Goal: Task Accomplishment & Management: Complete application form

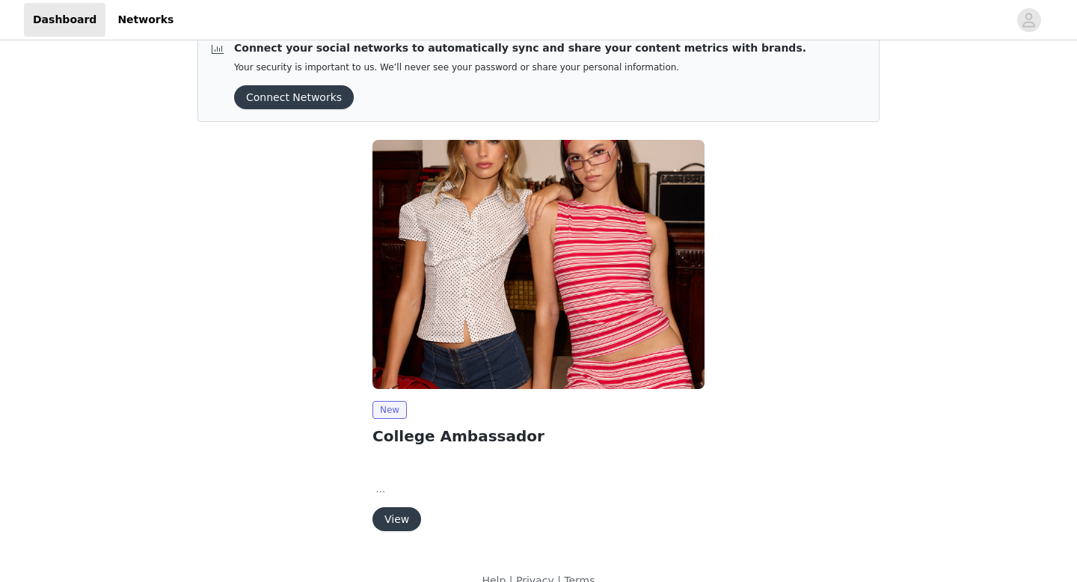
scroll to position [52, 0]
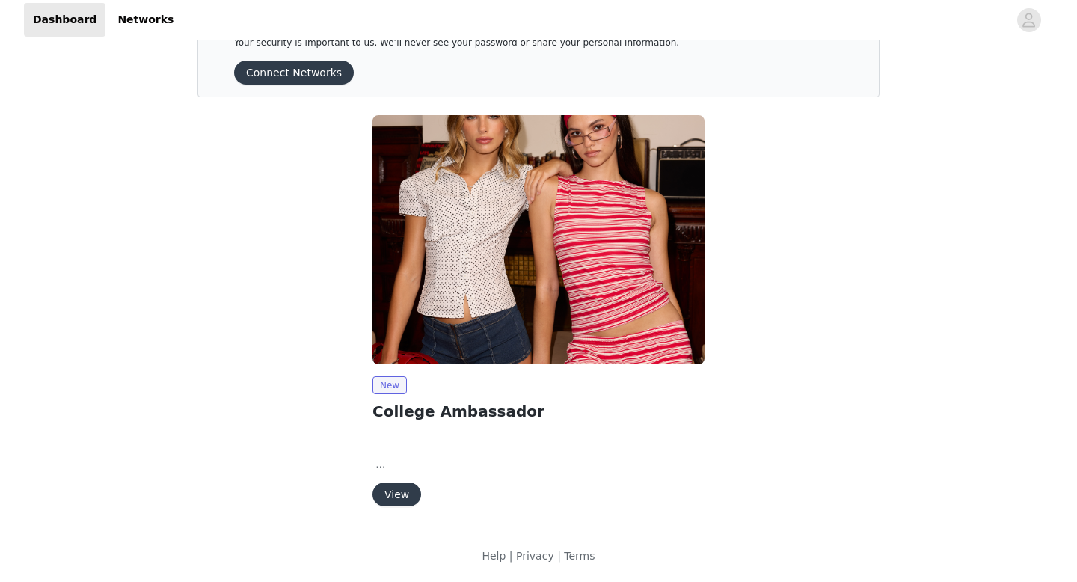
click at [396, 493] on button "View" at bounding box center [396, 494] width 49 height 24
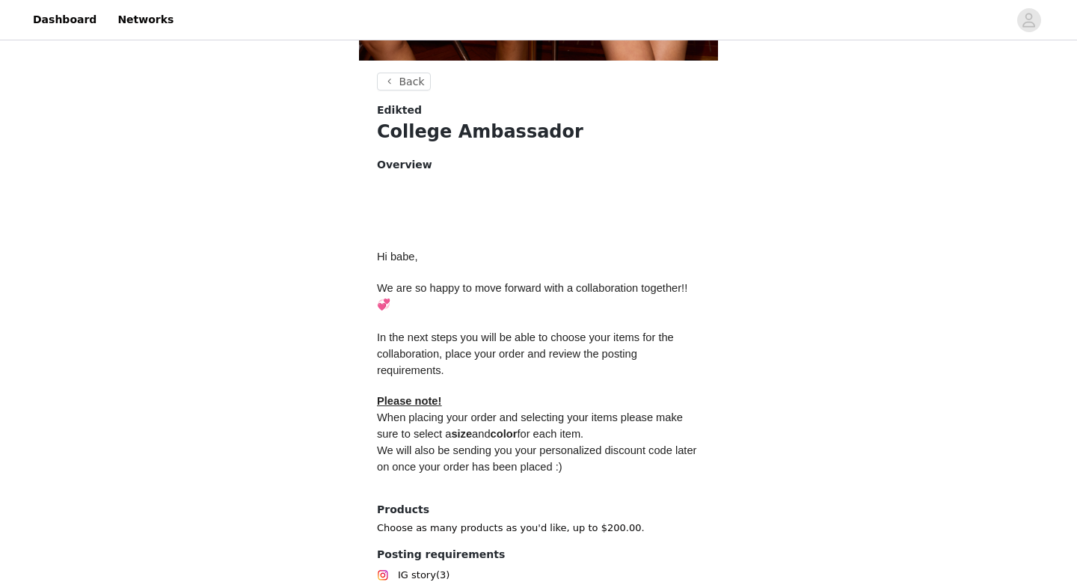
scroll to position [538, 0]
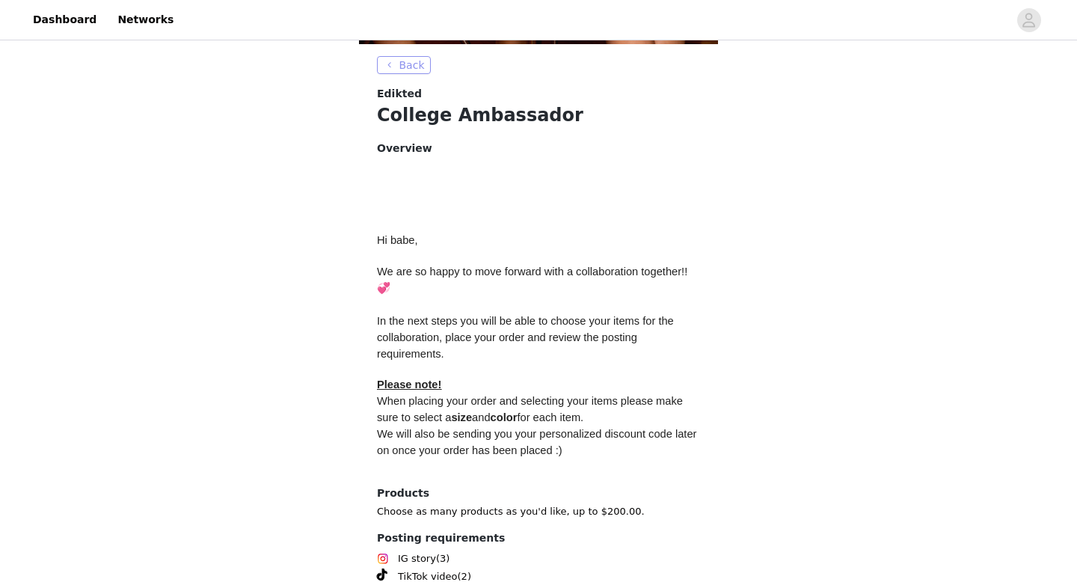
click at [390, 58] on button "Back" at bounding box center [404, 65] width 54 height 18
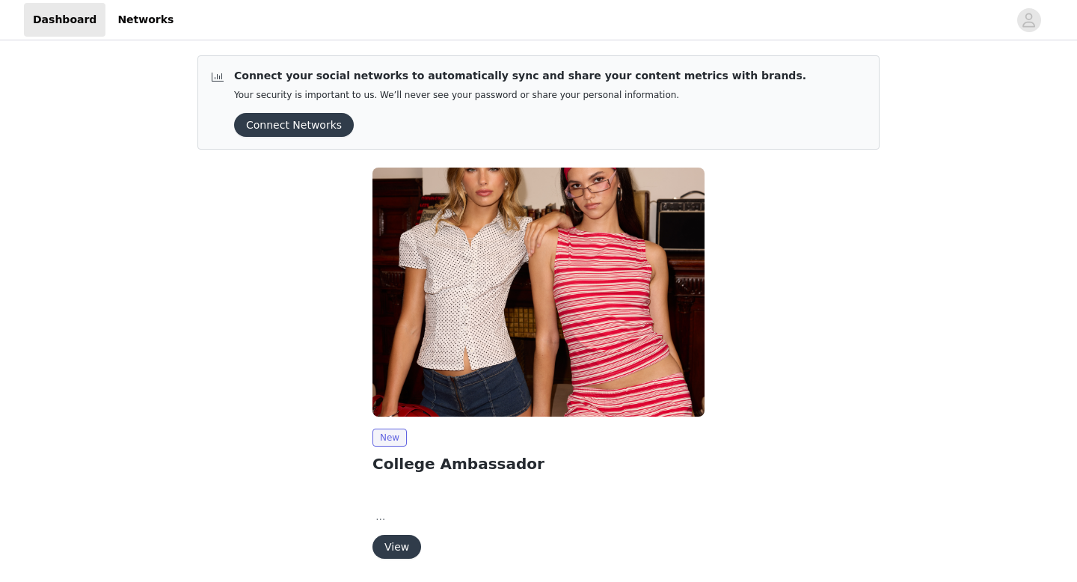
click at [311, 124] on button "Connect Networks" at bounding box center [294, 125] width 120 height 24
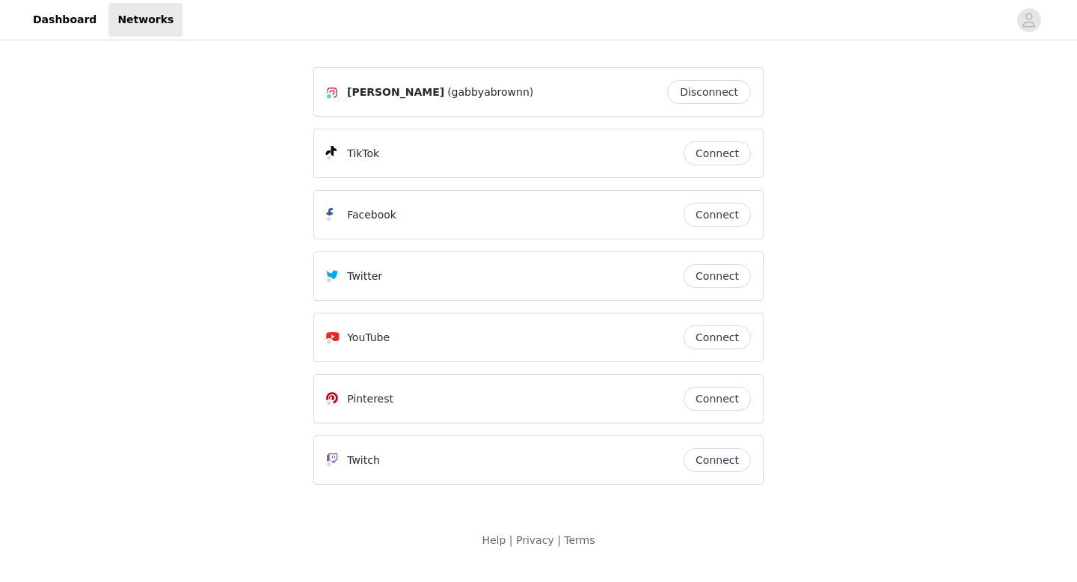
click at [712, 152] on button "Connect" at bounding box center [717, 153] width 67 height 24
click at [63, 16] on link "Dashboard" at bounding box center [65, 20] width 82 height 34
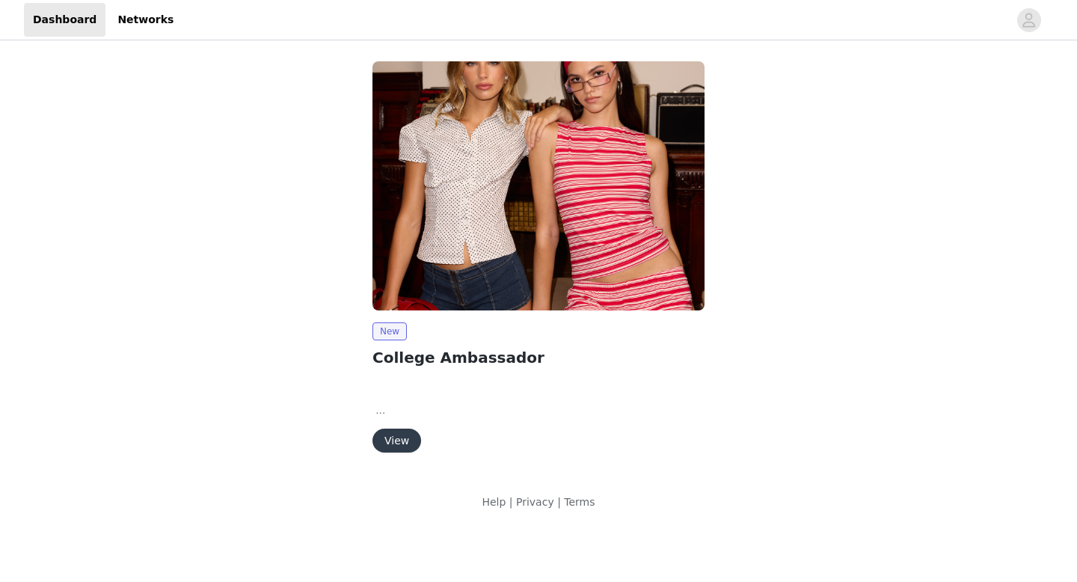
click at [398, 442] on button "View" at bounding box center [396, 440] width 49 height 24
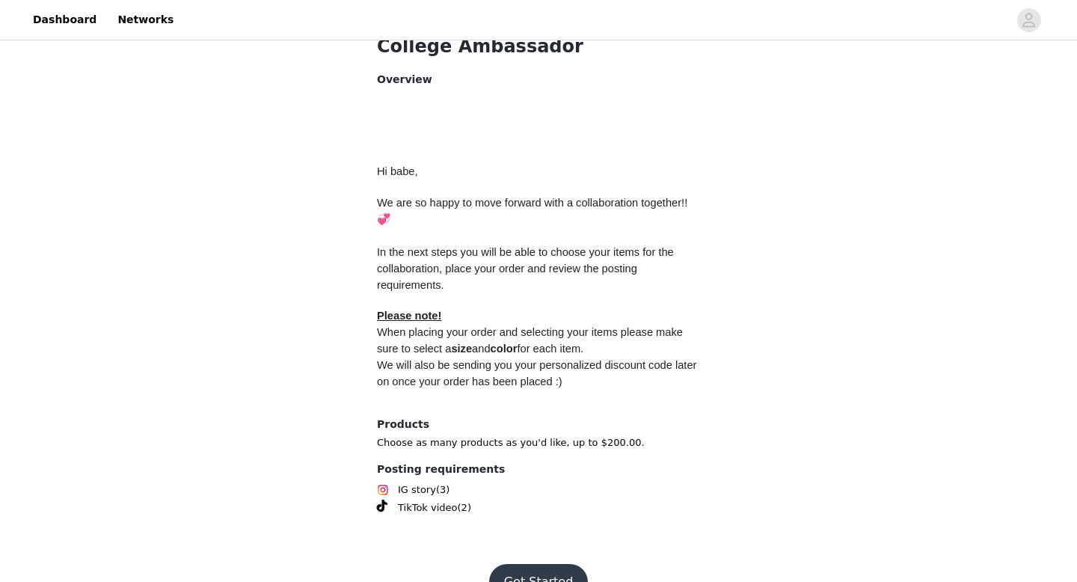
scroll to position [626, 0]
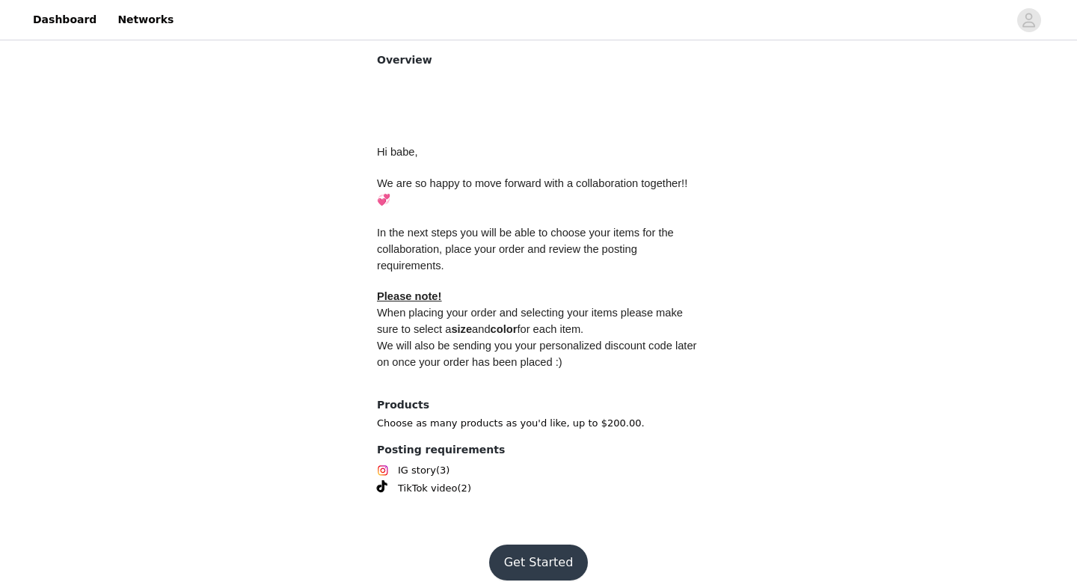
click at [538, 546] on button "Get Started" at bounding box center [538, 562] width 99 height 36
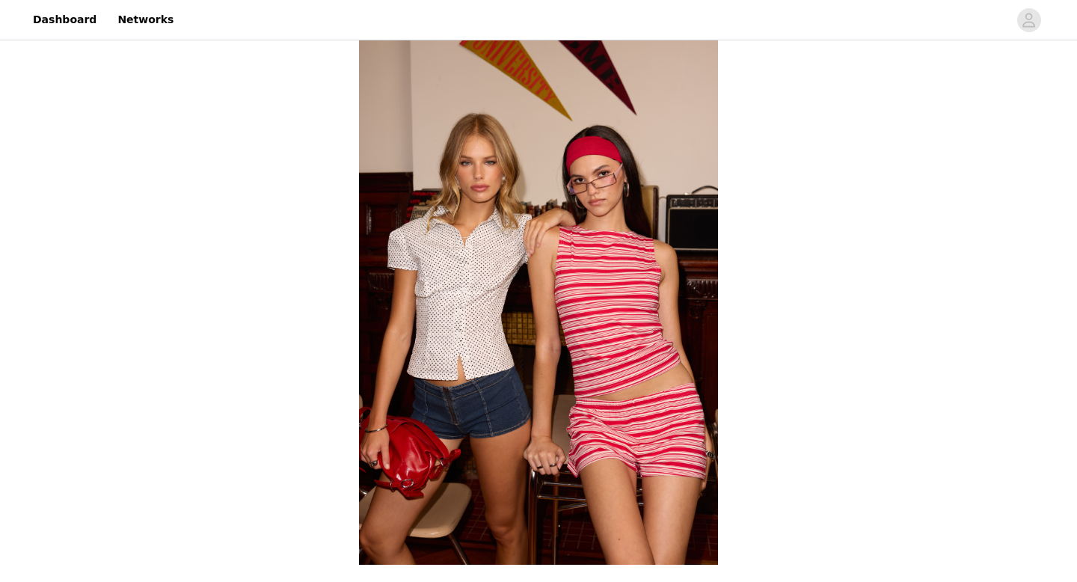
scroll to position [626, 0]
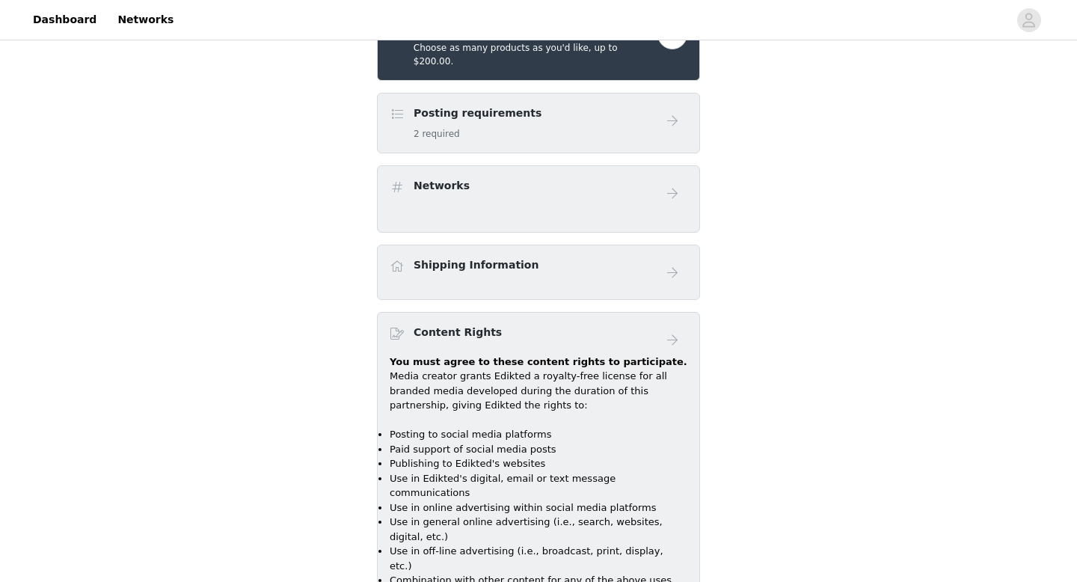
click at [648, 105] on div "Posting requirements 2 required" at bounding box center [524, 122] width 268 height 35
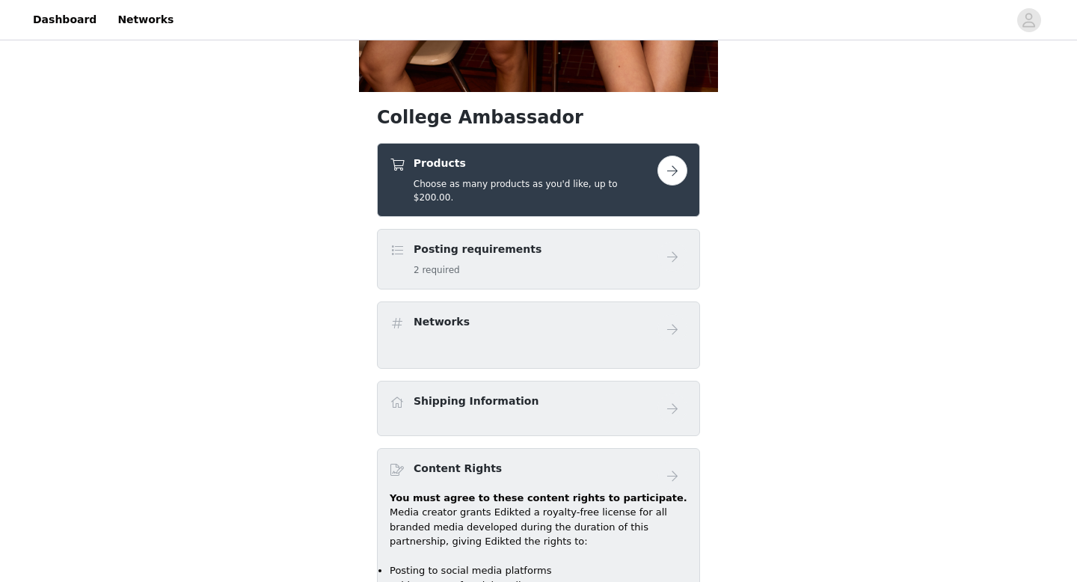
scroll to position [492, 0]
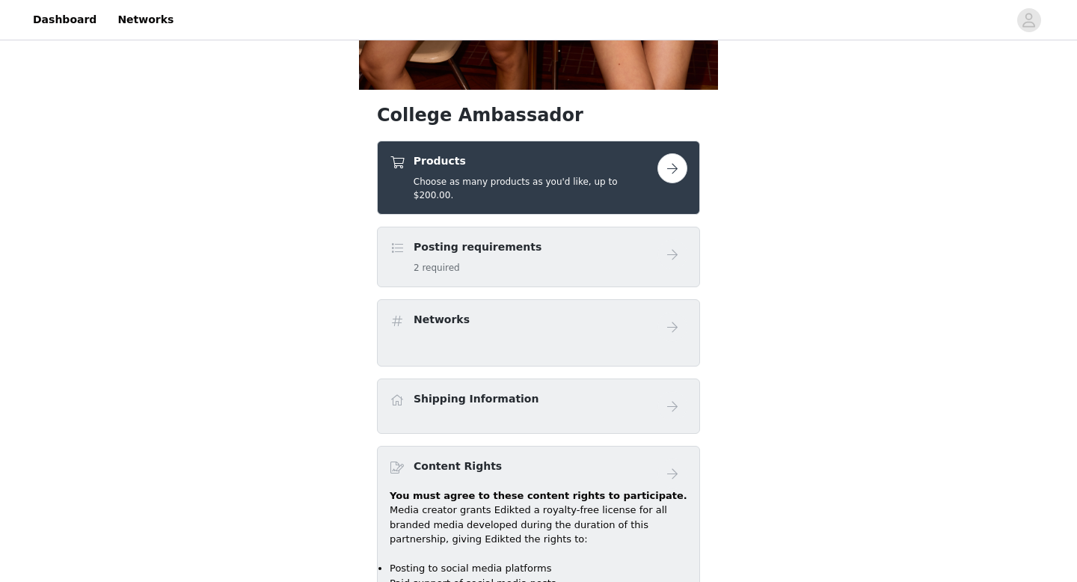
click at [674, 165] on button "button" at bounding box center [672, 168] width 30 height 30
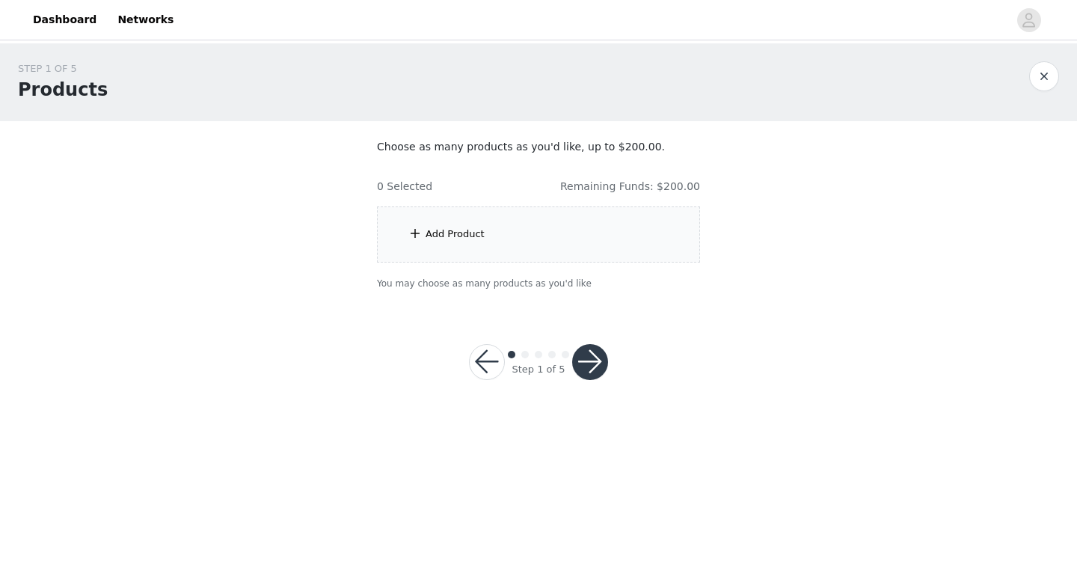
click at [440, 238] on div "Add Product" at bounding box center [455, 234] width 59 height 15
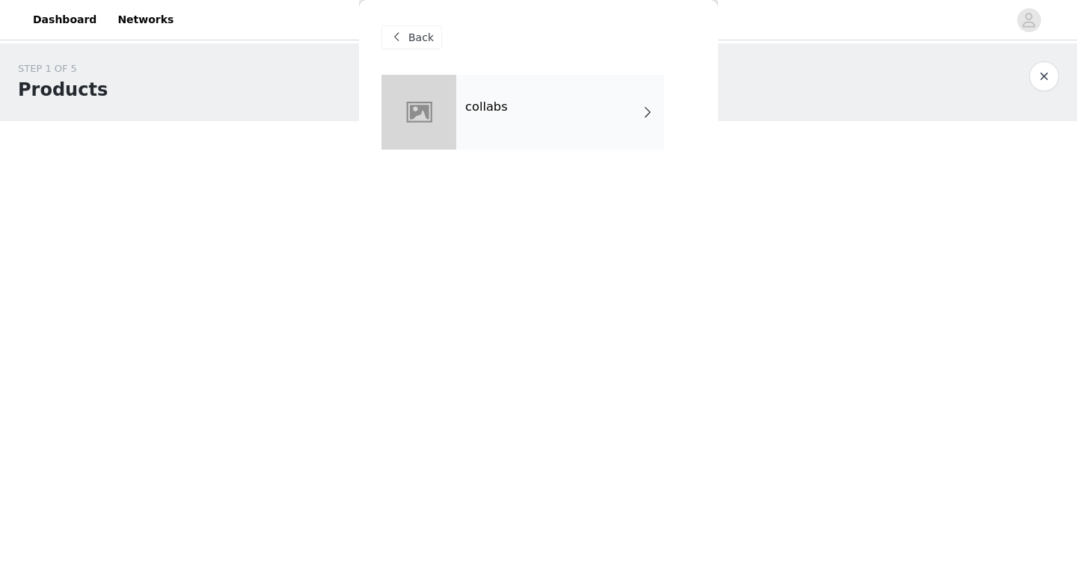
click at [579, 115] on div "collabs" at bounding box center [560, 112] width 208 height 75
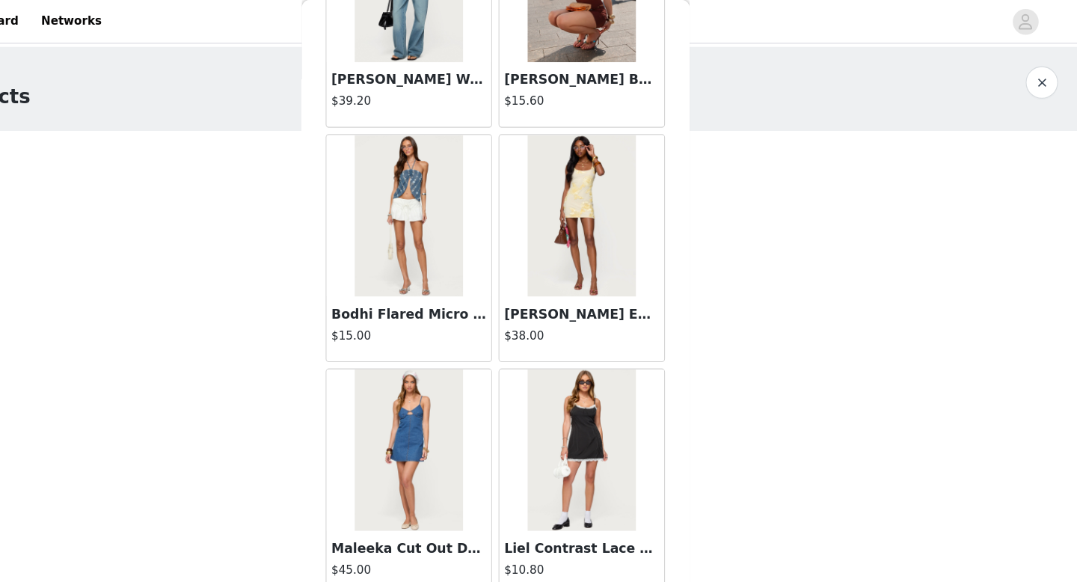
scroll to position [1707, 0]
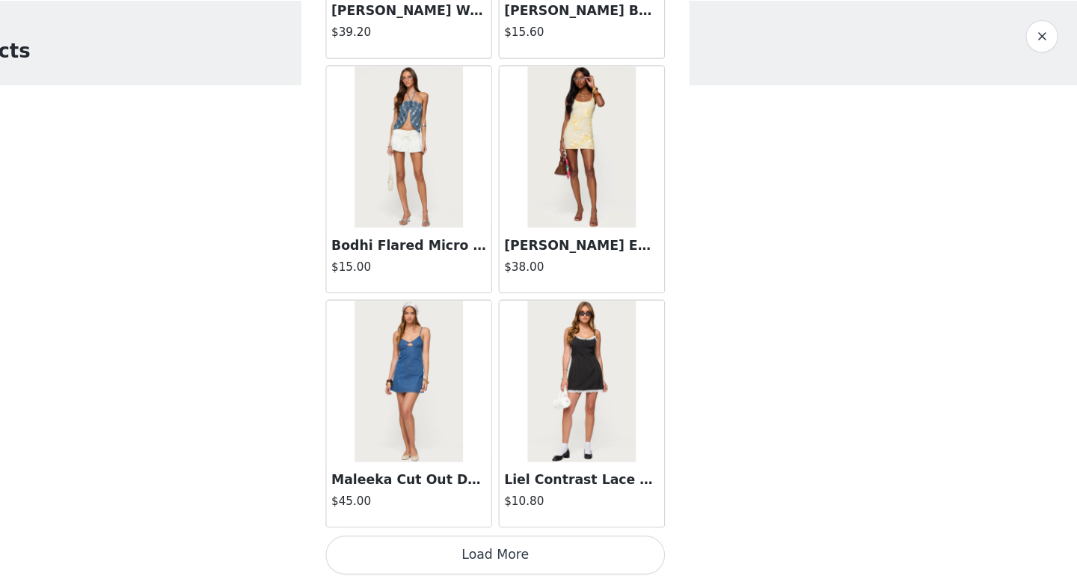
click at [496, 557] on button "Load More" at bounding box center [538, 556] width 314 height 36
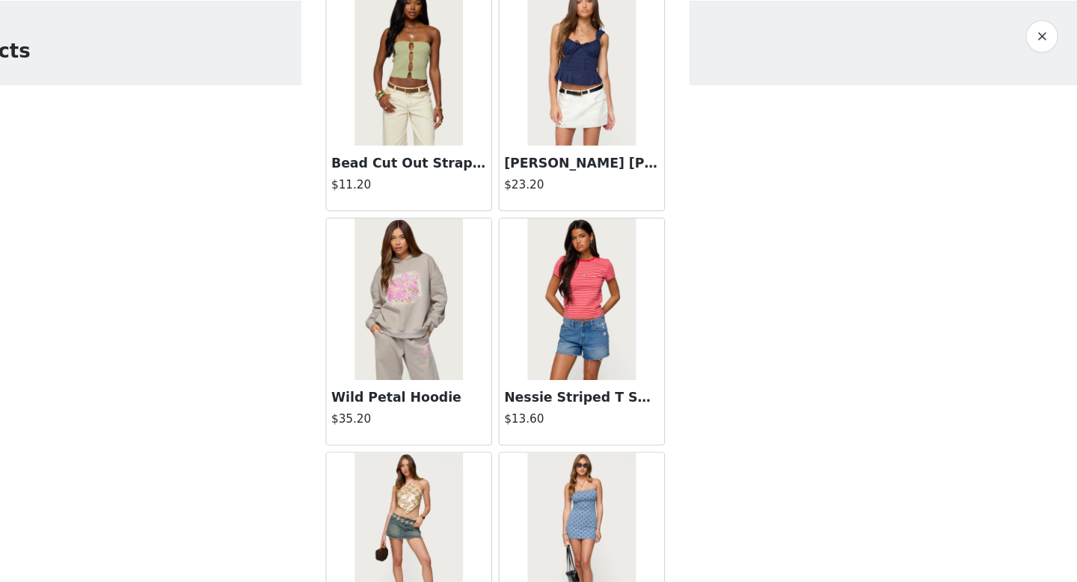
scroll to position [3875, 0]
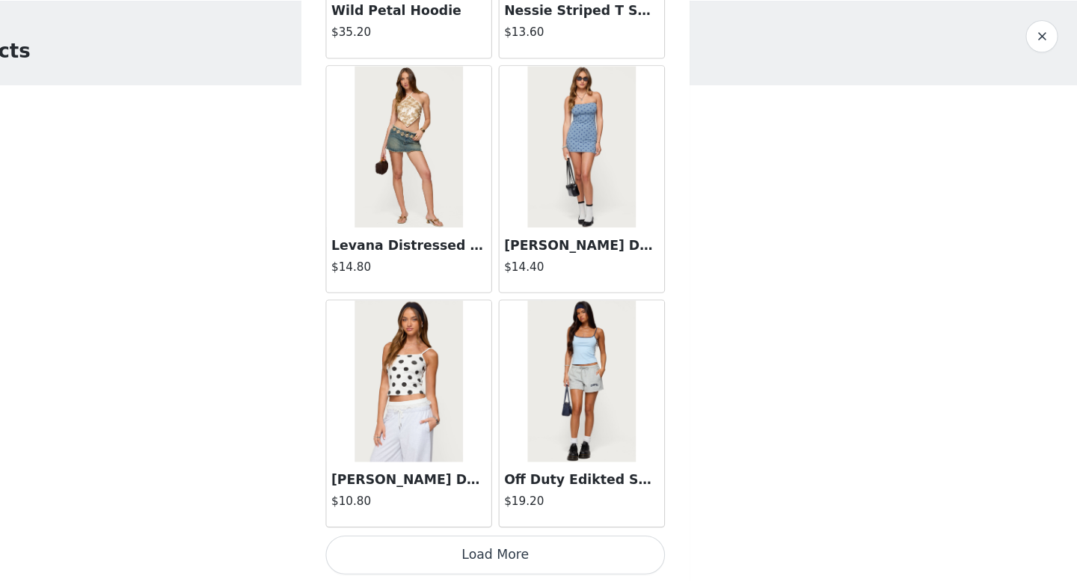
click at [562, 558] on button "Load More" at bounding box center [538, 556] width 314 height 36
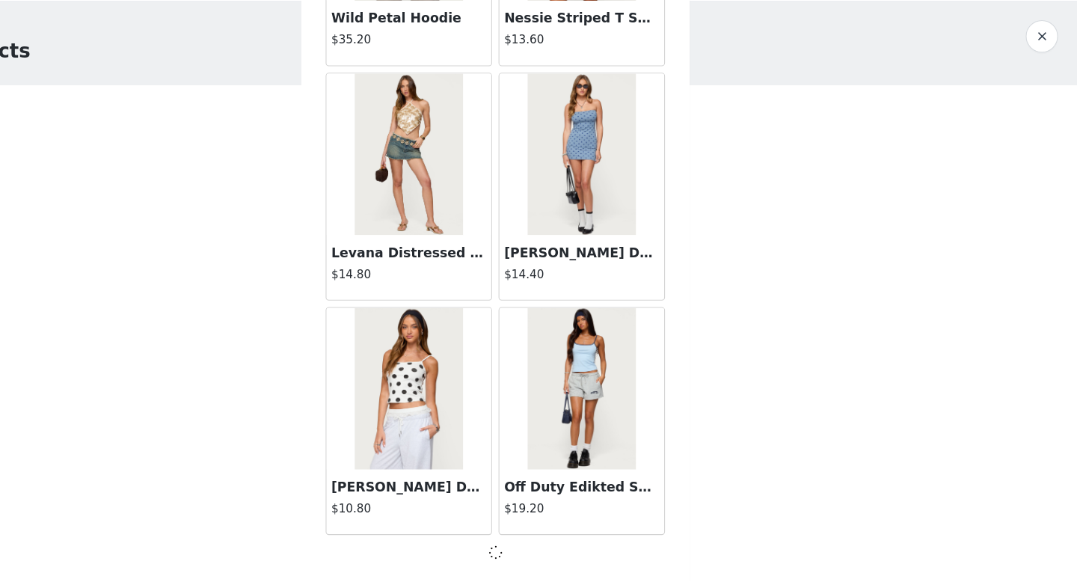
scroll to position [3868, 0]
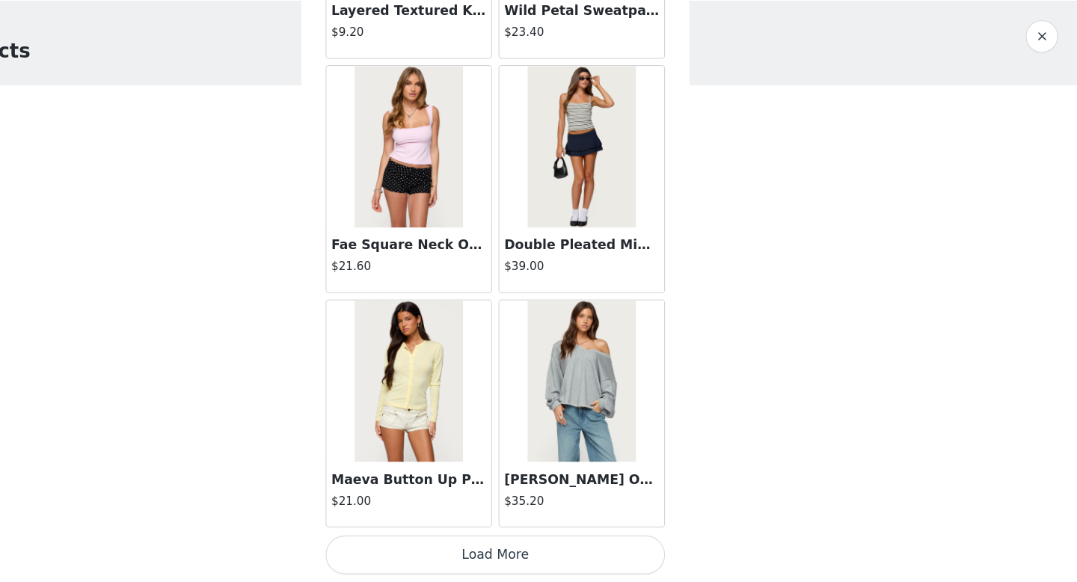
click at [556, 559] on button "Load More" at bounding box center [538, 556] width 314 height 36
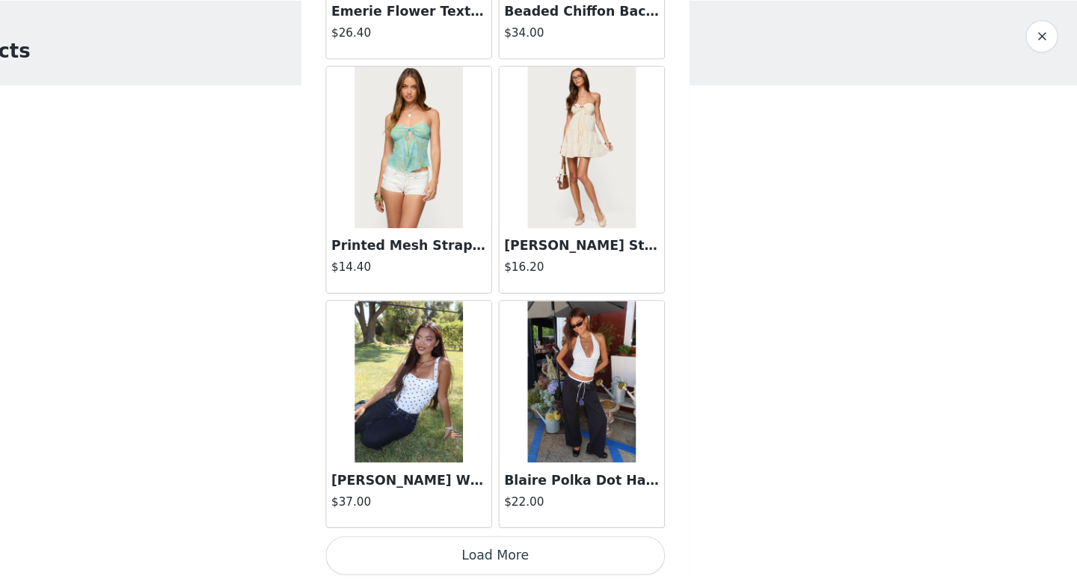
click at [565, 562] on button "Load More" at bounding box center [538, 556] width 314 height 36
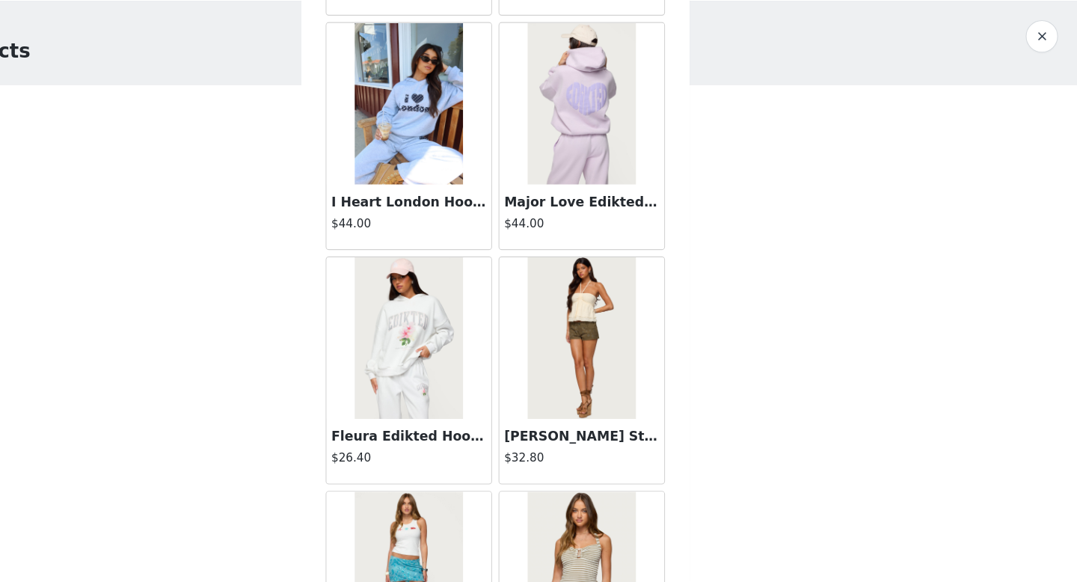
scroll to position [10381, 0]
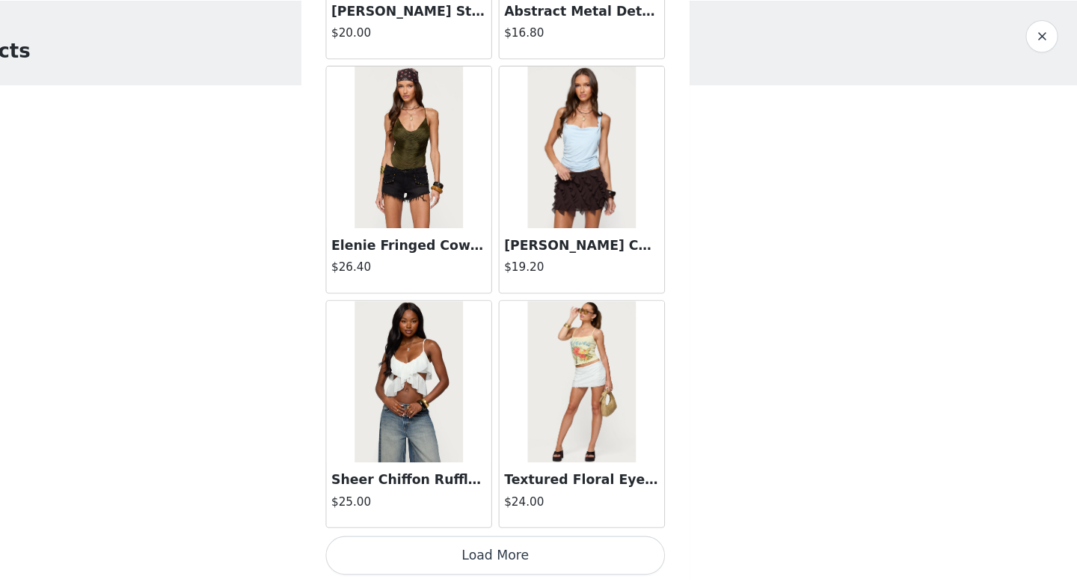
click at [580, 545] on button "Load More" at bounding box center [538, 556] width 314 height 36
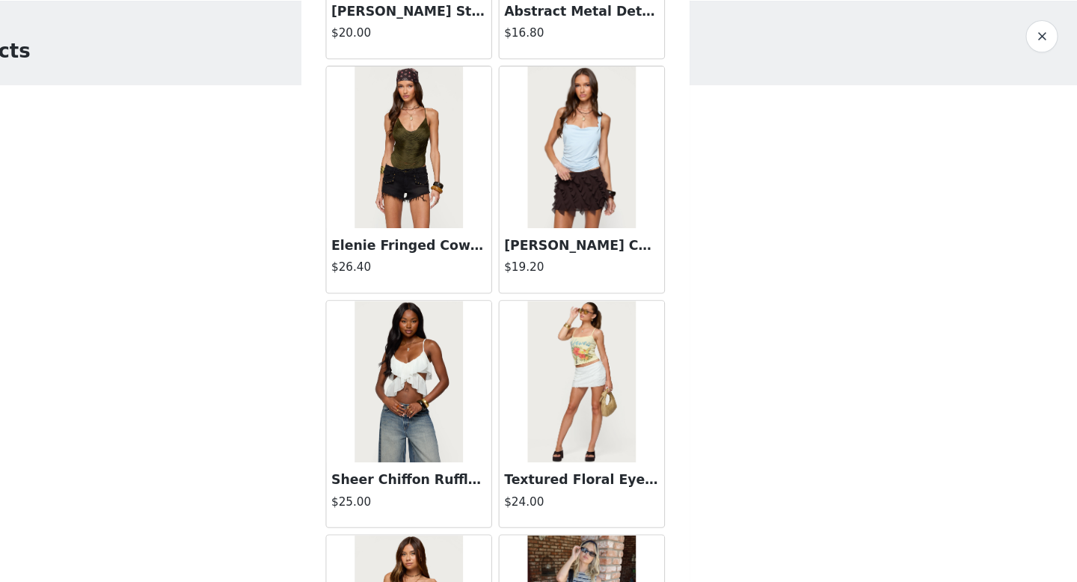
scroll to position [12550, 0]
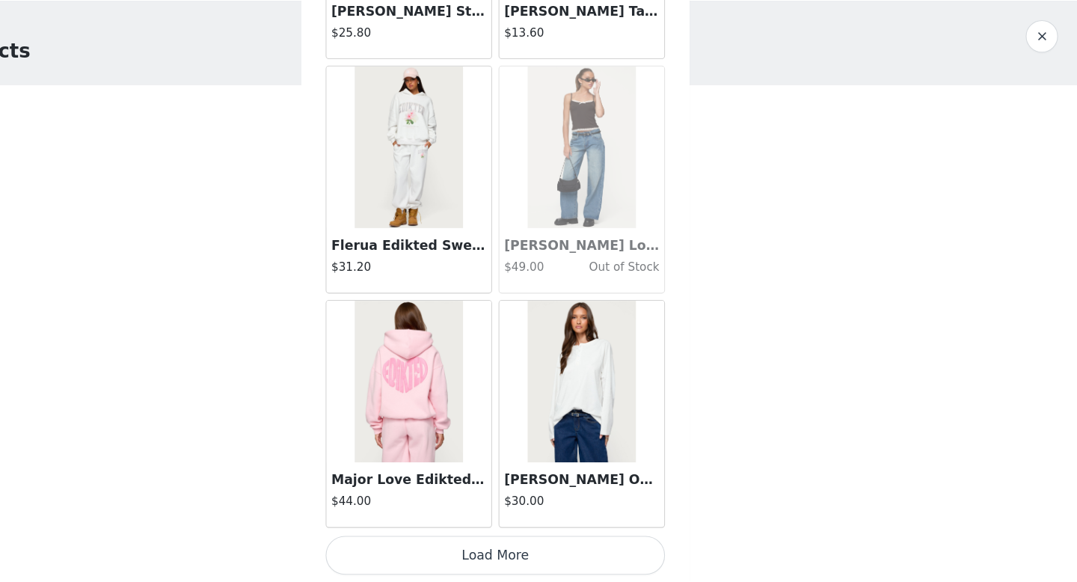
click at [540, 551] on button "Load More" at bounding box center [538, 556] width 314 height 36
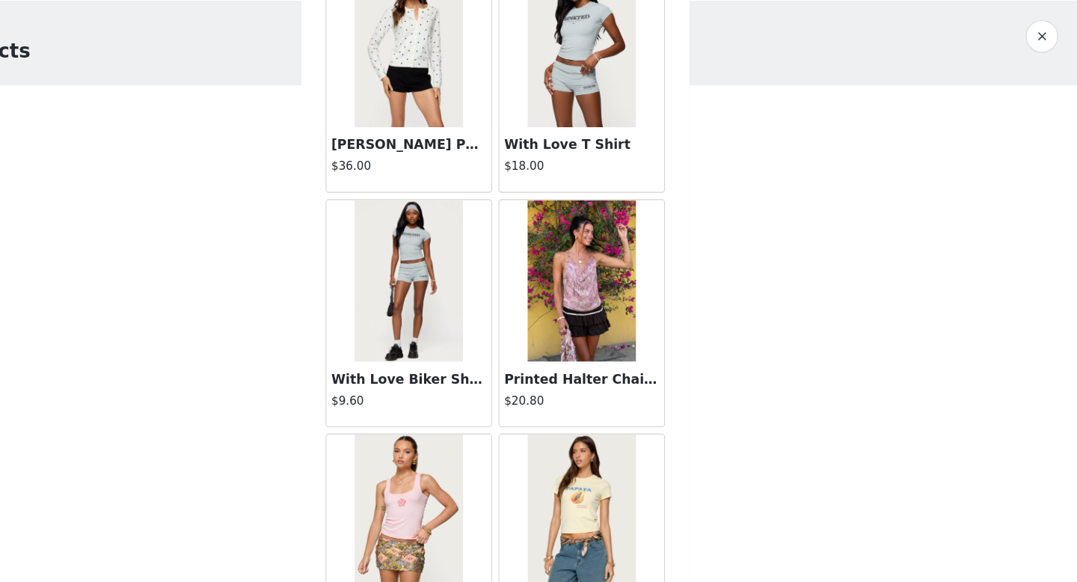
scroll to position [14718, 0]
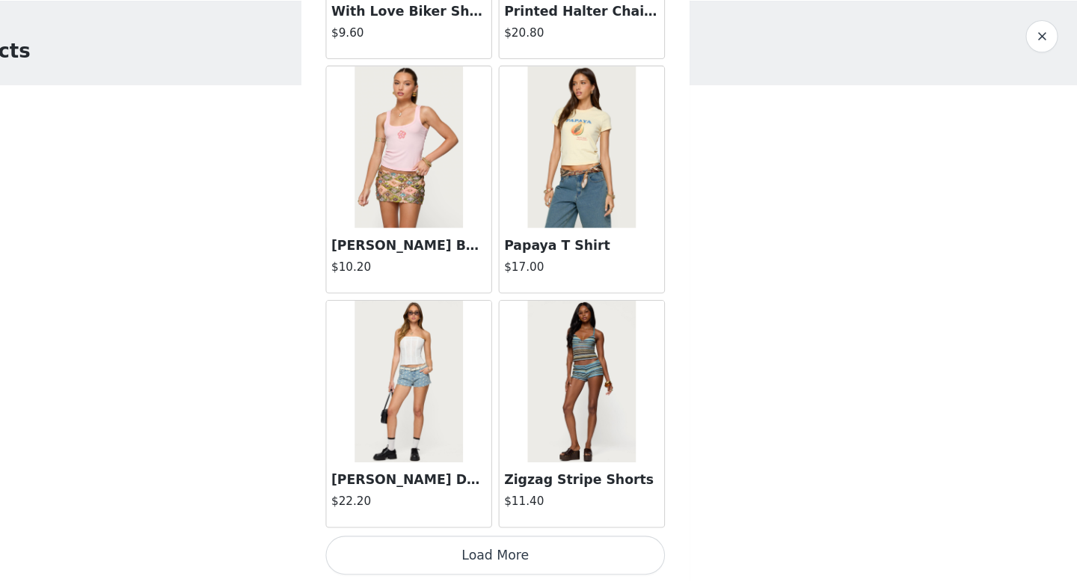
click at [565, 552] on button "Load More" at bounding box center [538, 556] width 314 height 36
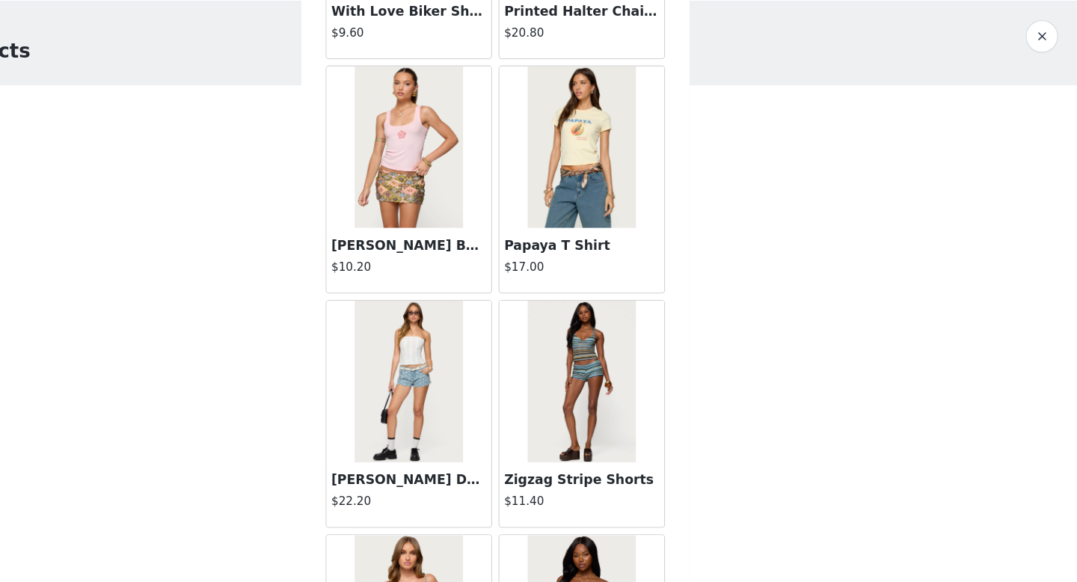
scroll to position [16887, 0]
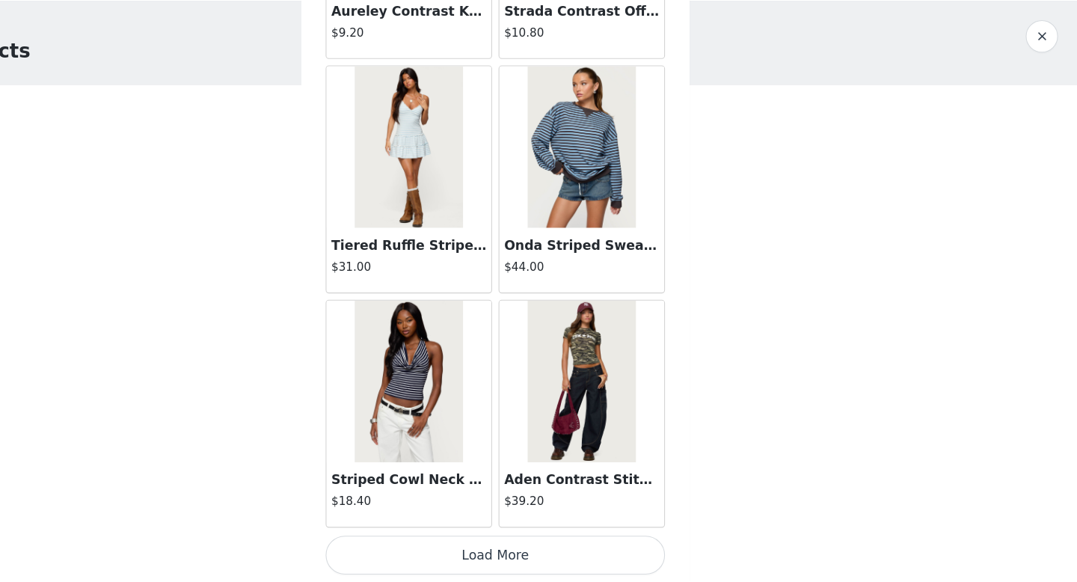
click at [569, 553] on button "Load More" at bounding box center [538, 556] width 314 height 36
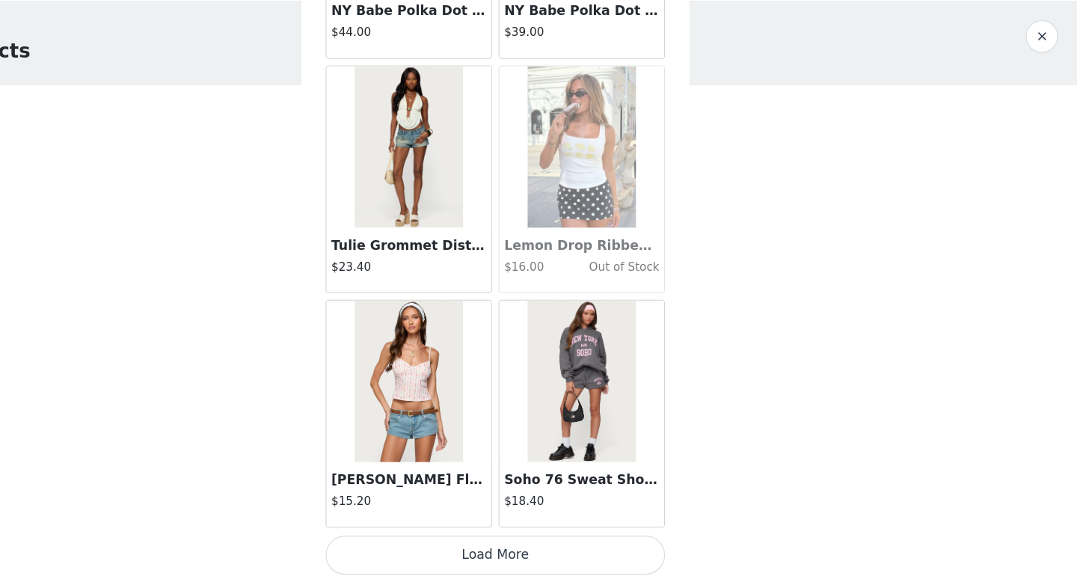
click at [577, 558] on button "Load More" at bounding box center [538, 556] width 314 height 36
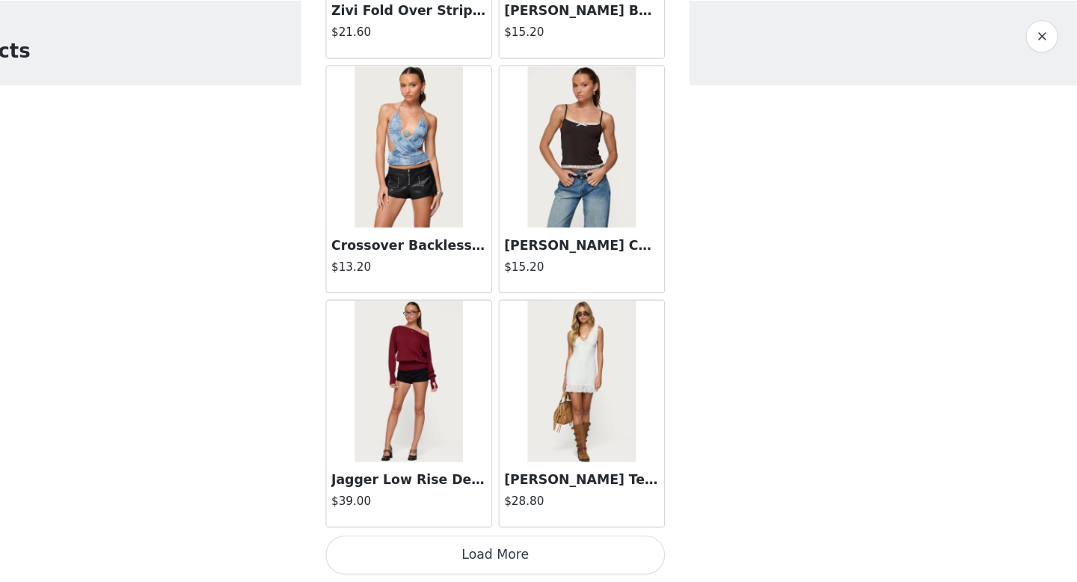
click at [575, 554] on button "Load More" at bounding box center [538, 556] width 314 height 36
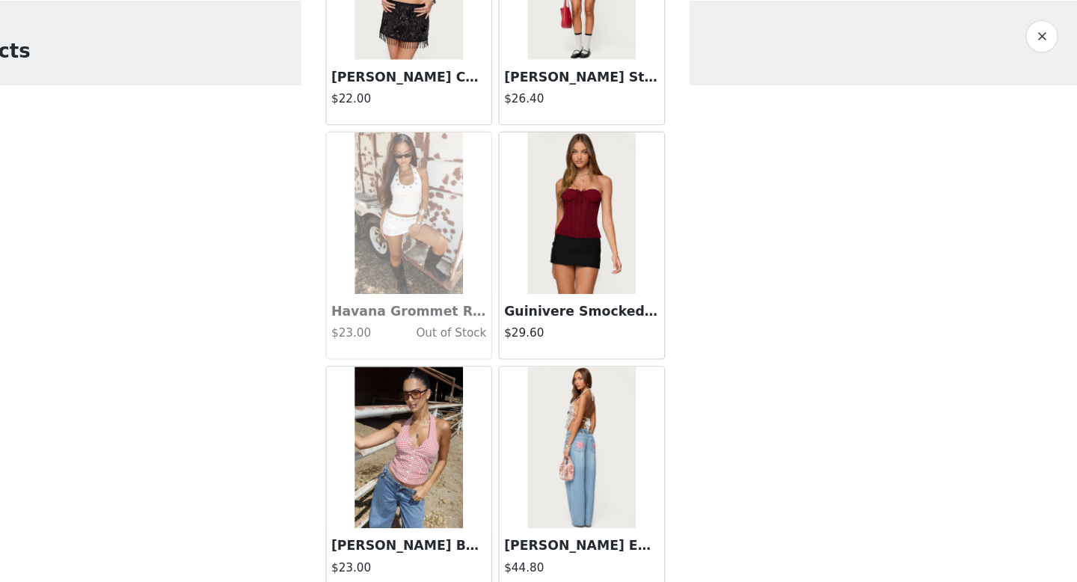
scroll to position [23393, 0]
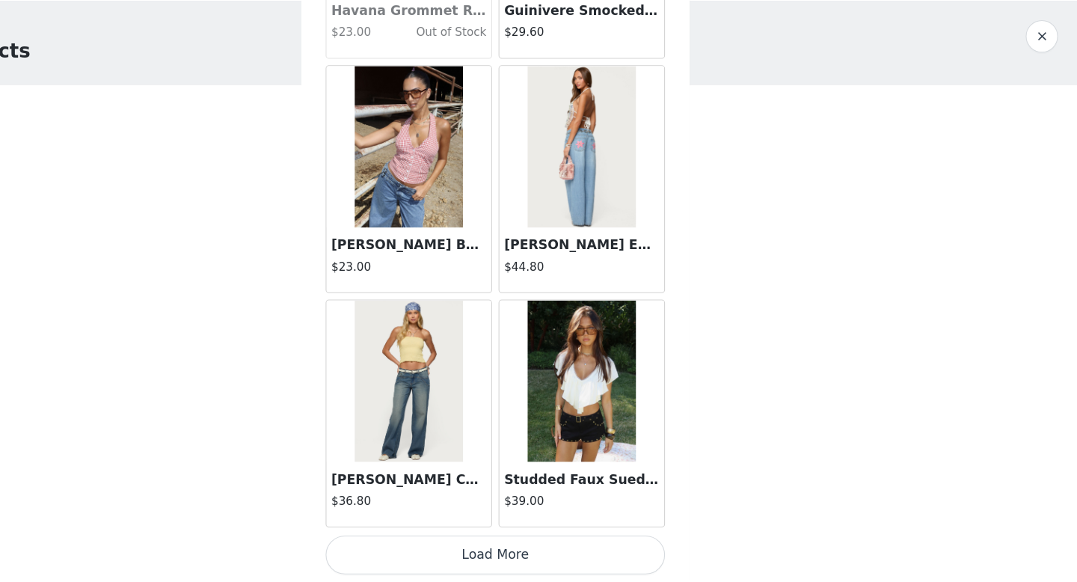
click at [563, 571] on button "Load More" at bounding box center [538, 556] width 314 height 36
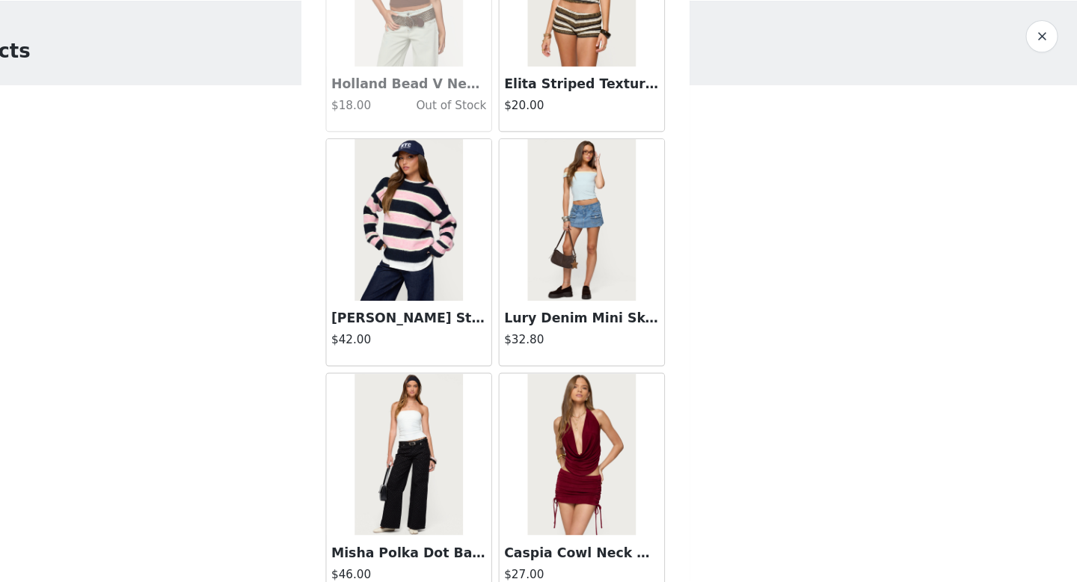
scroll to position [25562, 0]
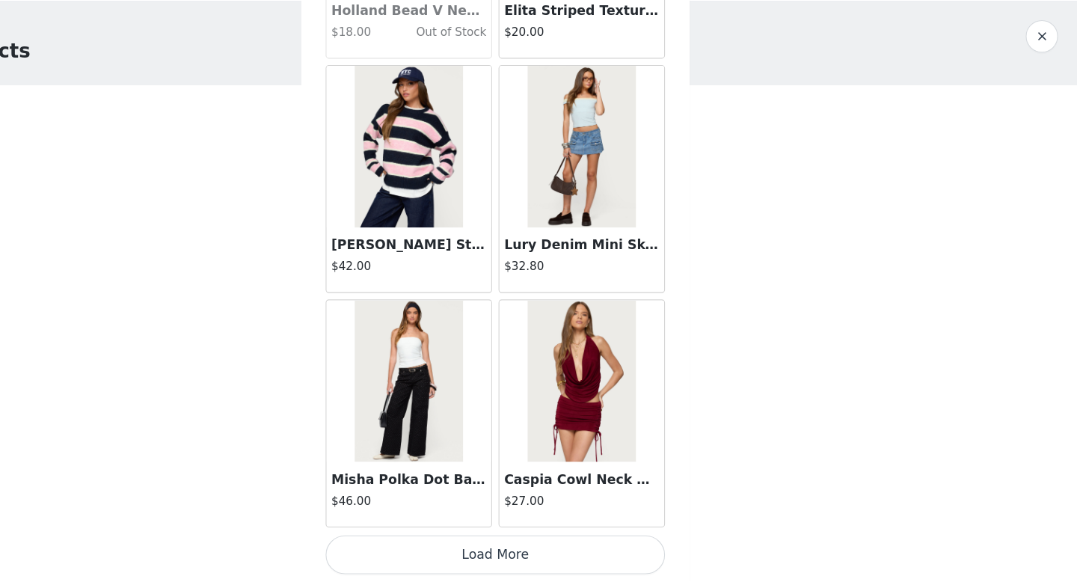
click at [580, 553] on button "Load More" at bounding box center [538, 556] width 314 height 36
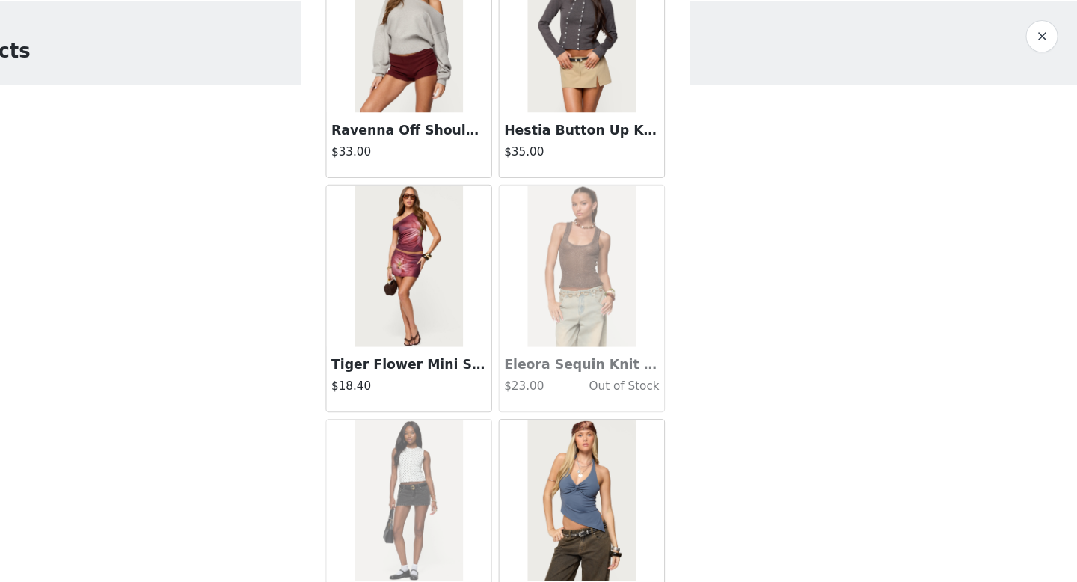
scroll to position [27730, 0]
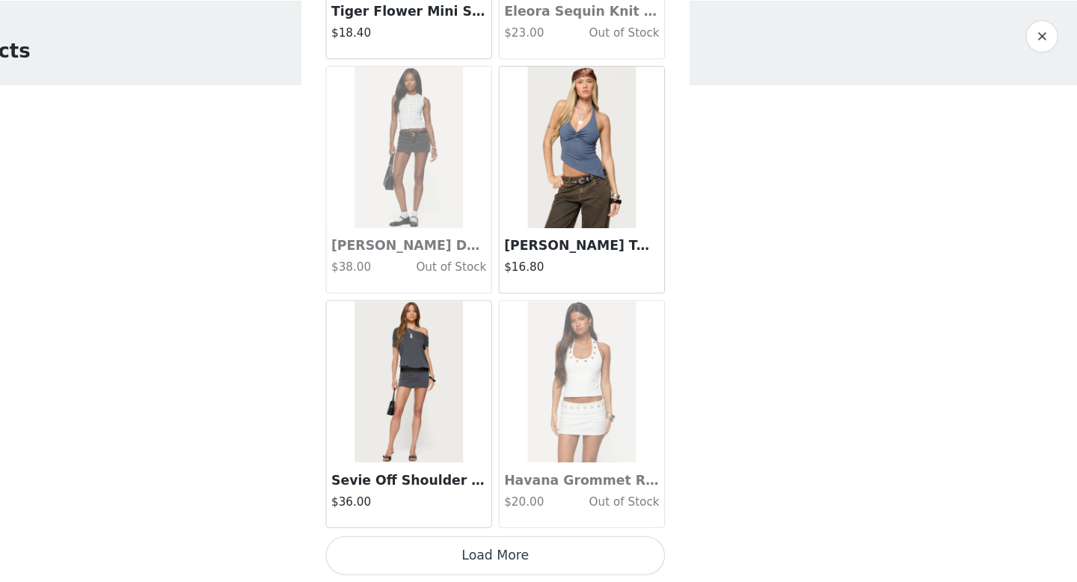
click at [565, 566] on button "Load More" at bounding box center [538, 556] width 314 height 36
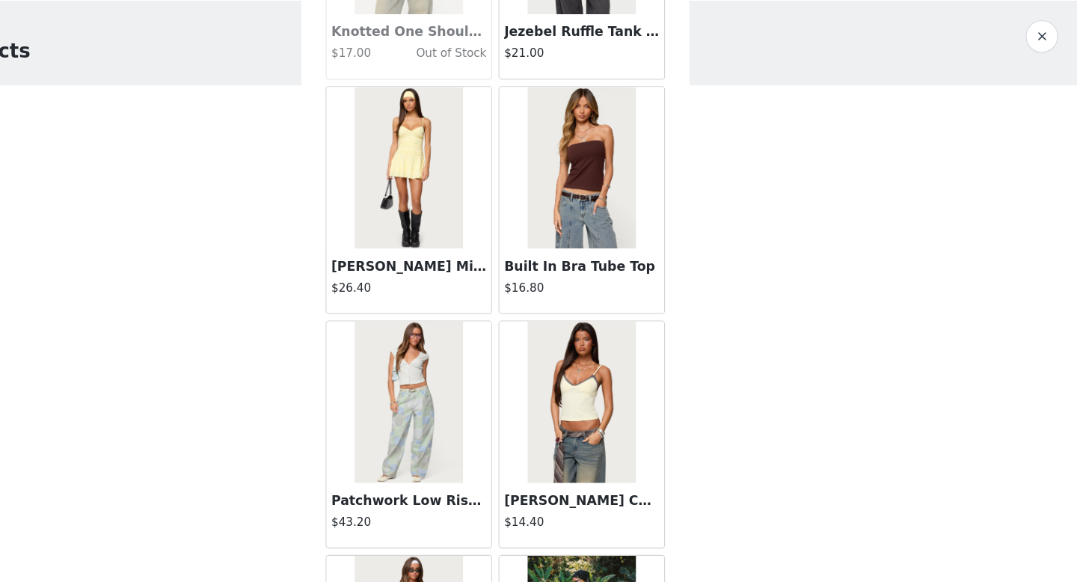
scroll to position [29899, 0]
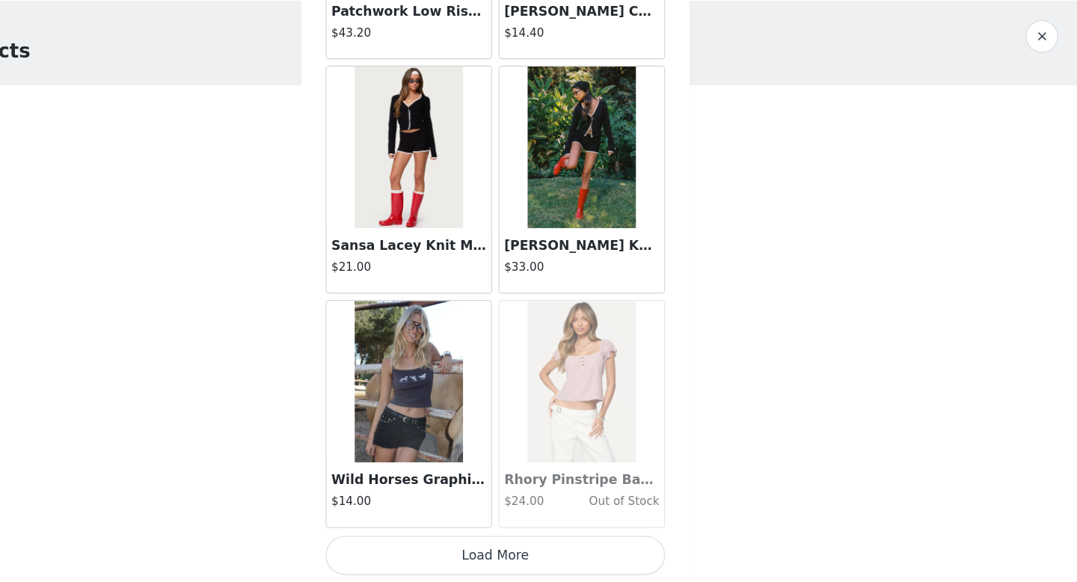
click at [1042, 85] on button "button" at bounding box center [1044, 76] width 30 height 30
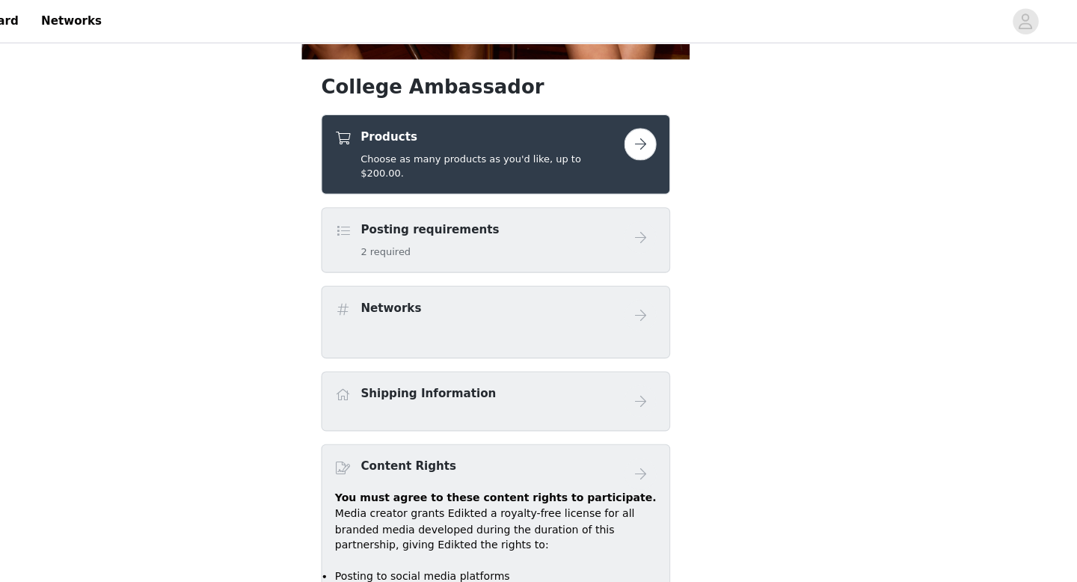
scroll to position [508, 0]
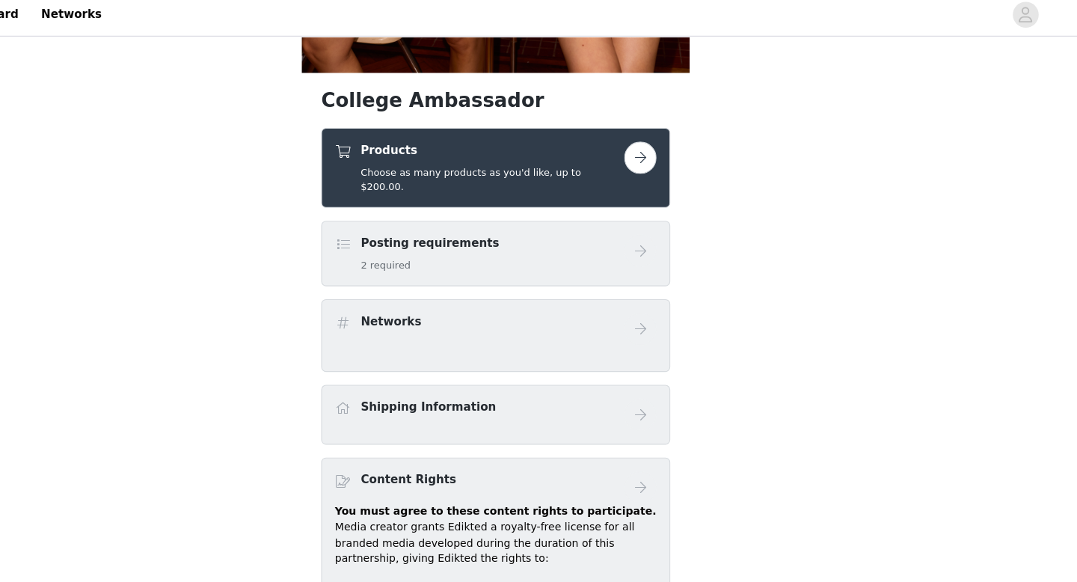
click at [661, 150] on button "button" at bounding box center [672, 153] width 30 height 30
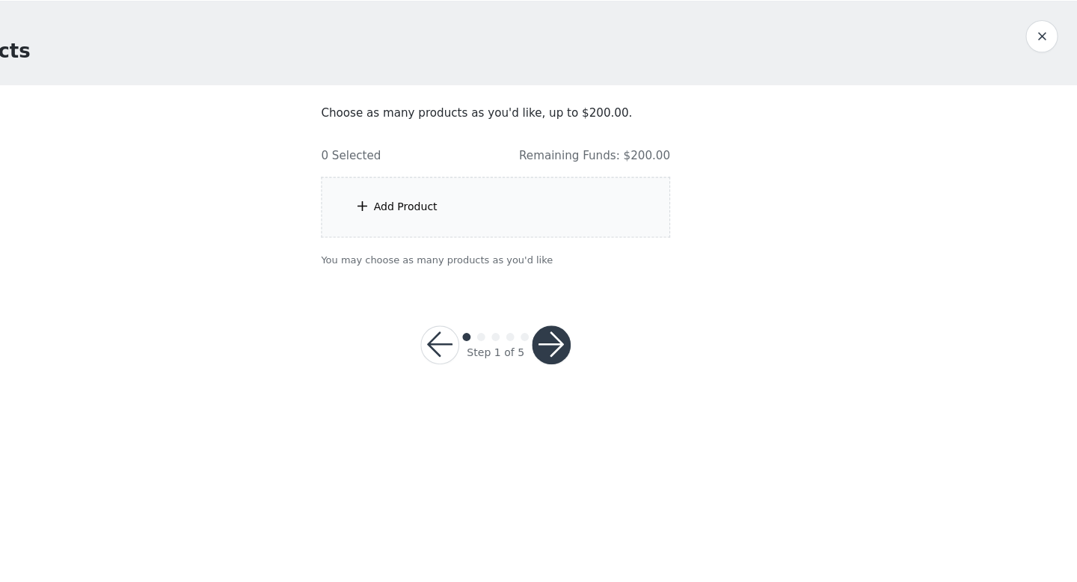
click at [592, 371] on button "button" at bounding box center [590, 362] width 36 height 36
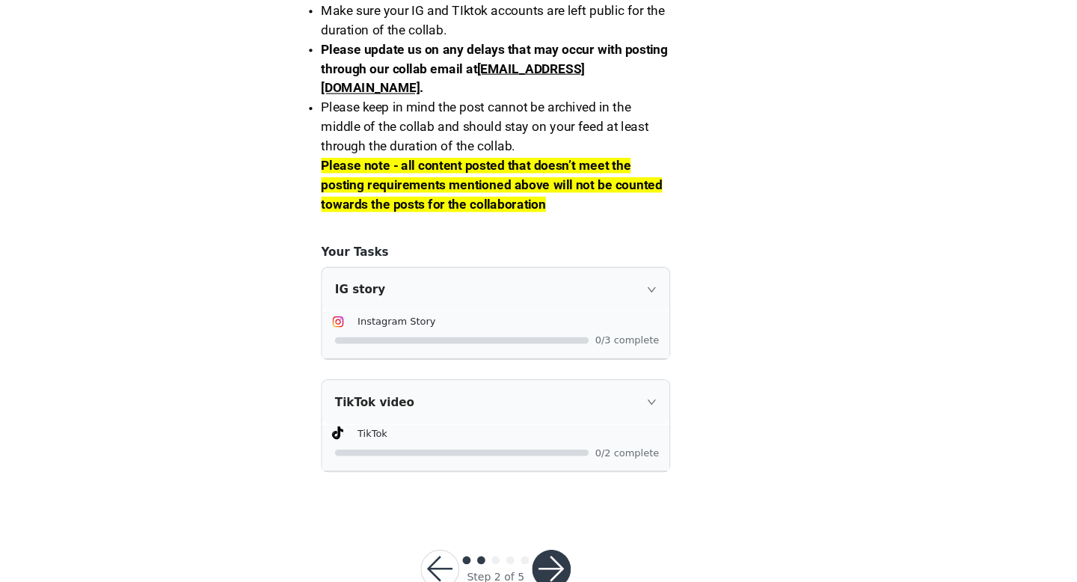
scroll to position [1348, 0]
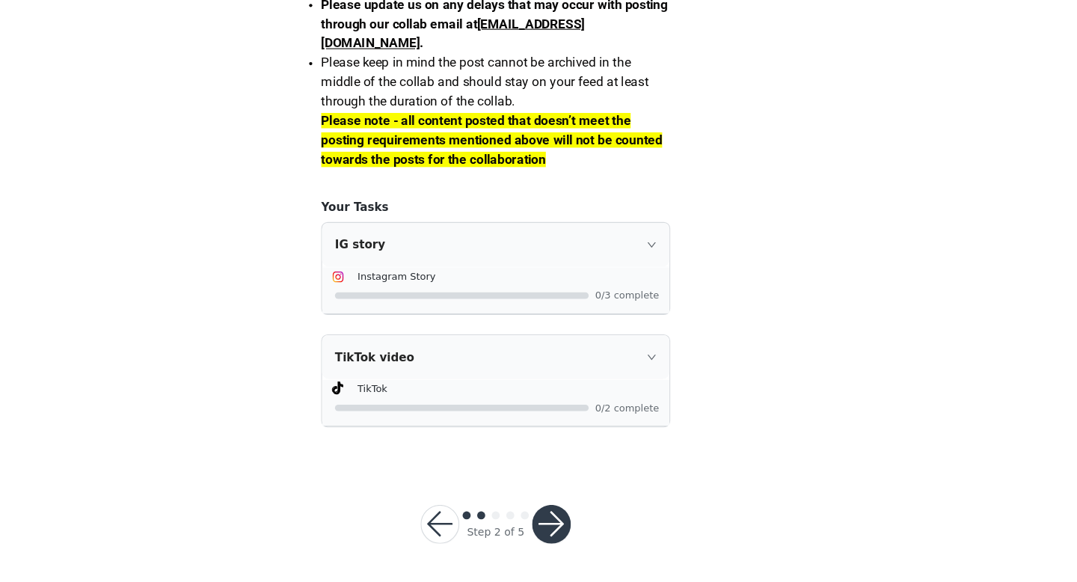
click at [486, 532] on button "button" at bounding box center [487, 528] width 36 height 36
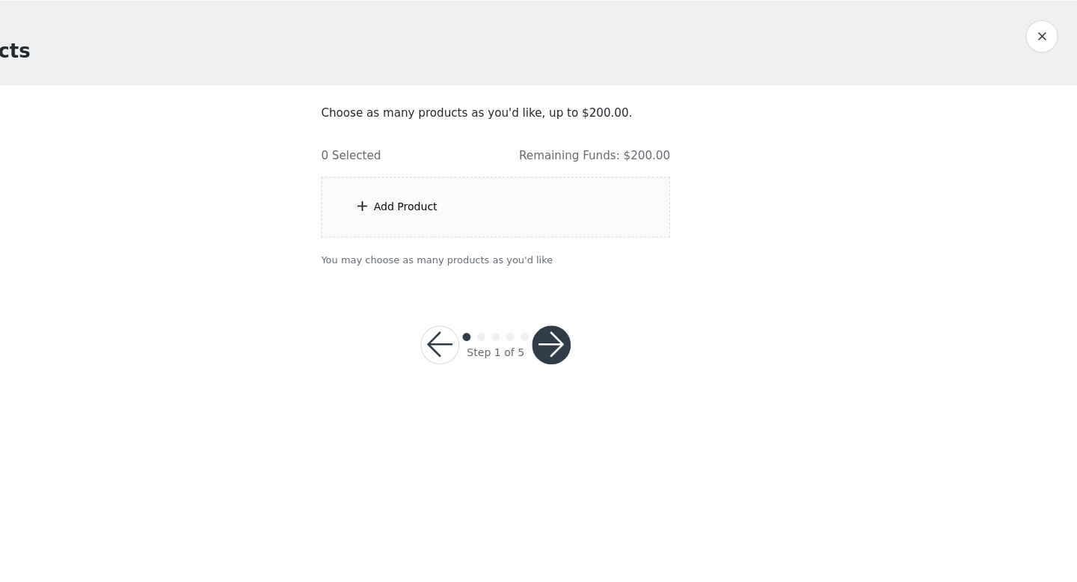
click at [453, 237] on div "Add Product" at bounding box center [455, 234] width 59 height 15
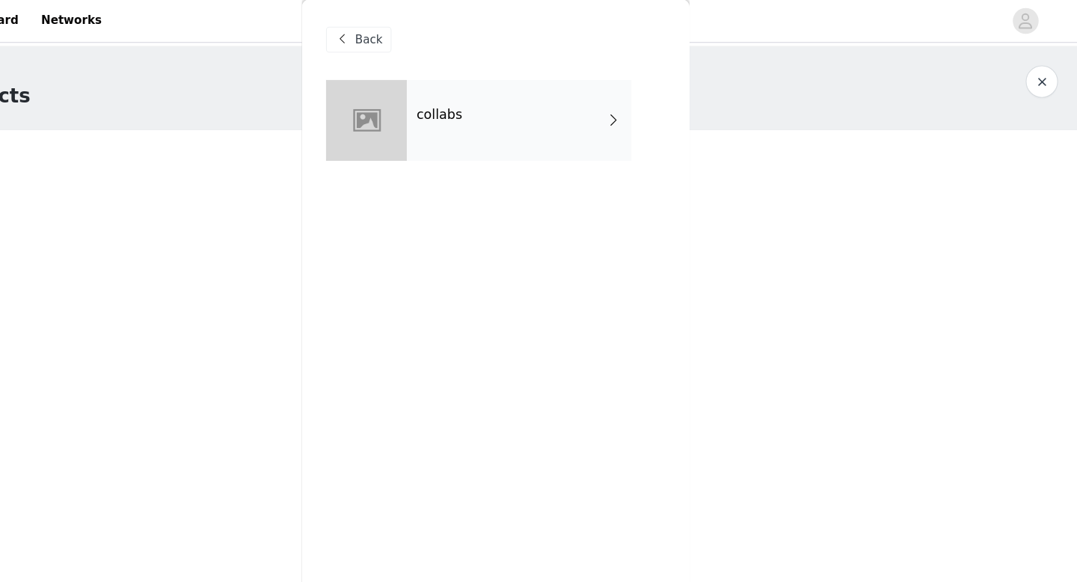
click at [648, 115] on span at bounding box center [647, 112] width 15 height 18
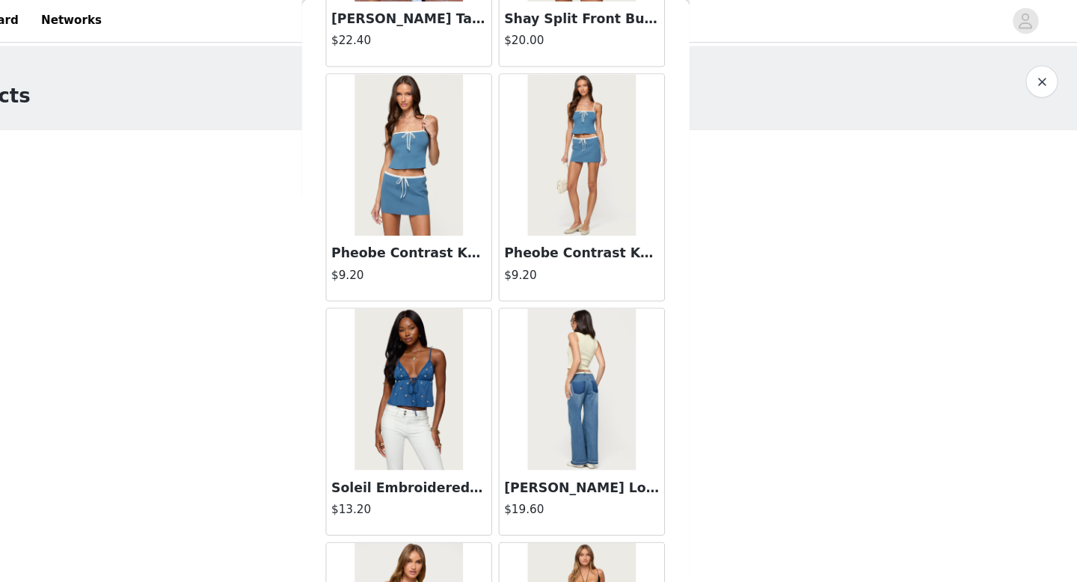
scroll to position [1707, 0]
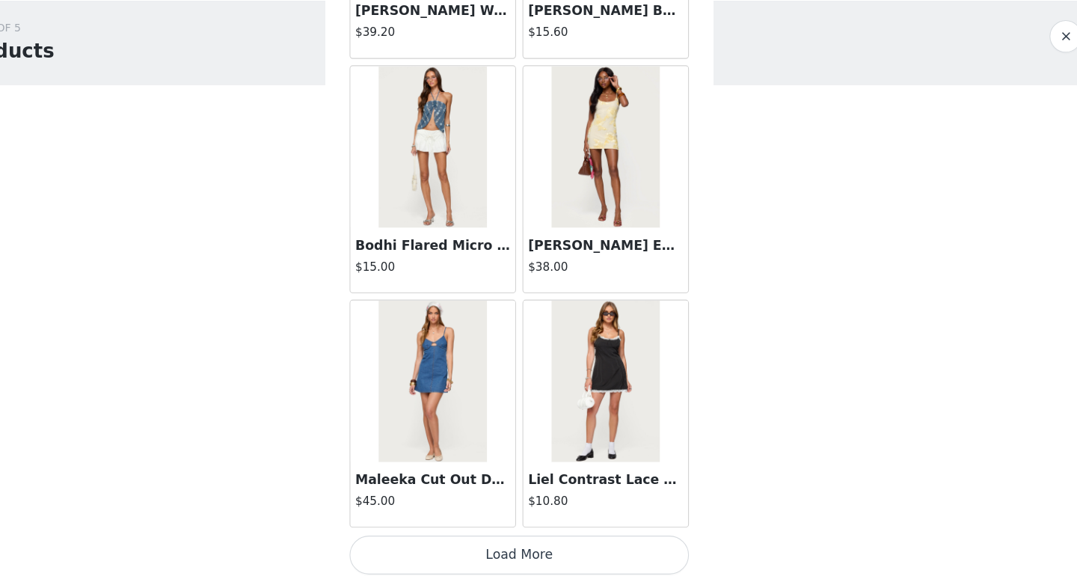
click at [543, 554] on button "Load More" at bounding box center [538, 556] width 314 height 36
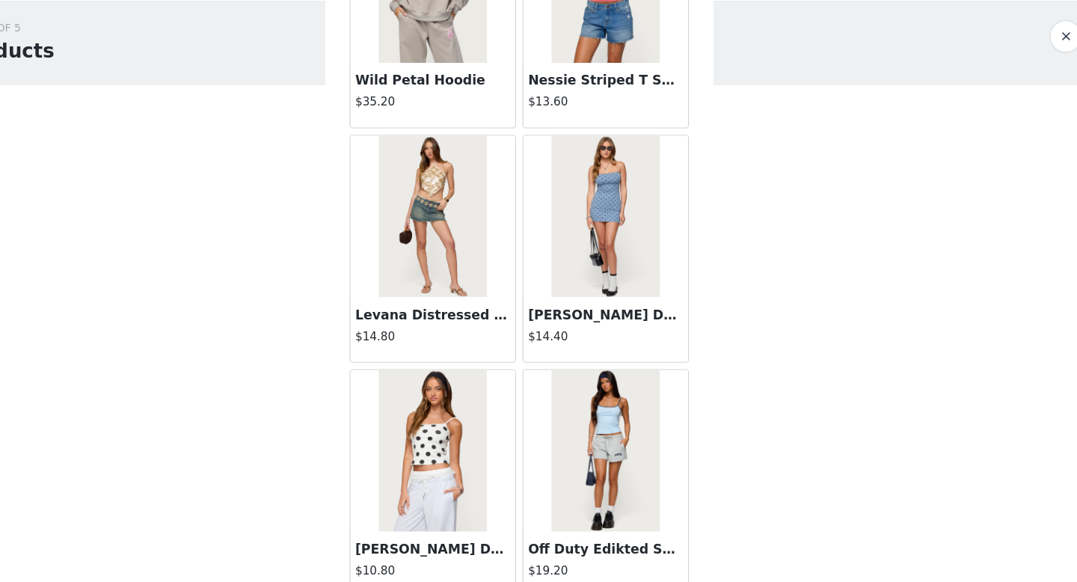
scroll to position [3875, 0]
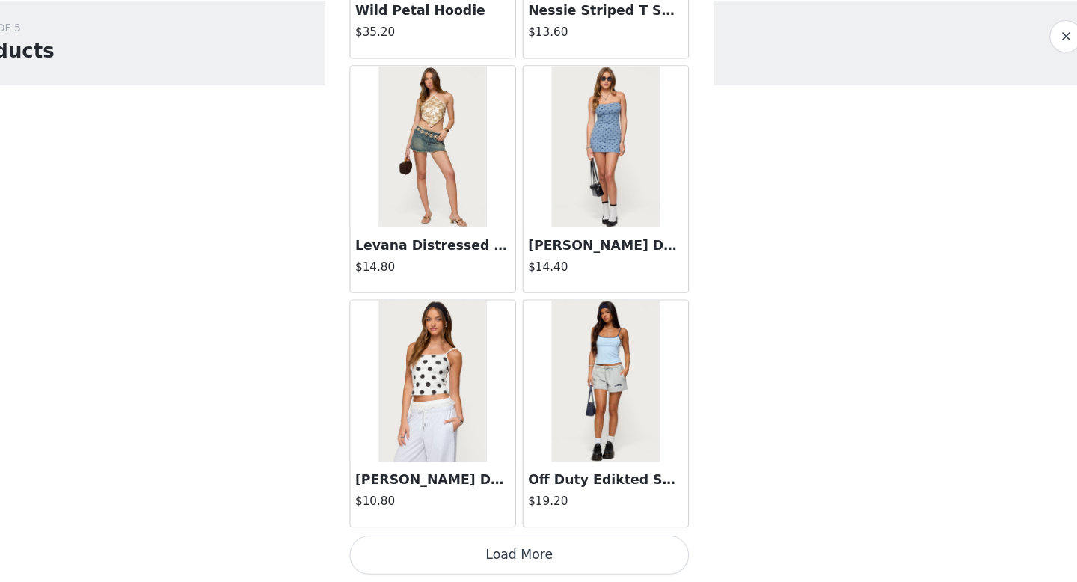
click at [550, 556] on button "Load More" at bounding box center [538, 556] width 314 height 36
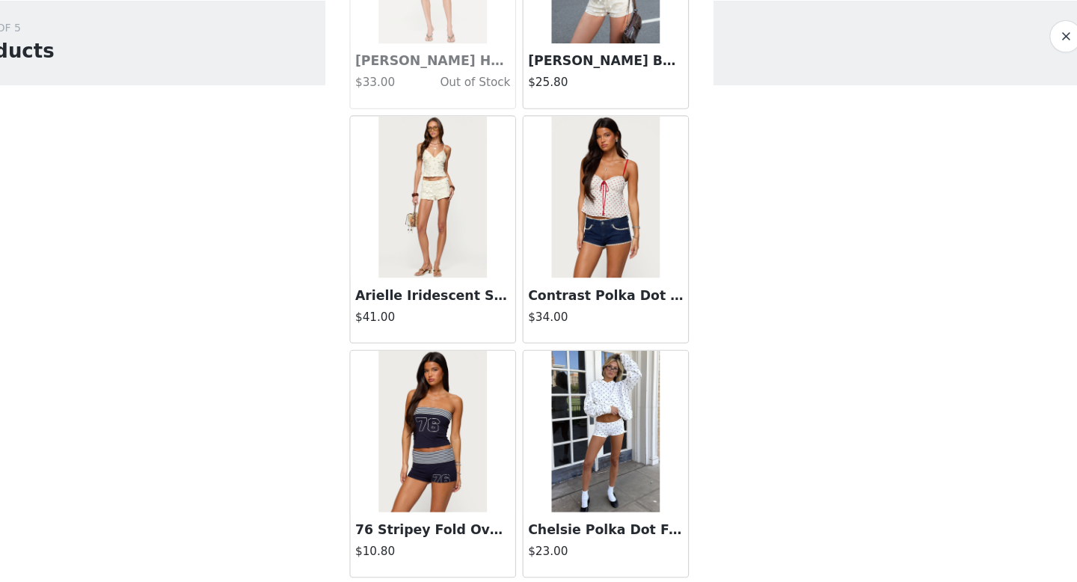
scroll to position [6044, 0]
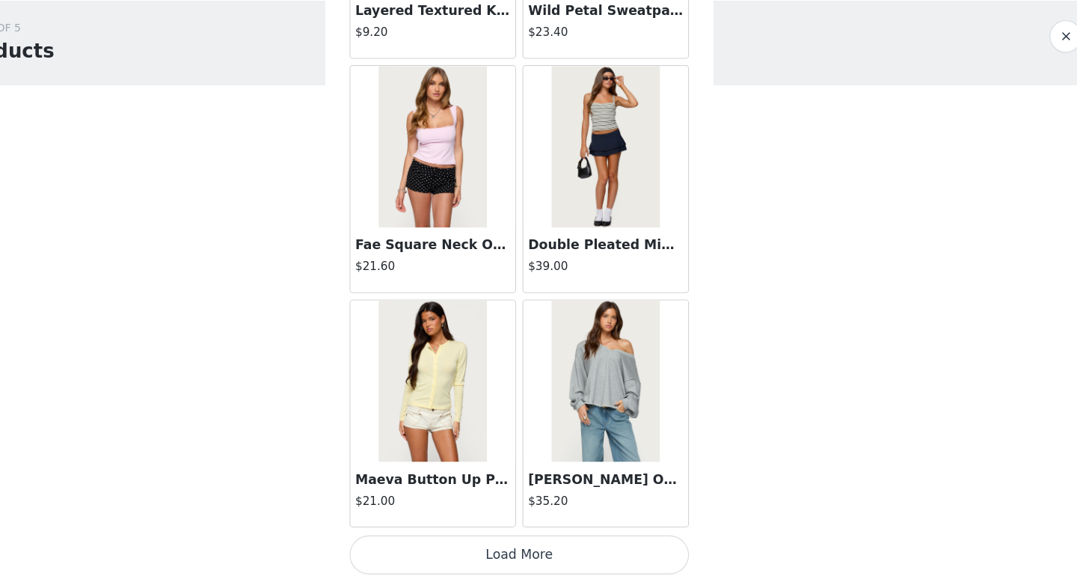
click at [556, 550] on button "Load More" at bounding box center [538, 556] width 314 height 36
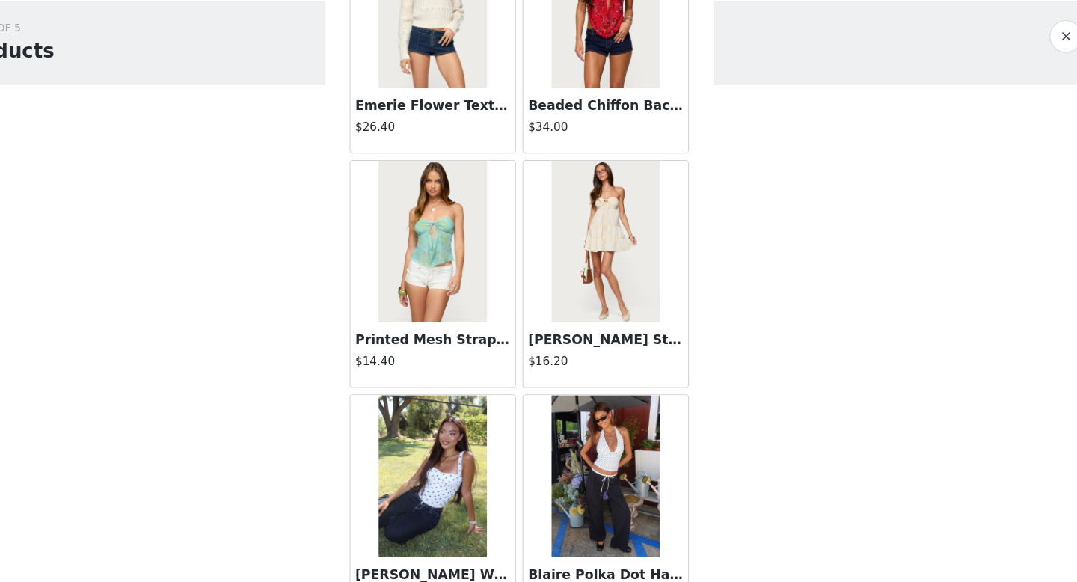
scroll to position [8212, 0]
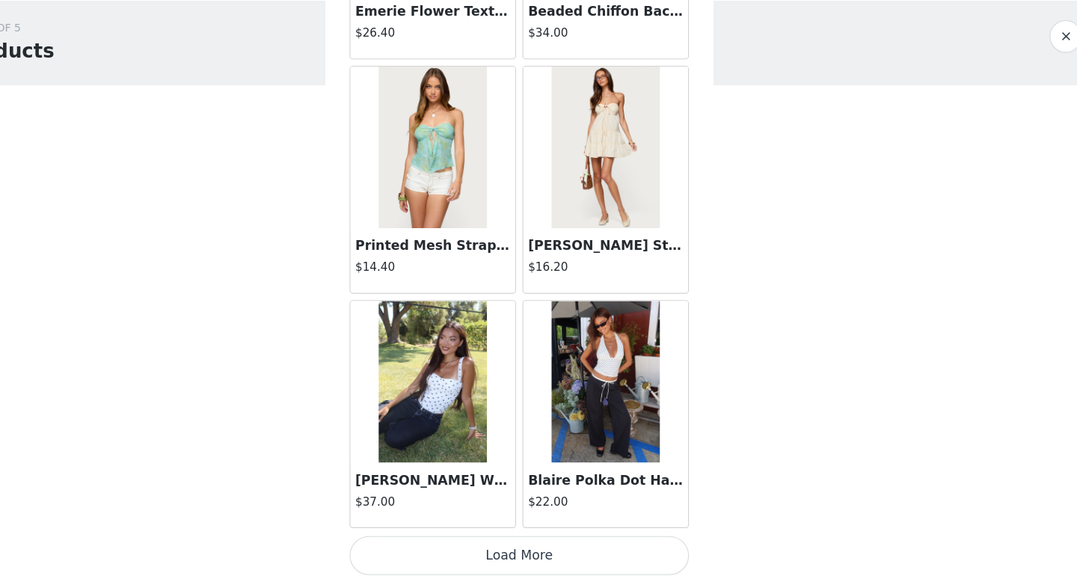
click at [552, 550] on button "Load More" at bounding box center [538, 556] width 314 height 36
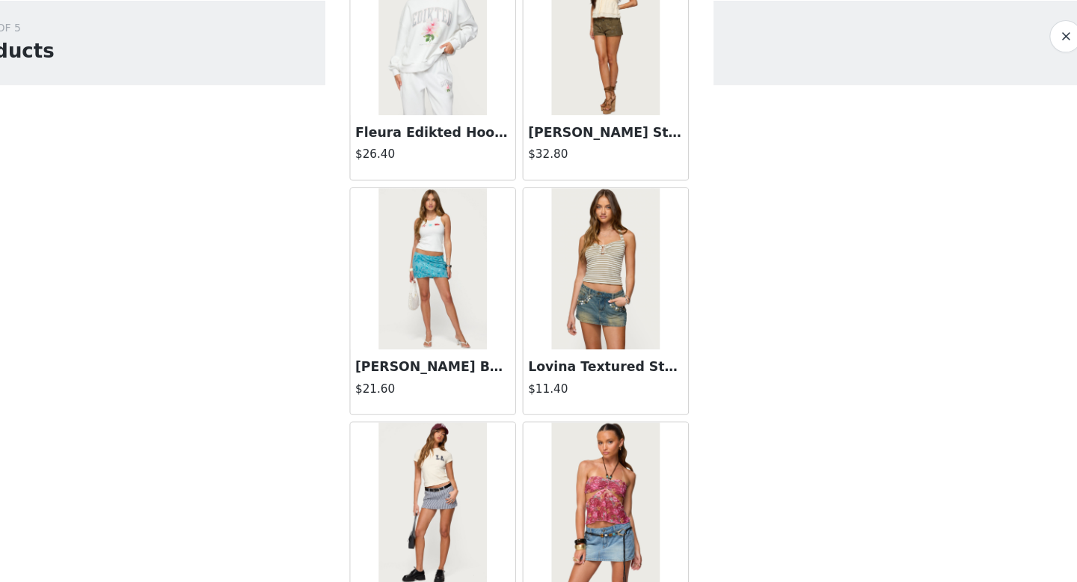
scroll to position [10381, 0]
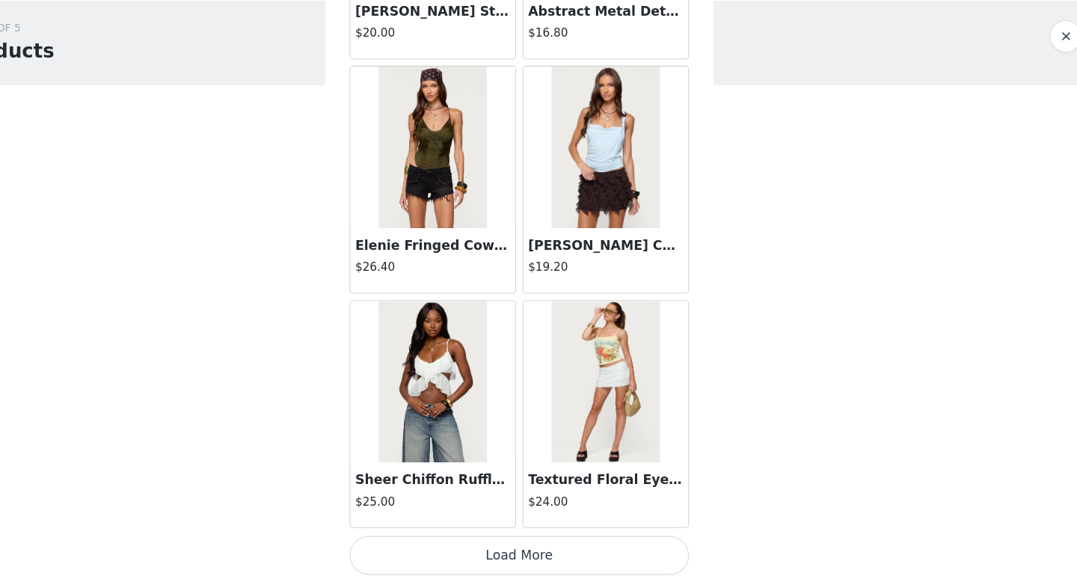
click at [500, 544] on button "Load More" at bounding box center [538, 556] width 314 height 36
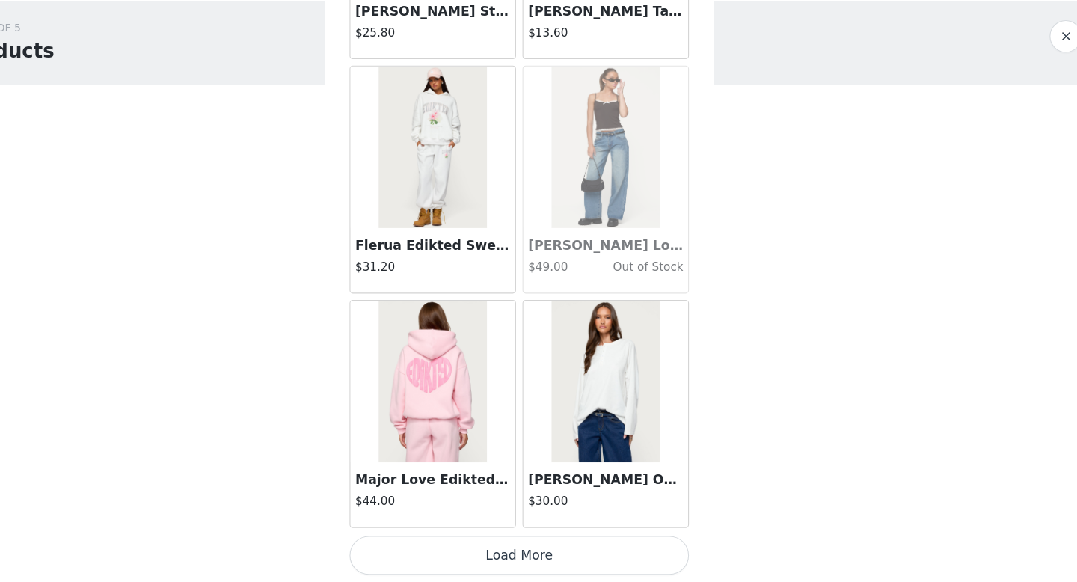
click at [552, 568] on button "Load More" at bounding box center [538, 556] width 314 height 36
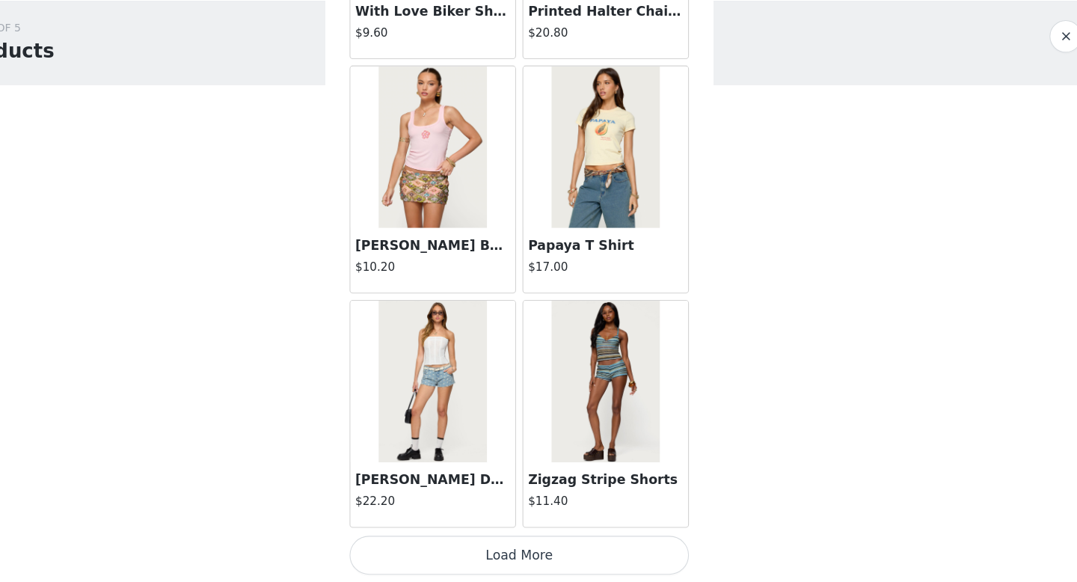
click at [565, 547] on button "Load More" at bounding box center [538, 556] width 314 height 36
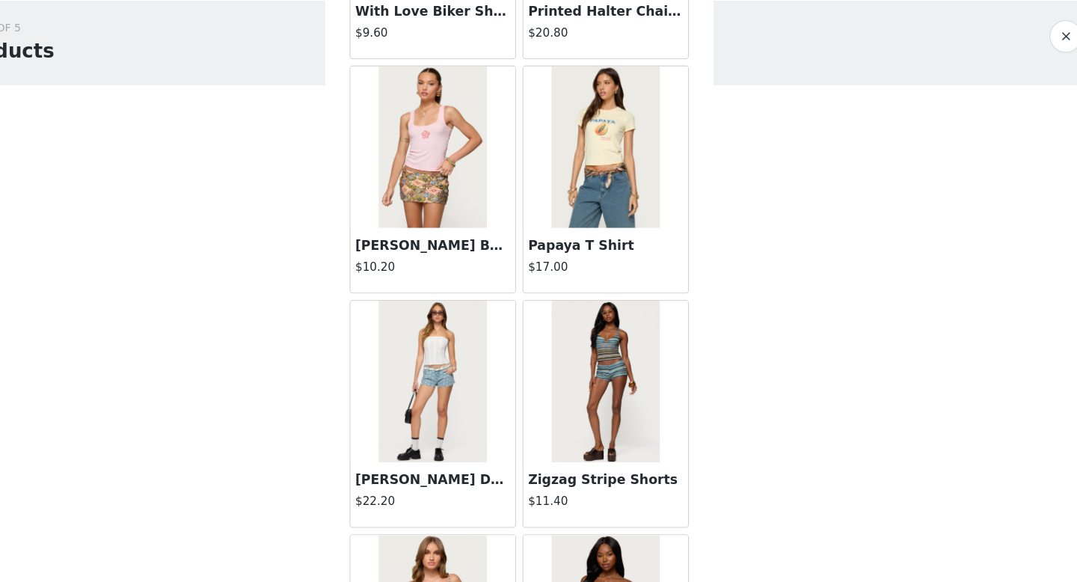
scroll to position [16887, 0]
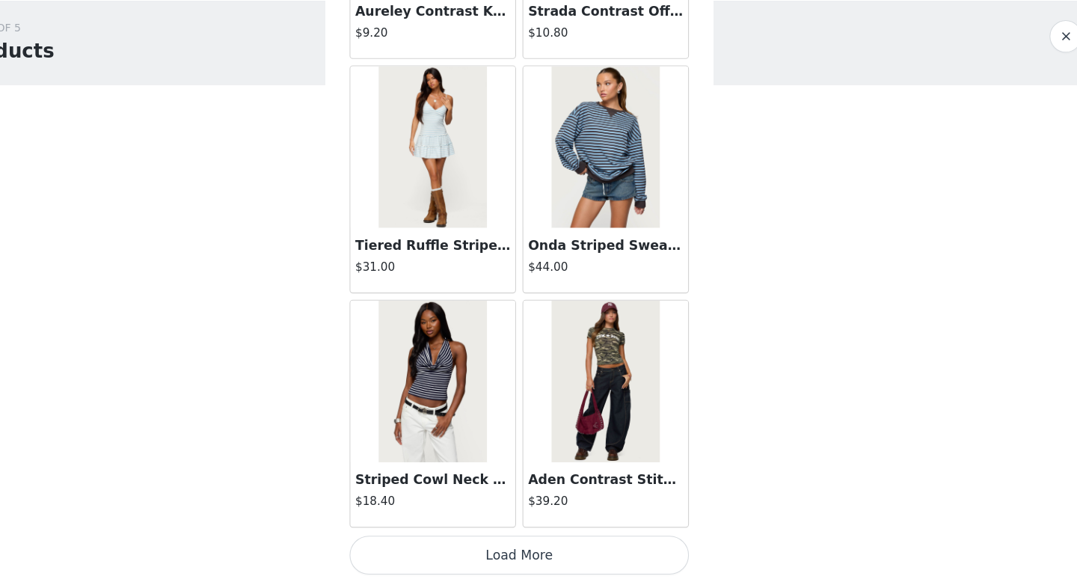
click at [562, 556] on button "Load More" at bounding box center [538, 556] width 314 height 36
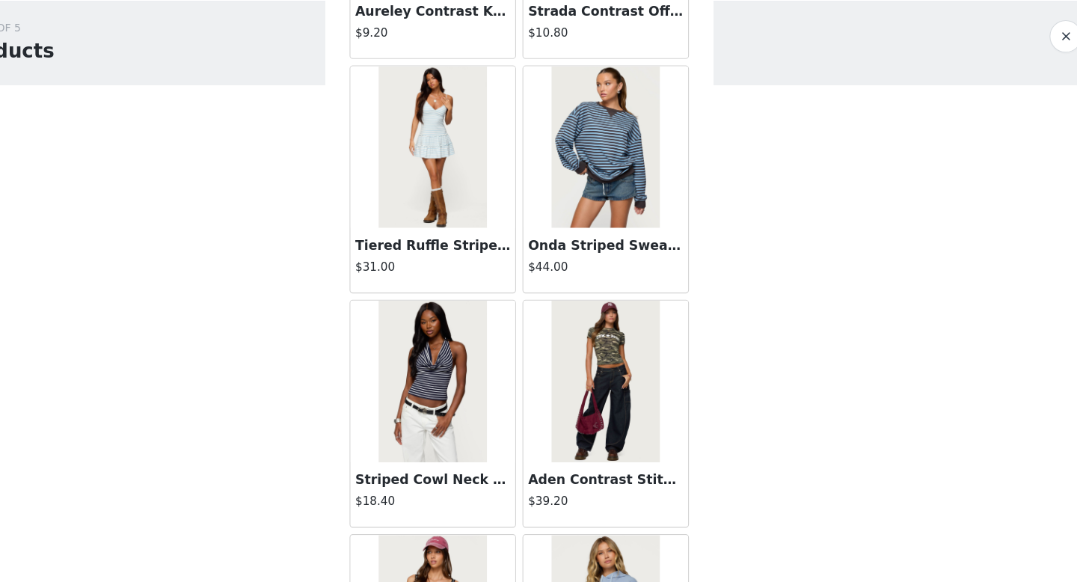
scroll to position [19056, 0]
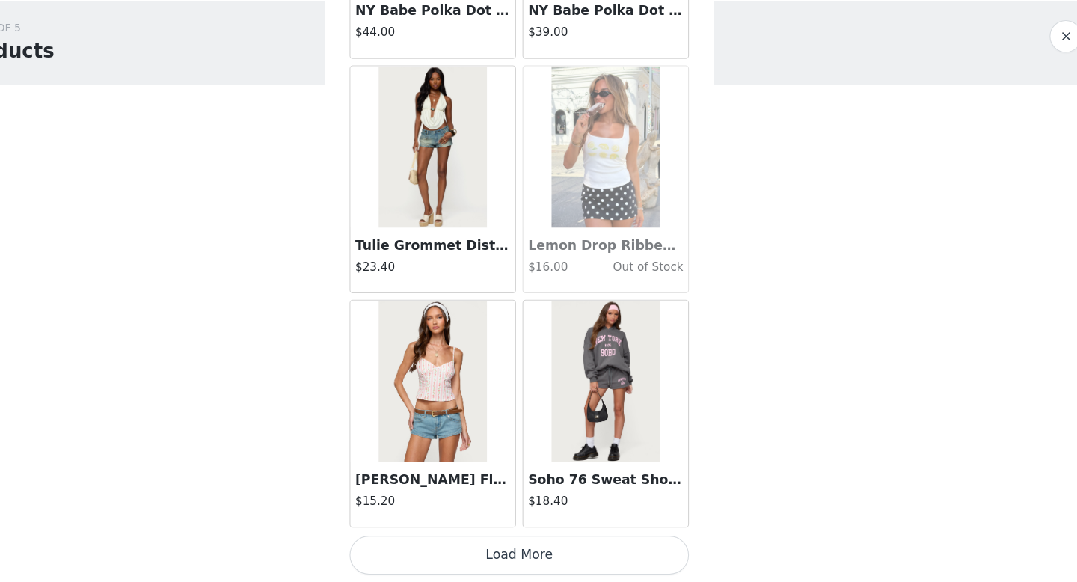
click at [553, 558] on button "Load More" at bounding box center [538, 556] width 314 height 36
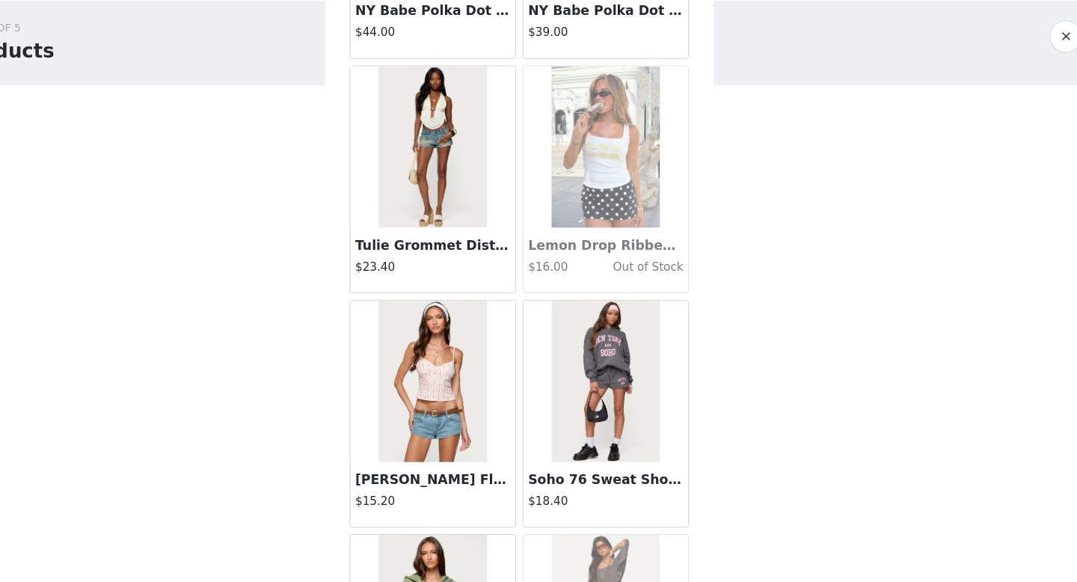
scroll to position [21224, 0]
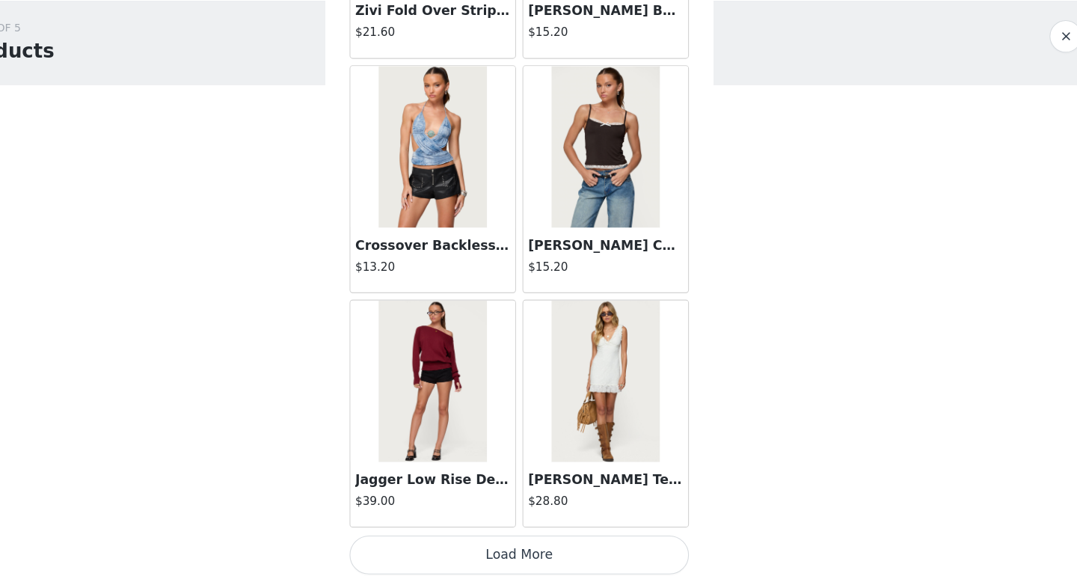
click at [574, 558] on button "Load More" at bounding box center [538, 556] width 314 height 36
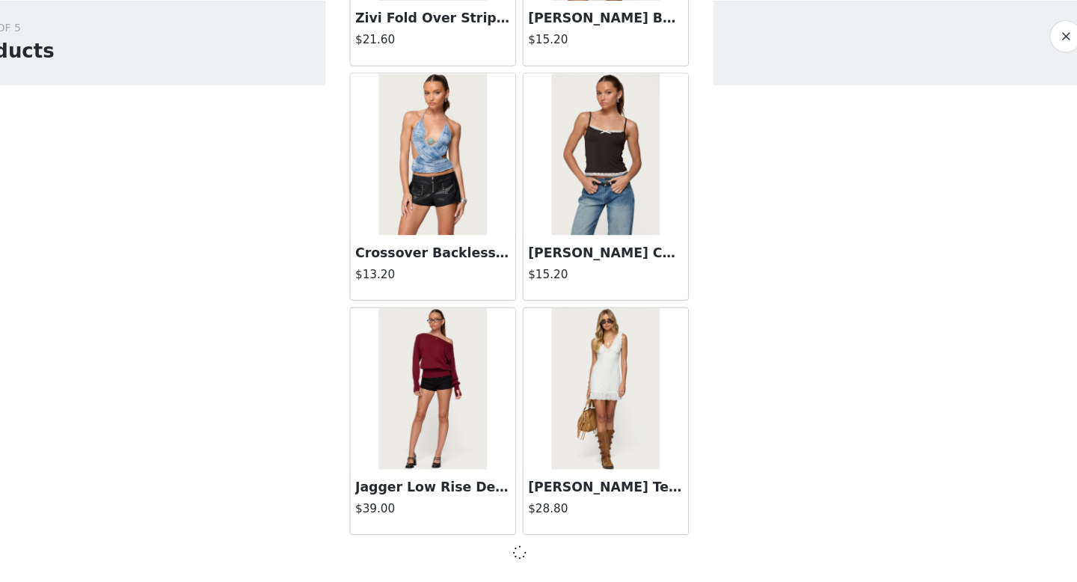
scroll to position [21218, 0]
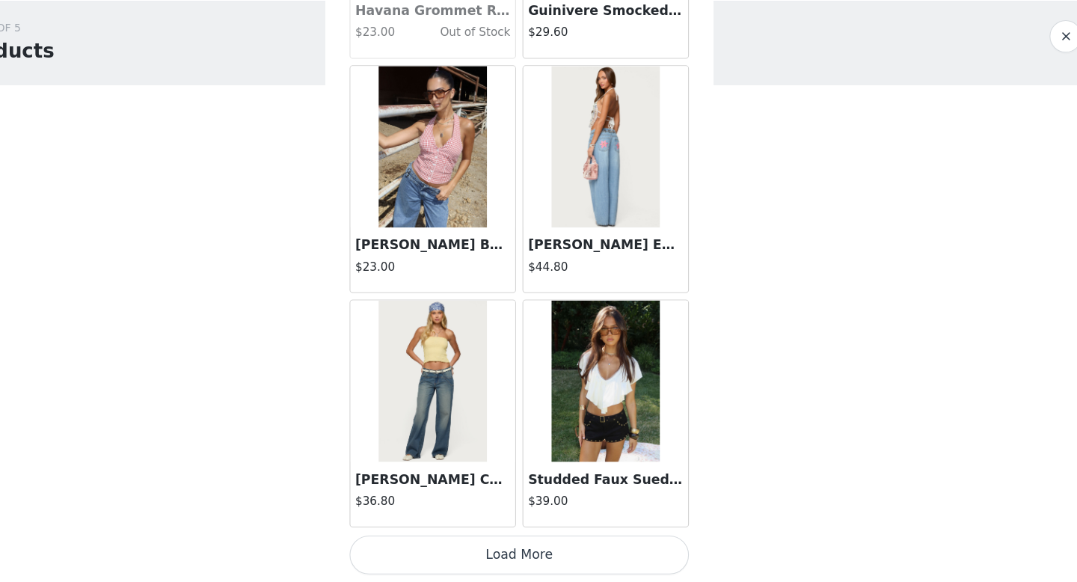
click at [586, 559] on button "Load More" at bounding box center [538, 556] width 314 height 36
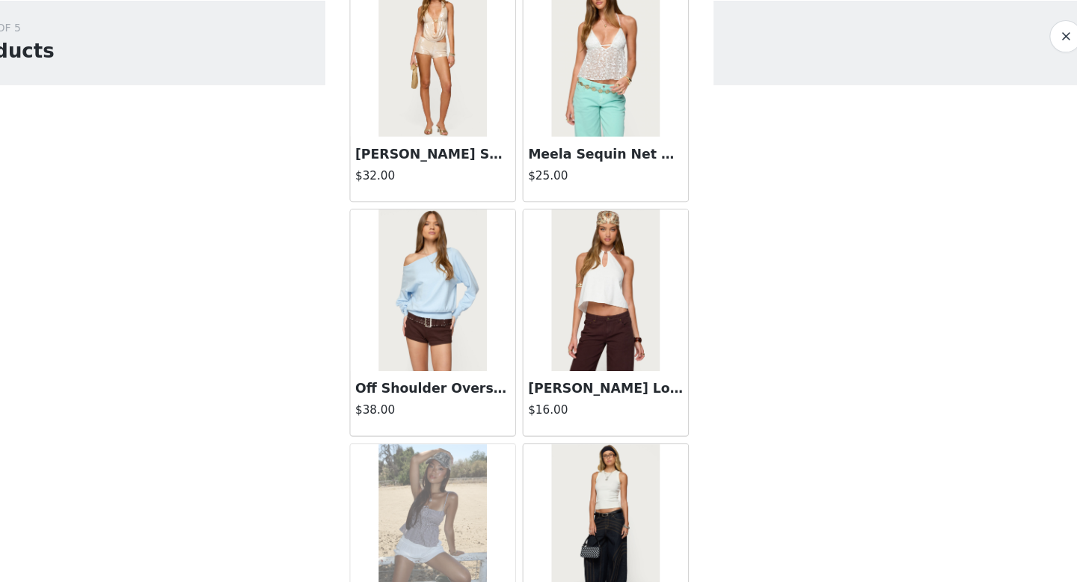
scroll to position [25562, 0]
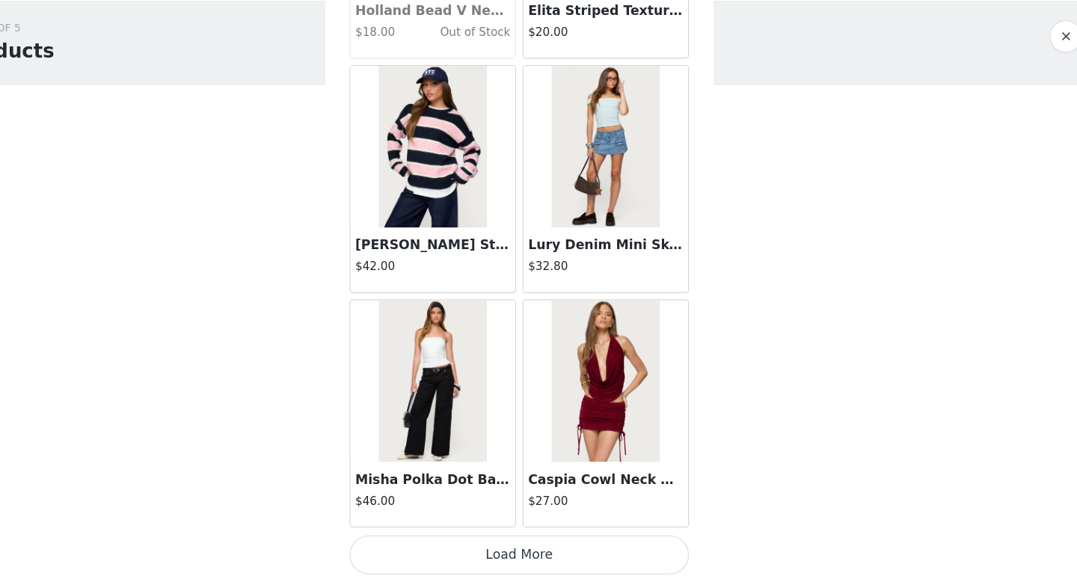
click at [585, 558] on button "Load More" at bounding box center [538, 556] width 314 height 36
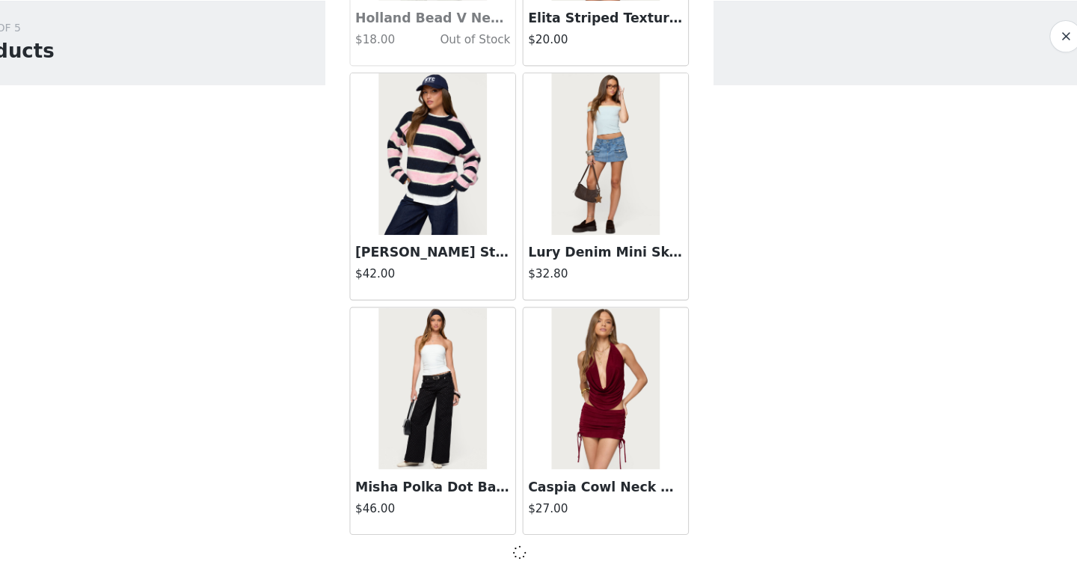
scroll to position [25555, 0]
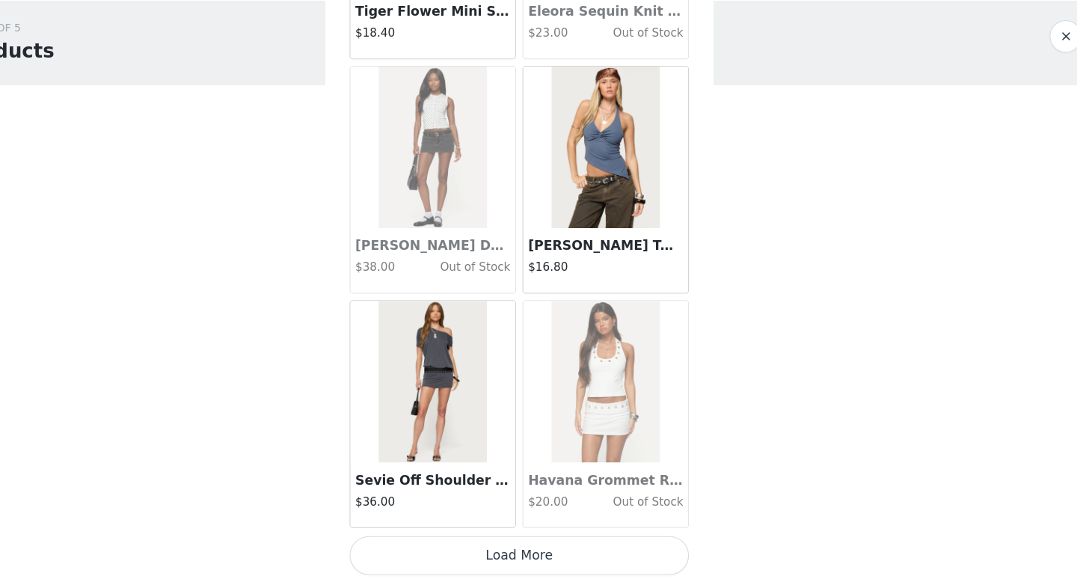
click at [586, 557] on button "Load More" at bounding box center [538, 556] width 314 height 36
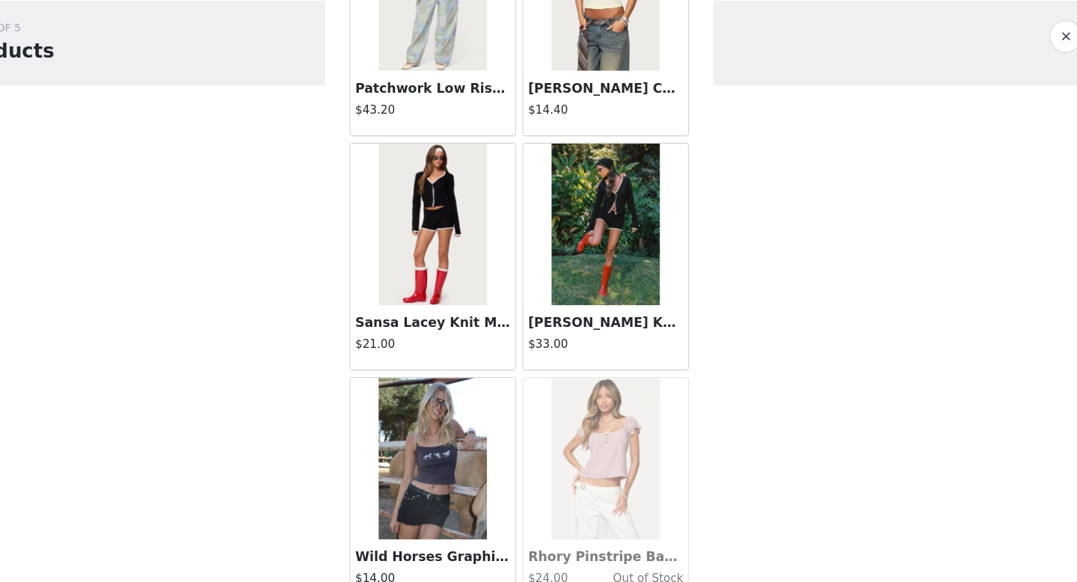
scroll to position [29899, 0]
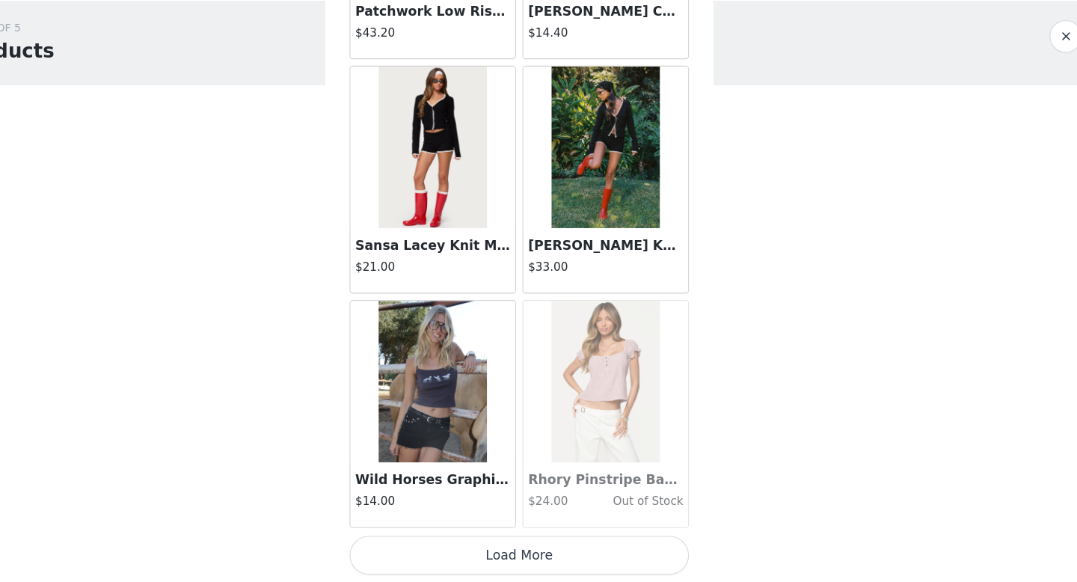
click at [570, 560] on button "Load More" at bounding box center [538, 556] width 314 height 36
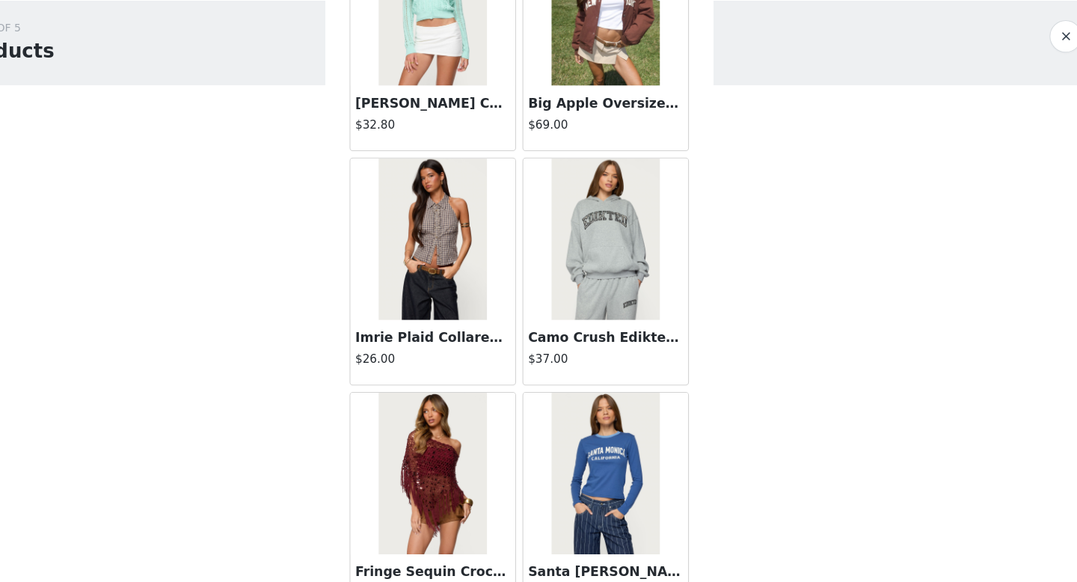
scroll to position [32068, 0]
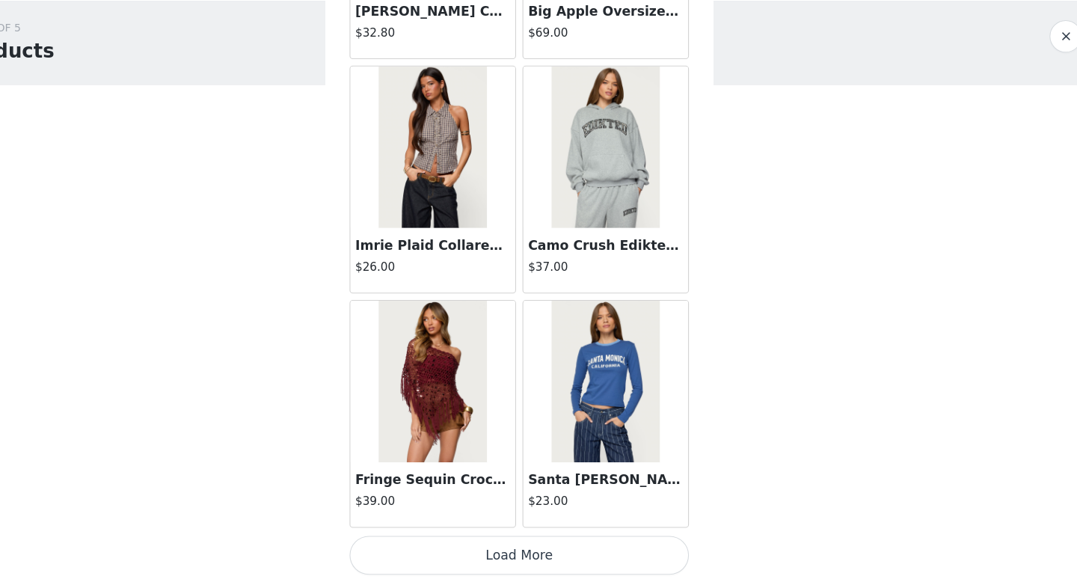
click at [570, 560] on button "Load More" at bounding box center [538, 556] width 314 height 36
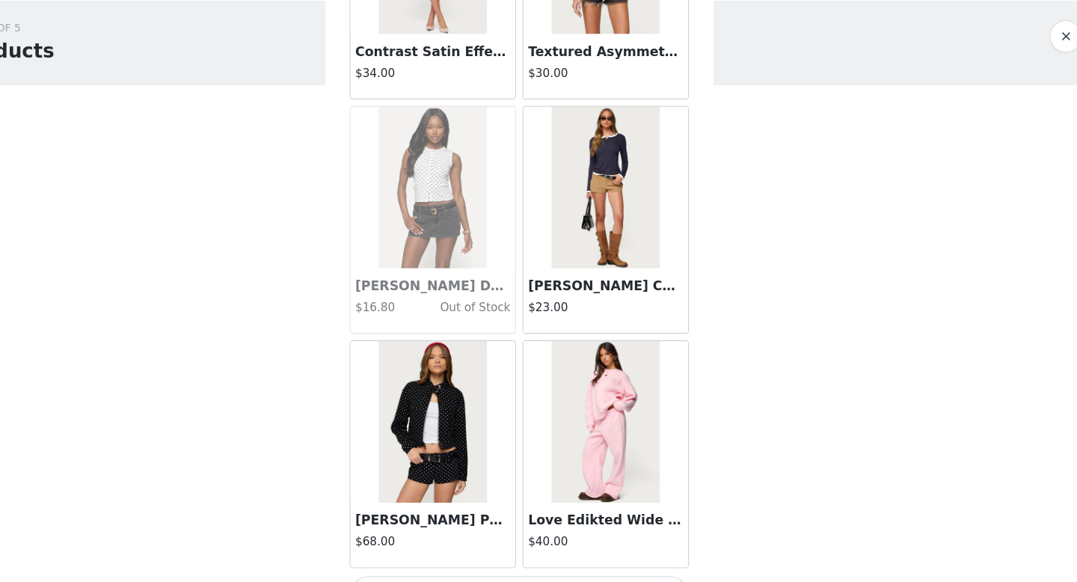
scroll to position [34236, 0]
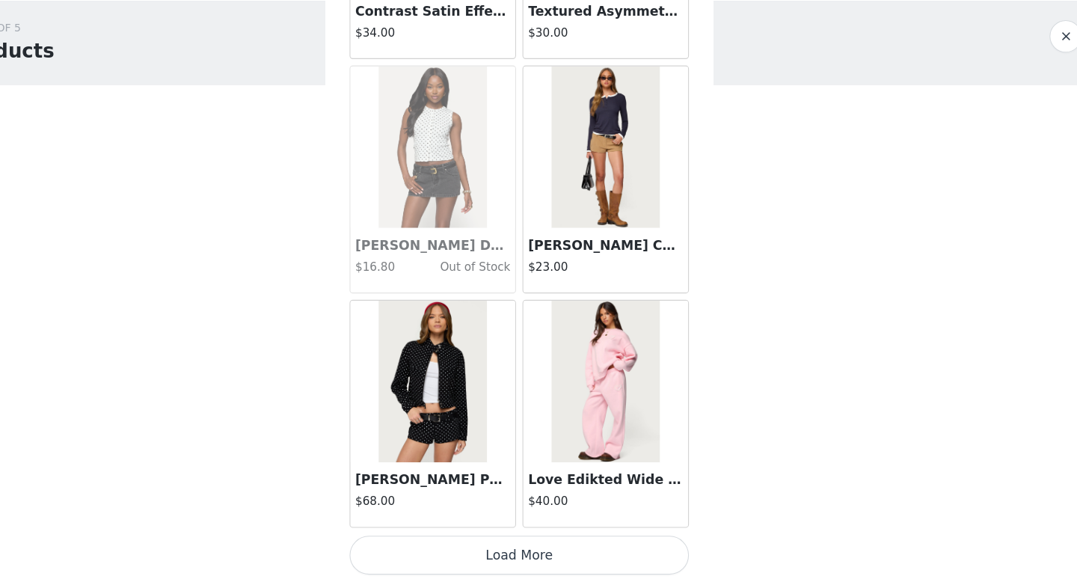
click at [551, 560] on button "Load More" at bounding box center [538, 556] width 314 height 36
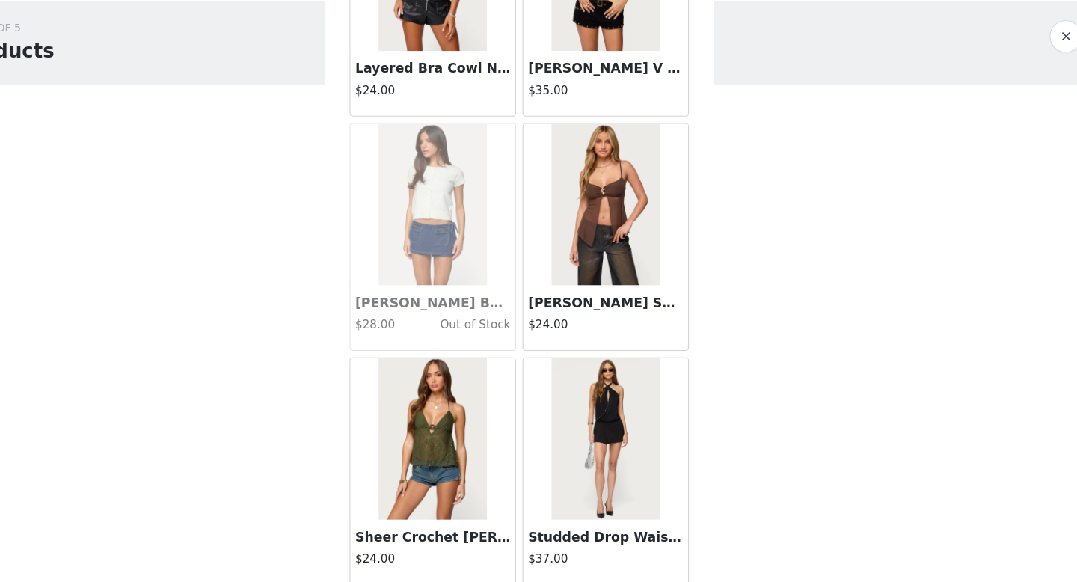
scroll to position [36405, 0]
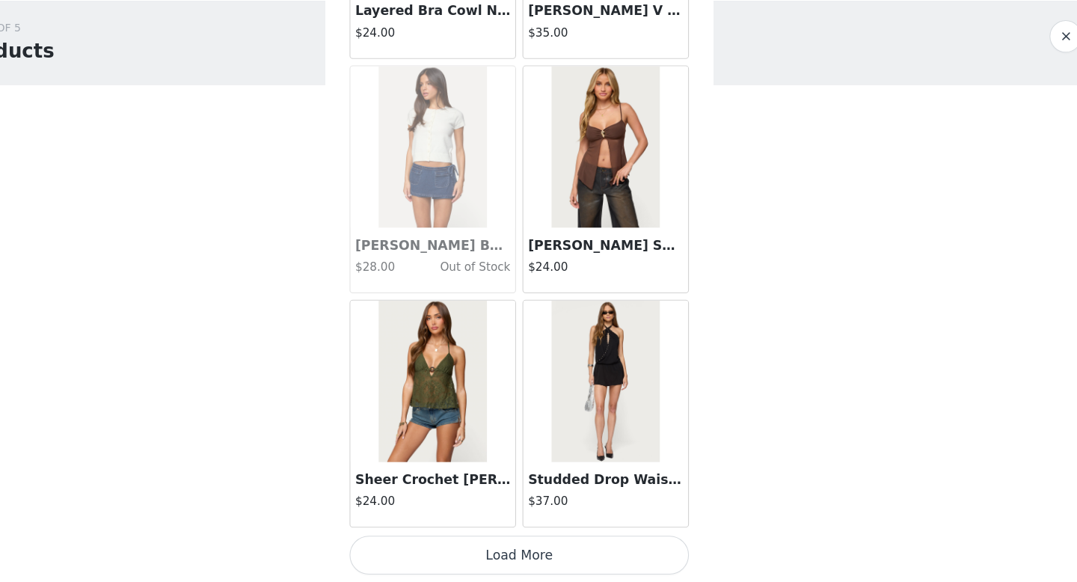
click at [550, 559] on button "Load More" at bounding box center [538, 556] width 314 height 36
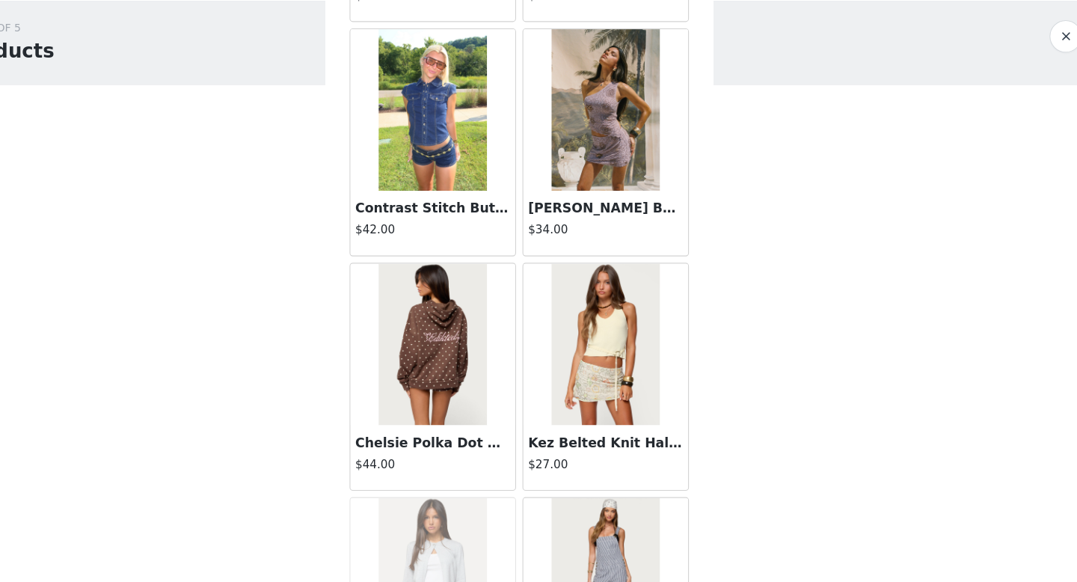
scroll to position [38574, 0]
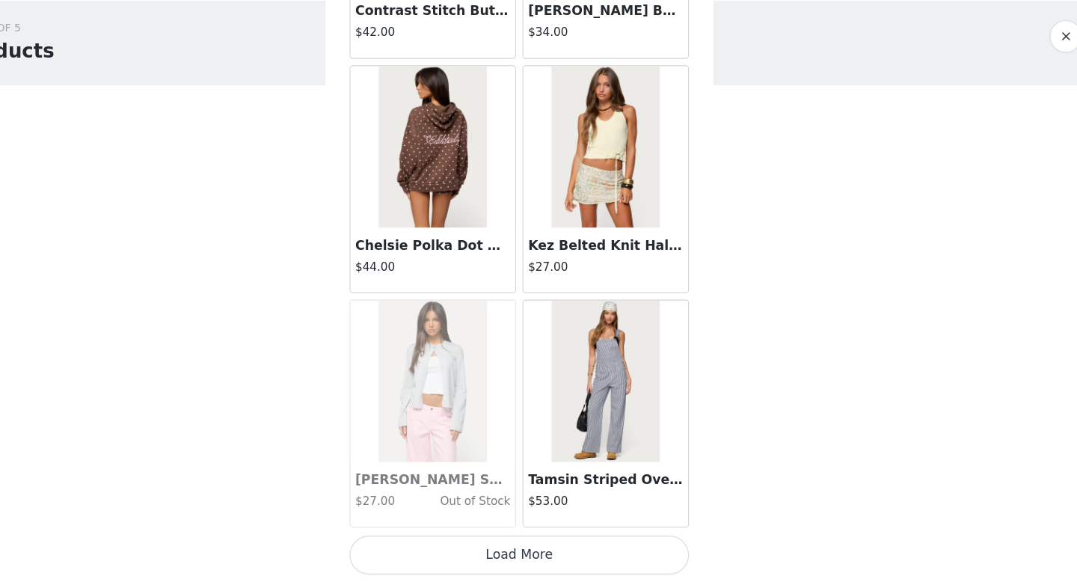
click at [556, 548] on button "Load More" at bounding box center [538, 556] width 314 height 36
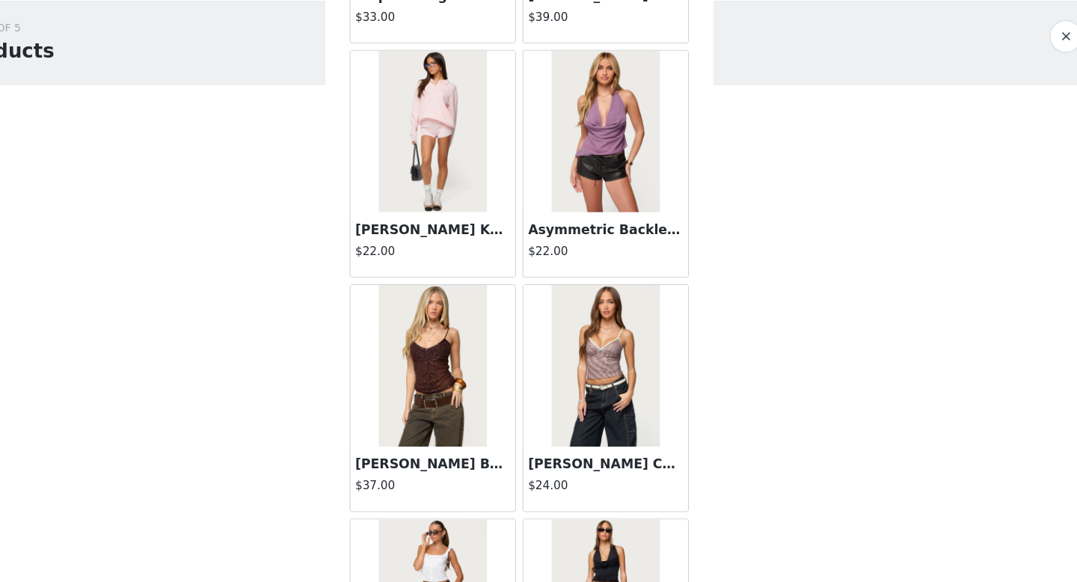
scroll to position [40742, 0]
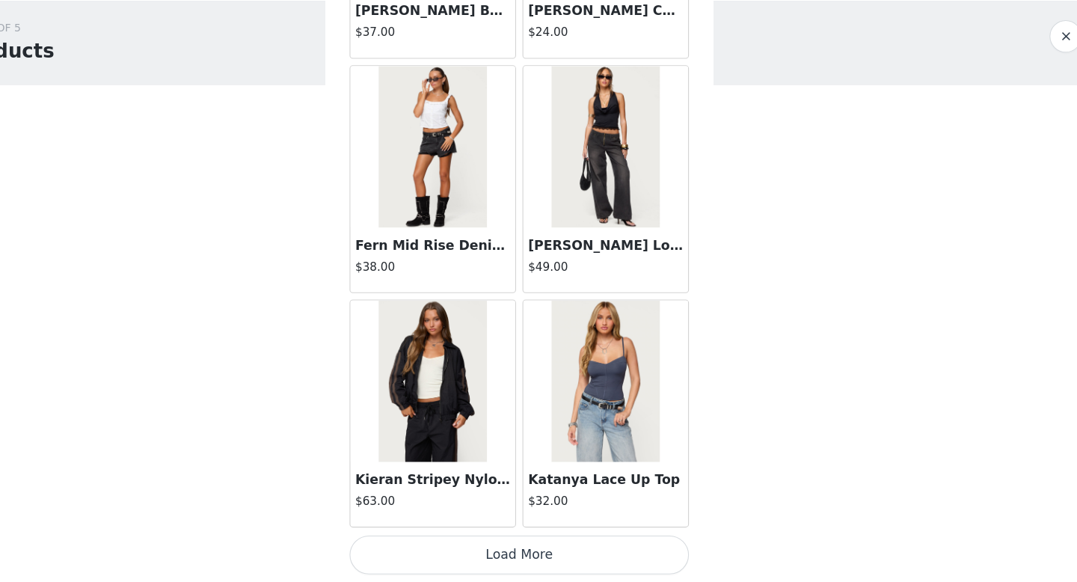
click at [555, 565] on button "Load More" at bounding box center [538, 556] width 314 height 36
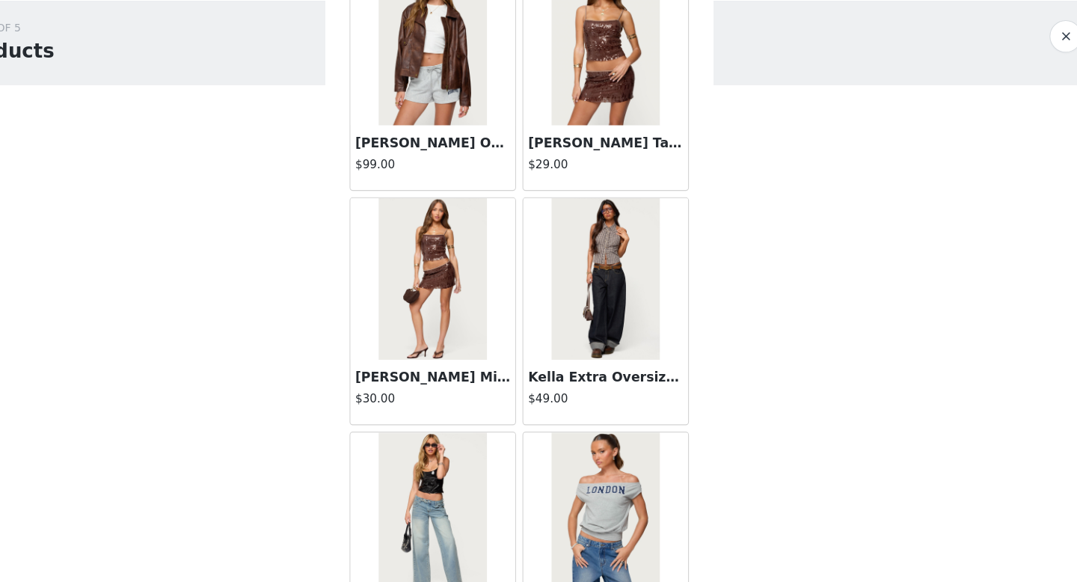
scroll to position [42911, 0]
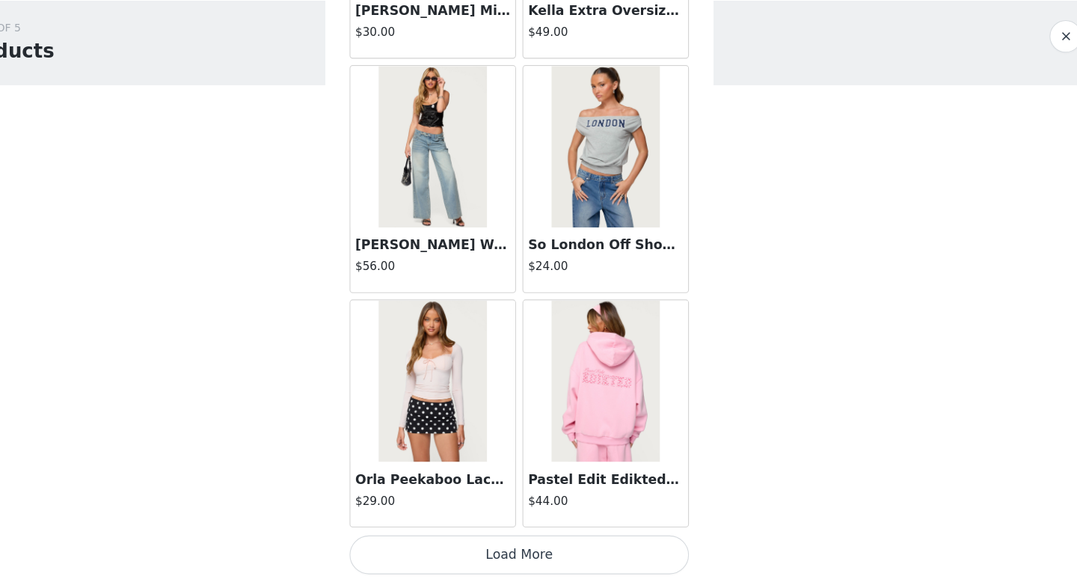
click at [541, 561] on button "Load More" at bounding box center [538, 556] width 314 height 36
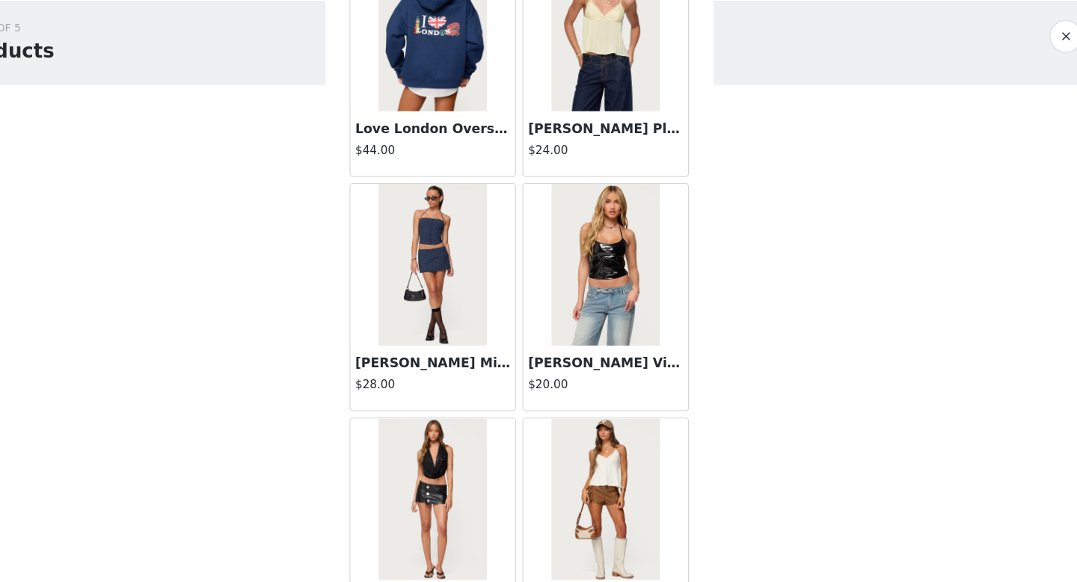
scroll to position [45080, 0]
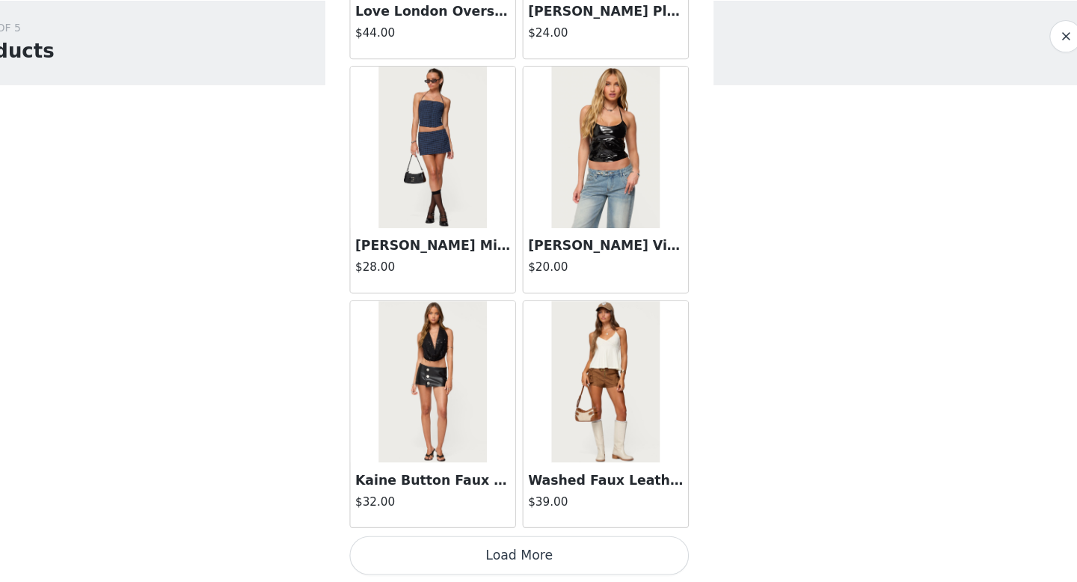
click at [570, 555] on button "Load More" at bounding box center [538, 556] width 314 height 36
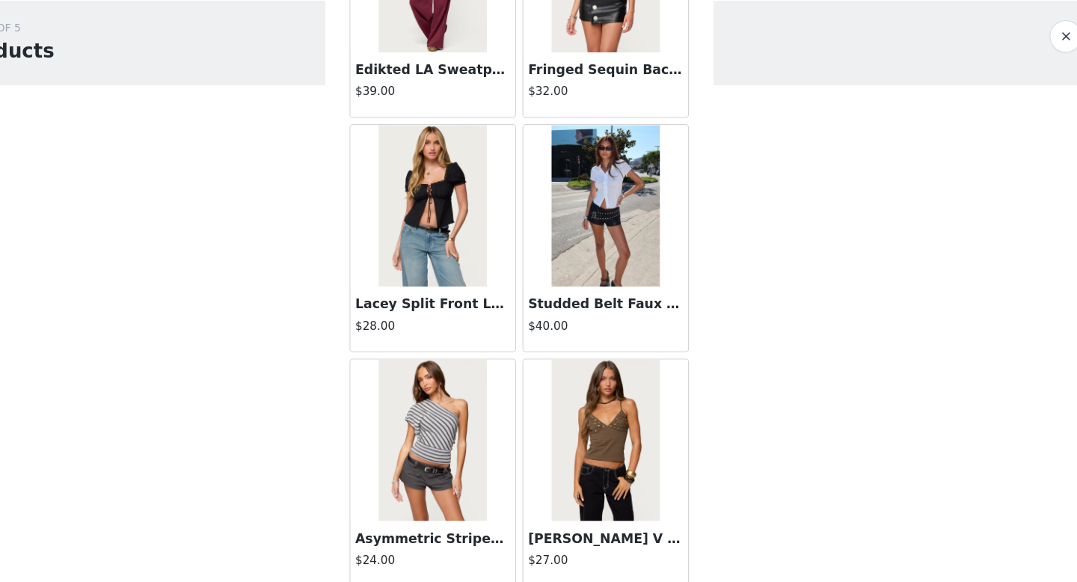
scroll to position [45887, 0]
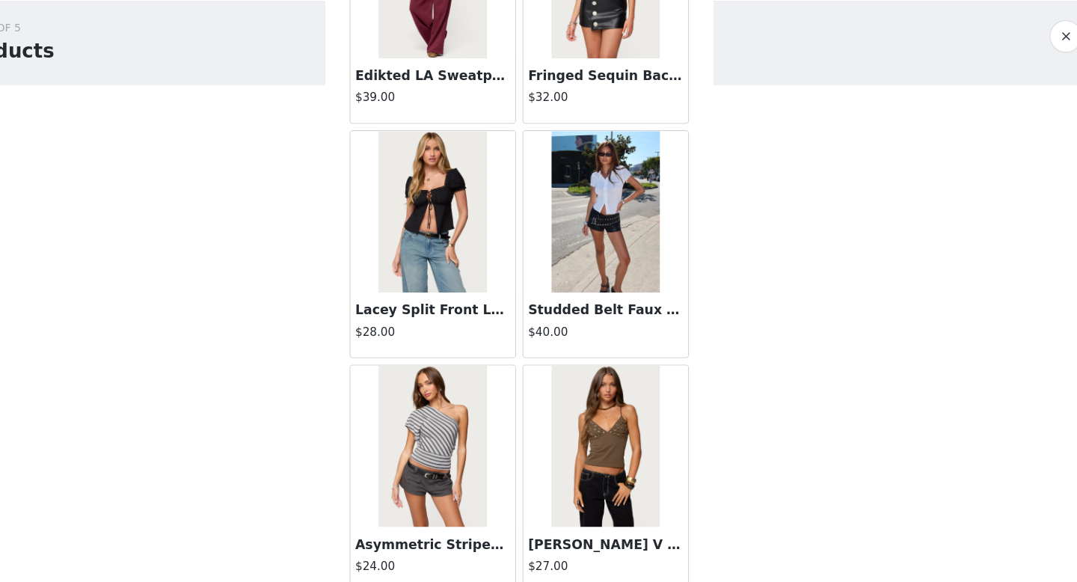
click at [565, 348] on h4 "$40.00" at bounding box center [619, 350] width 144 height 16
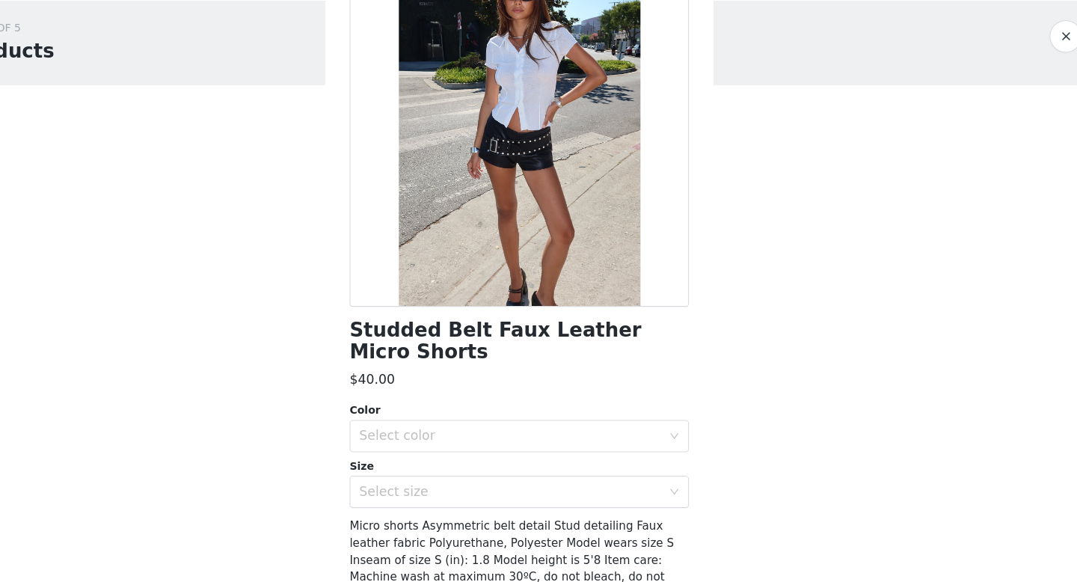
scroll to position [83, 0]
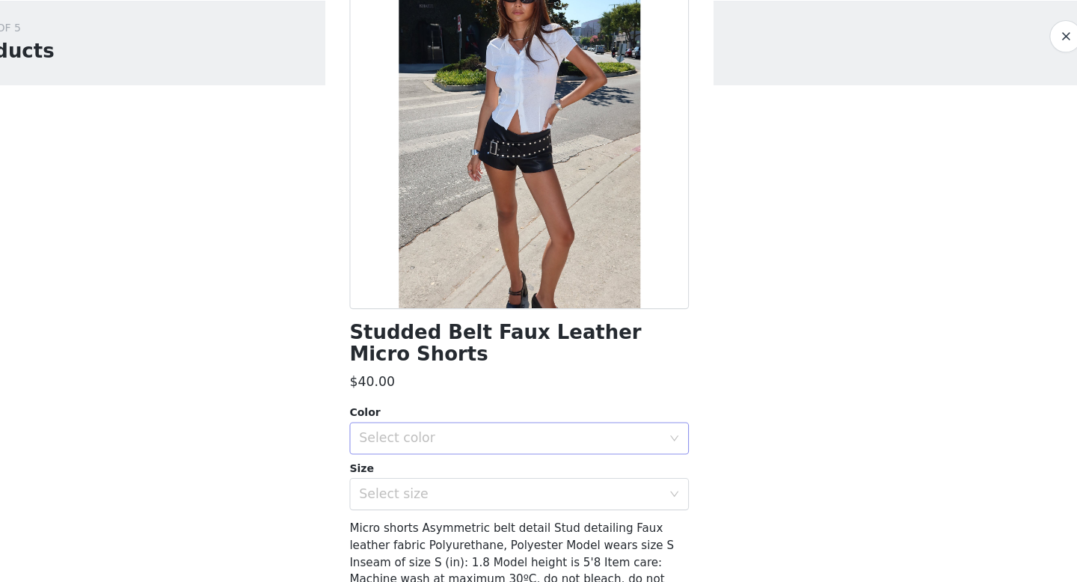
click at [548, 441] on div "Select color" at bounding box center [530, 447] width 280 height 15
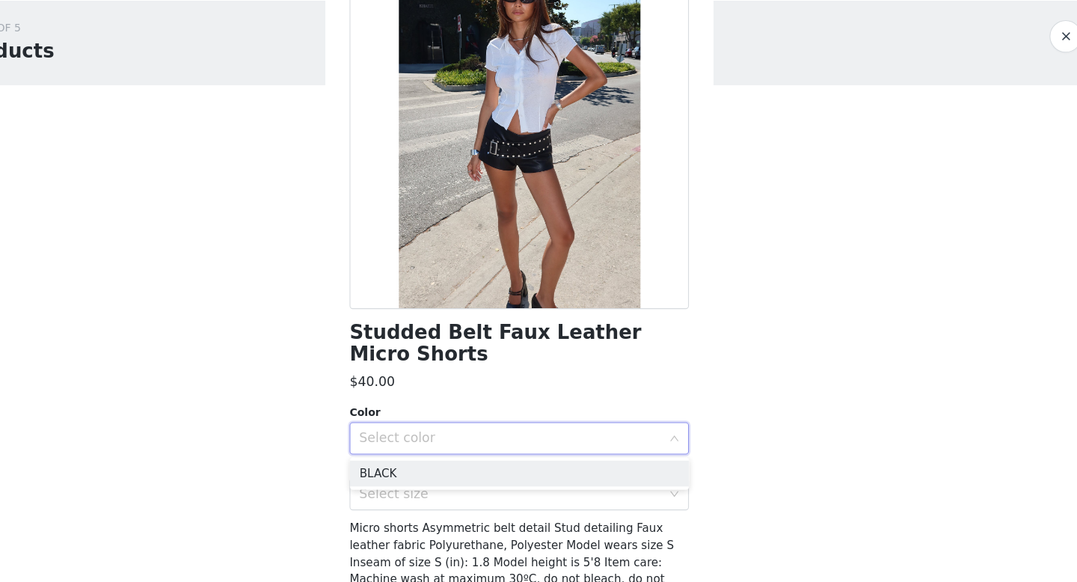
scroll to position [44, 0]
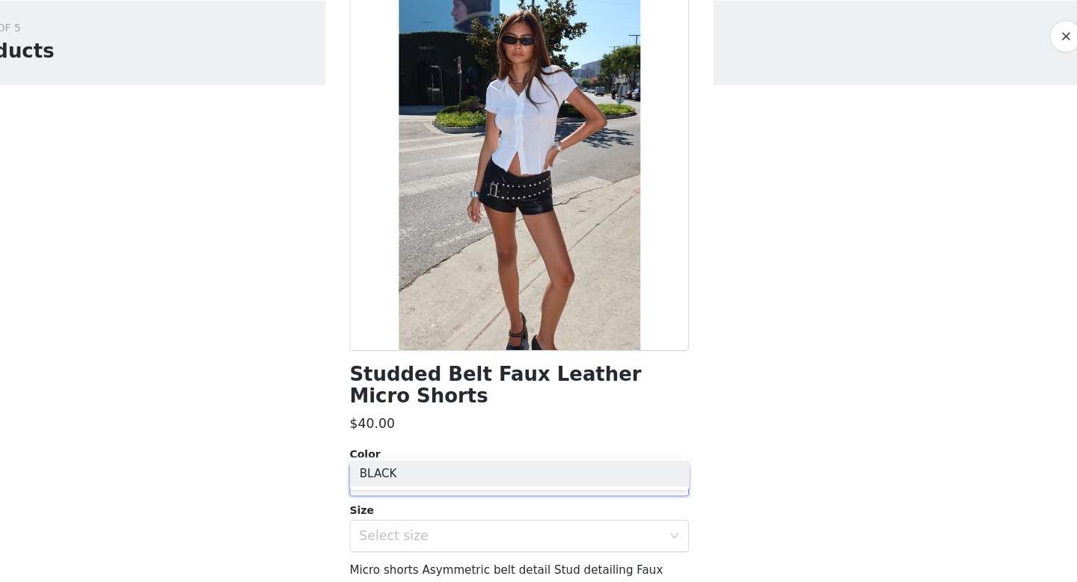
click at [1039, 75] on button "button" at bounding box center [1044, 76] width 30 height 30
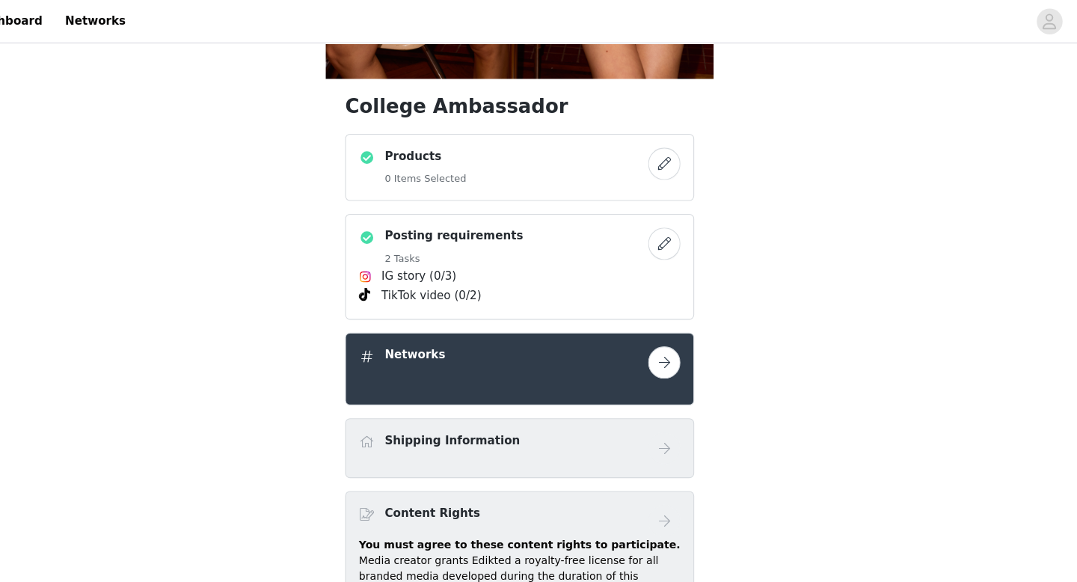
scroll to position [499, 0]
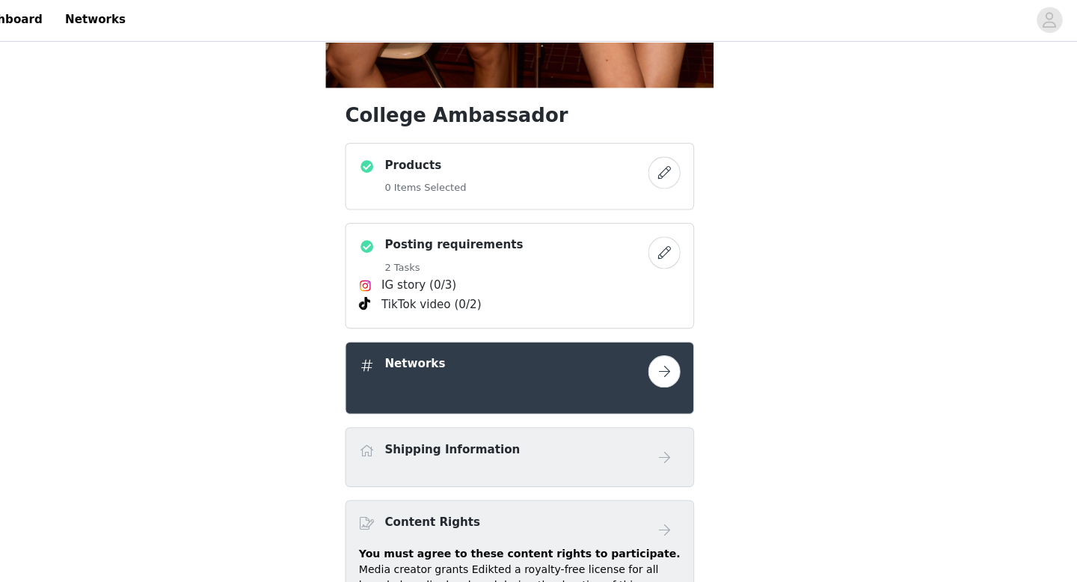
click at [681, 162] on button "button" at bounding box center [672, 162] width 30 height 30
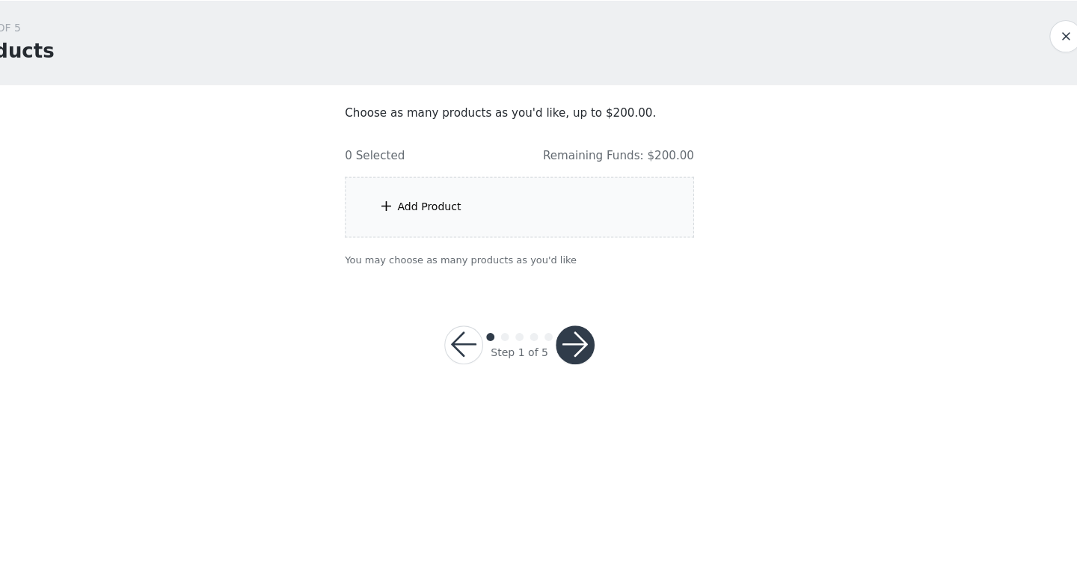
click at [485, 238] on div "Add Product" at bounding box center [538, 234] width 323 height 56
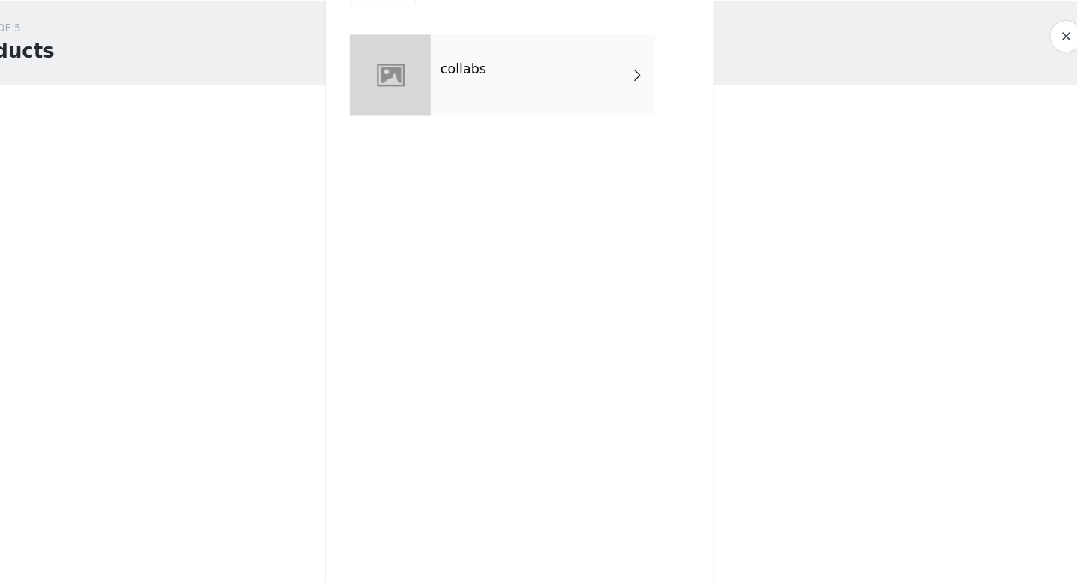
click at [538, 129] on div "collabs" at bounding box center [560, 112] width 208 height 75
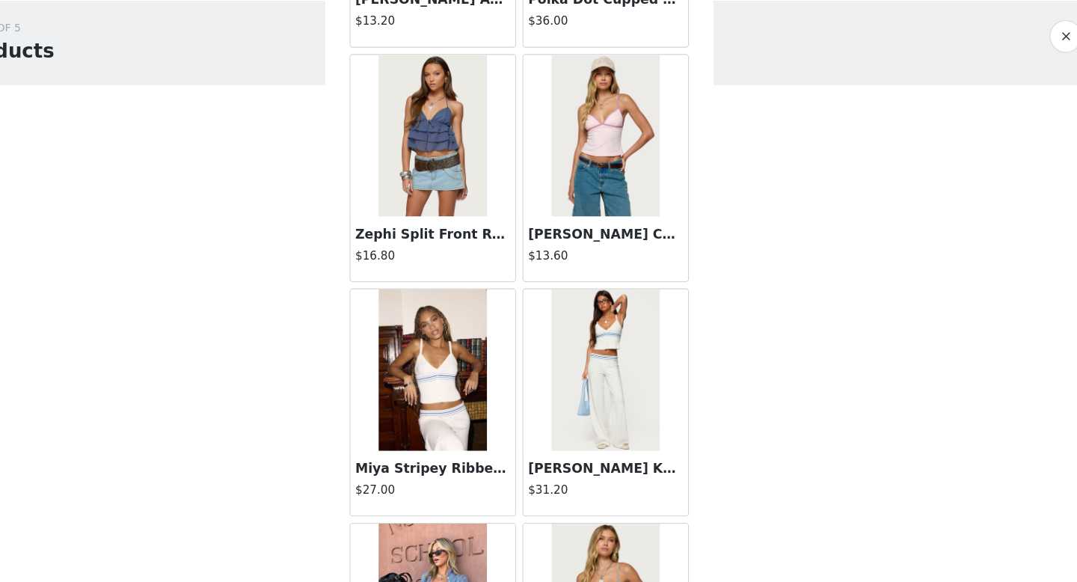
scroll to position [225, 0]
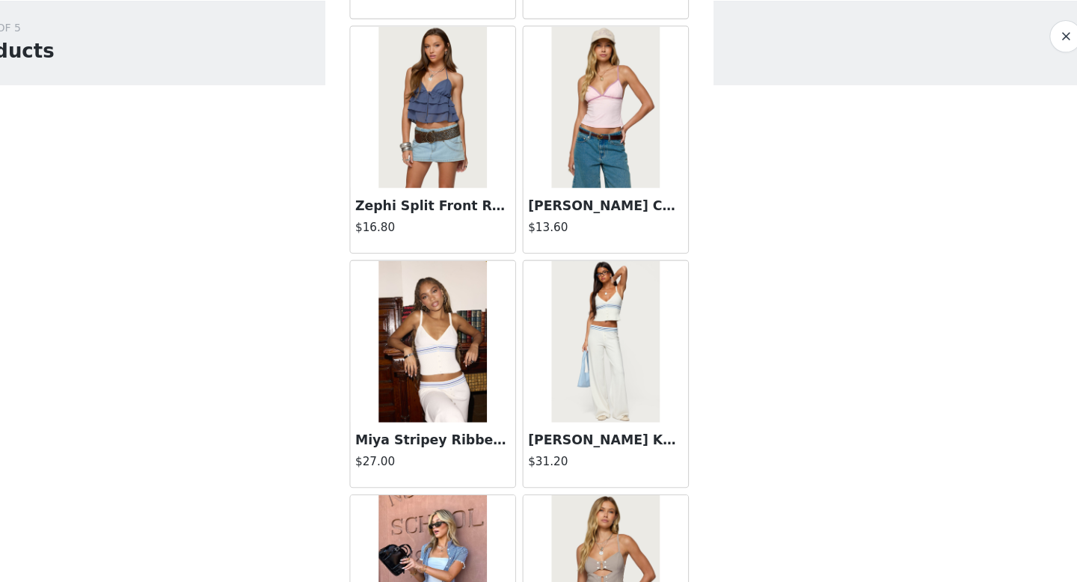
click at [483, 383] on img at bounding box center [457, 359] width 99 height 150
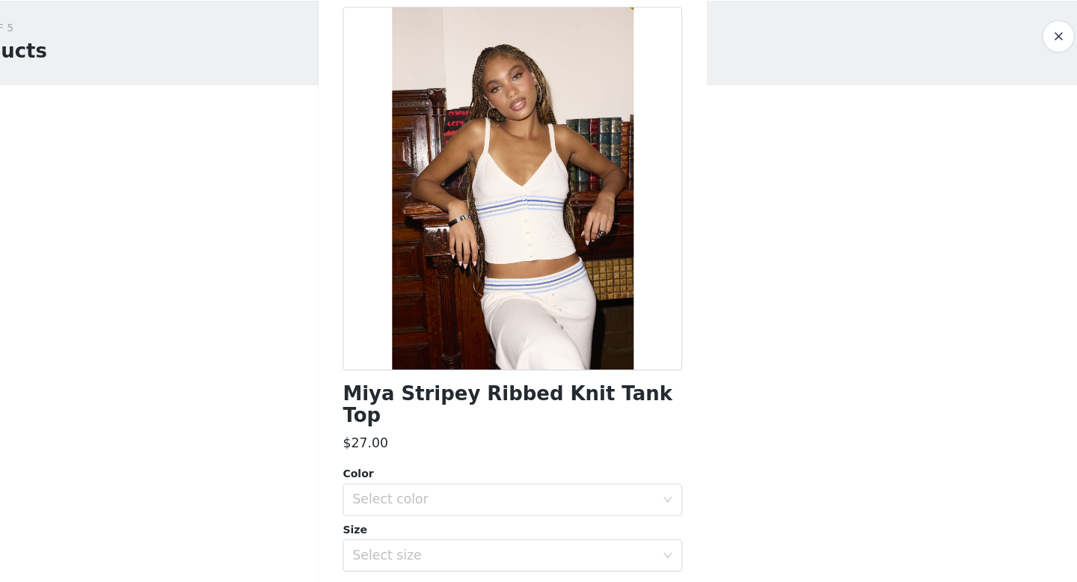
scroll to position [27, 0]
click at [586, 491] on div "Select color" at bounding box center [533, 504] width 286 height 28
click at [567, 524] on li "WHITE" at bounding box center [538, 517] width 314 height 24
click at [564, 541] on div "Select size" at bounding box center [533, 555] width 286 height 28
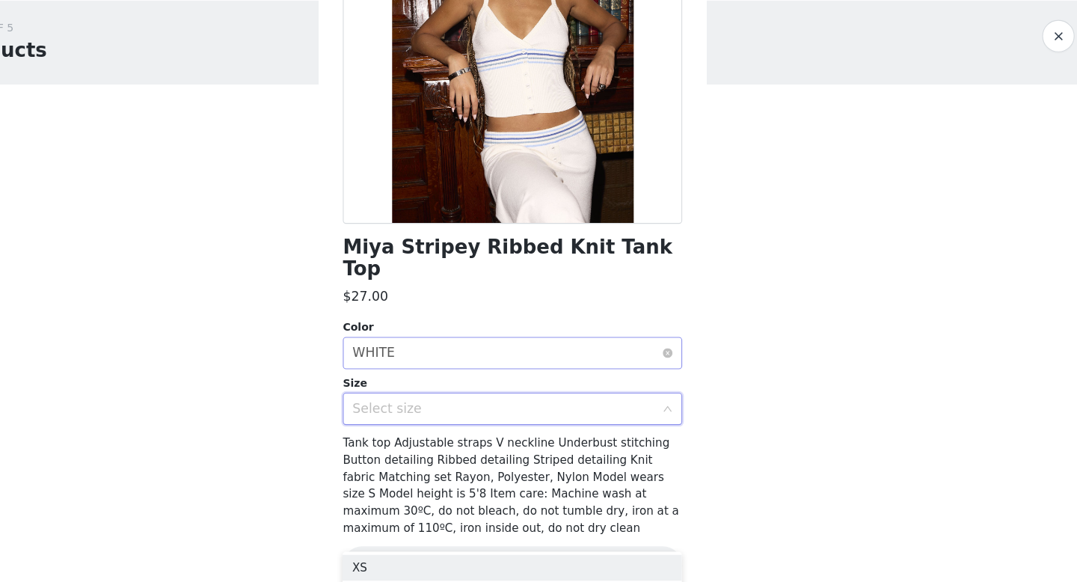
scroll to position [0, 0]
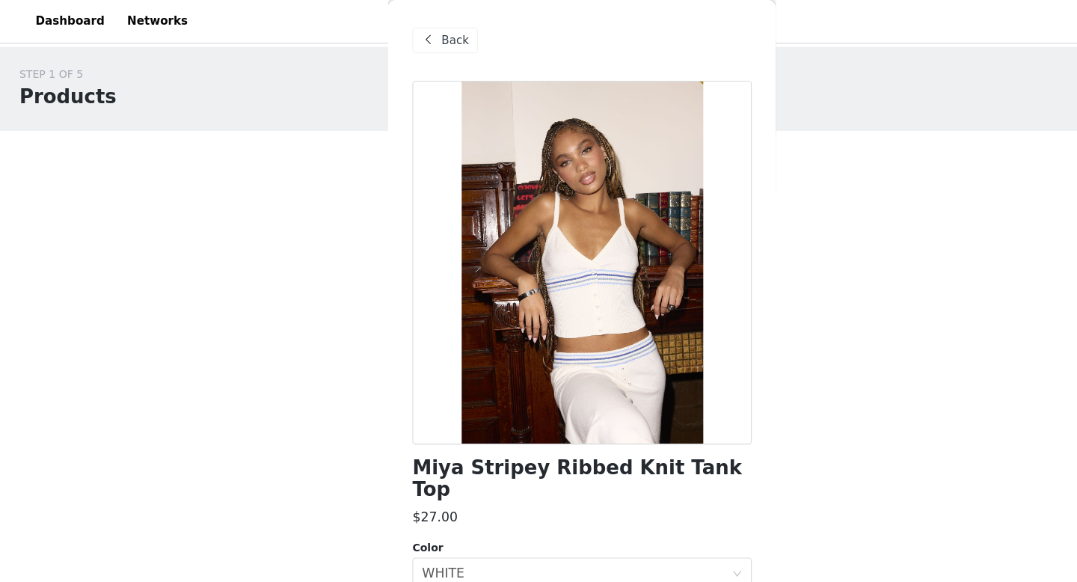
click at [401, 40] on span at bounding box center [396, 37] width 18 height 18
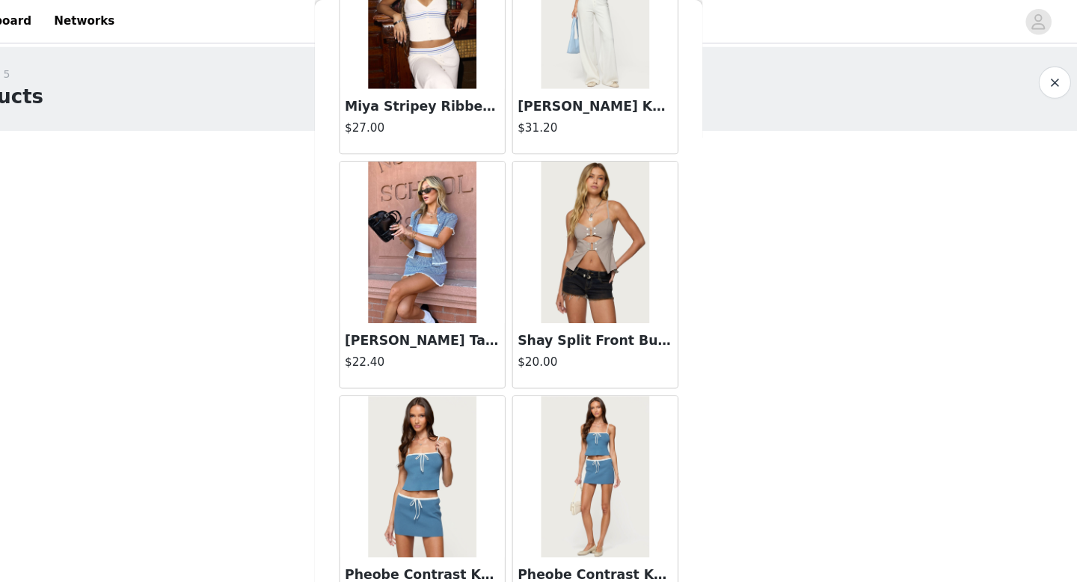
scroll to position [592, 0]
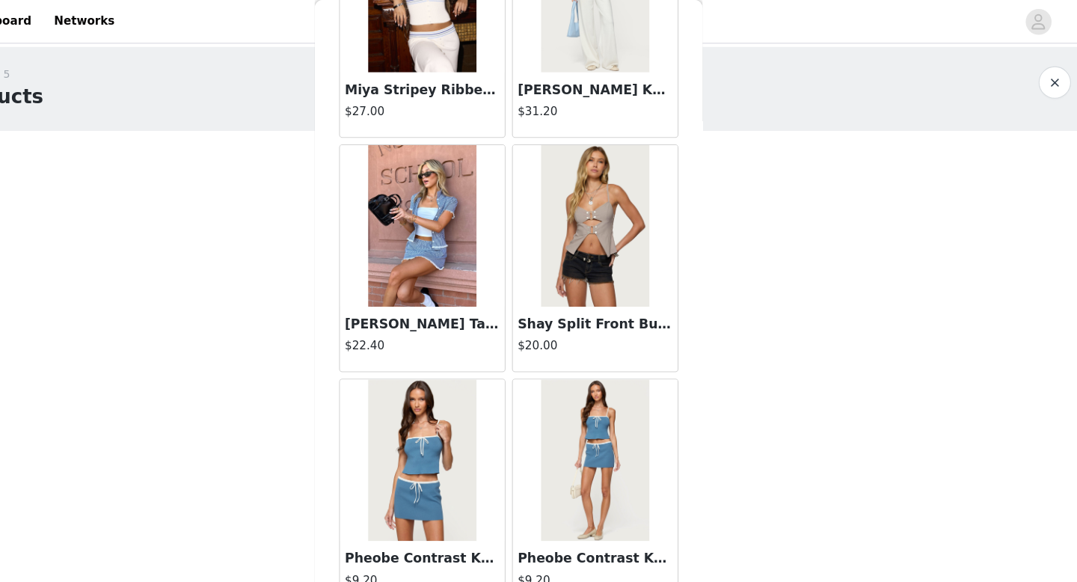
click at [479, 259] on img at bounding box center [457, 210] width 99 height 150
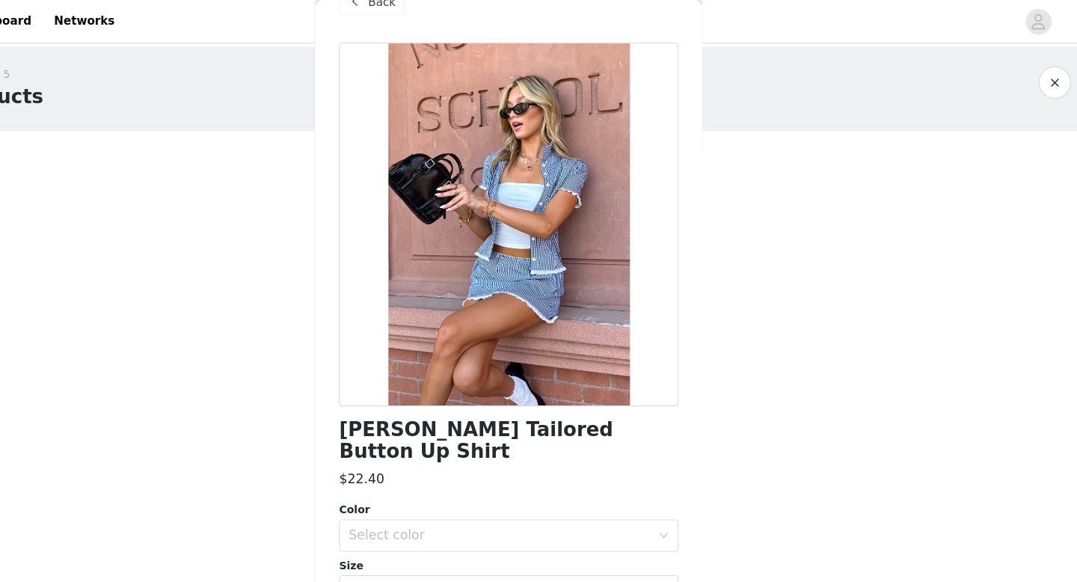
scroll to position [0, 0]
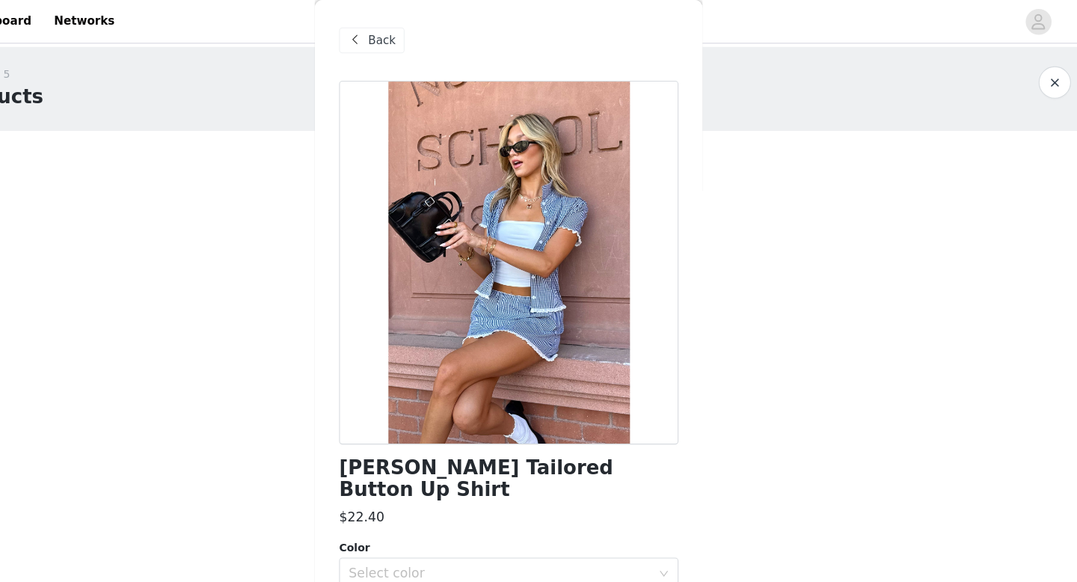
click at [408, 31] on span "Back" at bounding box center [420, 38] width 25 height 16
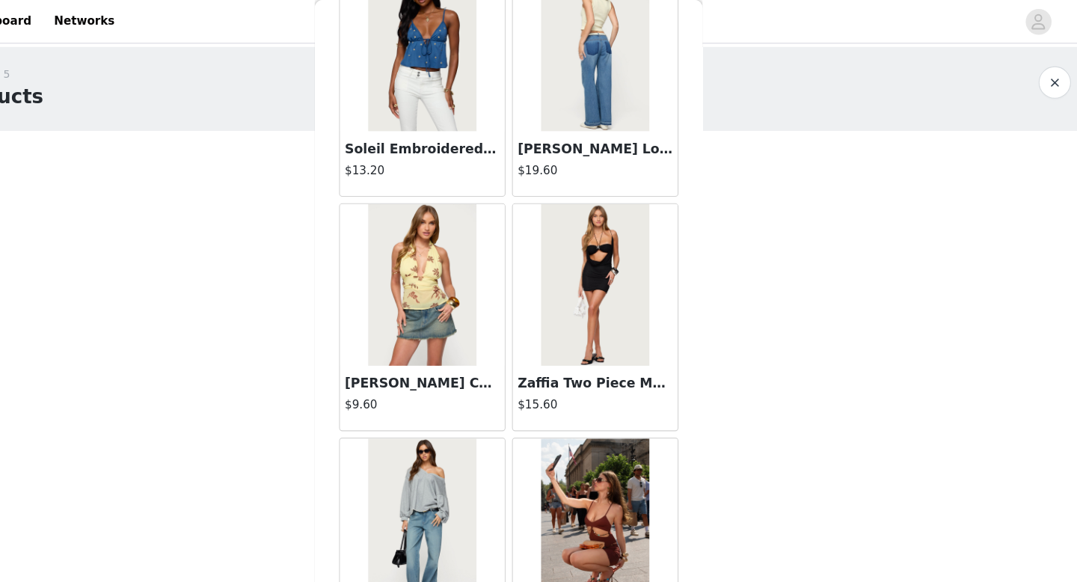
scroll to position [1385, 0]
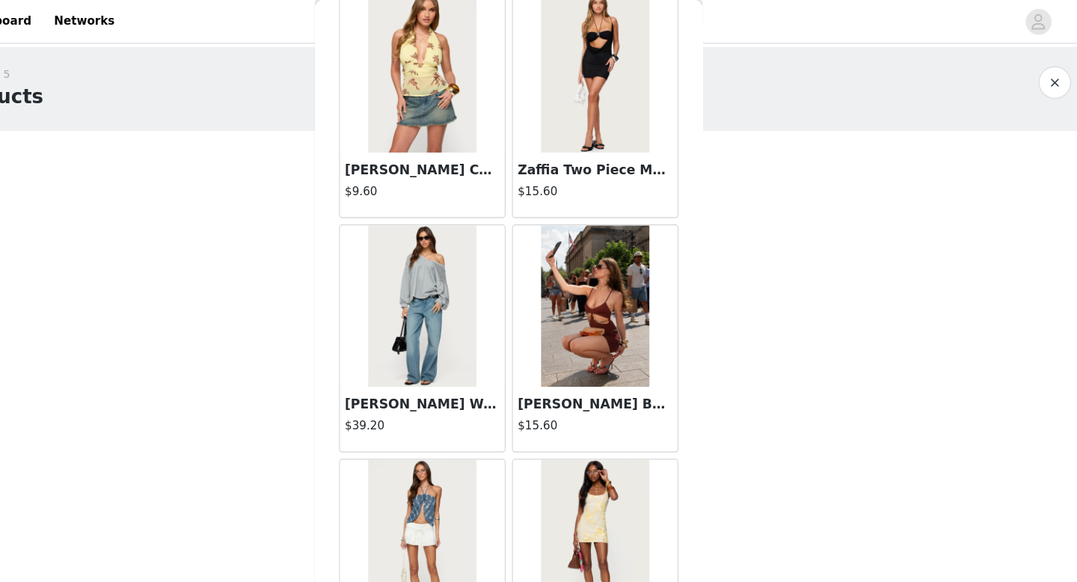
click at [633, 112] on img at bounding box center [617, 67] width 99 height 150
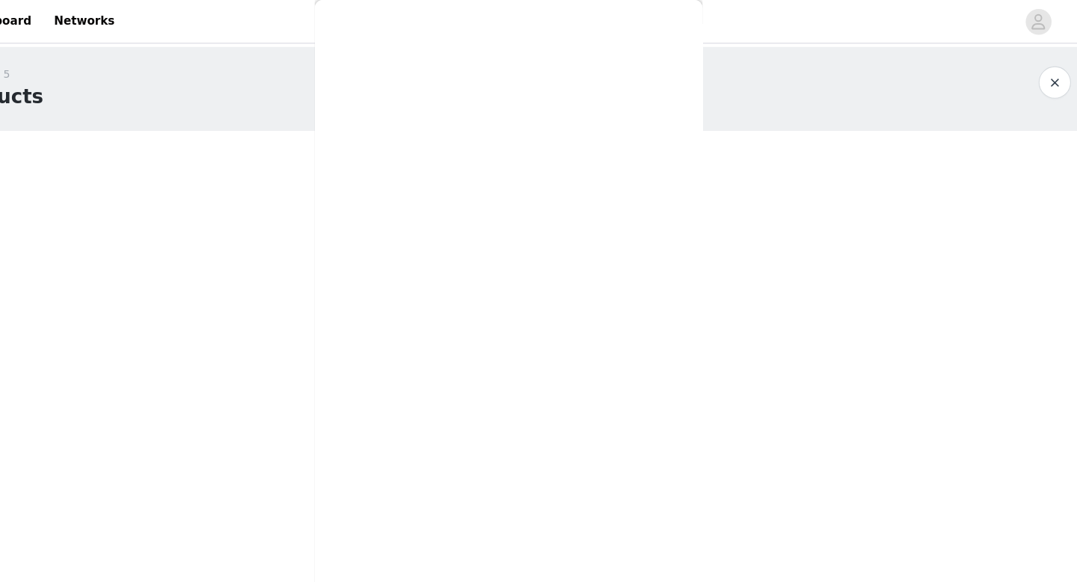
scroll to position [0, 0]
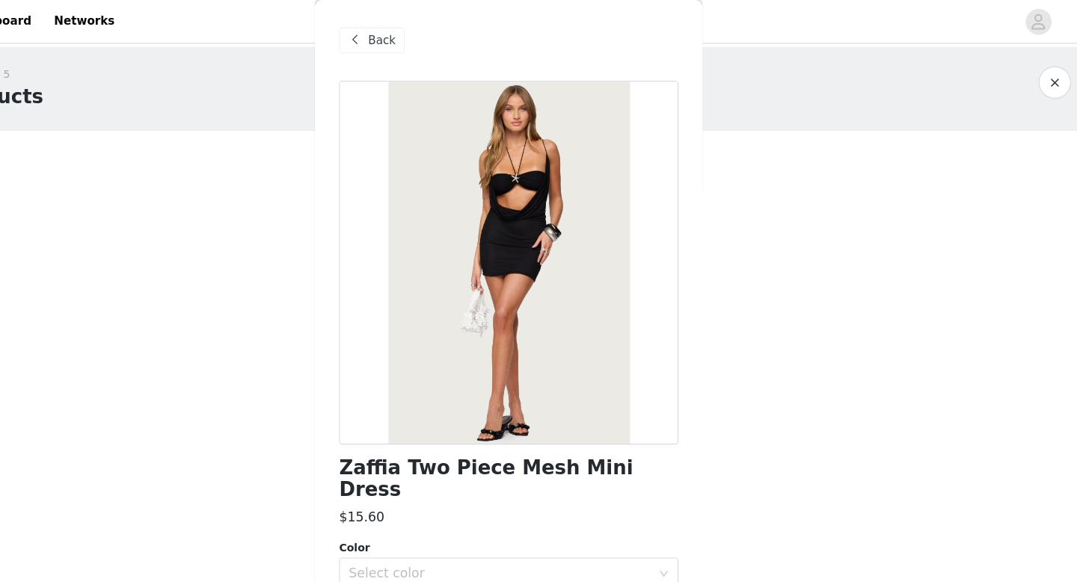
click at [419, 33] on span "Back" at bounding box center [420, 38] width 25 height 16
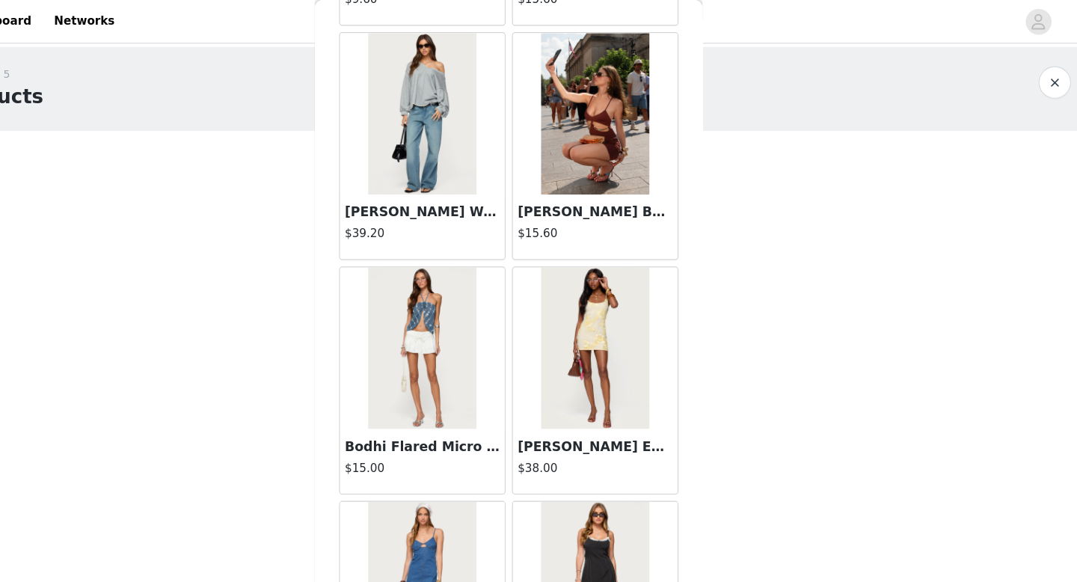
scroll to position [1707, 0]
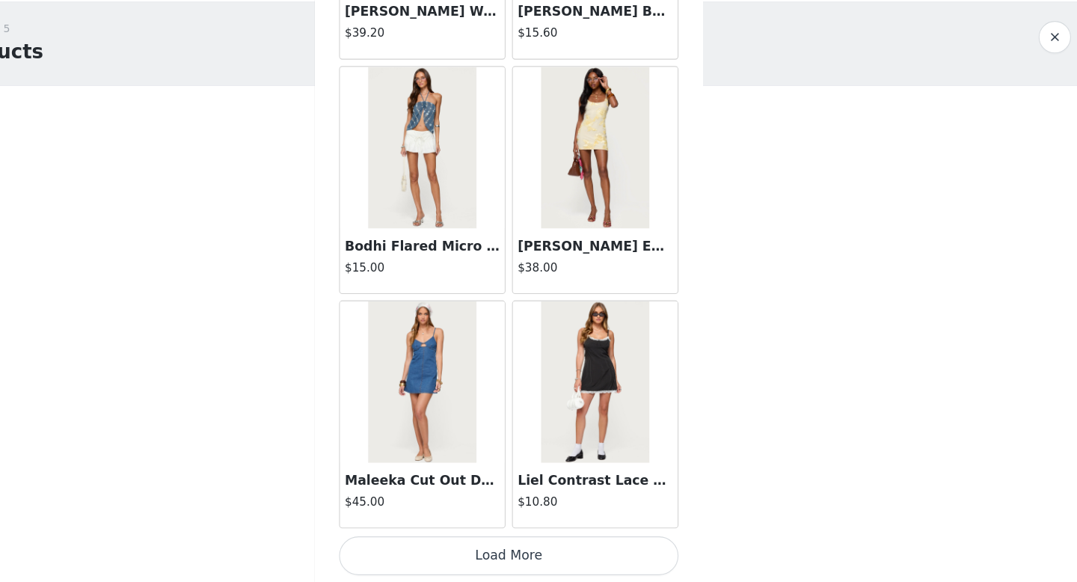
click at [564, 554] on button "Load More" at bounding box center [538, 556] width 314 height 36
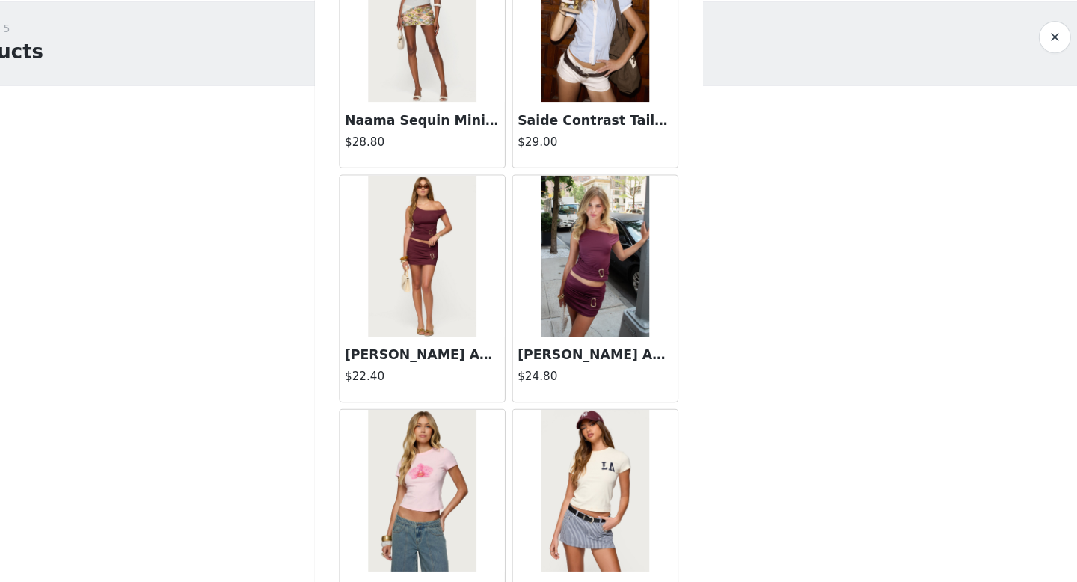
scroll to position [2475, 0]
click at [467, 313] on img at bounding box center [457, 278] width 99 height 150
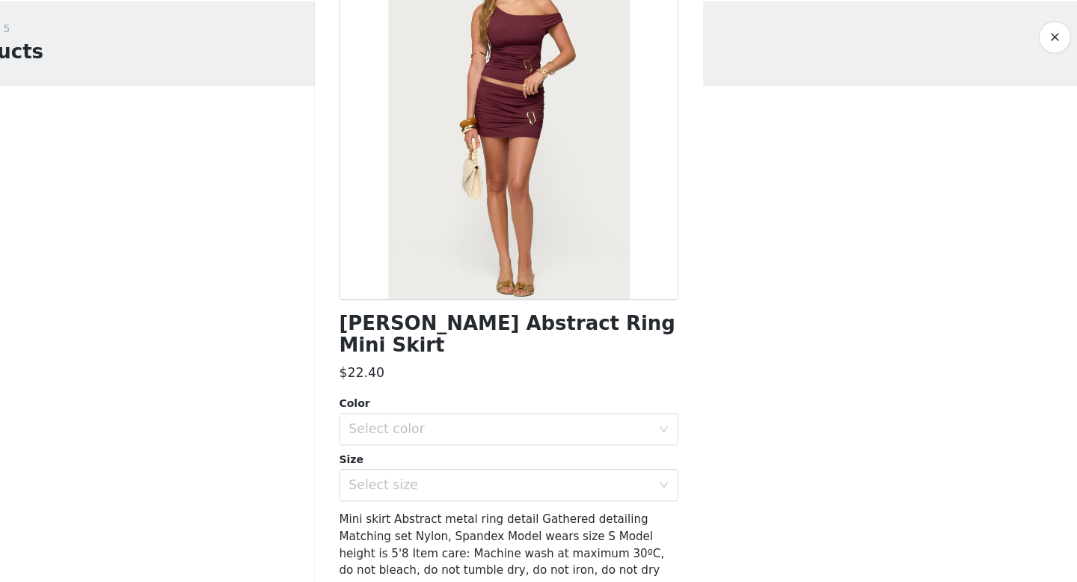
scroll to position [130, 0]
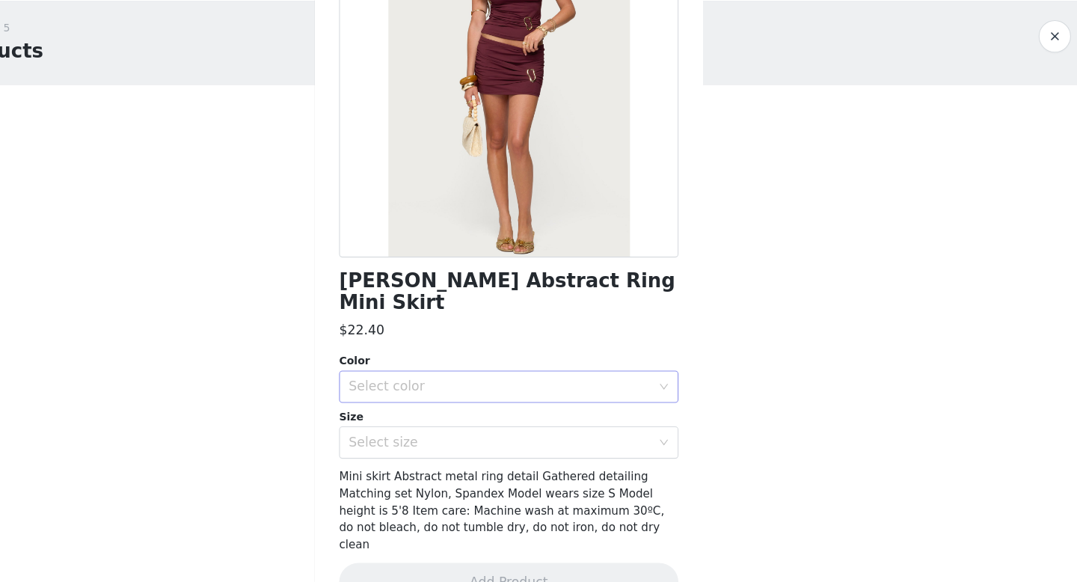
click at [568, 393] on div "Select color" at bounding box center [530, 400] width 280 height 15
click at [557, 420] on li "BURGUNDY" at bounding box center [538, 414] width 314 height 24
click at [557, 445] on div "Select size" at bounding box center [530, 452] width 280 height 15
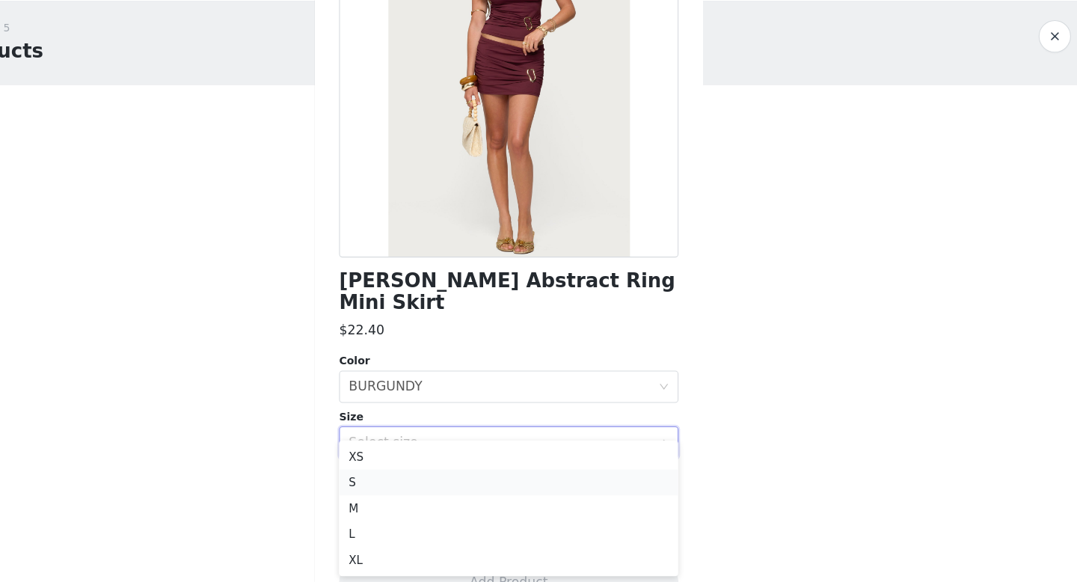
click at [532, 491] on li "S" at bounding box center [538, 489] width 314 height 24
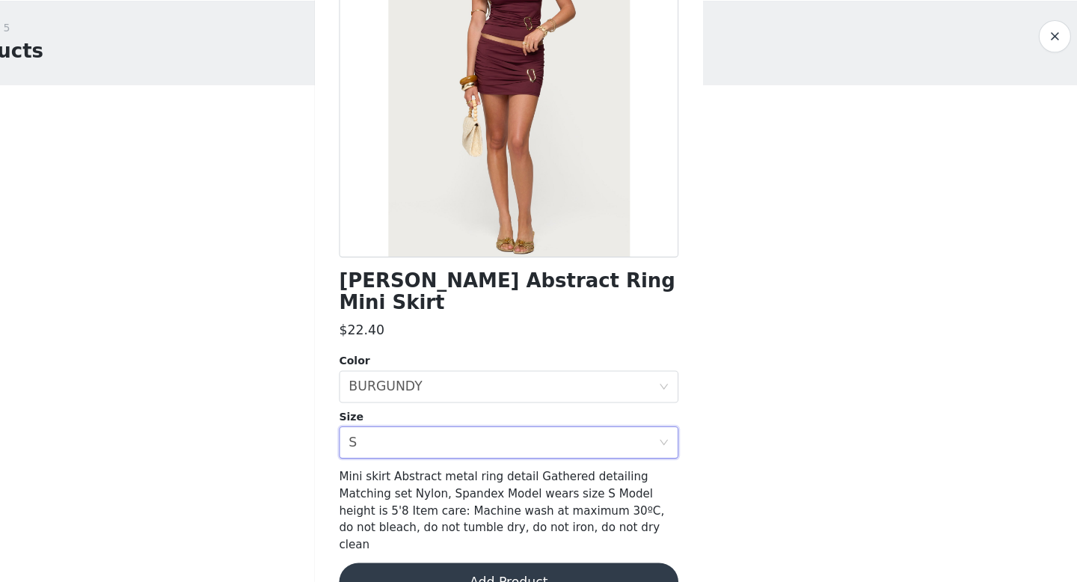
click at [533, 564] on button "Add Product" at bounding box center [538, 582] width 314 height 36
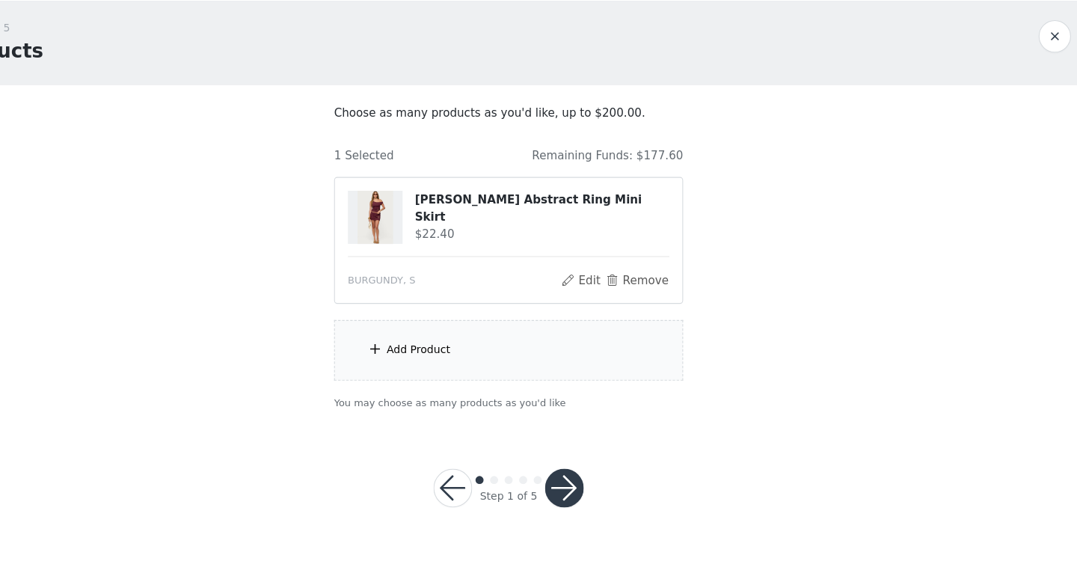
click at [460, 353] on div "Add Product" at bounding box center [538, 367] width 323 height 56
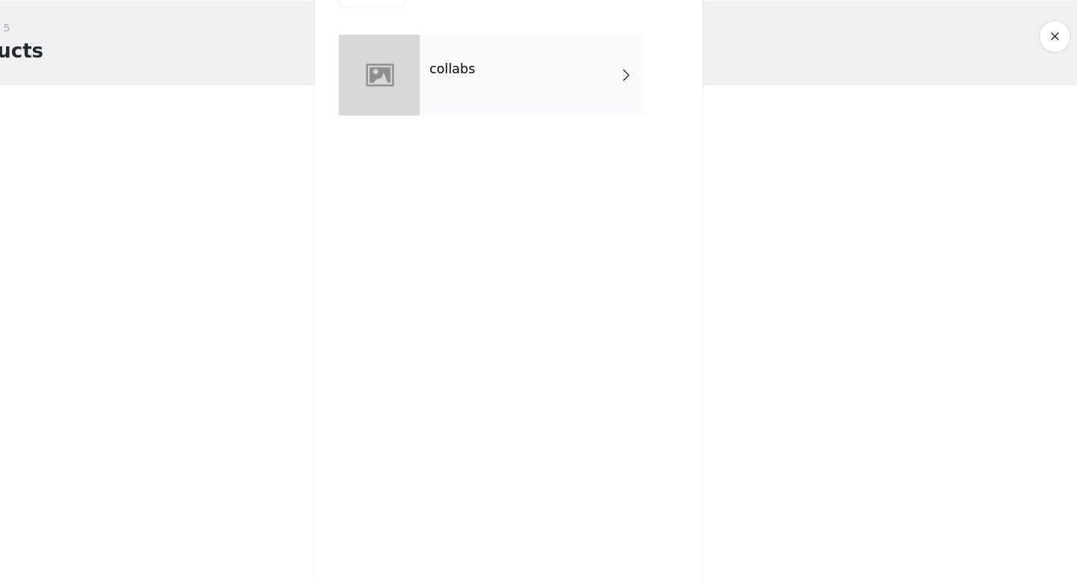
click at [620, 99] on div "collabs" at bounding box center [560, 112] width 208 height 75
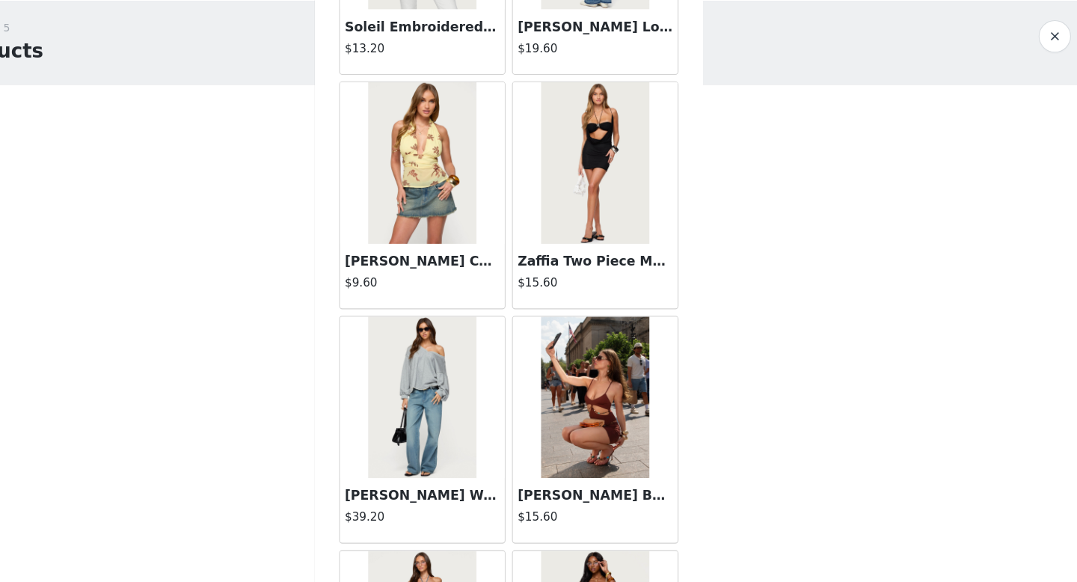
scroll to position [1707, 0]
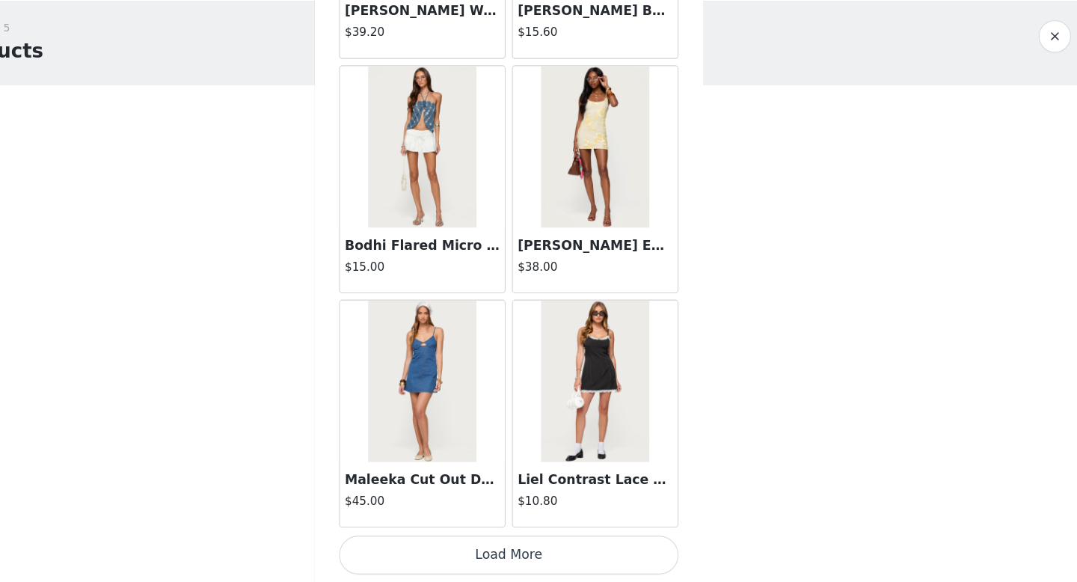
click at [567, 565] on button "Load More" at bounding box center [538, 556] width 314 height 36
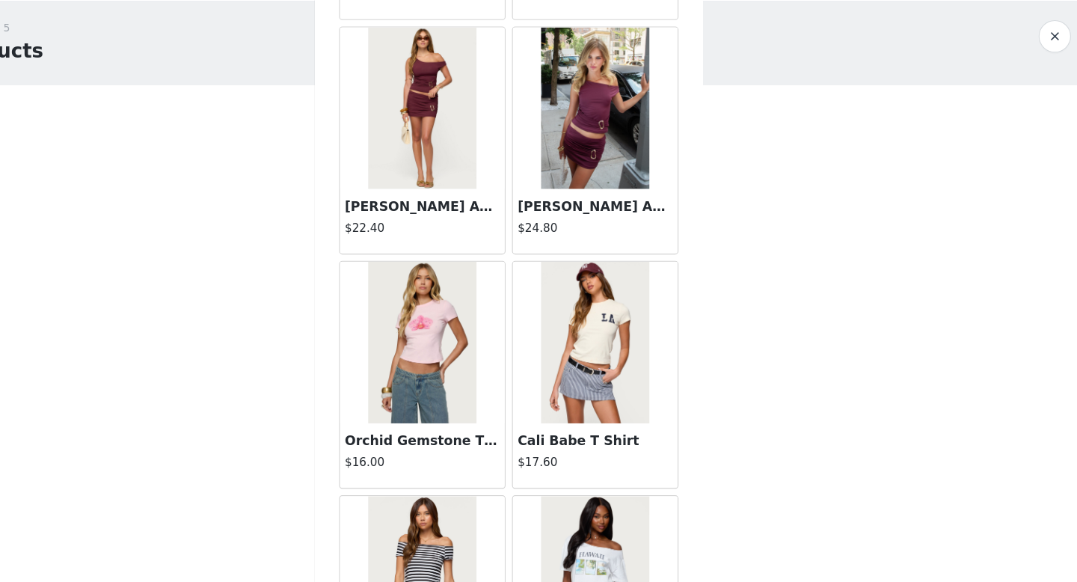
scroll to position [2622, 0]
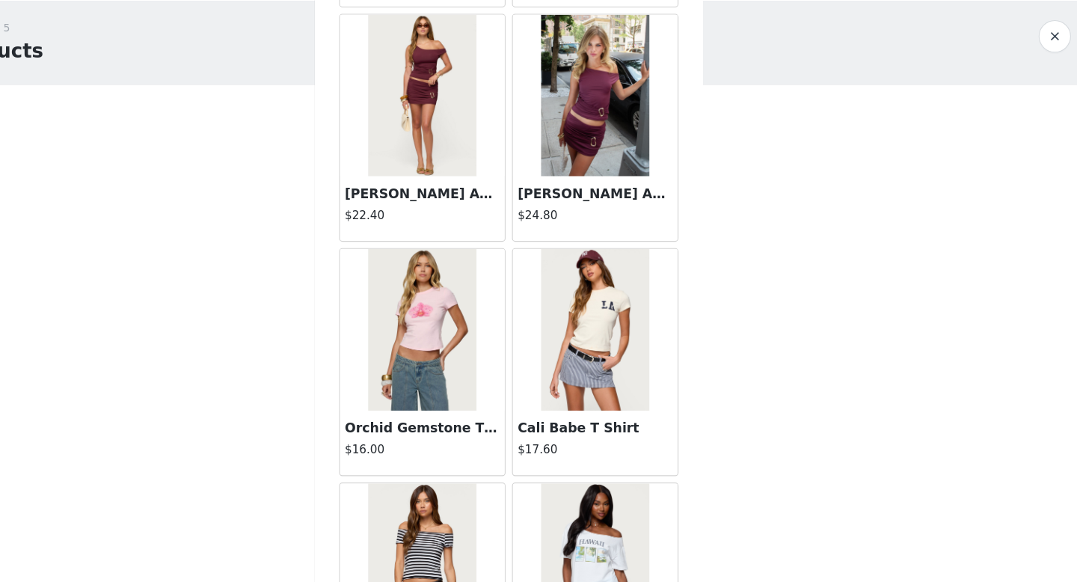
click at [621, 204] on img at bounding box center [617, 131] width 99 height 150
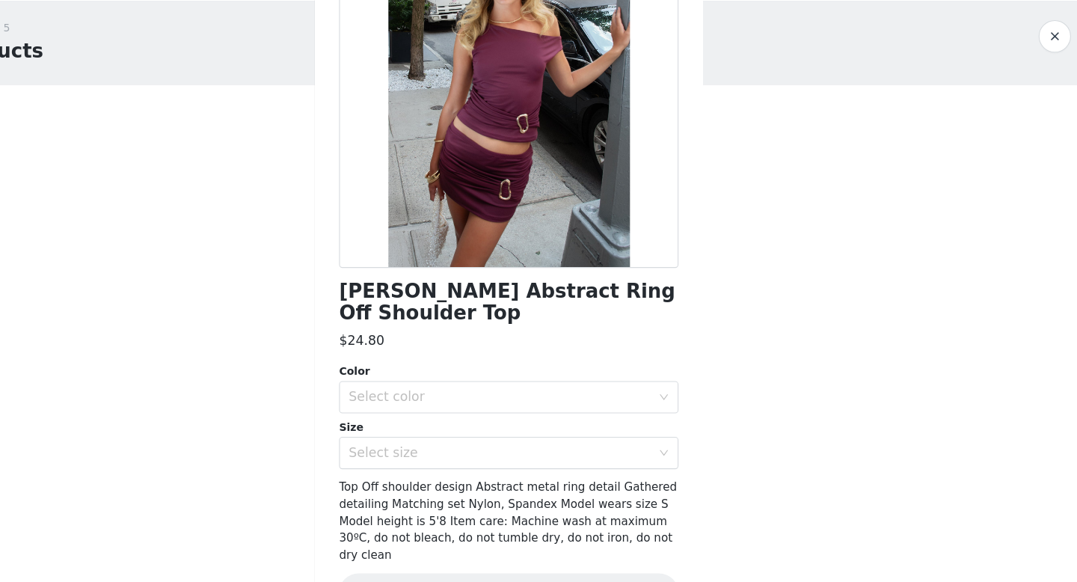
scroll to position [130, 0]
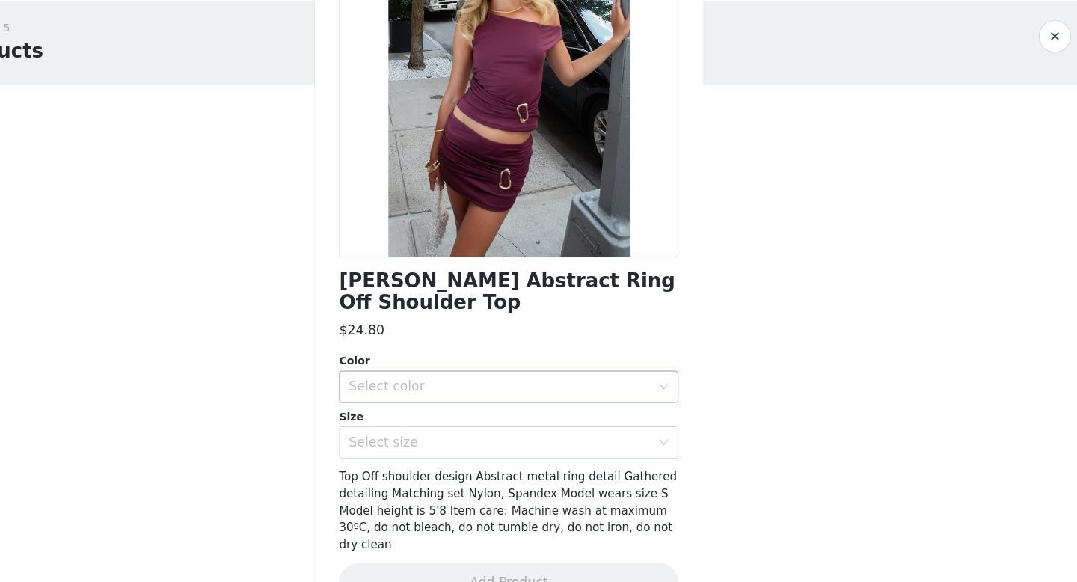
click at [512, 393] on div "Select color" at bounding box center [530, 400] width 280 height 15
click at [513, 412] on li "BURGUNDY" at bounding box center [538, 414] width 314 height 24
click at [512, 438] on div "Select size" at bounding box center [533, 452] width 286 height 28
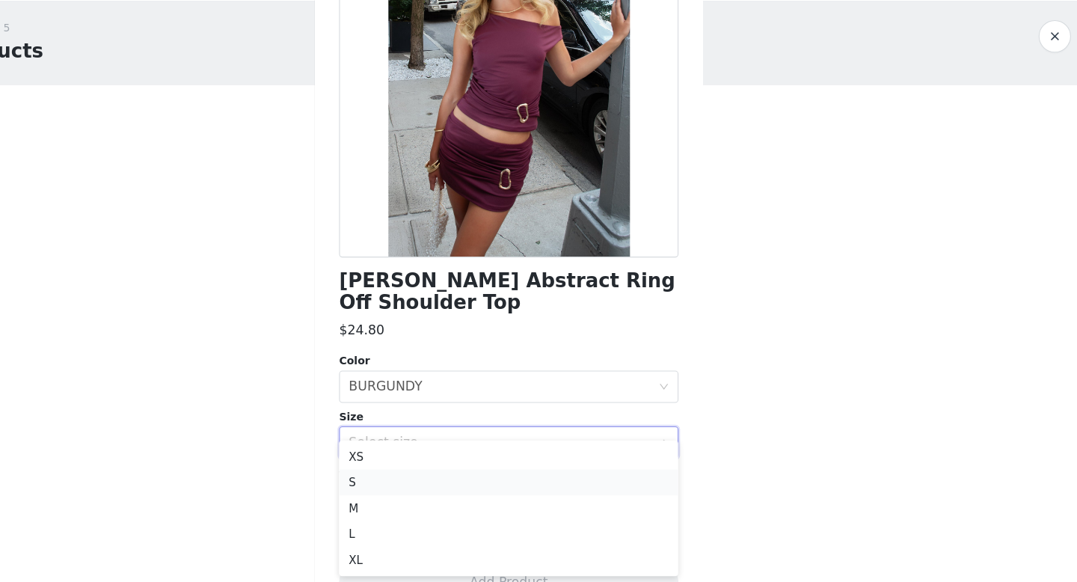
click at [509, 492] on li "S" at bounding box center [538, 489] width 314 height 24
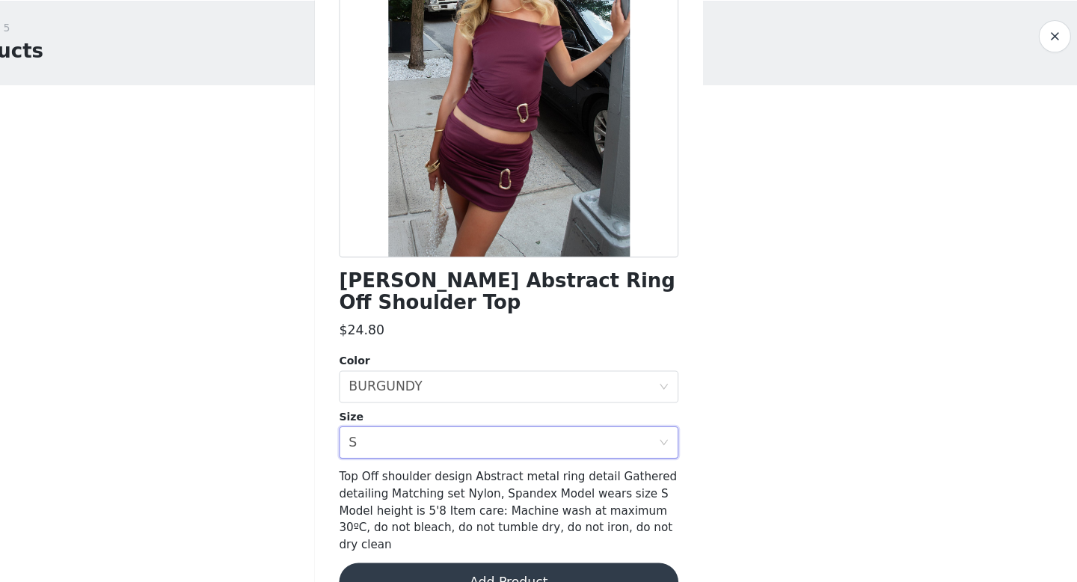
click at [533, 564] on button "Add Product" at bounding box center [538, 582] width 314 height 36
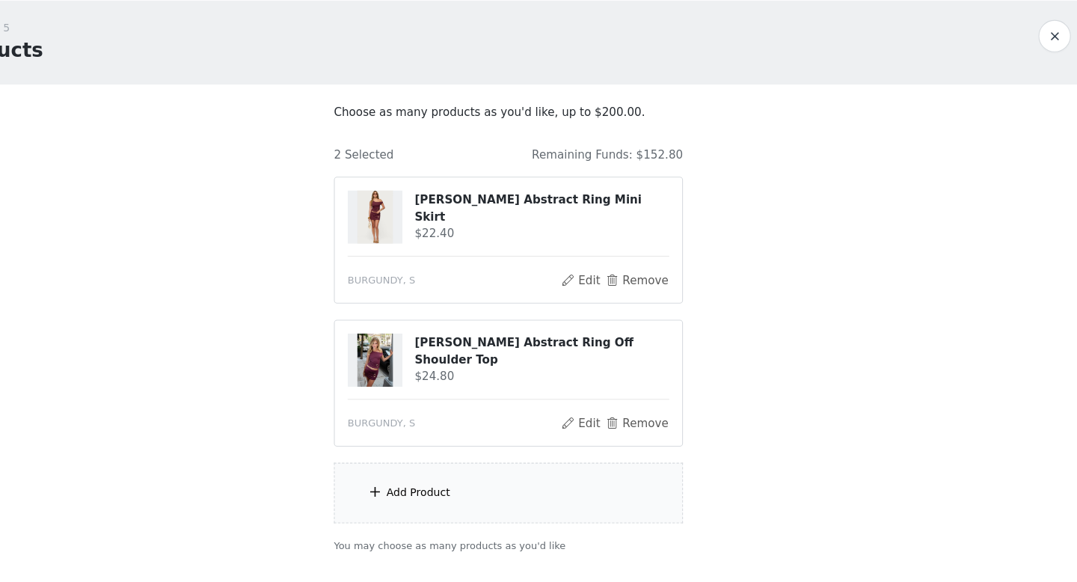
click at [485, 494] on div "Add Product" at bounding box center [538, 499] width 323 height 56
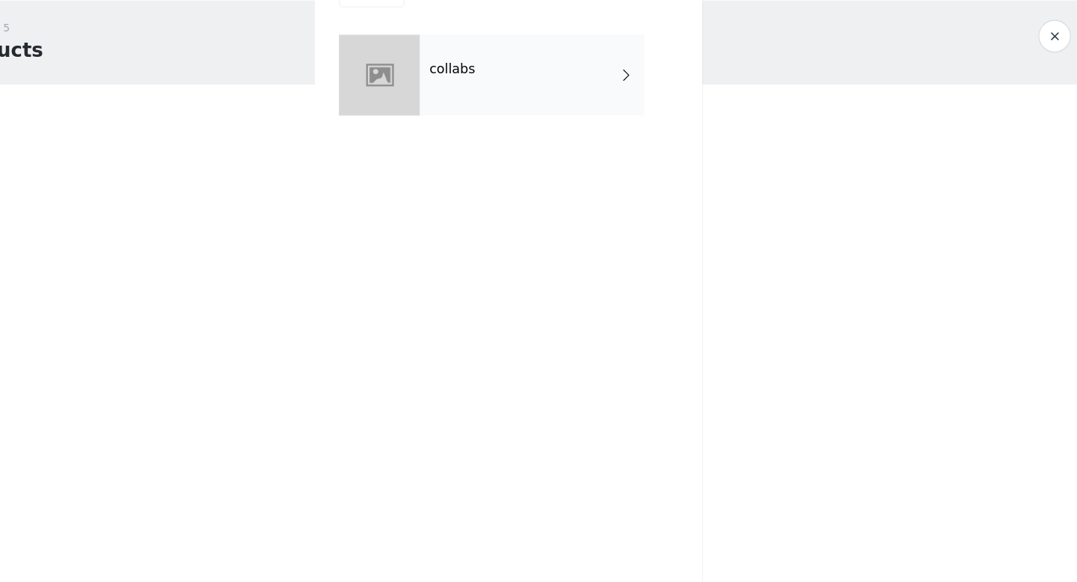
click at [590, 99] on div "collabs" at bounding box center [560, 112] width 208 height 75
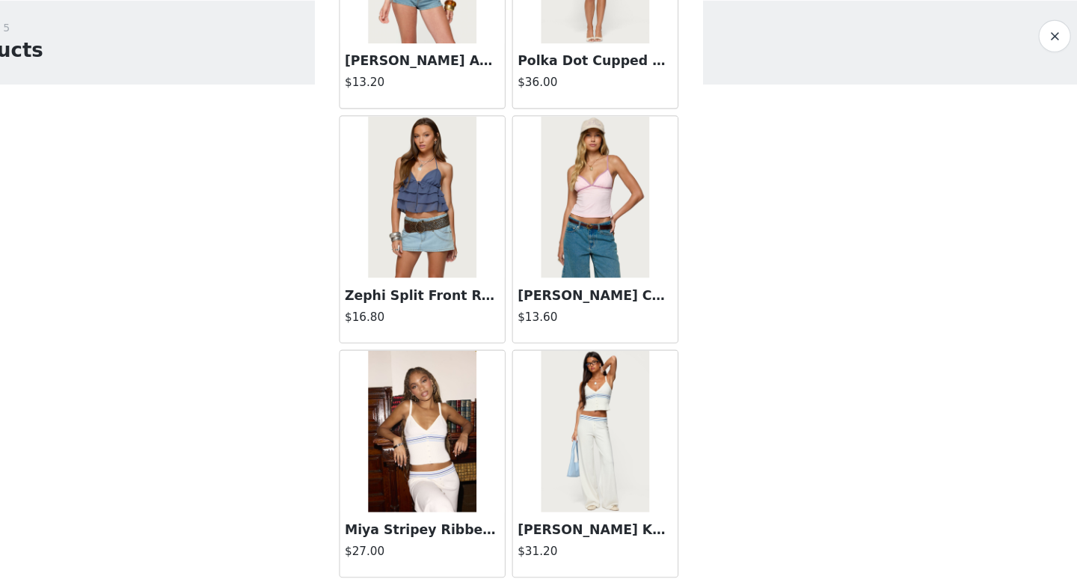
scroll to position [0, 0]
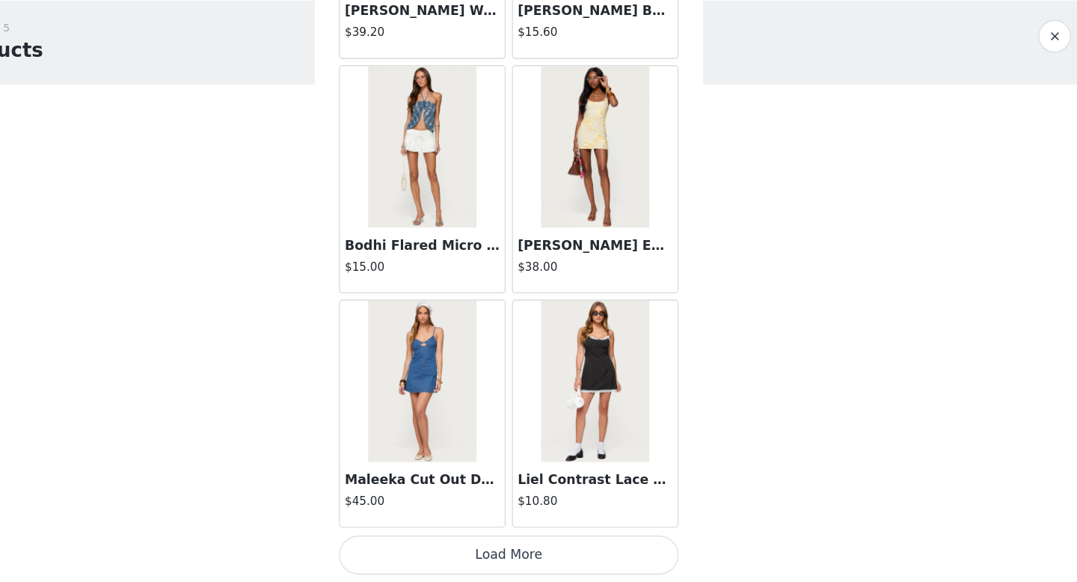
click at [552, 559] on button "Load More" at bounding box center [538, 556] width 314 height 36
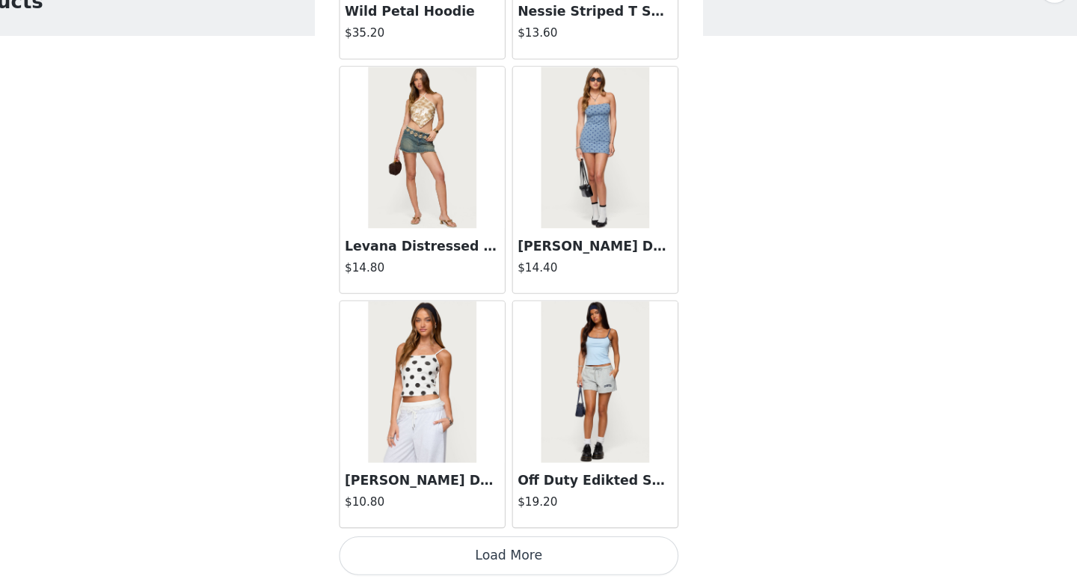
scroll to position [46, 0]
click at [560, 552] on button "Load More" at bounding box center [538, 556] width 314 height 36
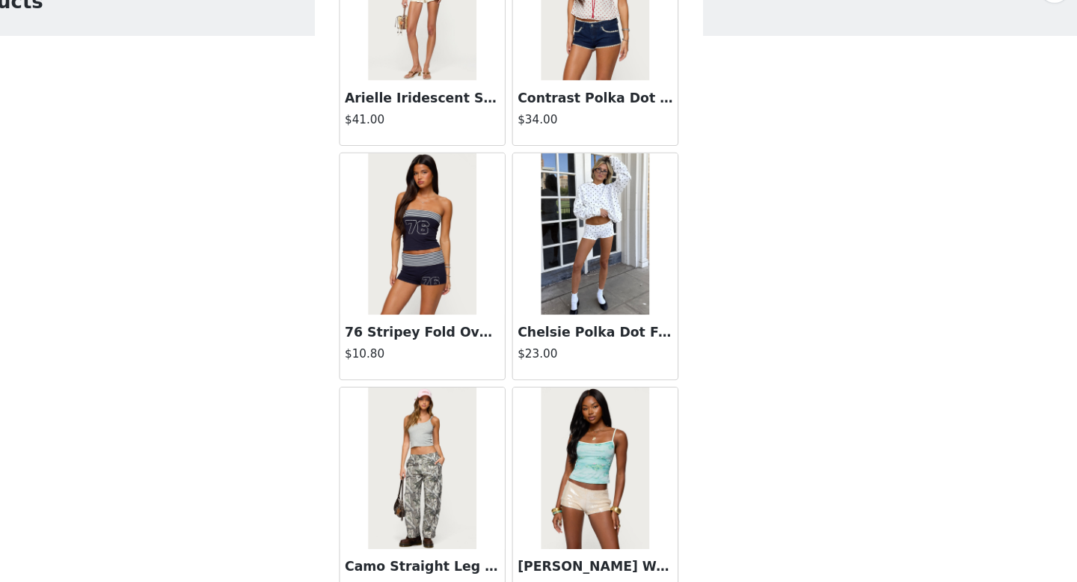
scroll to position [4903, 0]
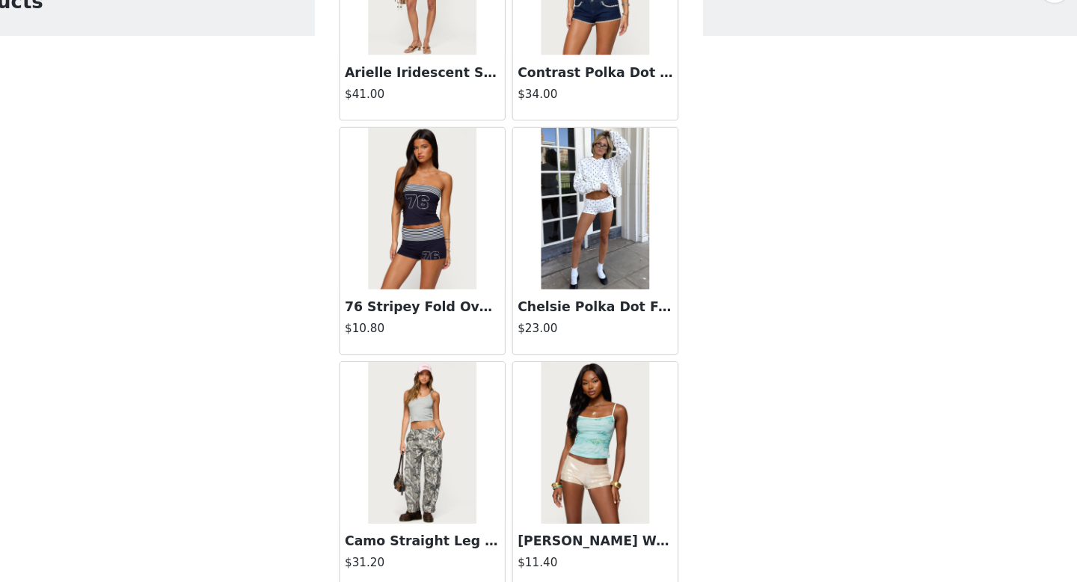
click at [621, 289] on img at bounding box center [617, 235] width 99 height 150
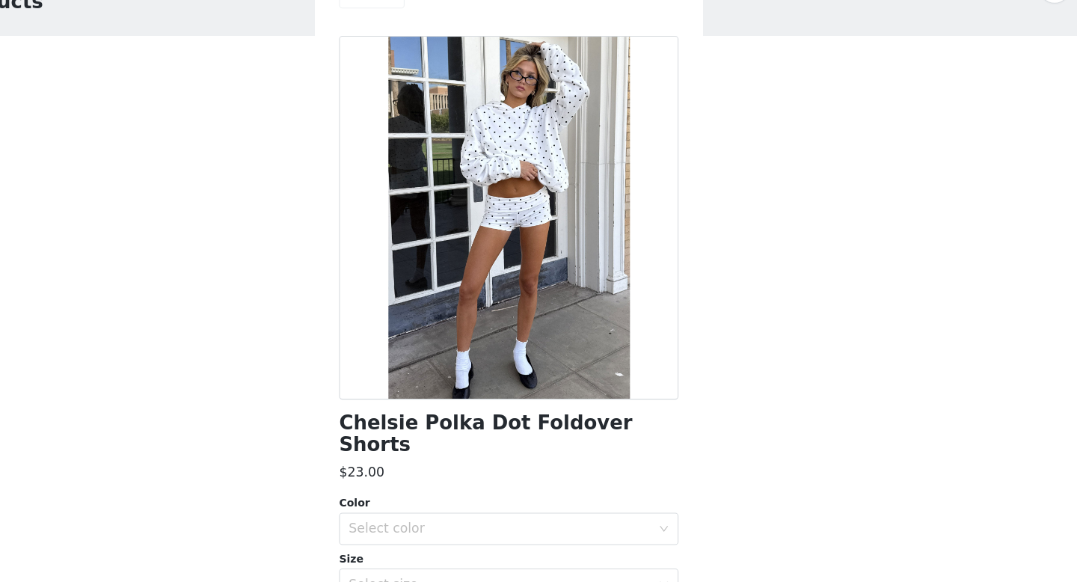
scroll to position [146, 0]
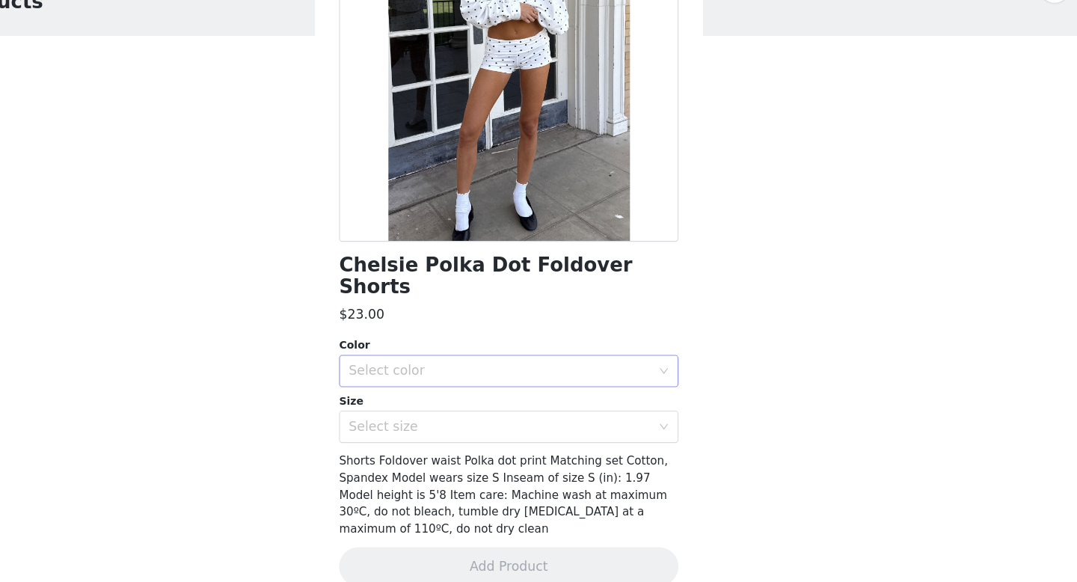
click at [546, 378] on div "Select color" at bounding box center [530, 385] width 280 height 15
click at [521, 399] on li "WHITE" at bounding box center [538, 398] width 314 height 24
click at [520, 423] on div "Select size" at bounding box center [533, 437] width 286 height 28
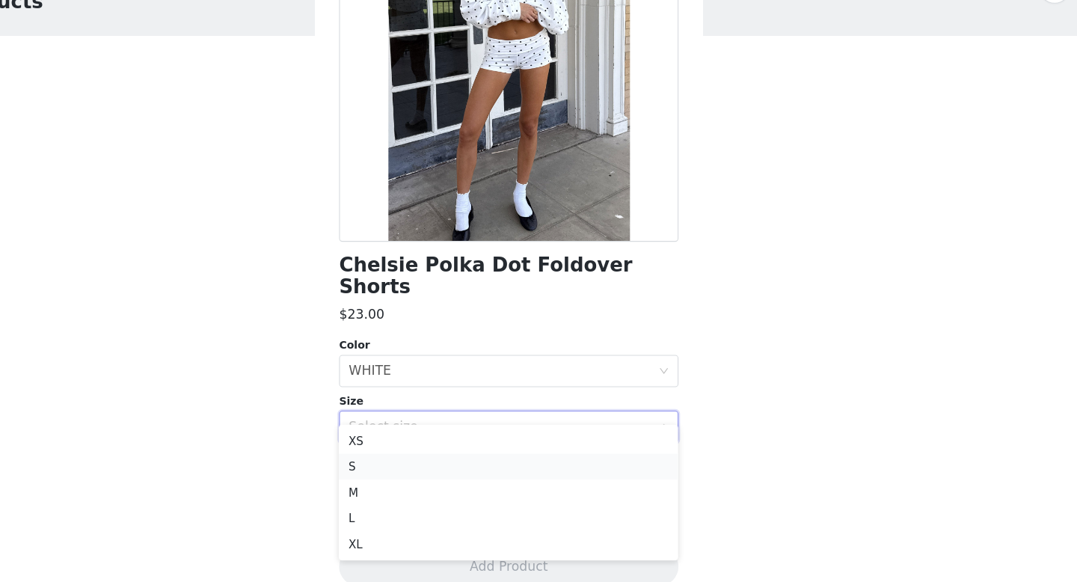
click at [492, 477] on li "S" at bounding box center [538, 473] width 314 height 24
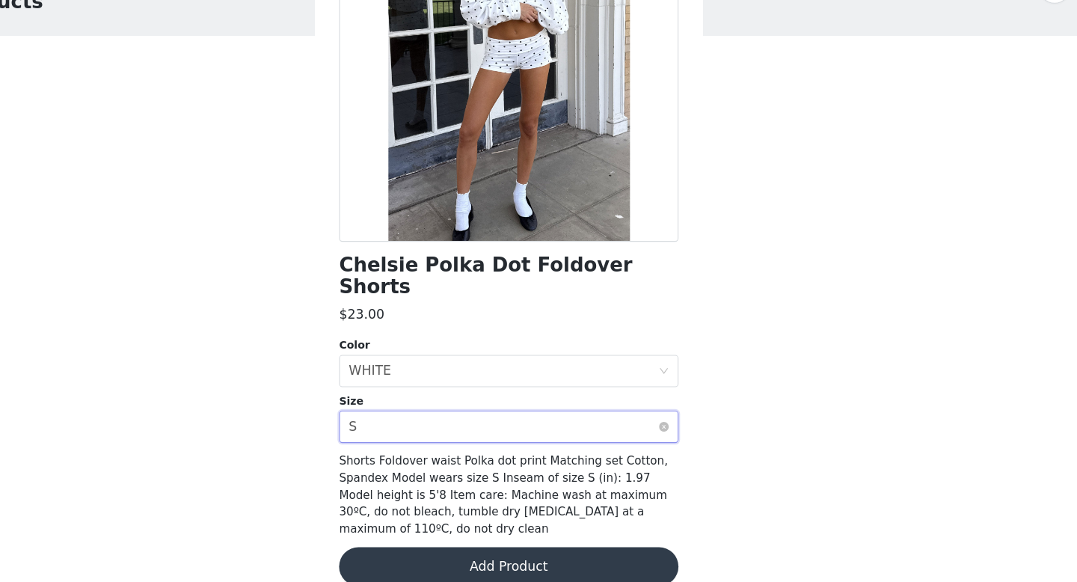
click at [514, 423] on div "Select size S" at bounding box center [533, 437] width 286 height 28
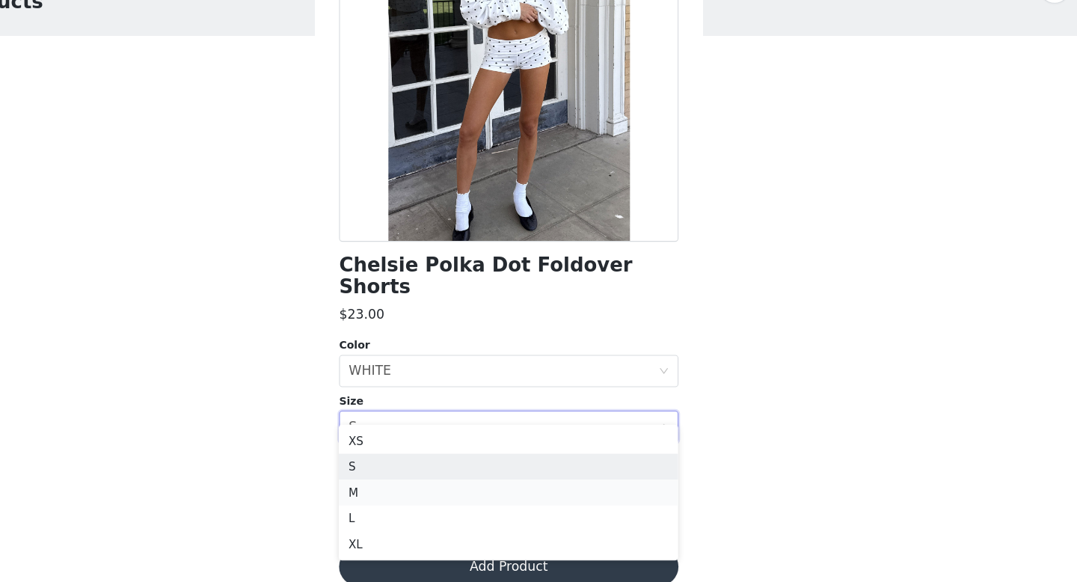
click at [502, 500] on li "M" at bounding box center [538, 497] width 314 height 24
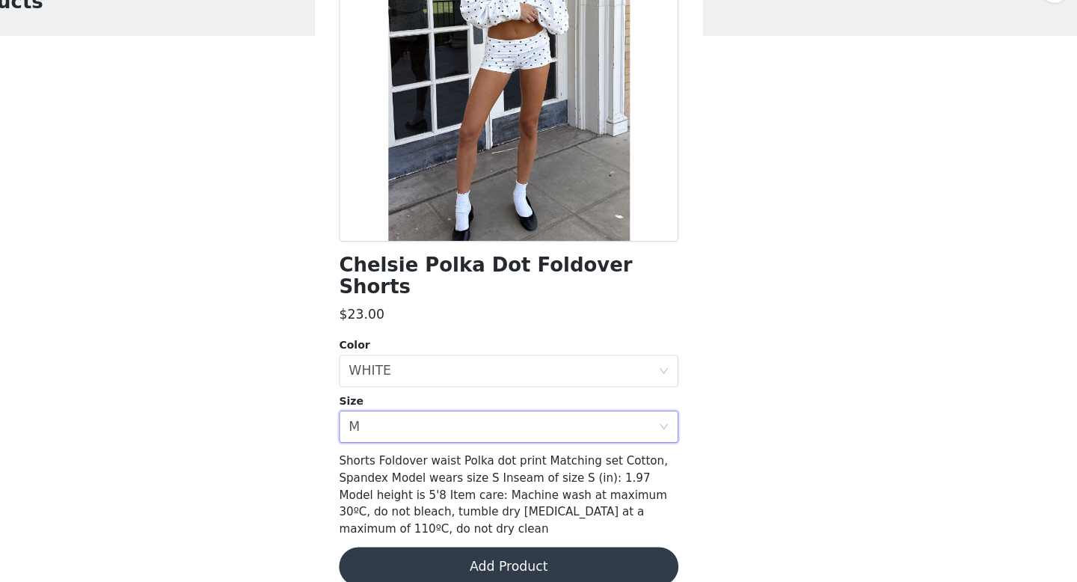
click at [505, 548] on button "Add Product" at bounding box center [538, 566] width 314 height 36
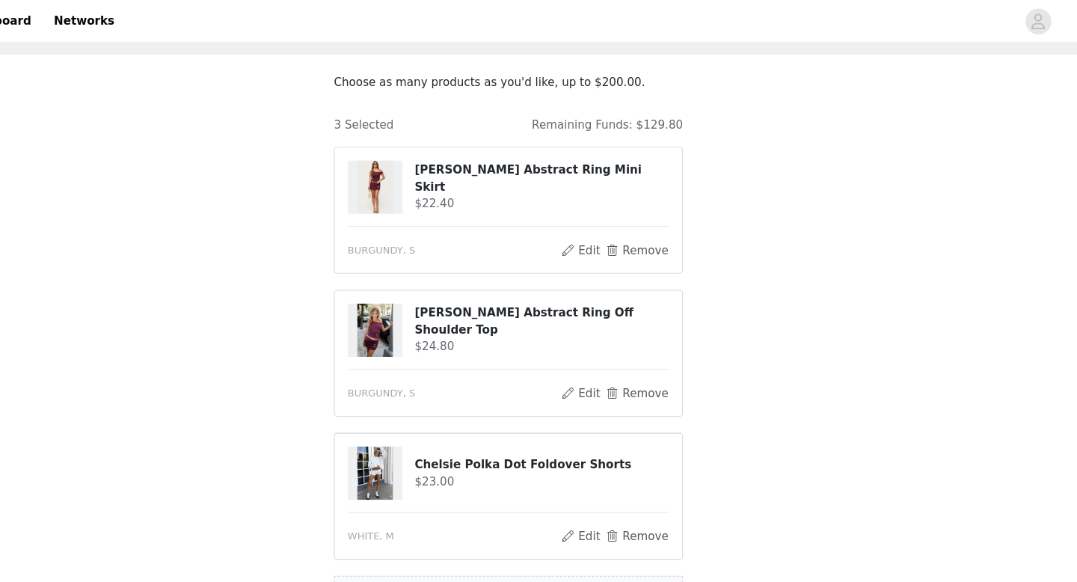
scroll to position [231, 0]
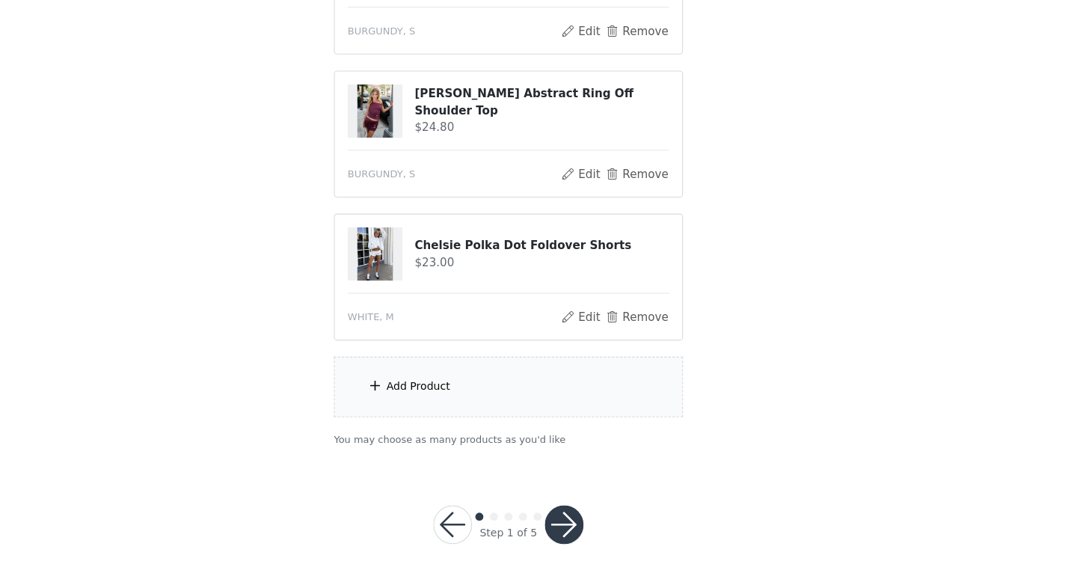
click at [426, 409] on div "Add Product" at bounding box center [538, 400] width 323 height 56
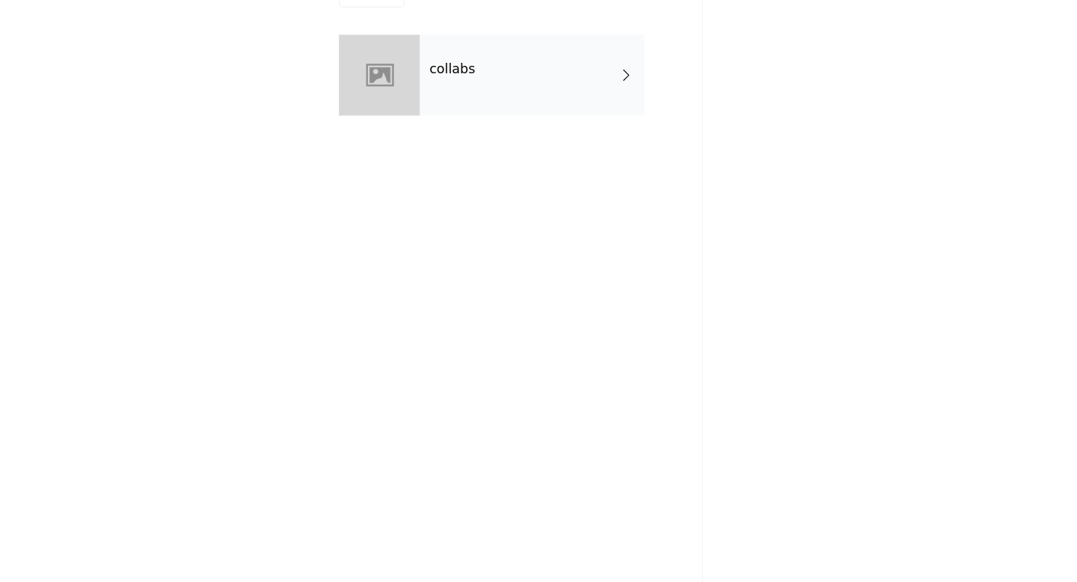
click at [589, 117] on div "collabs" at bounding box center [560, 112] width 208 height 75
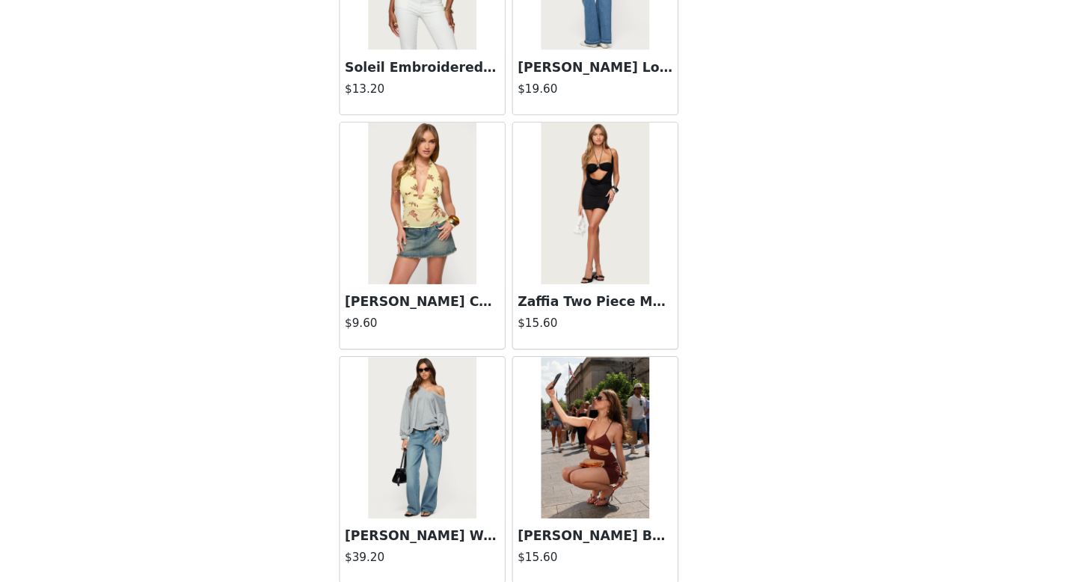
scroll to position [1707, 0]
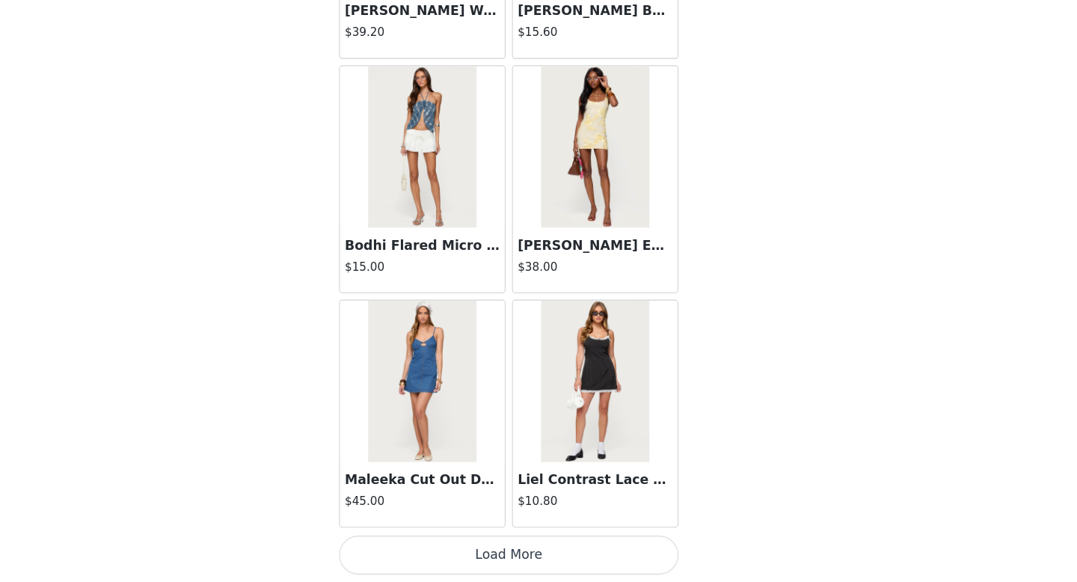
click at [579, 550] on button "Load More" at bounding box center [538, 556] width 314 height 36
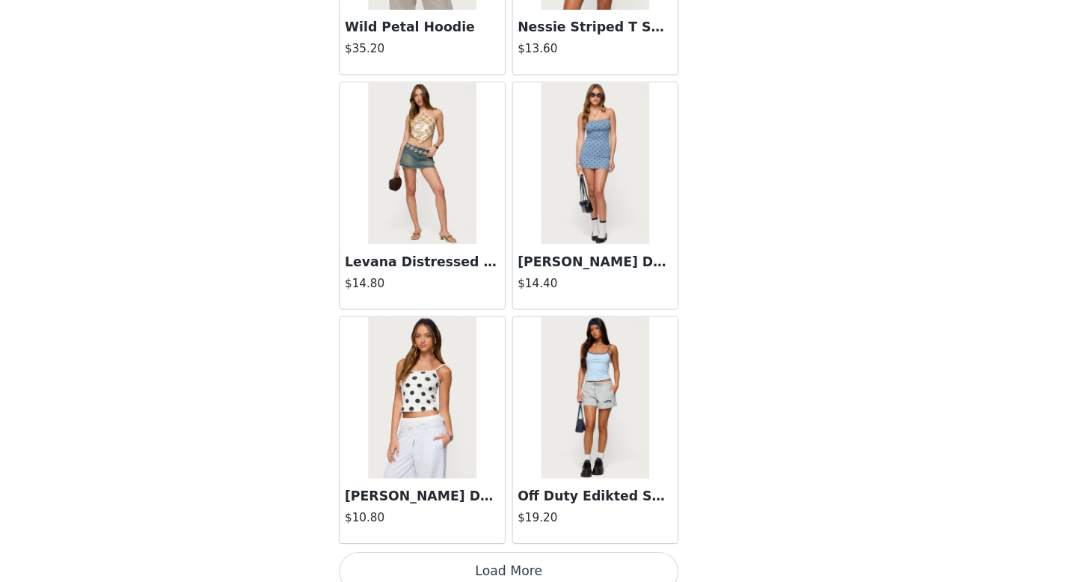
scroll to position [3875, 0]
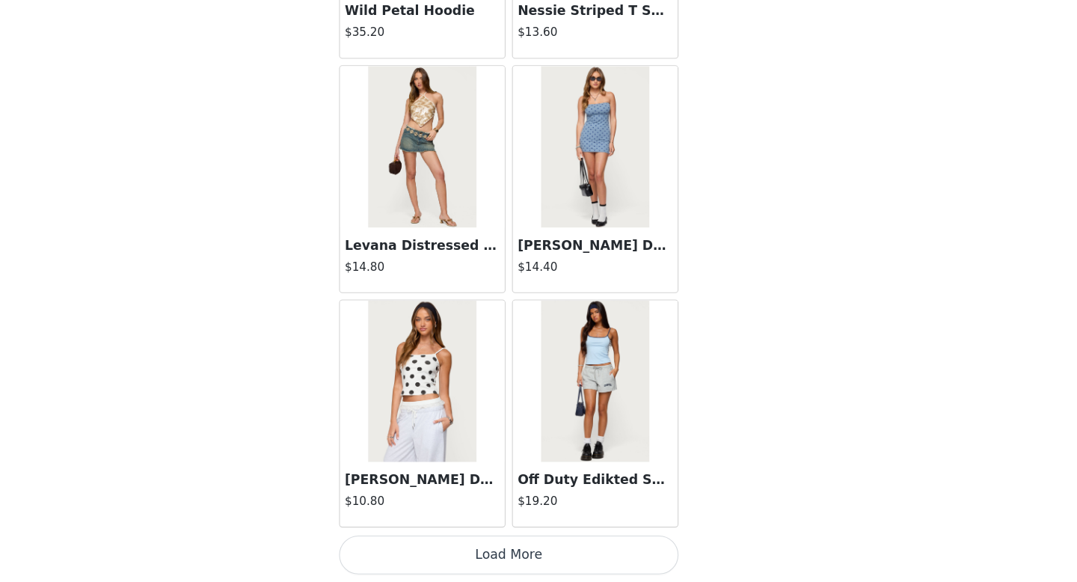
click at [579, 556] on button "Load More" at bounding box center [538, 556] width 314 height 36
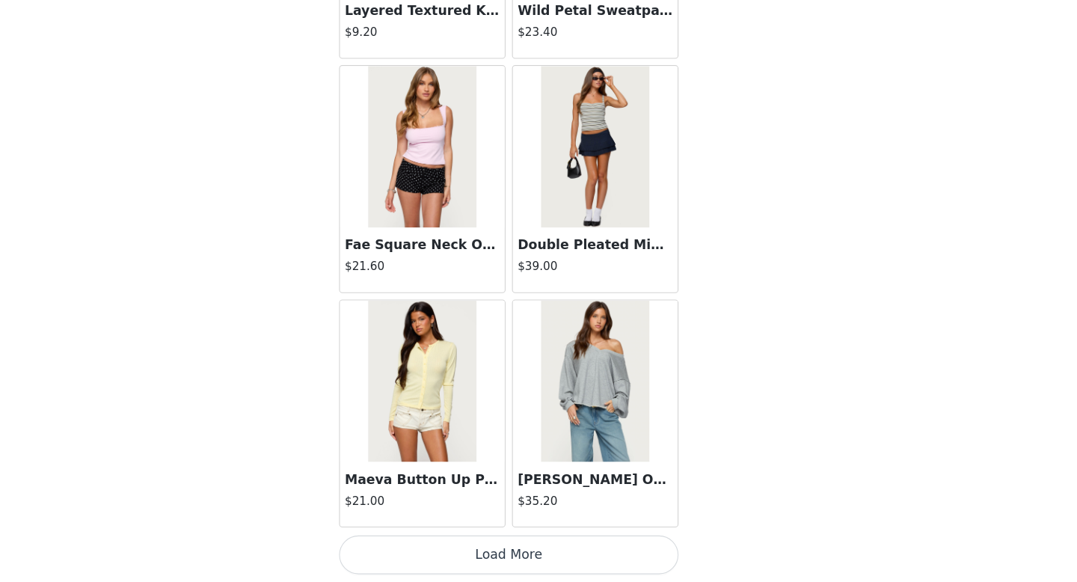
scroll to position [6043, 0]
click at [548, 559] on button "Load More" at bounding box center [538, 557] width 314 height 36
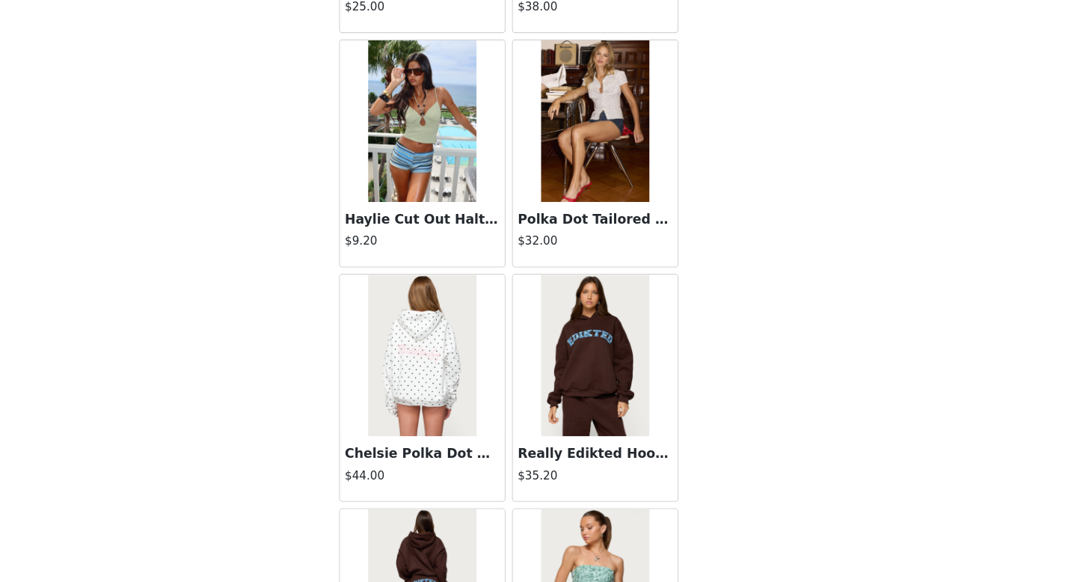
scroll to position [7370, 0]
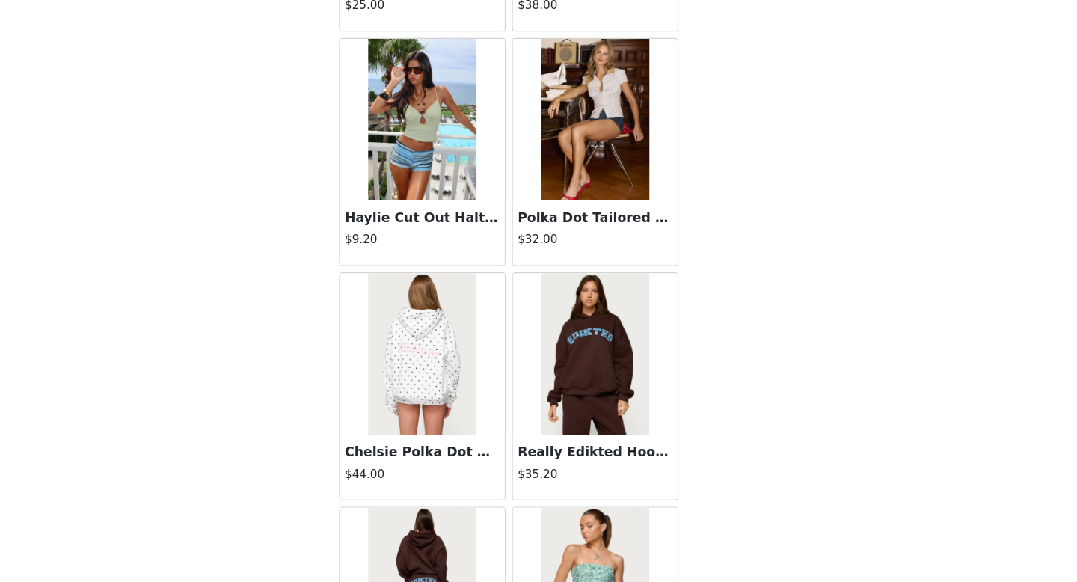
click at [464, 417] on img at bounding box center [457, 370] width 99 height 150
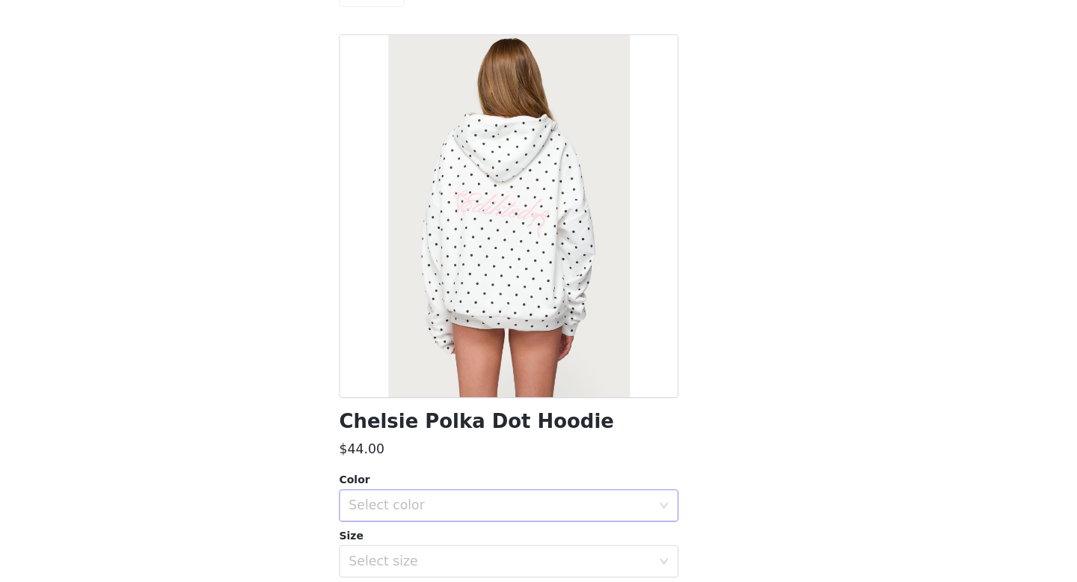
scroll to position [130, 0]
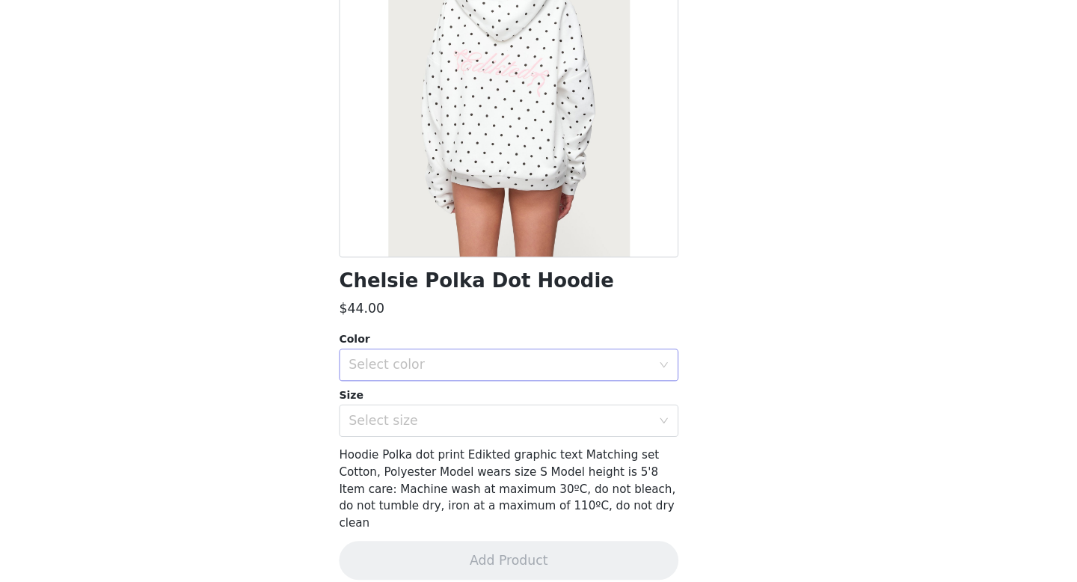
click at [533, 380] on div "Select color" at bounding box center [530, 380] width 280 height 15
click at [537, 410] on li "WHITE" at bounding box center [538, 414] width 314 height 24
click at [537, 431] on div "Select size" at bounding box center [530, 432] width 280 height 15
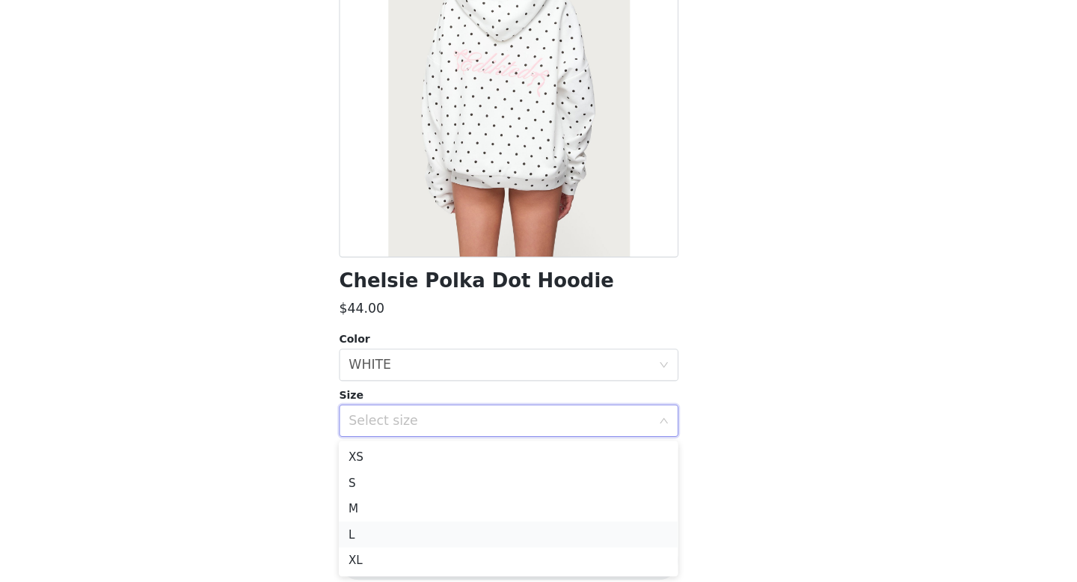
click at [523, 528] on li "L" at bounding box center [538, 537] width 314 height 24
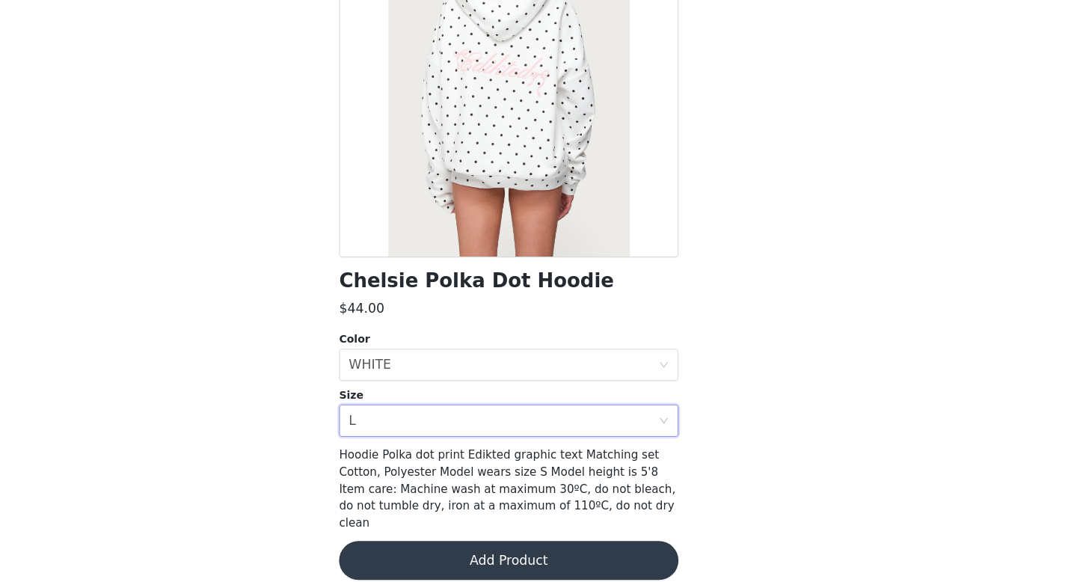
click at [574, 544] on button "Add Product" at bounding box center [538, 562] width 314 height 36
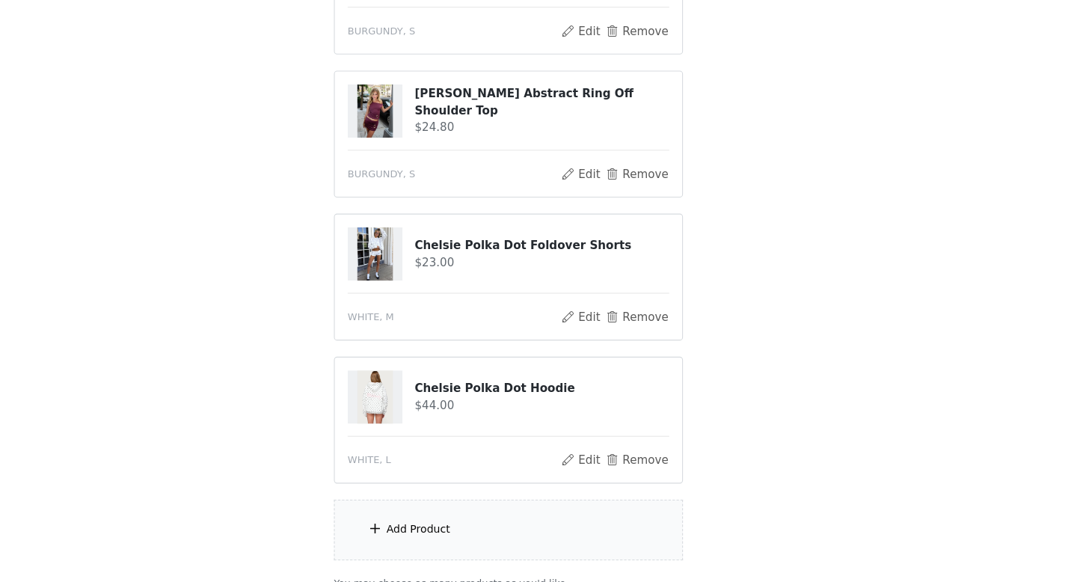
click at [528, 537] on div "Add Product" at bounding box center [538, 533] width 323 height 56
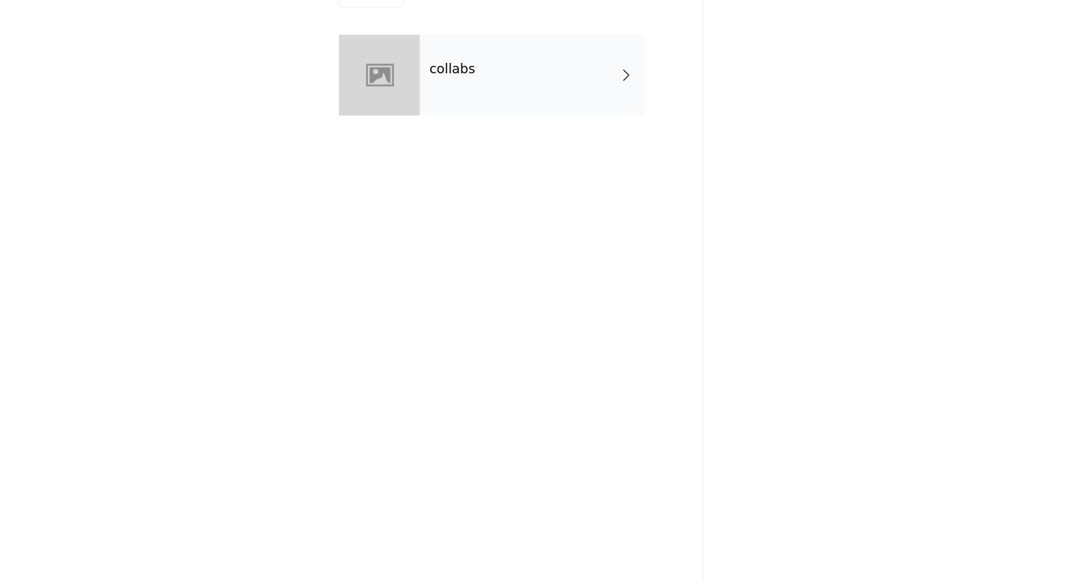
click at [572, 126] on div "collabs" at bounding box center [560, 112] width 208 height 75
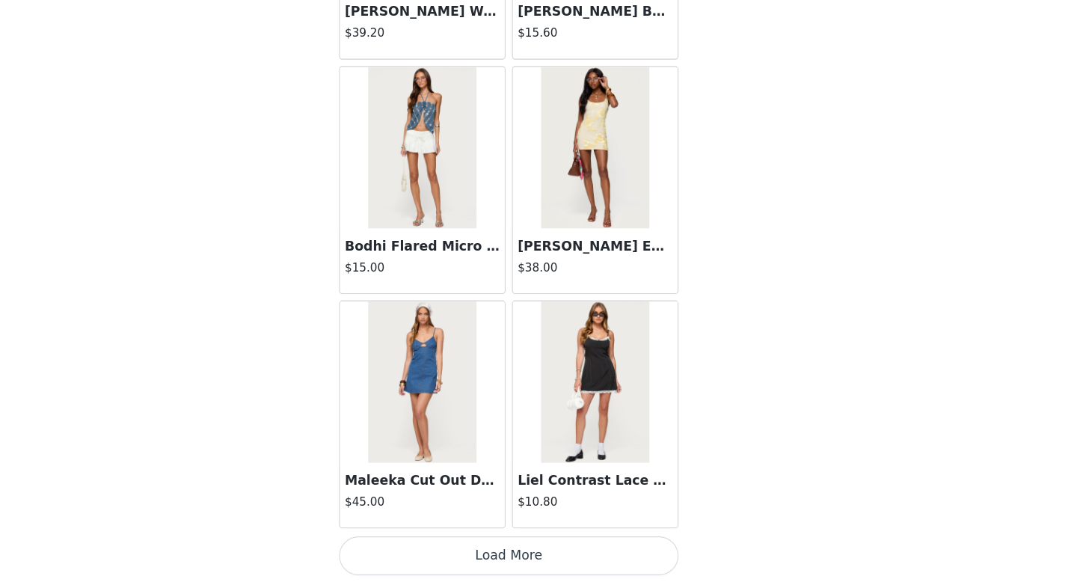
scroll to position [268, 0]
click at [533, 557] on button "Load More" at bounding box center [538, 556] width 314 height 36
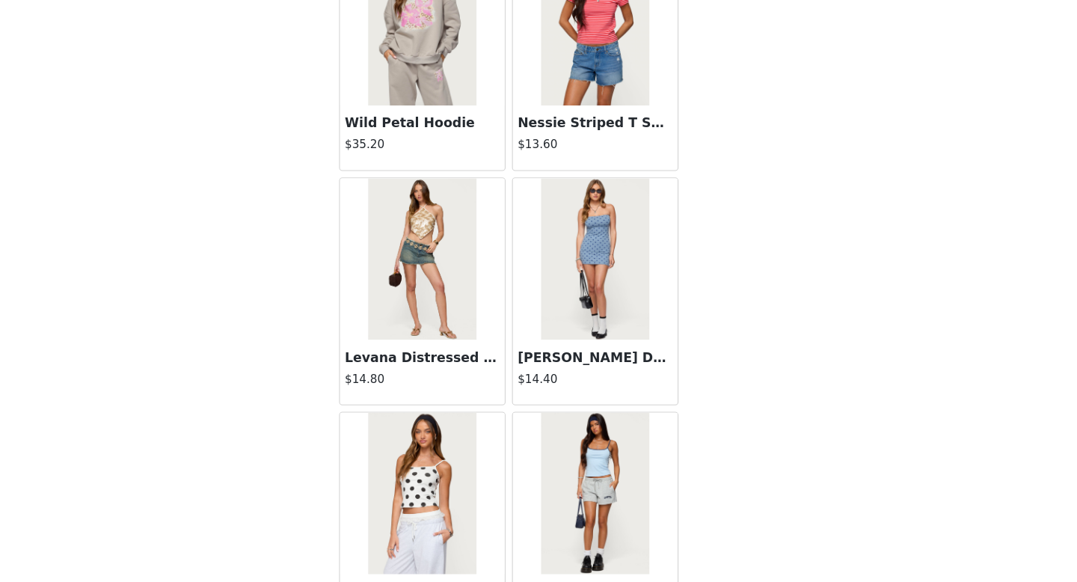
scroll to position [3875, 0]
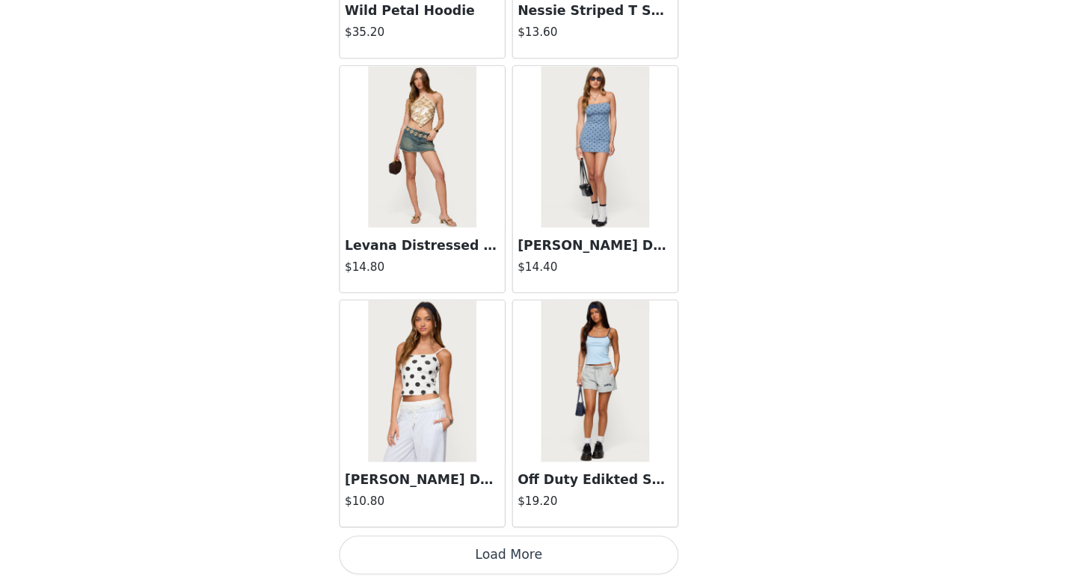
click at [562, 550] on button "Load More" at bounding box center [538, 556] width 314 height 36
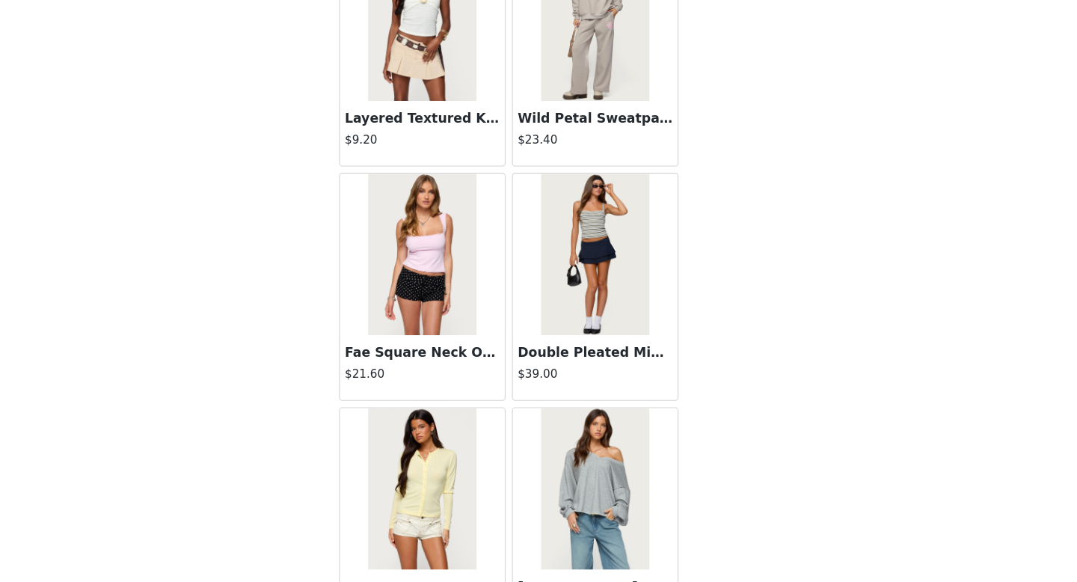
scroll to position [6044, 0]
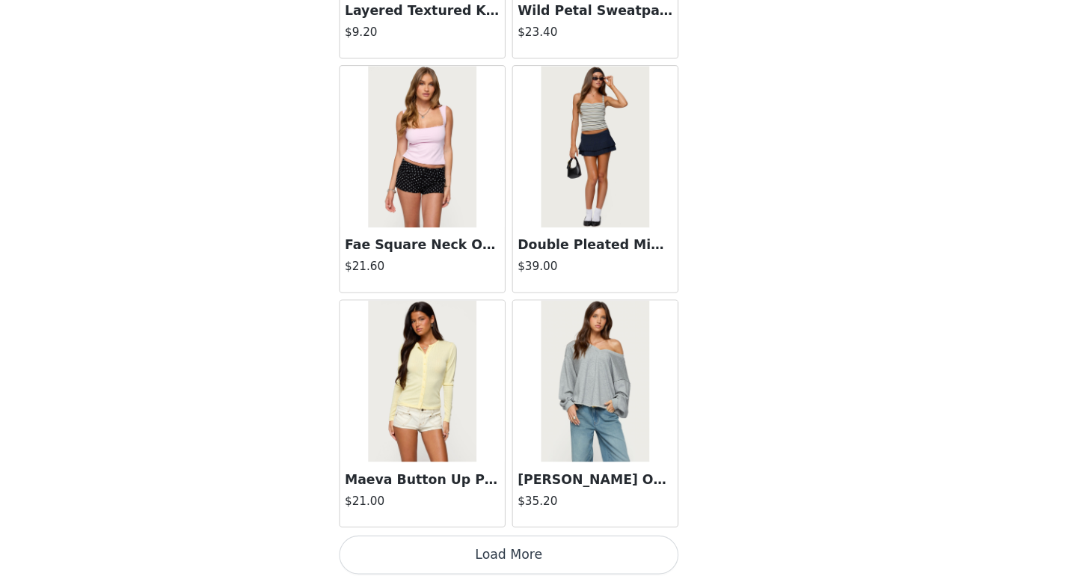
click at [553, 560] on button "Load More" at bounding box center [538, 556] width 314 height 36
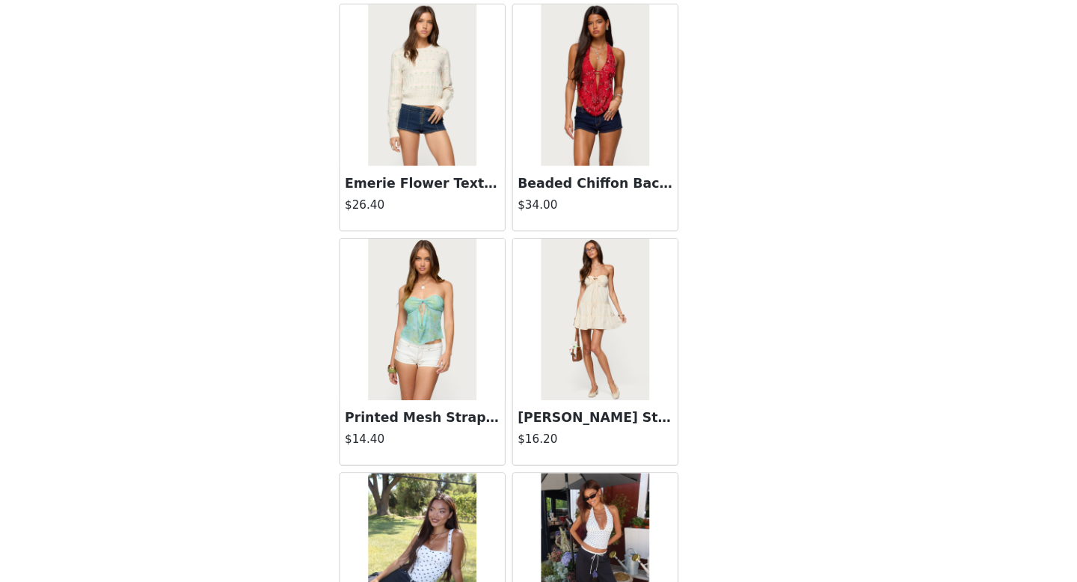
scroll to position [8212, 0]
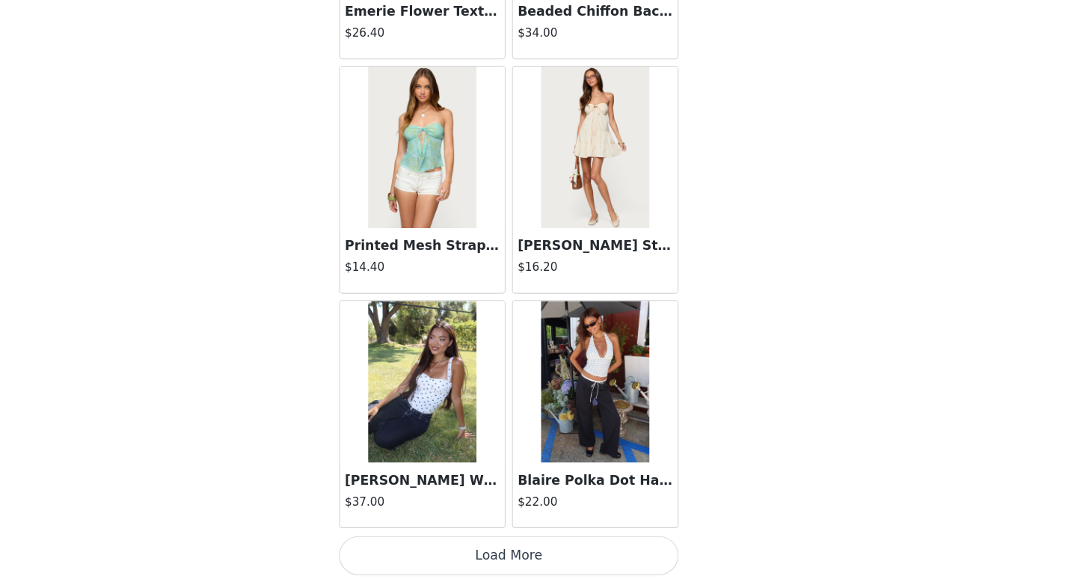
click at [600, 438] on img at bounding box center [617, 396] width 99 height 150
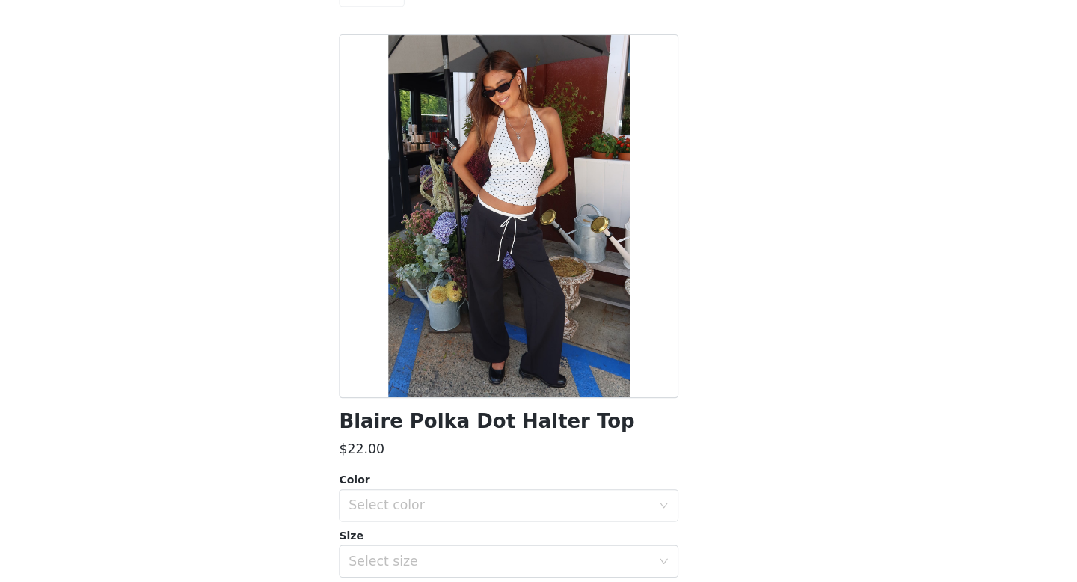
scroll to position [130, 0]
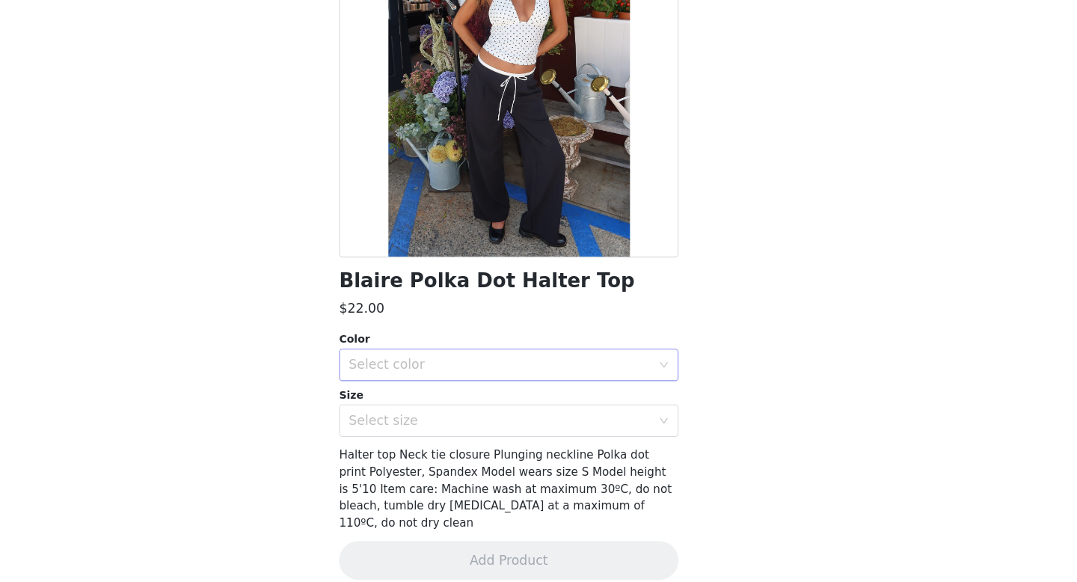
click at [580, 380] on div "Select color" at bounding box center [530, 380] width 280 height 15
click at [573, 415] on li "WHITE AND BLACK" at bounding box center [538, 414] width 314 height 24
click at [576, 435] on div "Select size" at bounding box center [530, 432] width 280 height 15
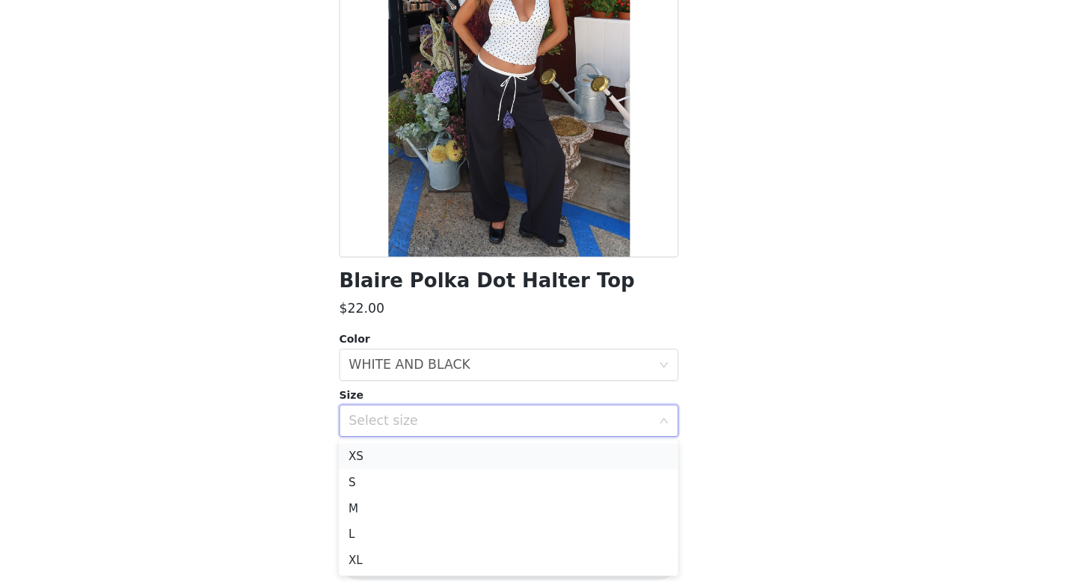
click at [545, 471] on li "XS" at bounding box center [538, 465] width 314 height 24
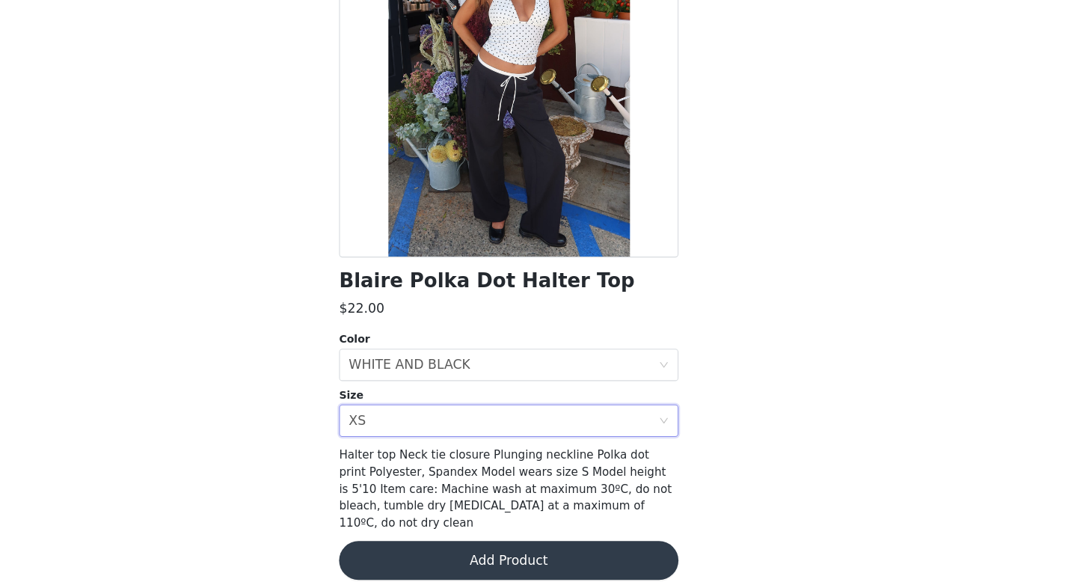
click at [536, 550] on button "Add Product" at bounding box center [538, 562] width 314 height 36
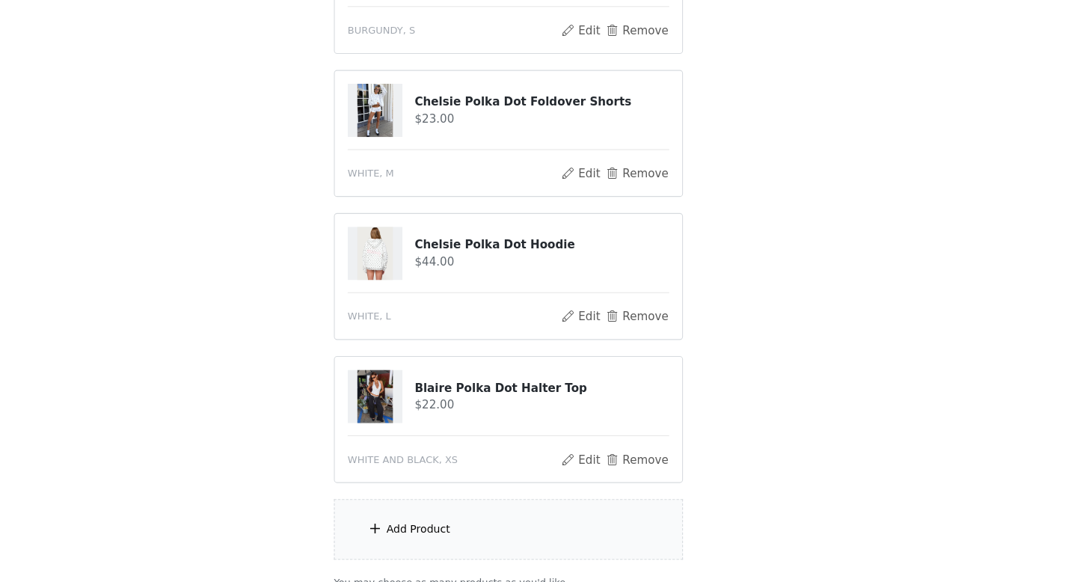
click at [508, 529] on div "Add Product" at bounding box center [538, 533] width 323 height 56
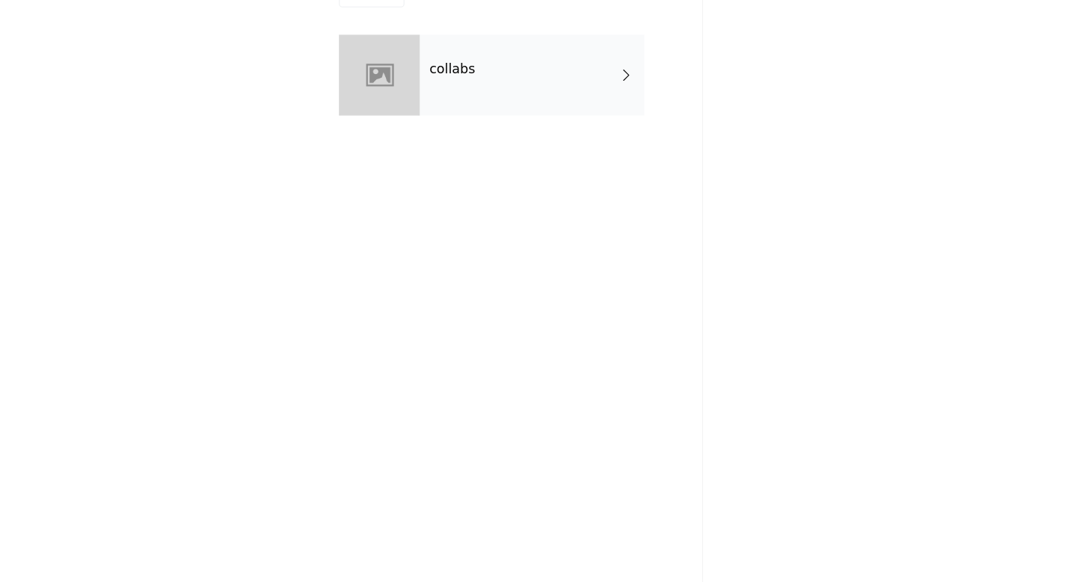
click at [559, 93] on div "collabs" at bounding box center [560, 112] width 208 height 75
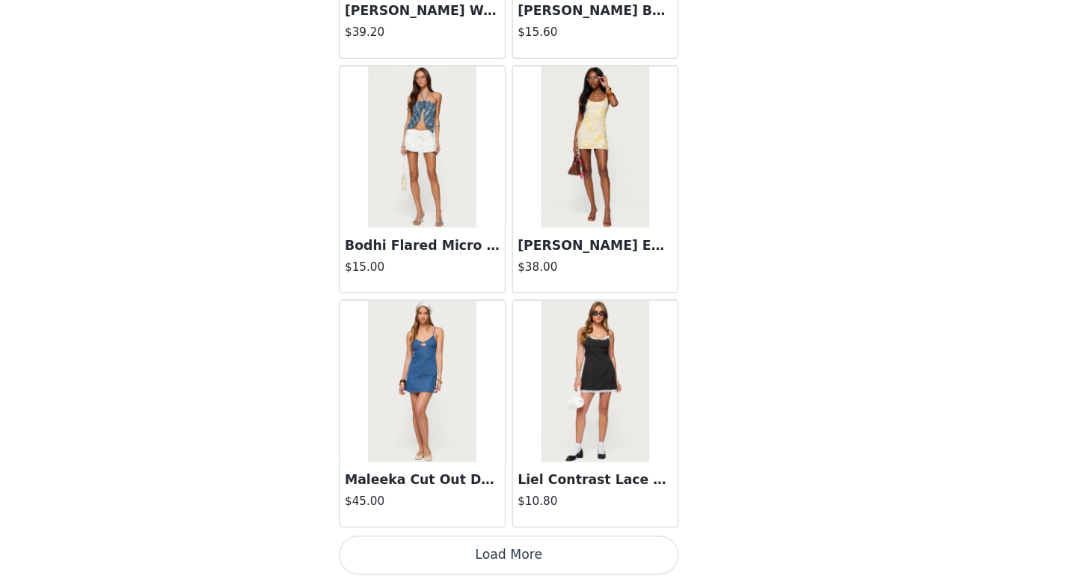
scroll to position [496, 0]
click at [542, 559] on button "Load More" at bounding box center [538, 556] width 314 height 36
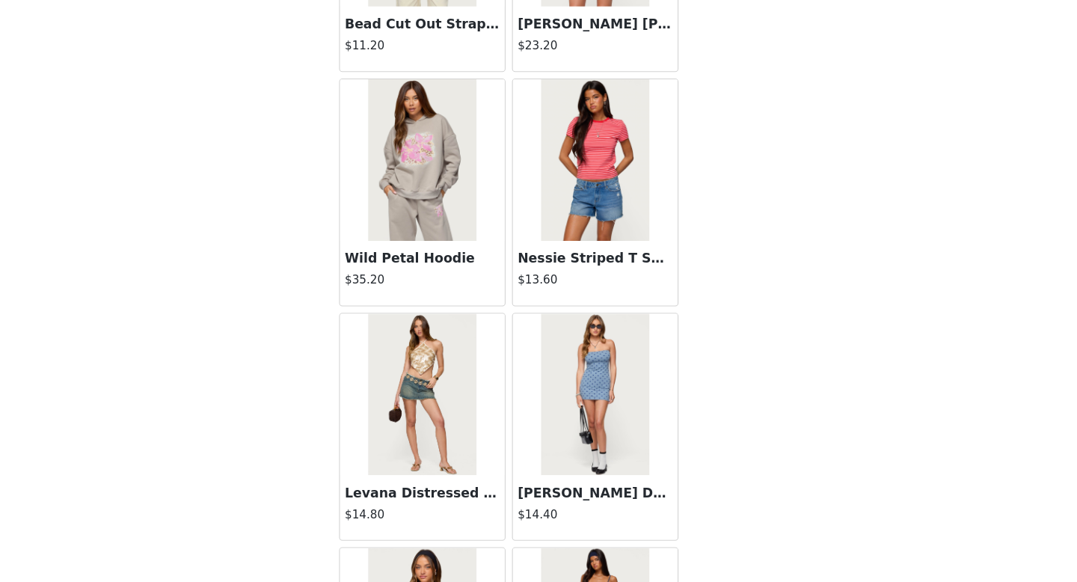
scroll to position [3875, 0]
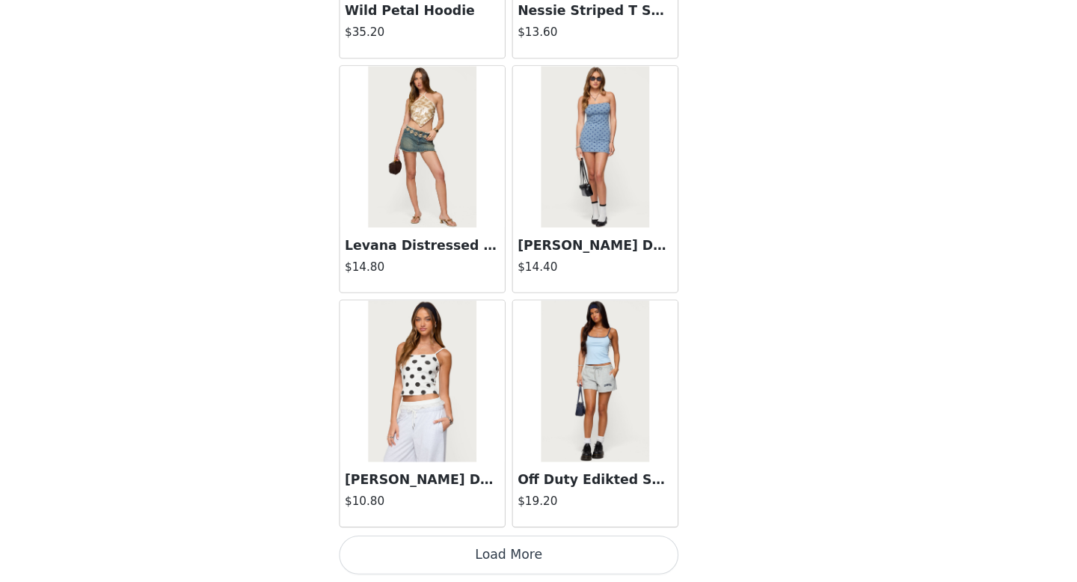
click at [571, 553] on button "Load More" at bounding box center [538, 556] width 314 height 36
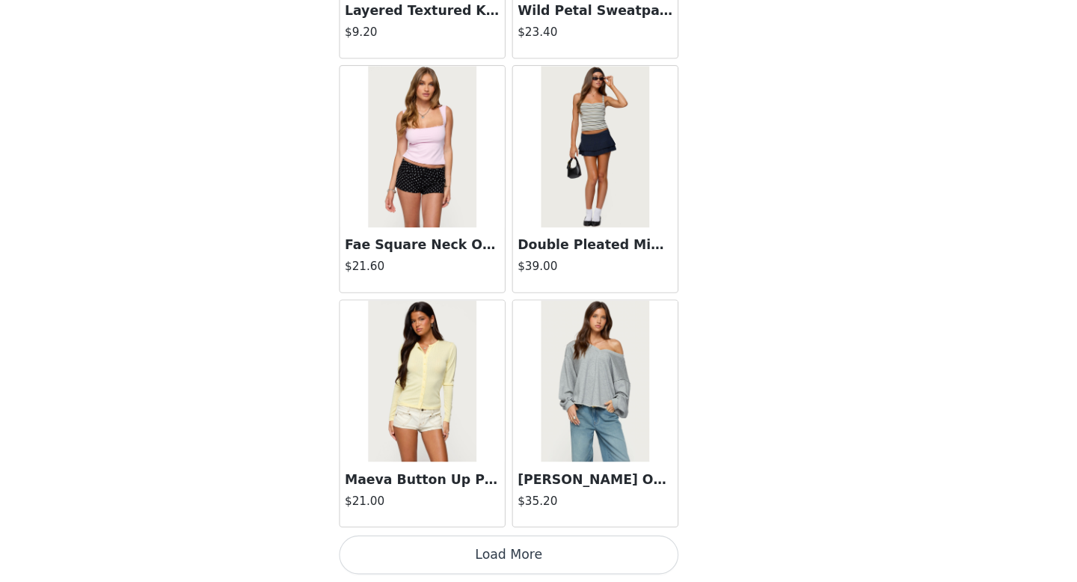
click at [547, 559] on button "Load More" at bounding box center [538, 556] width 314 height 36
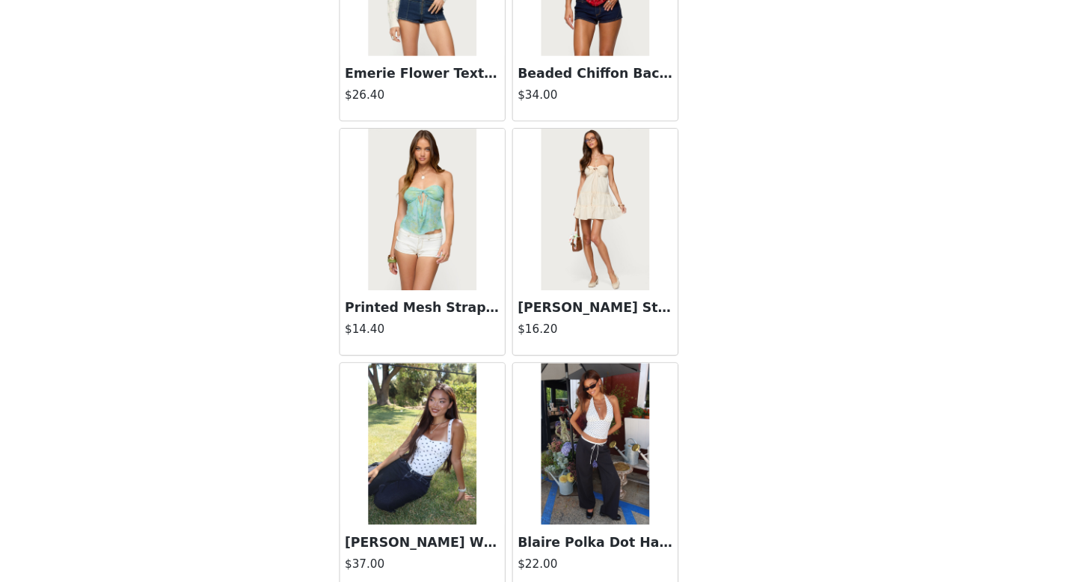
scroll to position [8212, 0]
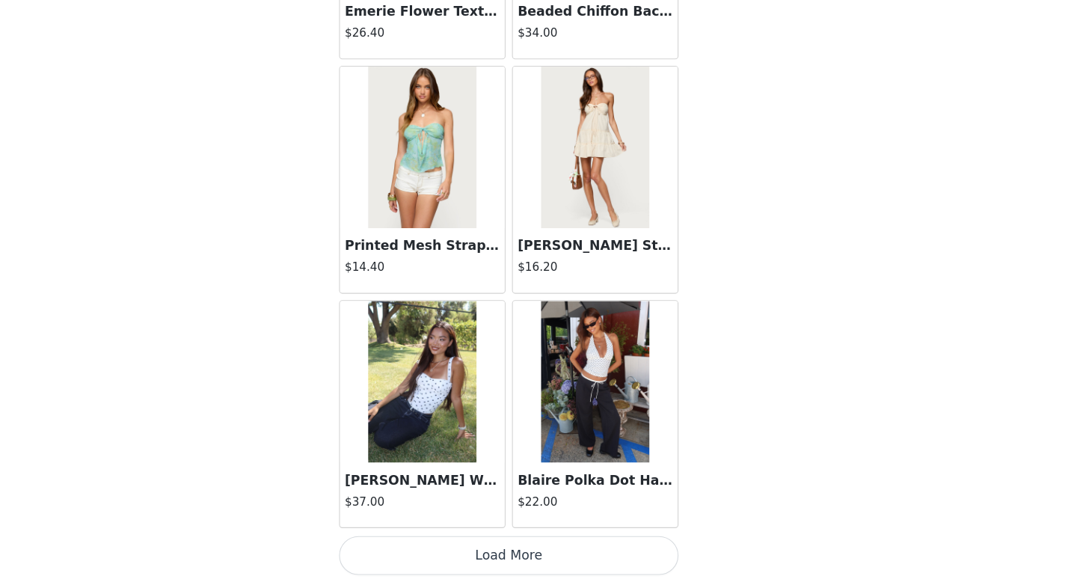
click at [572, 556] on button "Load More" at bounding box center [538, 556] width 314 height 36
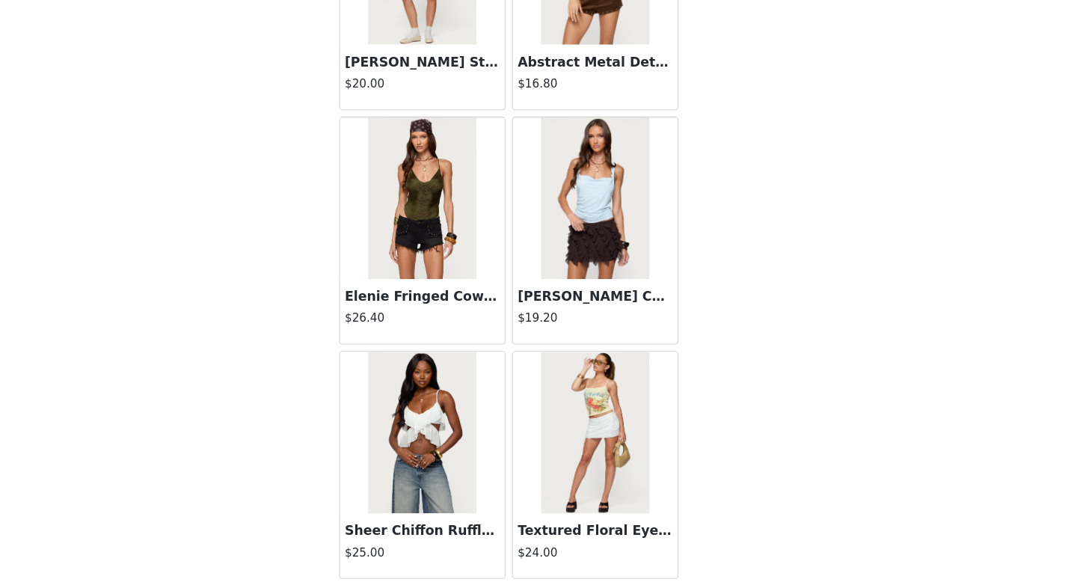
scroll to position [10381, 0]
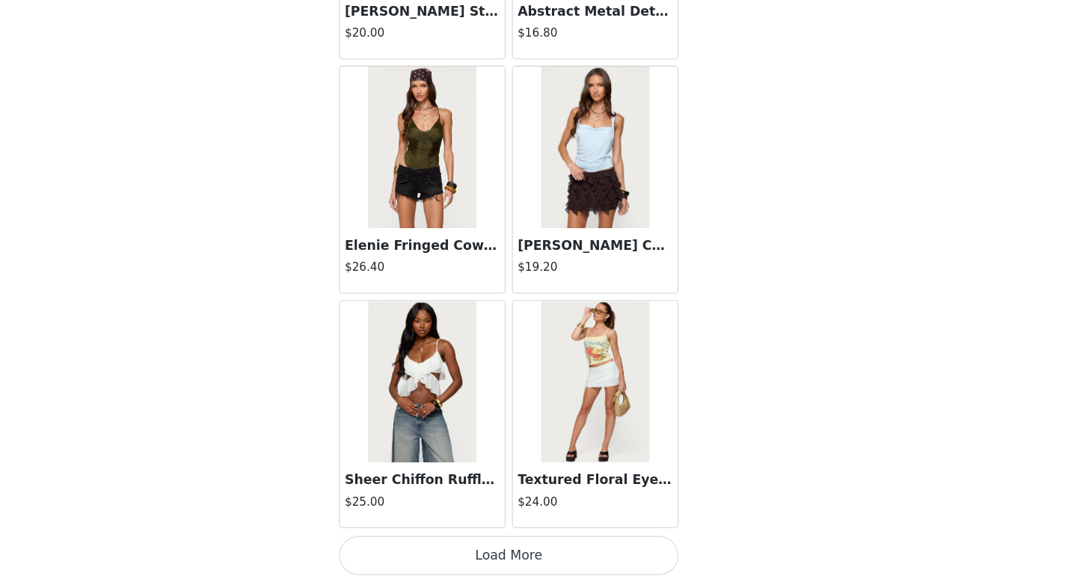
click at [520, 559] on button "Load More" at bounding box center [538, 556] width 314 height 36
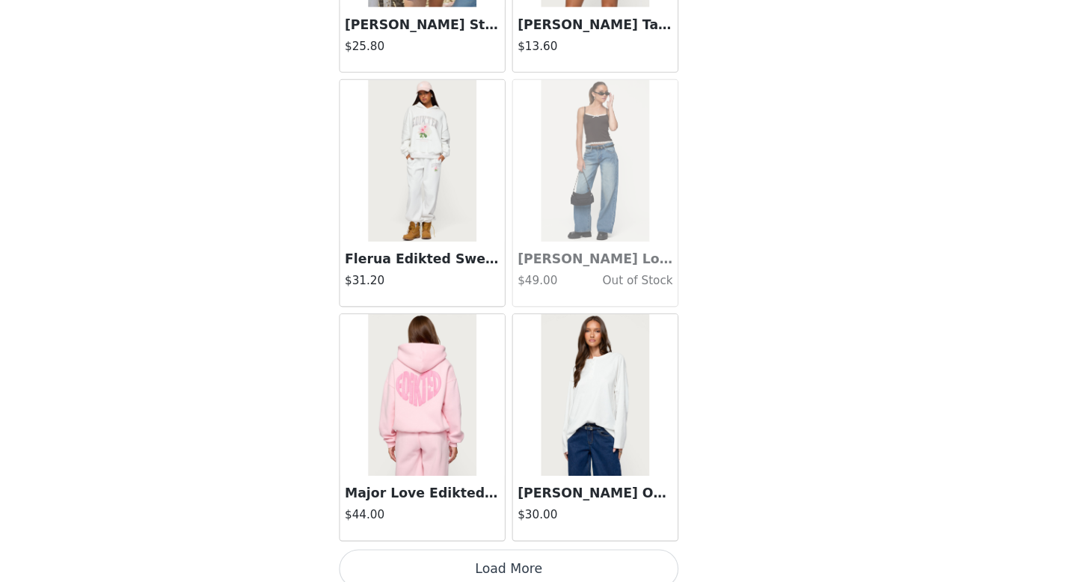
scroll to position [12550, 0]
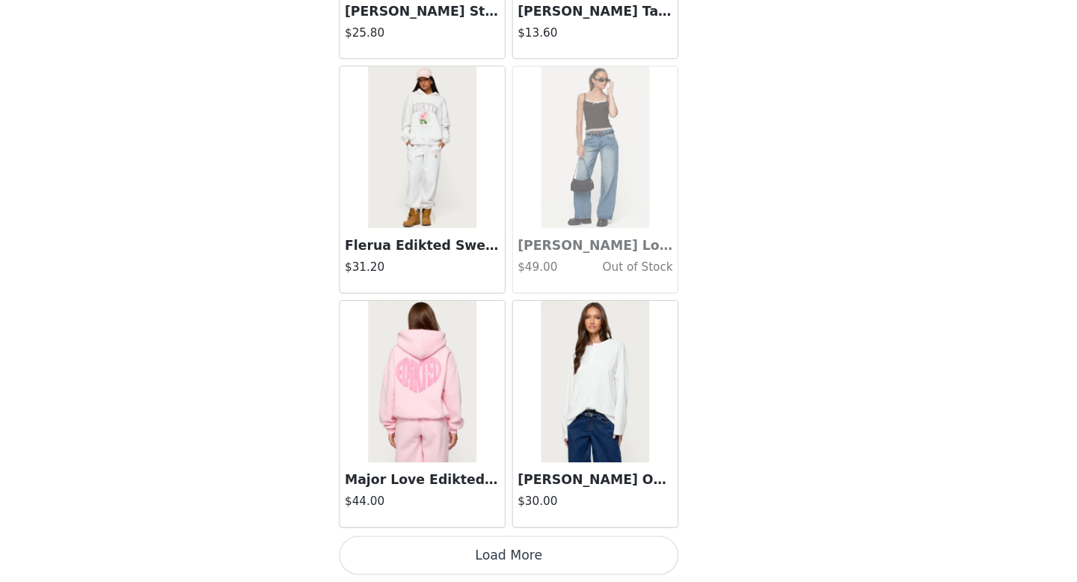
click at [569, 568] on button "Load More" at bounding box center [538, 556] width 314 height 36
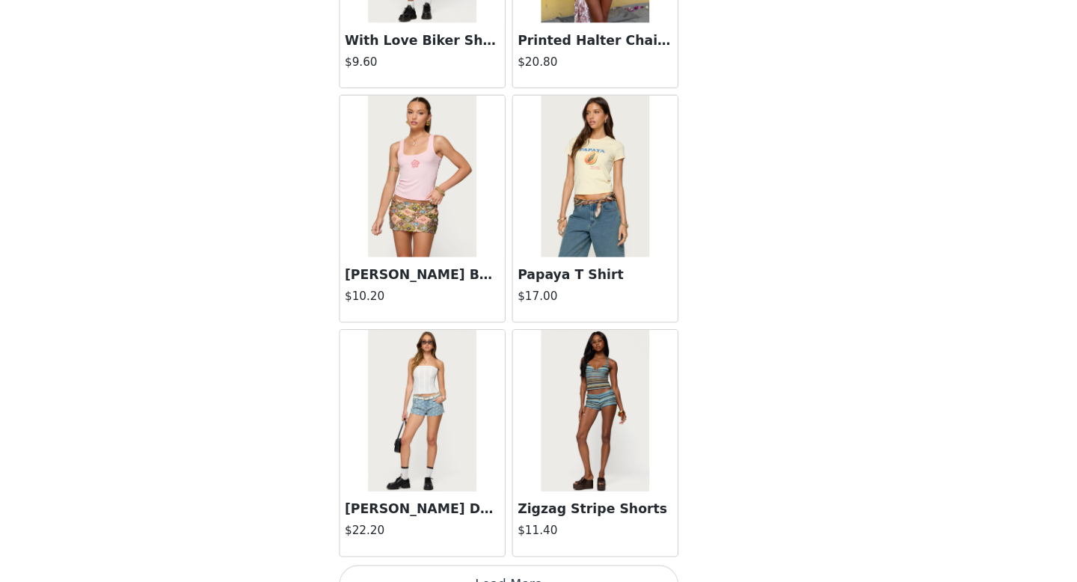
scroll to position [14718, 0]
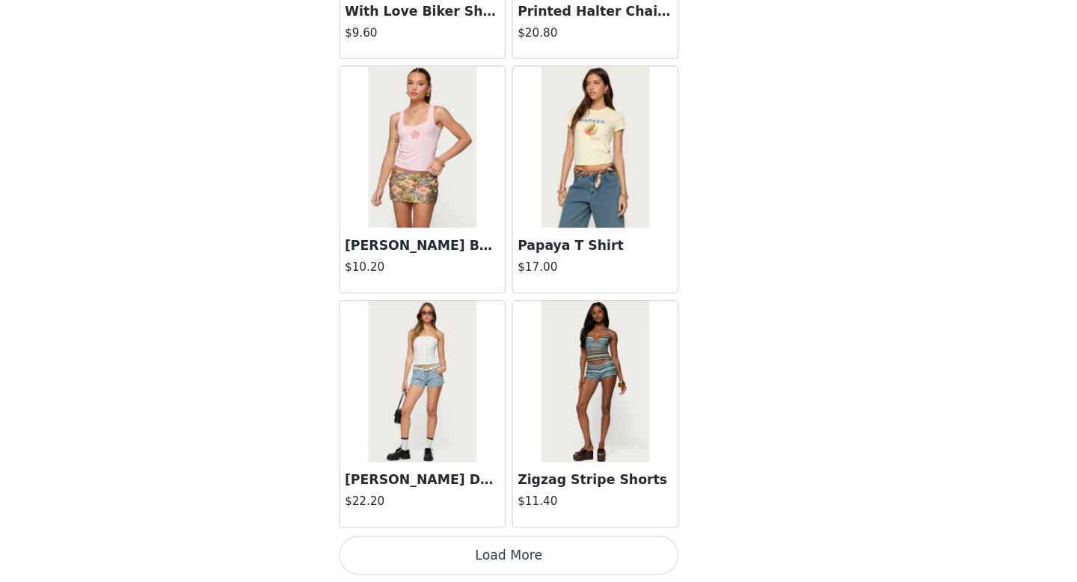
click at [539, 550] on button "Load More" at bounding box center [538, 556] width 314 height 36
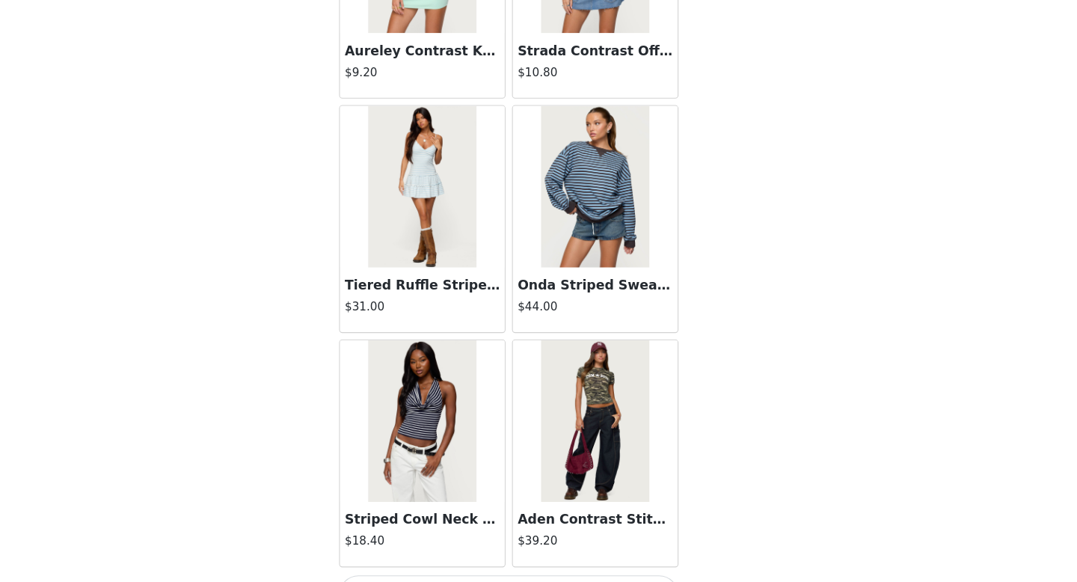
scroll to position [16887, 0]
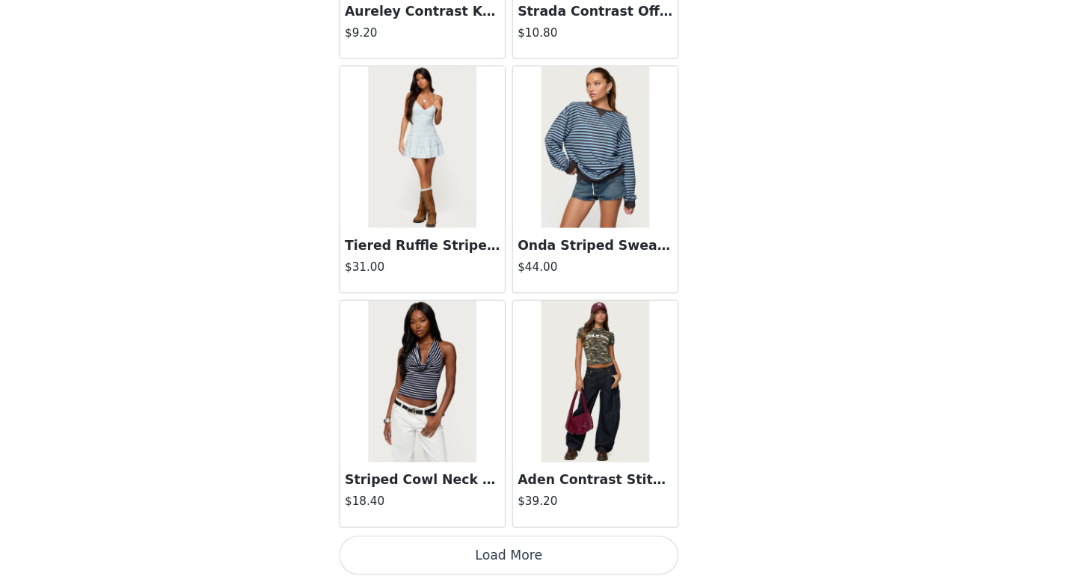
click at [570, 561] on button "Load More" at bounding box center [538, 556] width 314 height 36
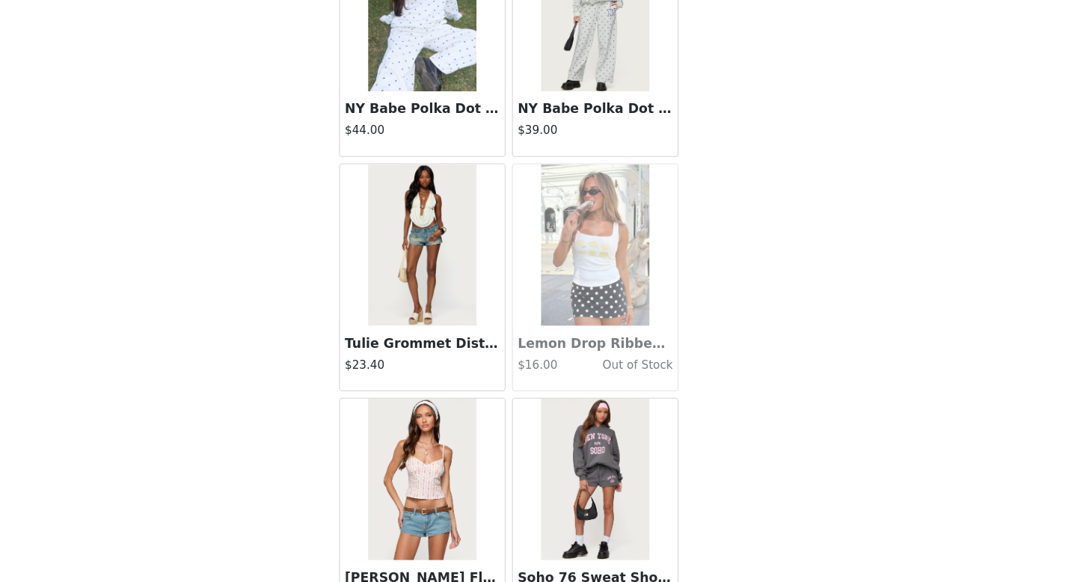
scroll to position [19056, 0]
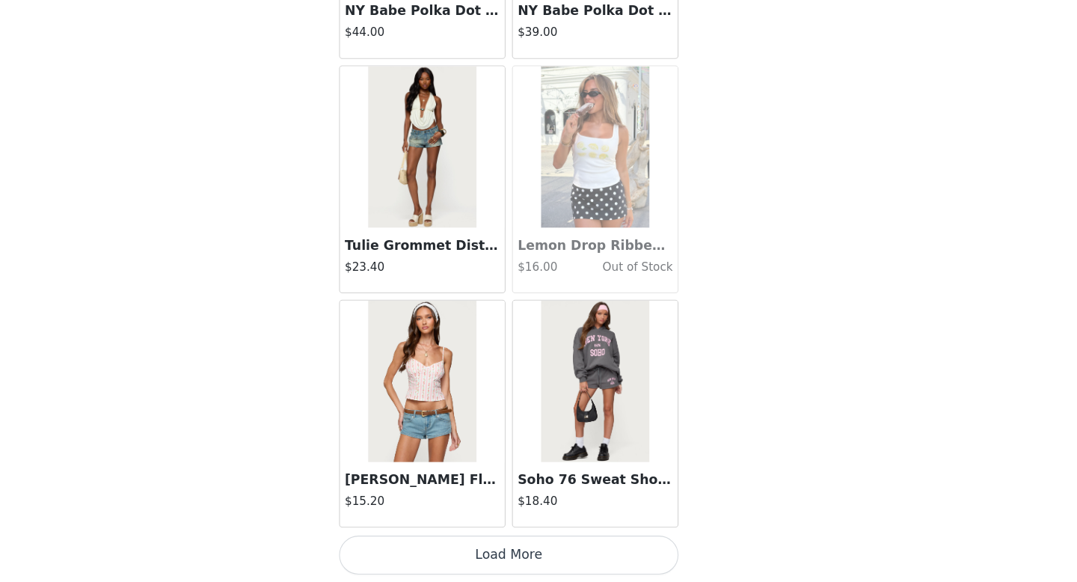
click at [574, 544] on button "Load More" at bounding box center [538, 556] width 314 height 36
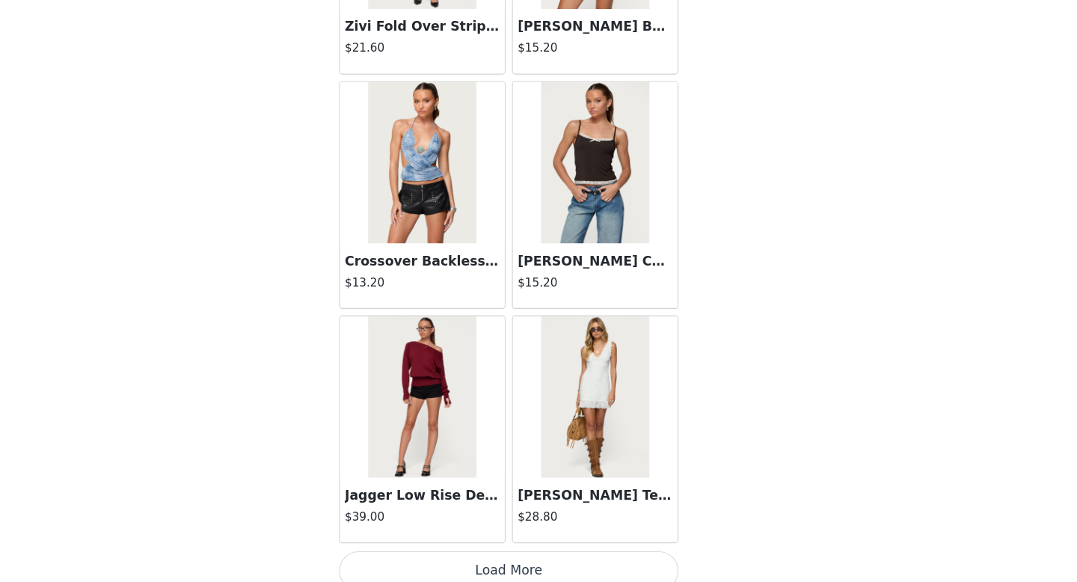
scroll to position [21224, 0]
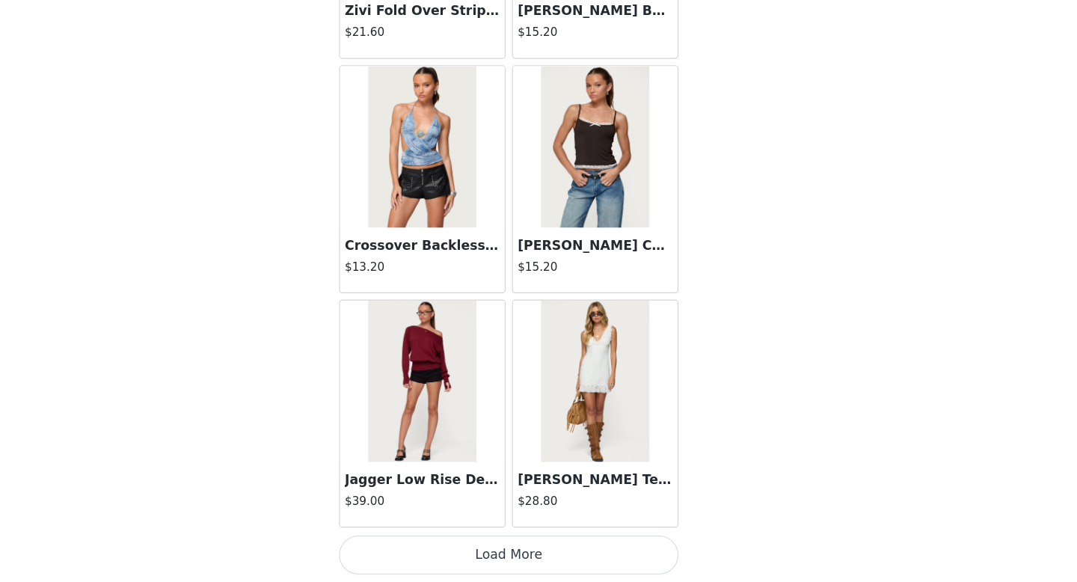
click at [538, 556] on button "Load More" at bounding box center [538, 556] width 314 height 36
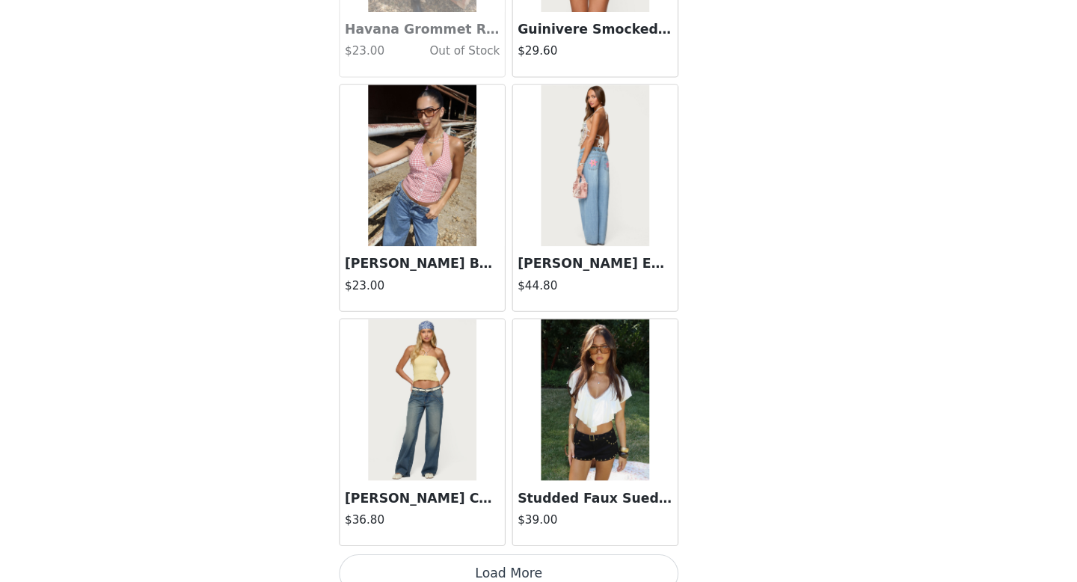
scroll to position [23393, 0]
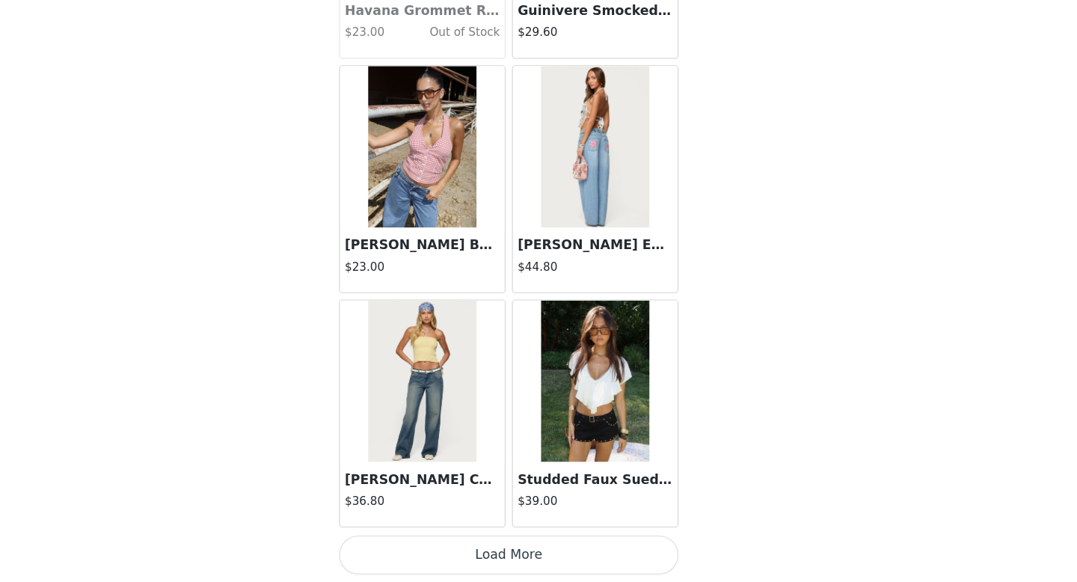
click at [571, 559] on button "Load More" at bounding box center [538, 556] width 314 height 36
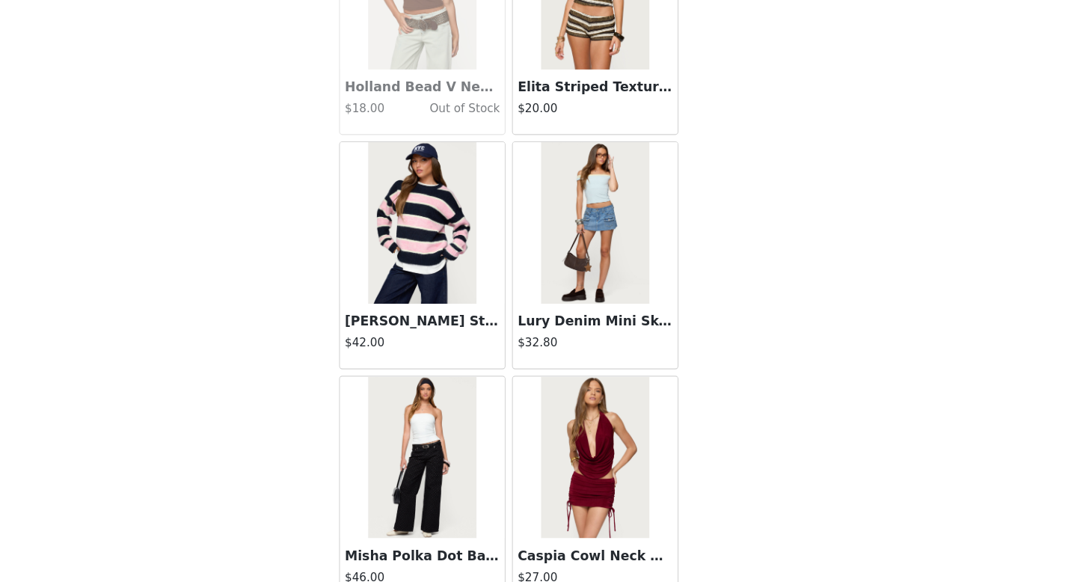
scroll to position [25562, 0]
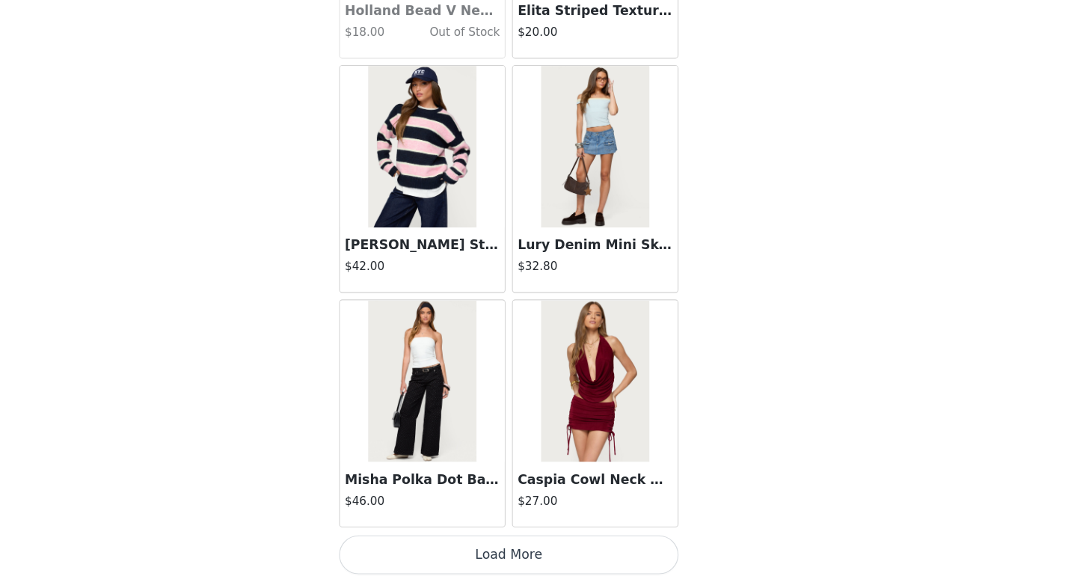
click at [573, 555] on button "Load More" at bounding box center [538, 556] width 314 height 36
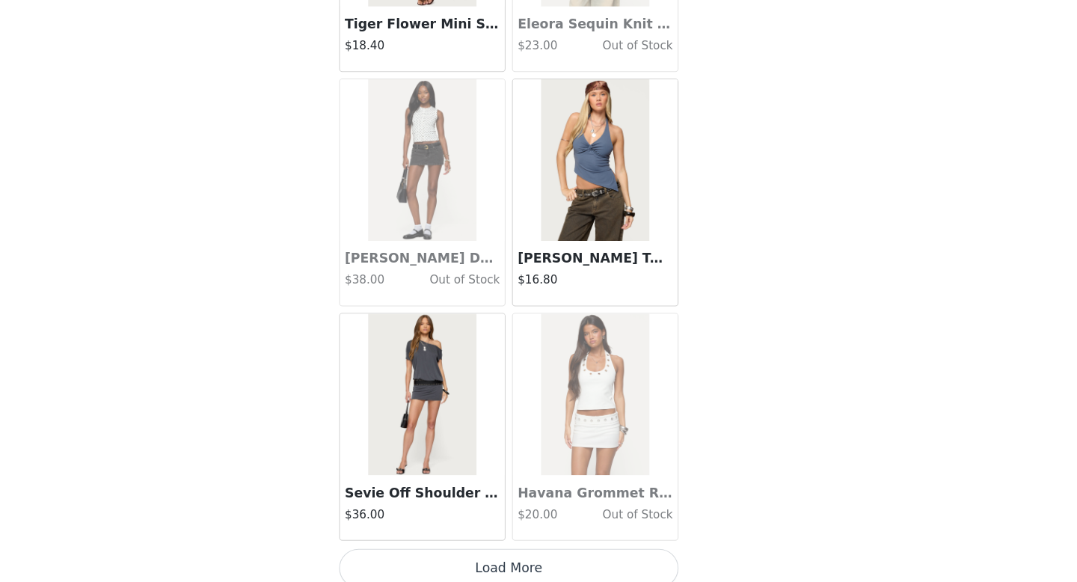
scroll to position [27730, 0]
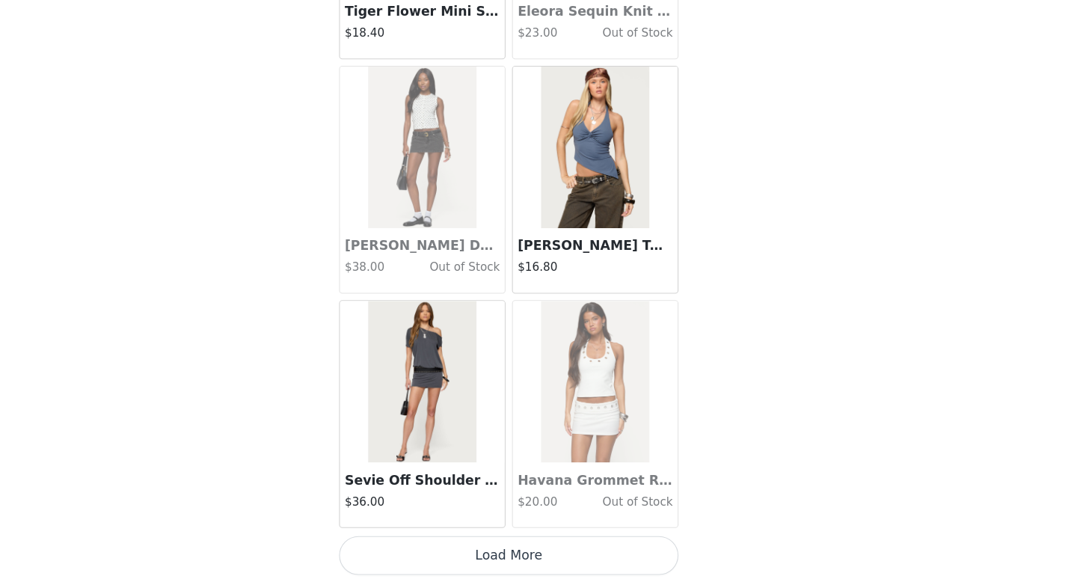
click at [543, 565] on button "Load More" at bounding box center [538, 556] width 314 height 36
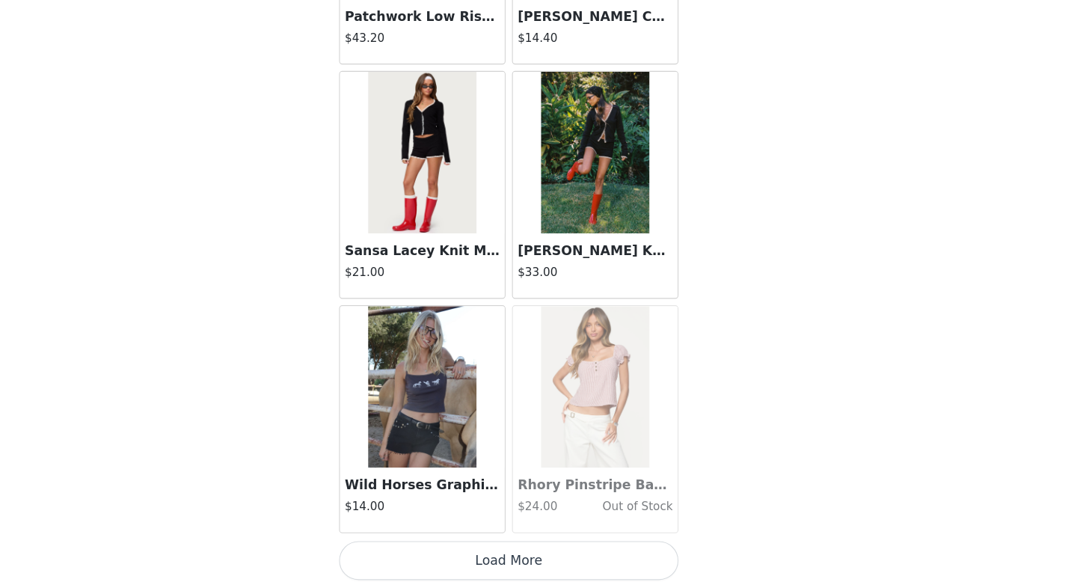
scroll to position [29899, 0]
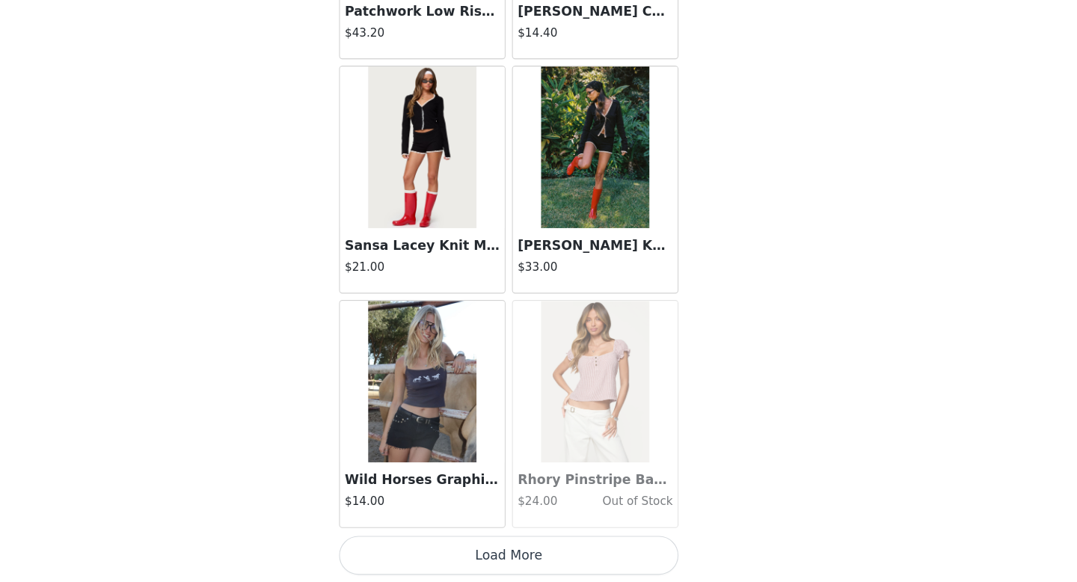
click at [580, 570] on button "Load More" at bounding box center [538, 556] width 314 height 36
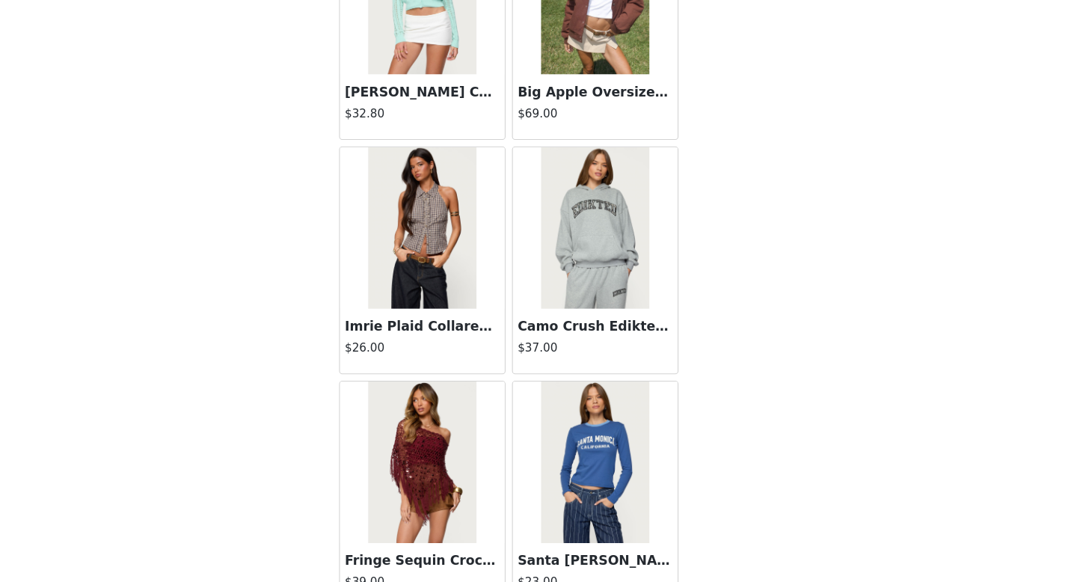
scroll to position [32068, 0]
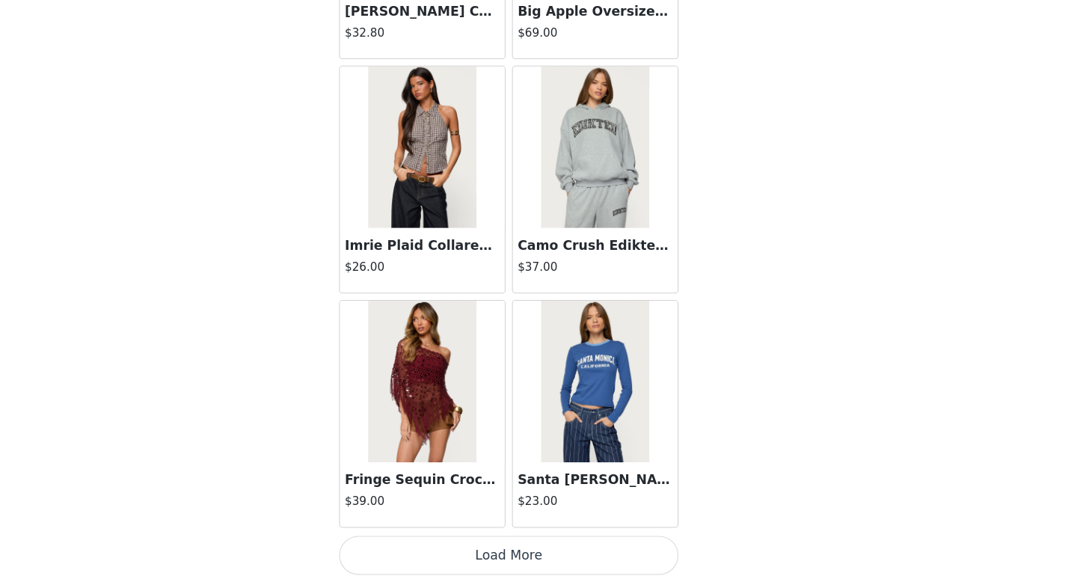
click at [560, 547] on button "Load More" at bounding box center [538, 556] width 314 height 36
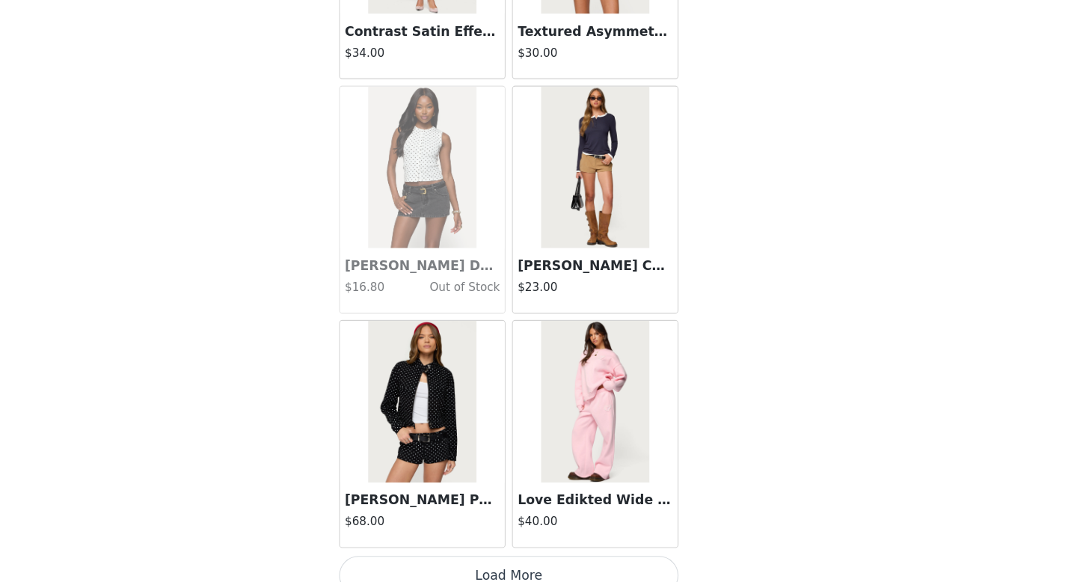
scroll to position [34236, 0]
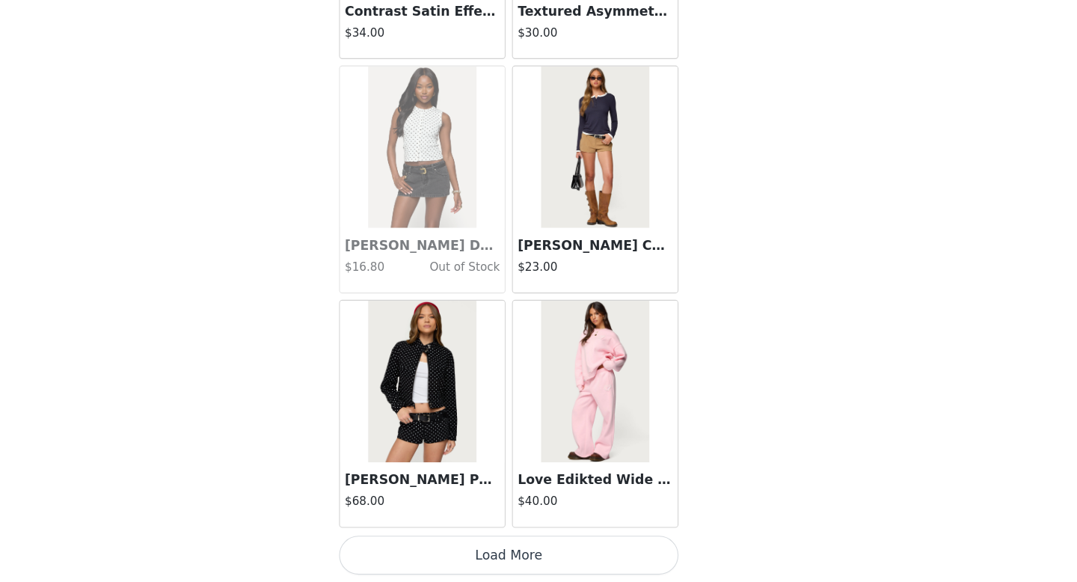
click at [540, 549] on button "Load More" at bounding box center [538, 556] width 314 height 36
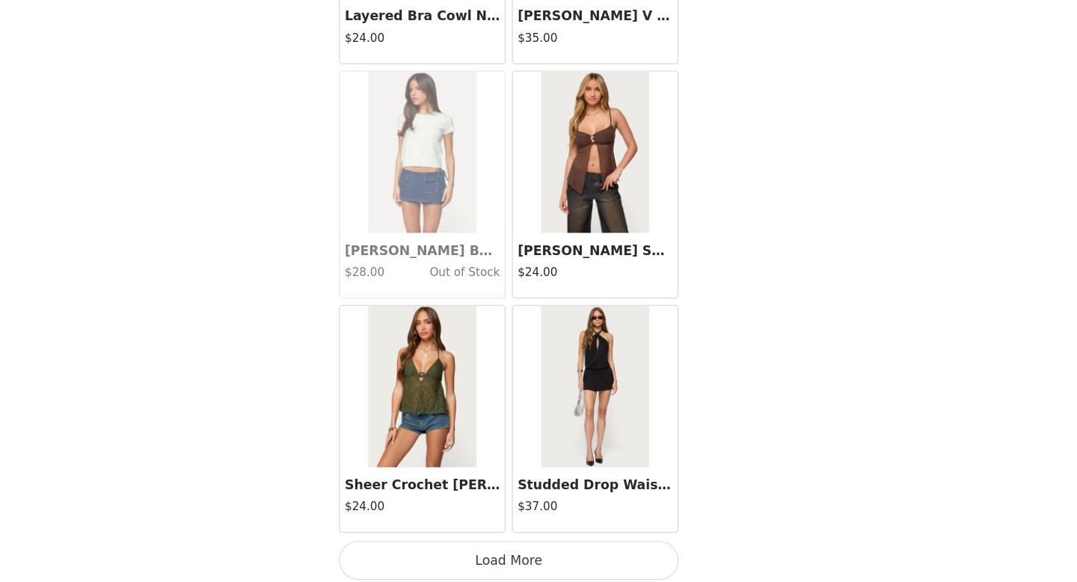
scroll to position [36405, 0]
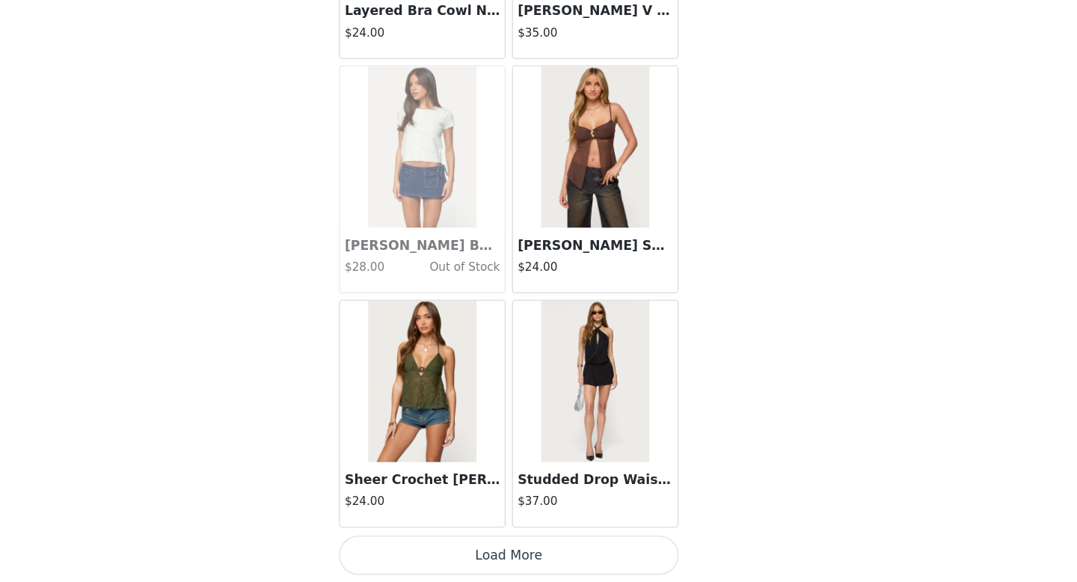
click at [626, 545] on button "Load More" at bounding box center [538, 556] width 314 height 36
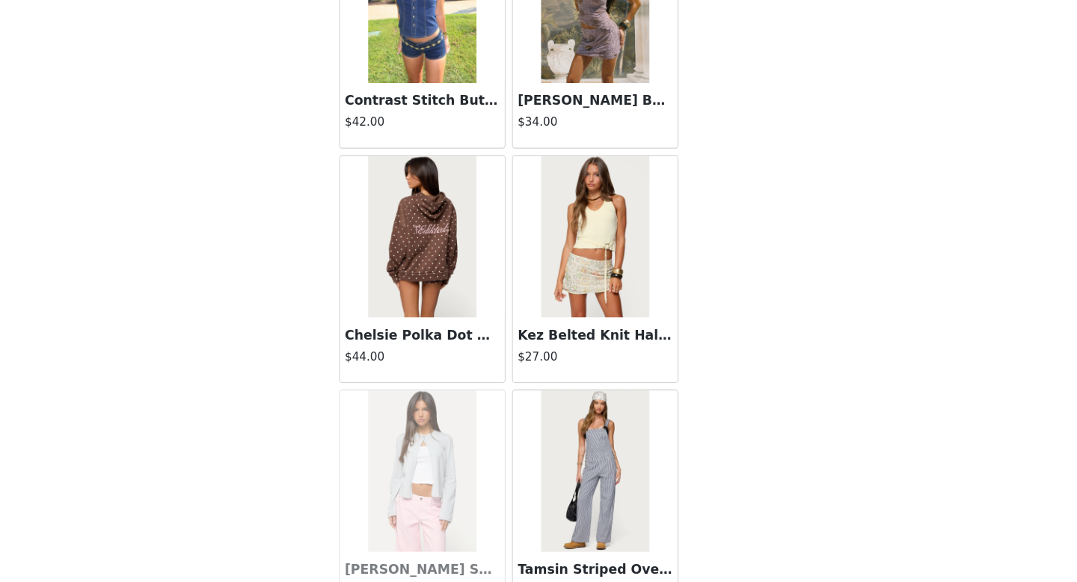
scroll to position [38574, 0]
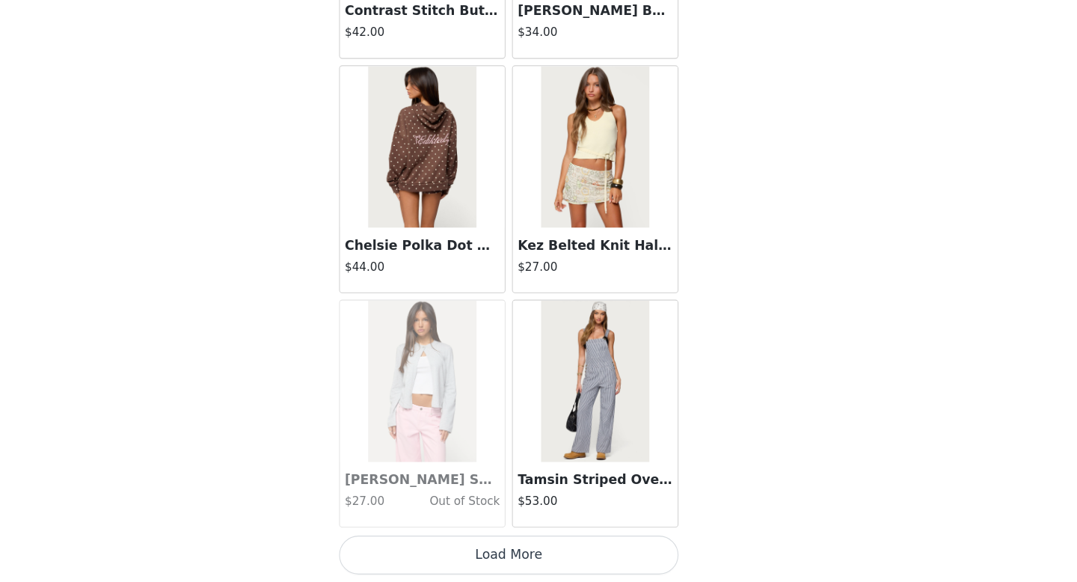
click at [537, 558] on button "Load More" at bounding box center [538, 556] width 314 height 36
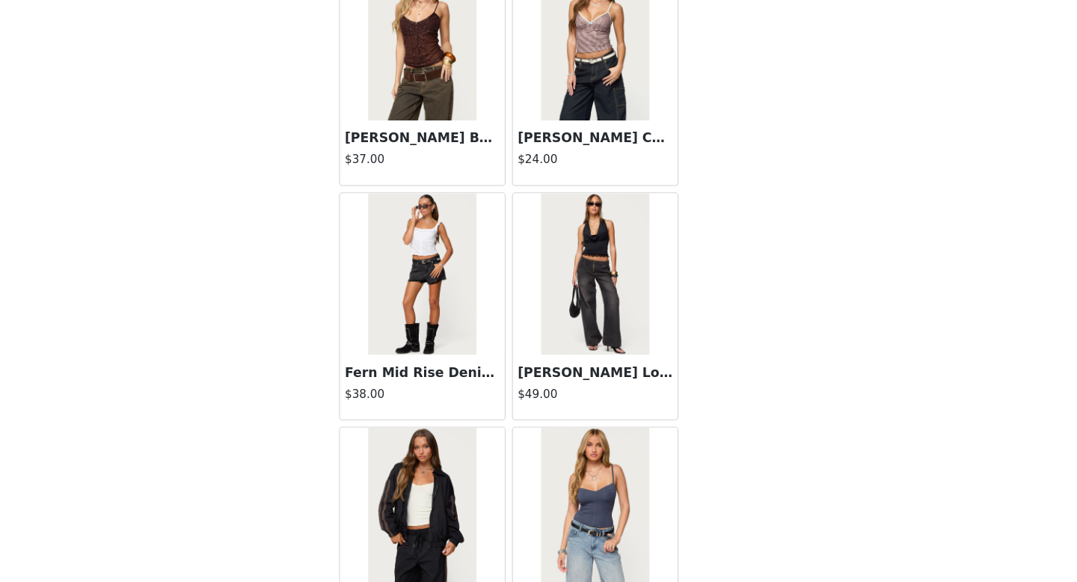
scroll to position [40742, 0]
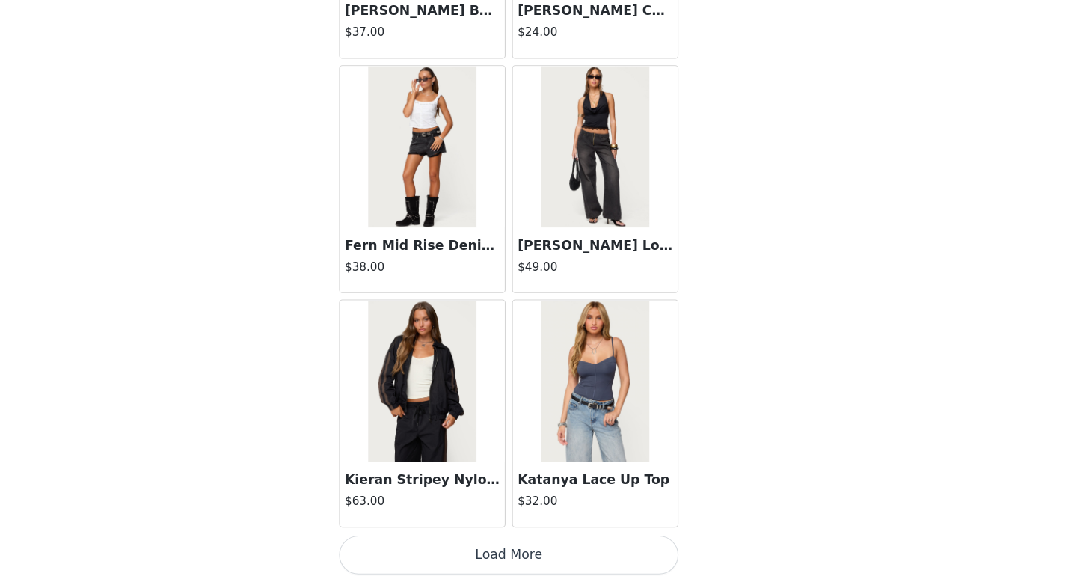
click at [586, 552] on button "Load More" at bounding box center [538, 556] width 314 height 36
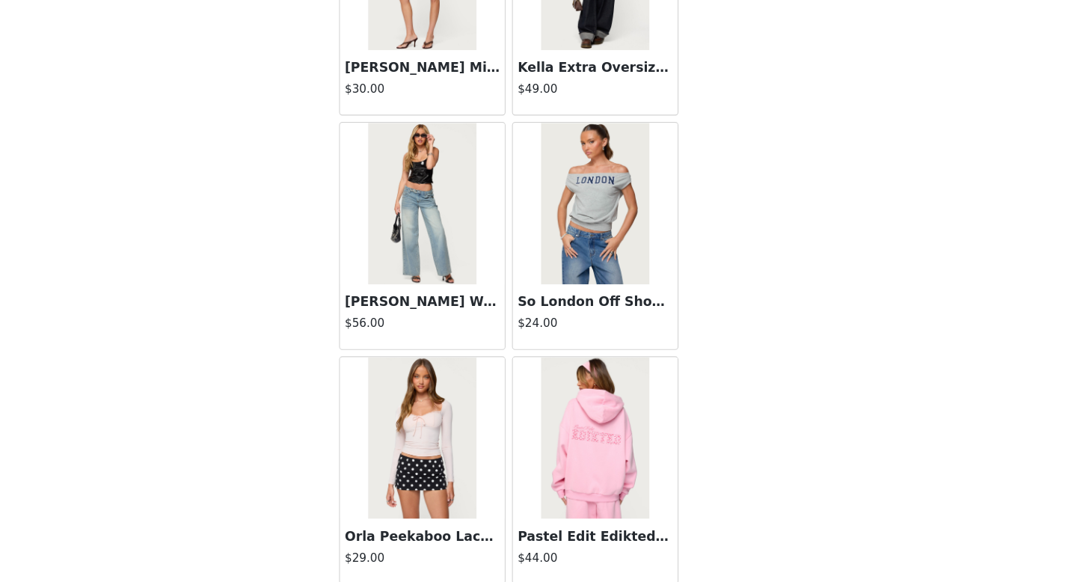
scroll to position [42911, 0]
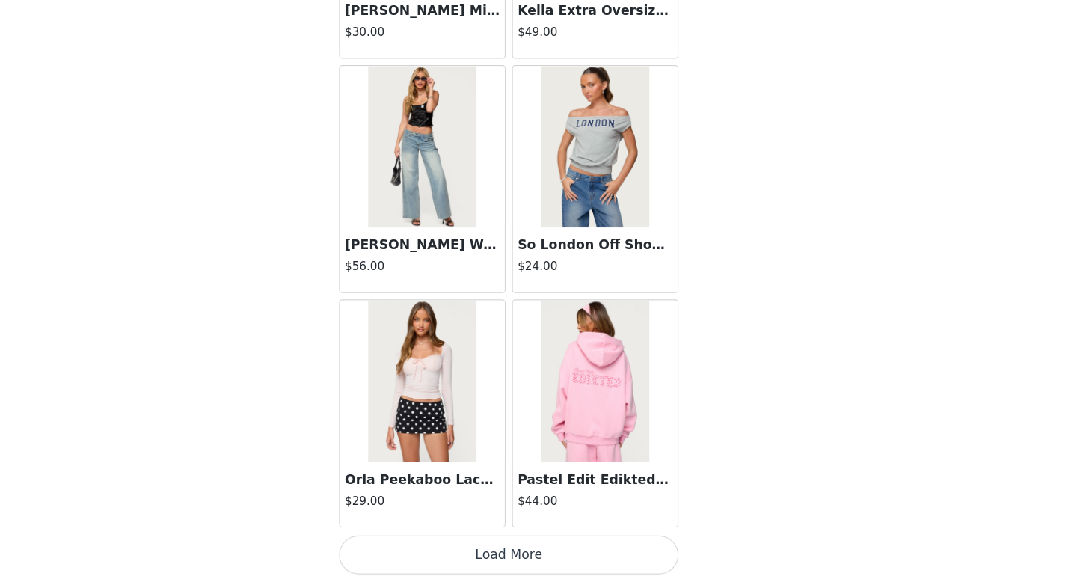
click at [561, 555] on button "Load More" at bounding box center [538, 556] width 314 height 36
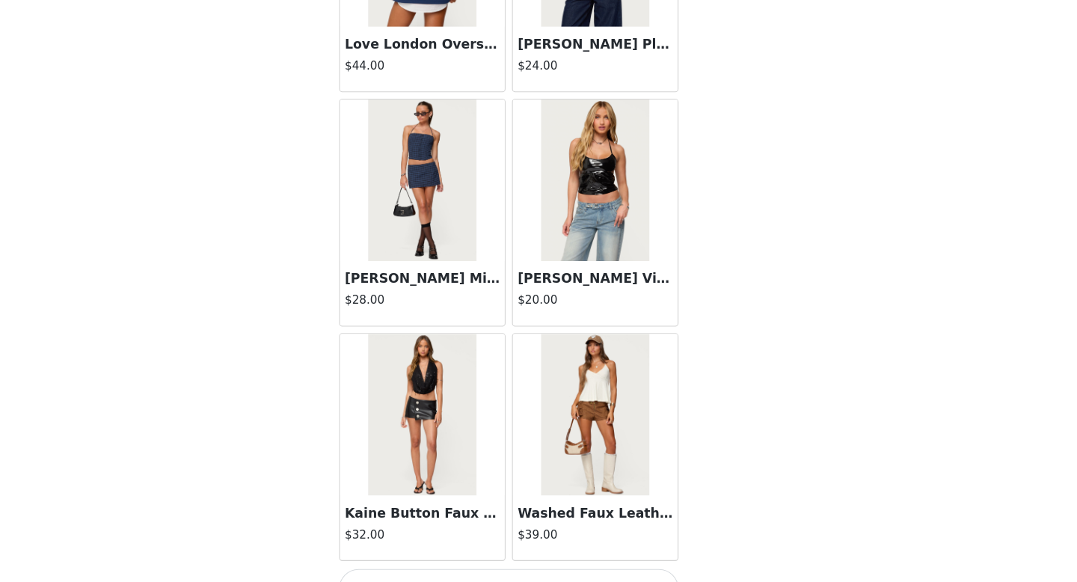
scroll to position [45080, 0]
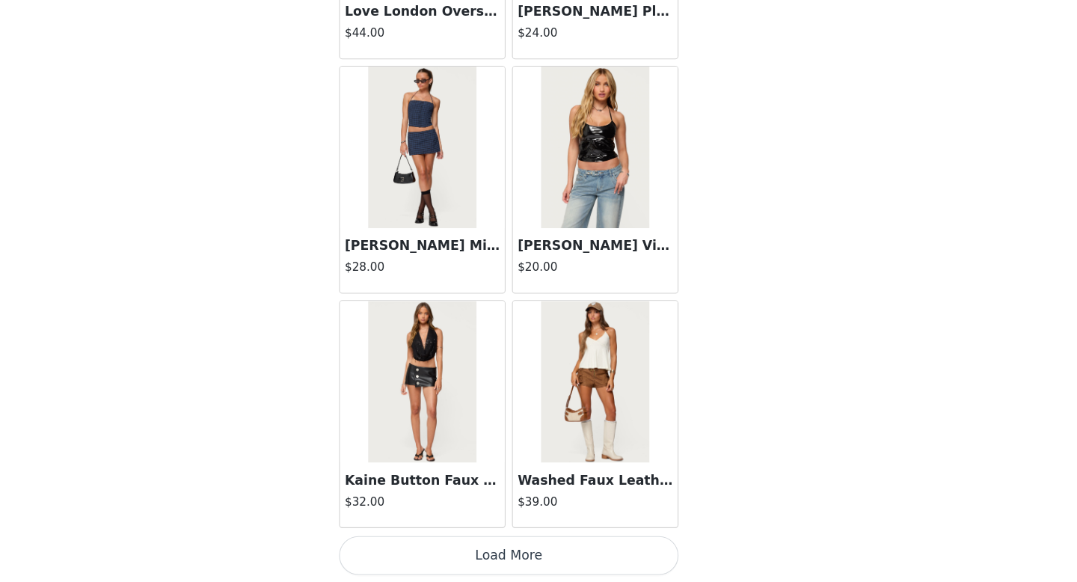
click at [579, 551] on button "Load More" at bounding box center [538, 556] width 314 height 36
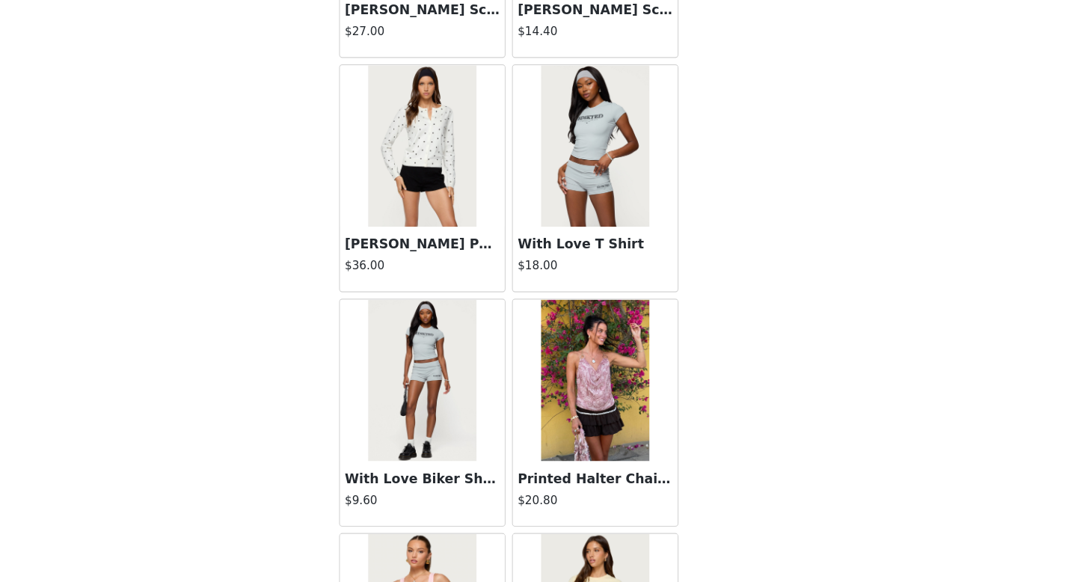
scroll to position [14276, 0]
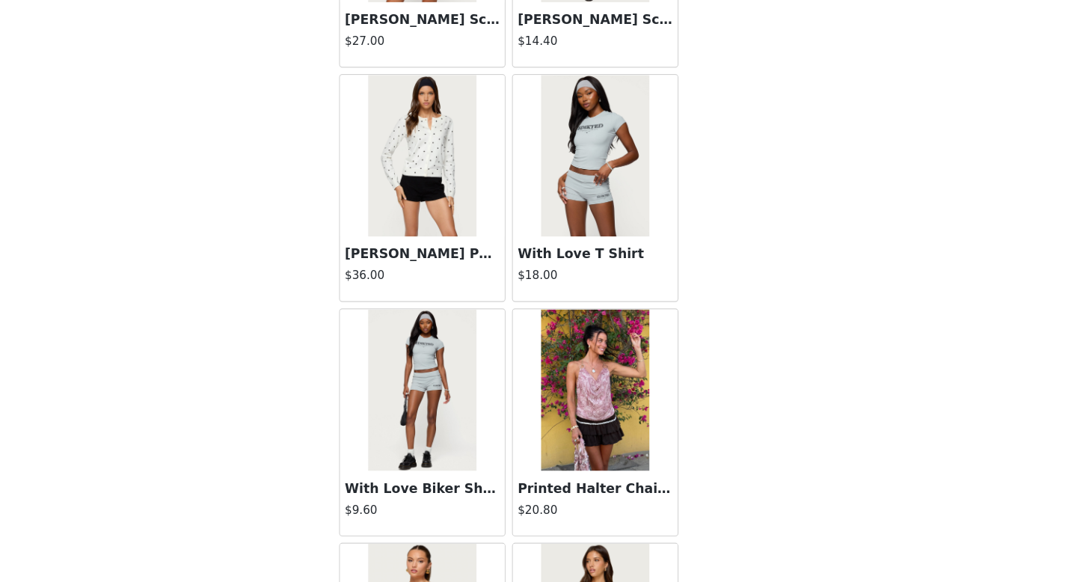
click at [598, 248] on img at bounding box center [617, 187] width 99 height 150
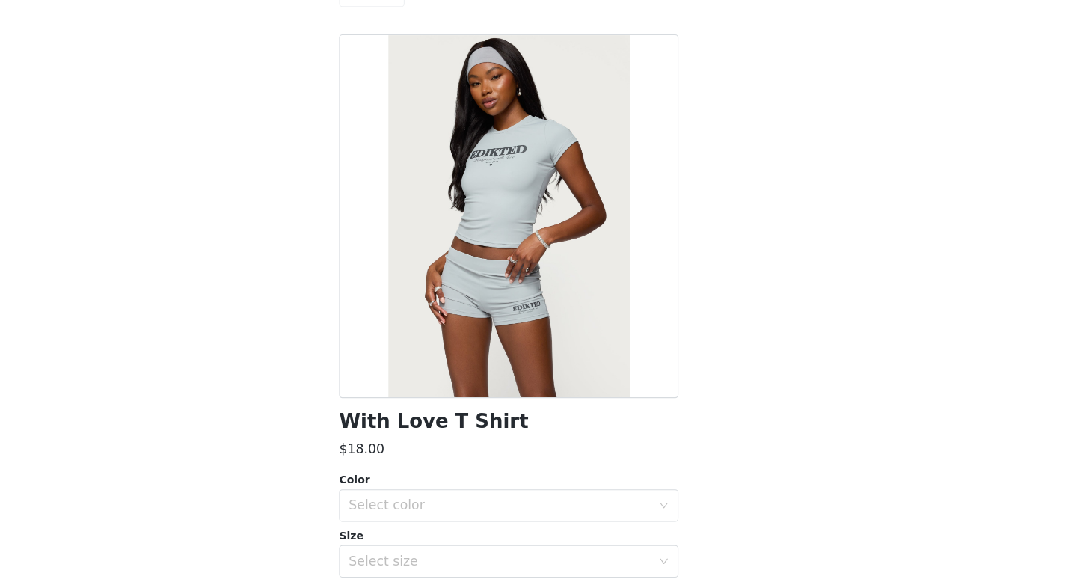
scroll to position [130, 0]
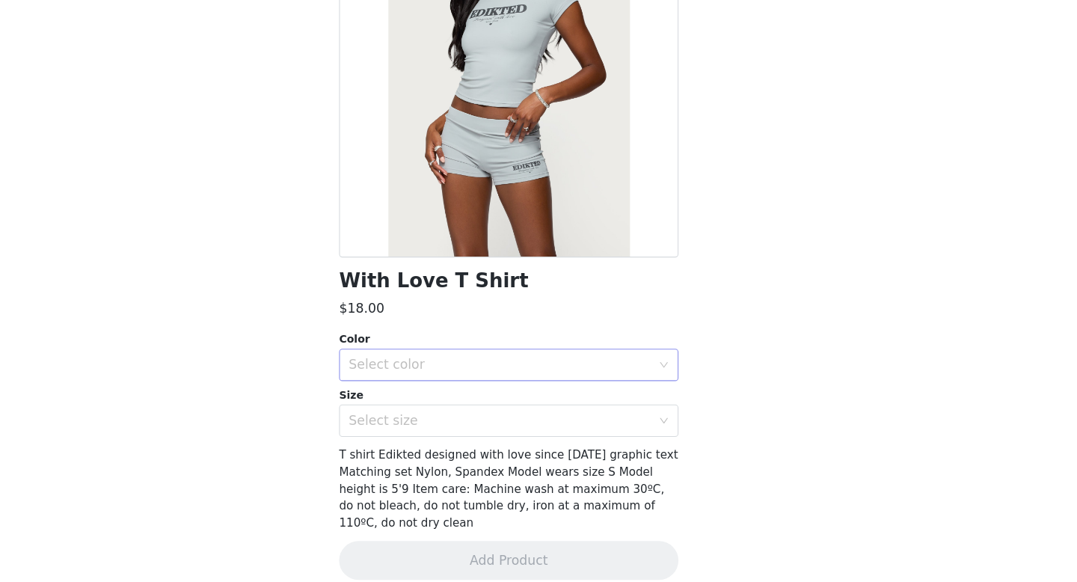
click at [509, 387] on div "Select color" at bounding box center [530, 380] width 280 height 15
click at [512, 410] on li "GRAY" at bounding box center [538, 414] width 314 height 24
click at [512, 433] on div "Select size" at bounding box center [530, 432] width 280 height 15
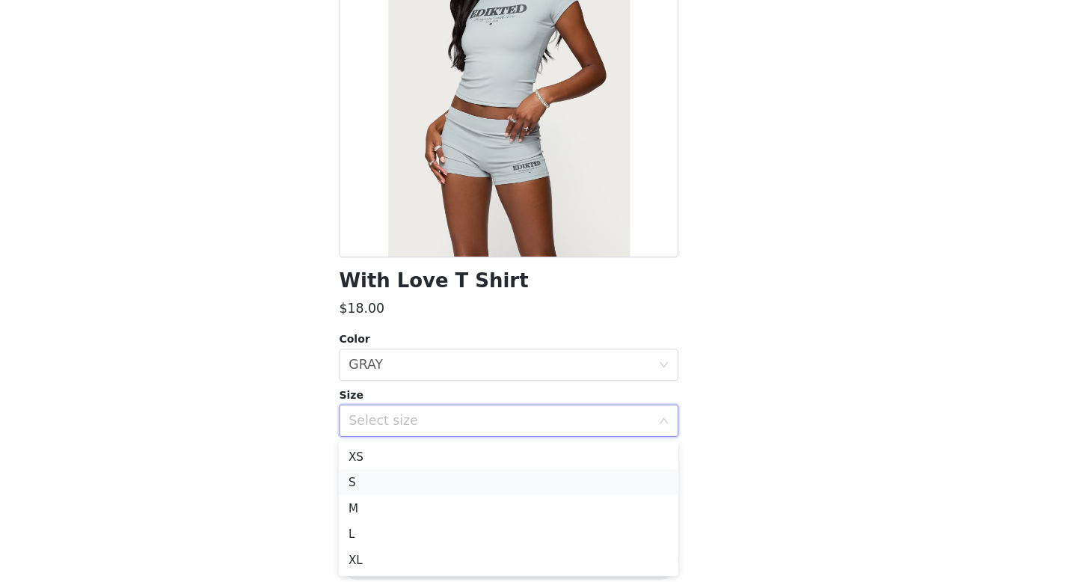
click at [502, 485] on li "S" at bounding box center [538, 489] width 314 height 24
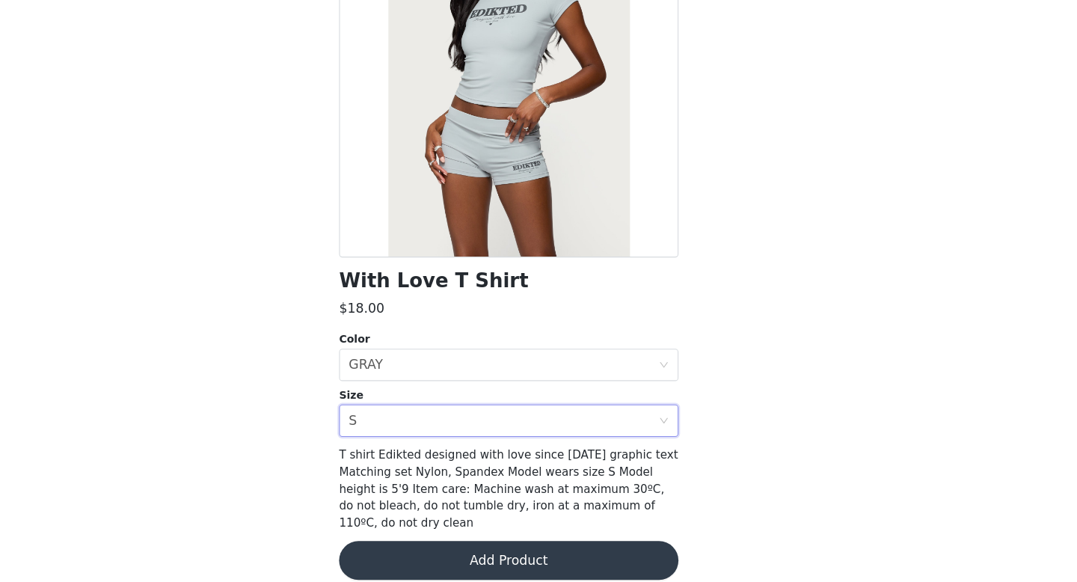
click at [514, 544] on button "Add Product" at bounding box center [538, 562] width 314 height 36
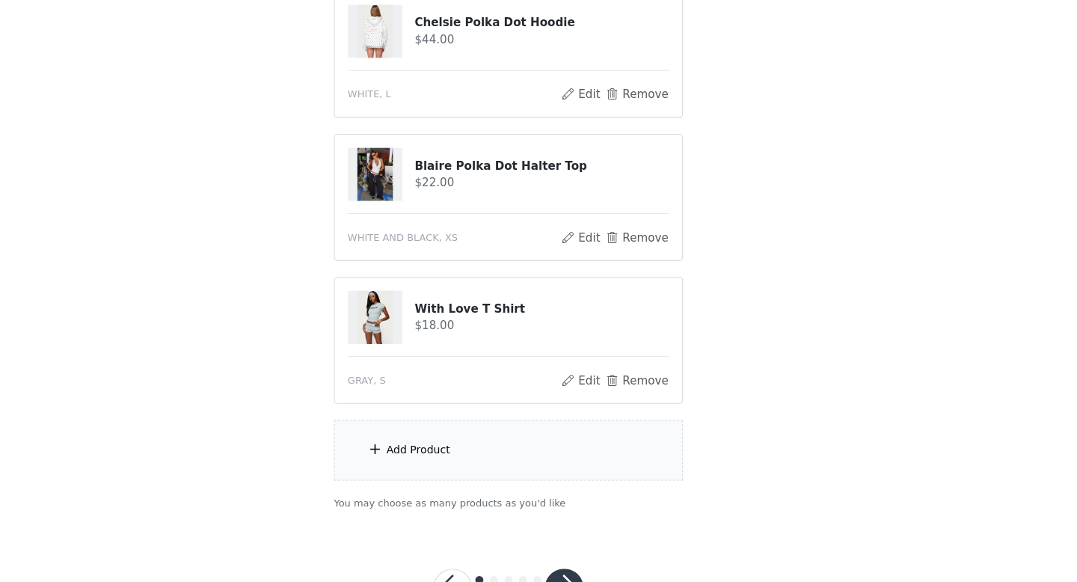
scroll to position [628, 0]
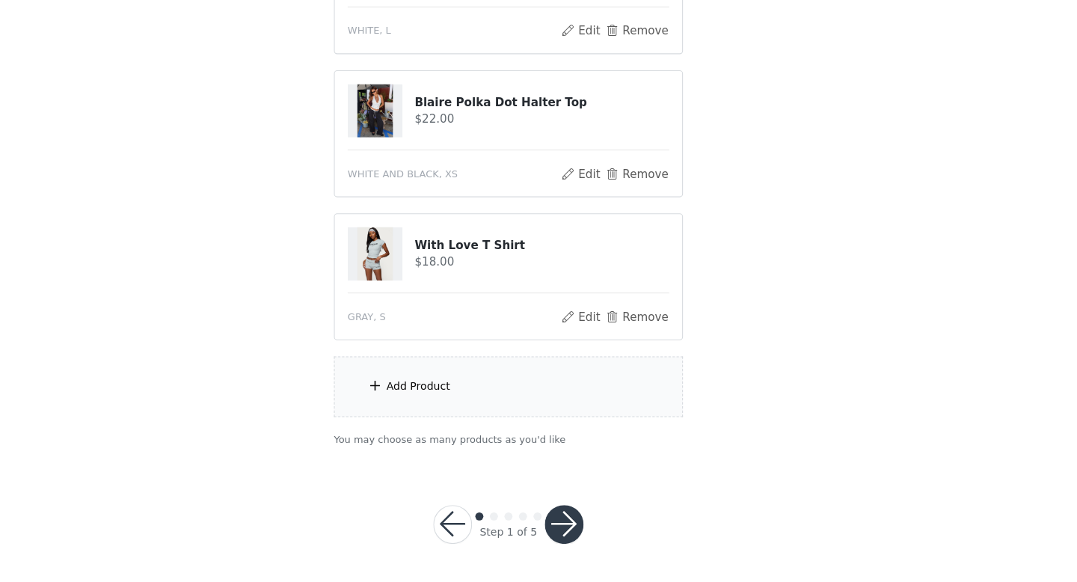
click at [509, 403] on div "Add Product" at bounding box center [538, 400] width 323 height 56
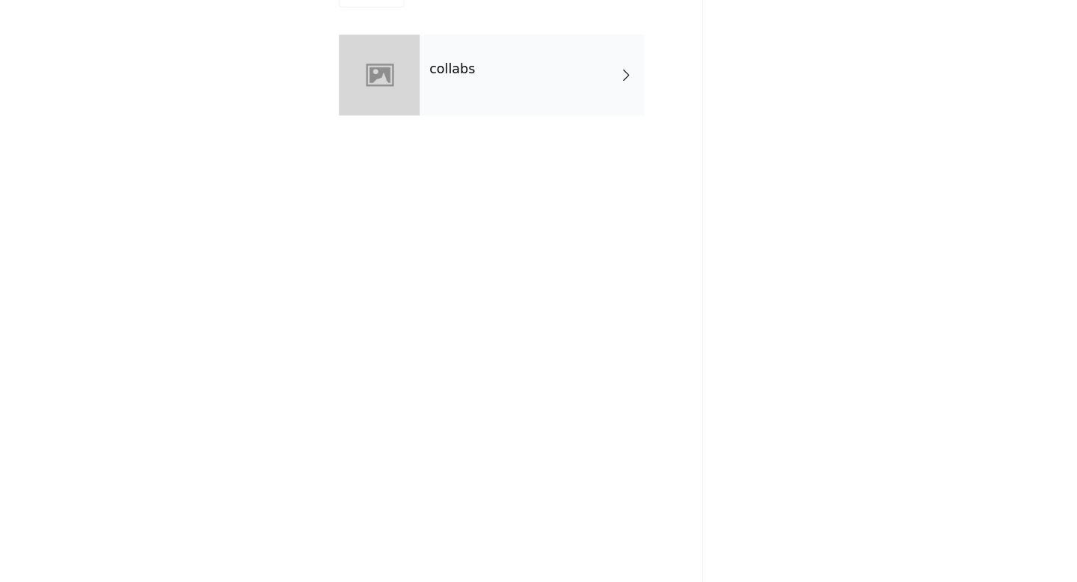
click at [580, 116] on div "collabs" at bounding box center [560, 112] width 208 height 75
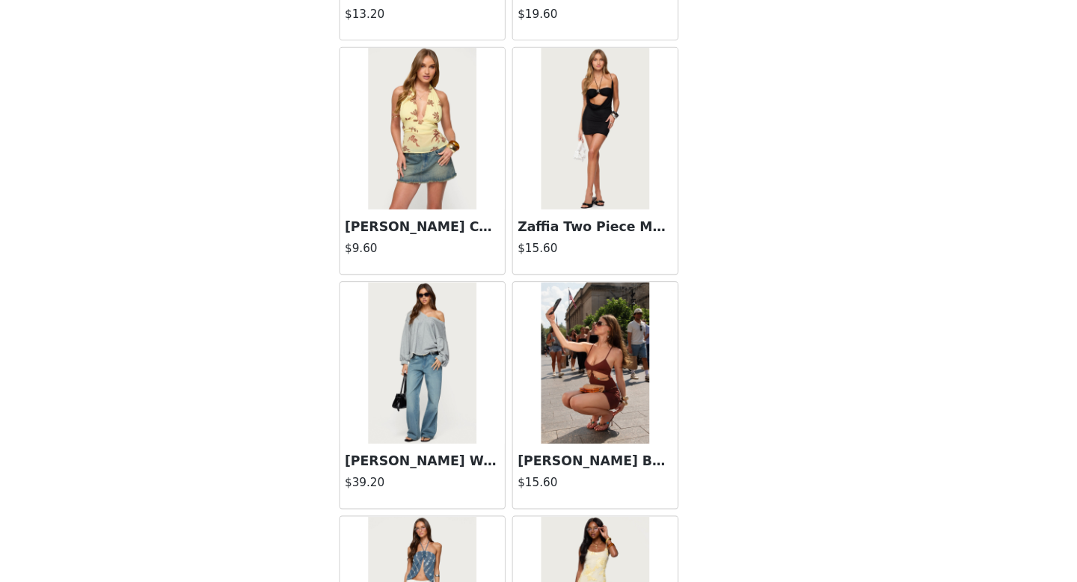
scroll to position [1707, 0]
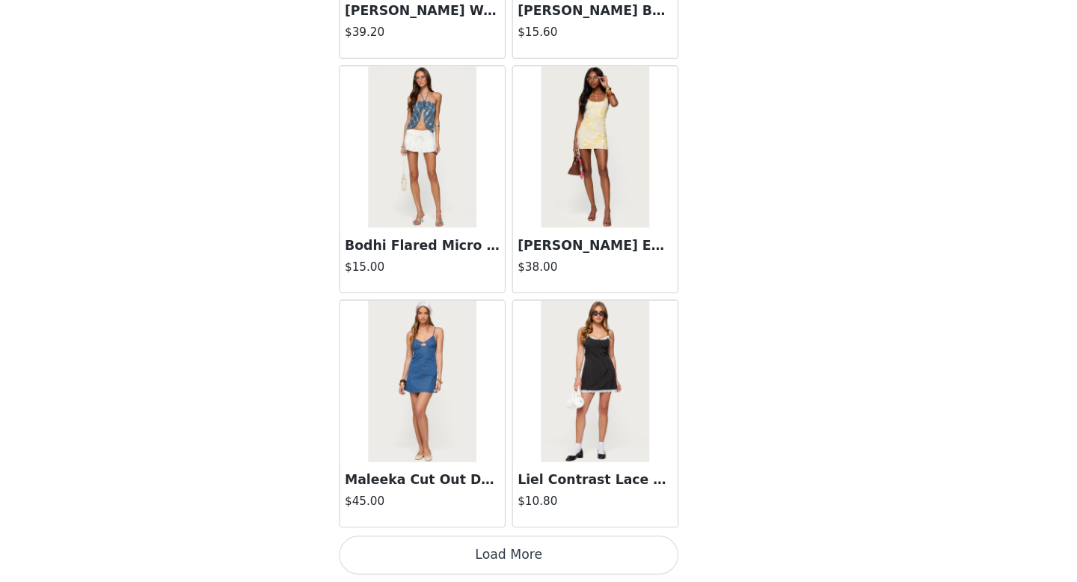
click at [541, 555] on button "Load More" at bounding box center [538, 556] width 314 height 36
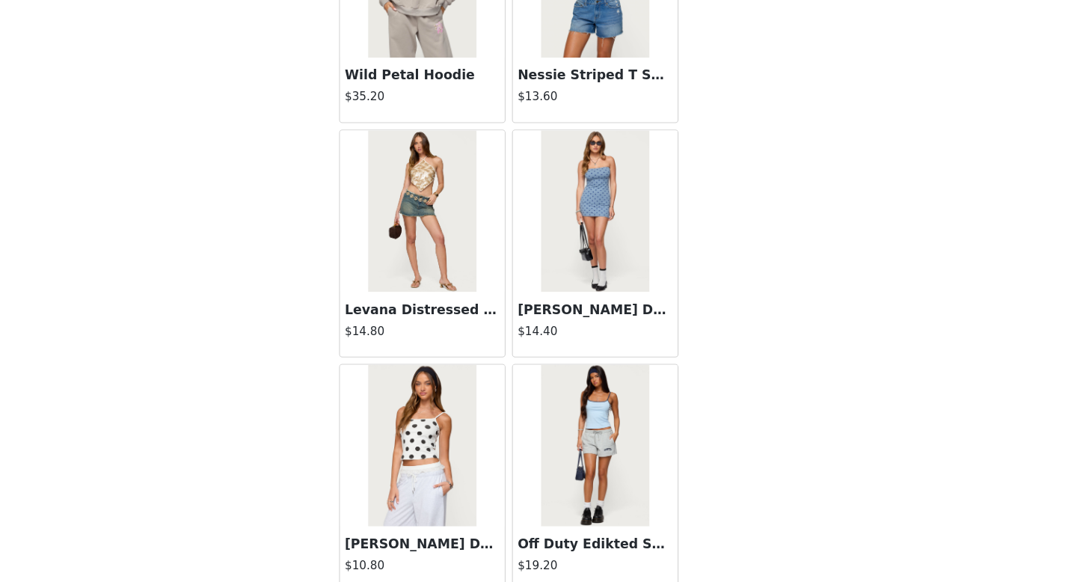
scroll to position [3875, 0]
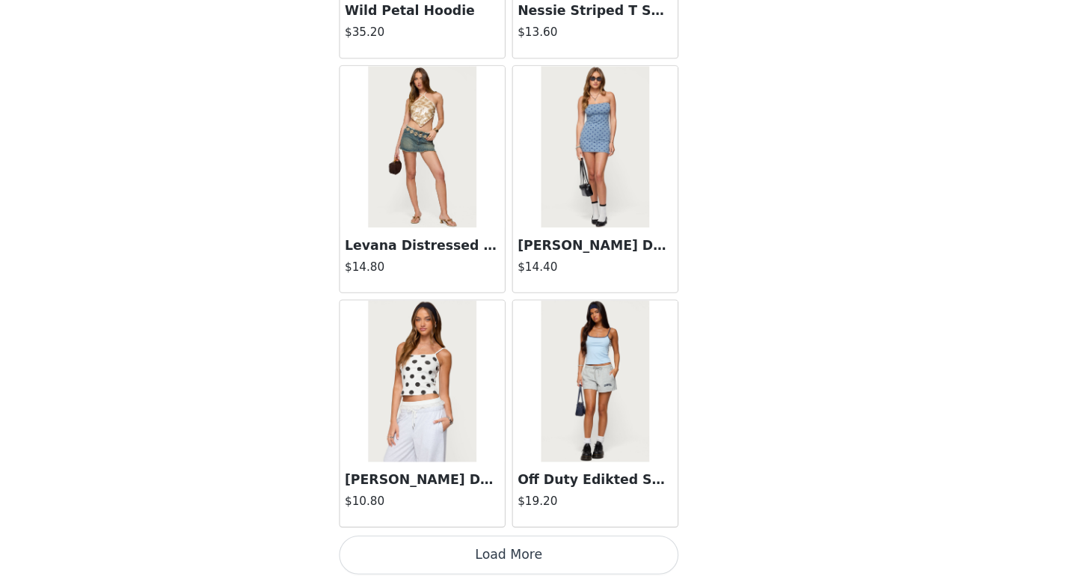
click at [512, 558] on button "Load More" at bounding box center [538, 556] width 314 height 36
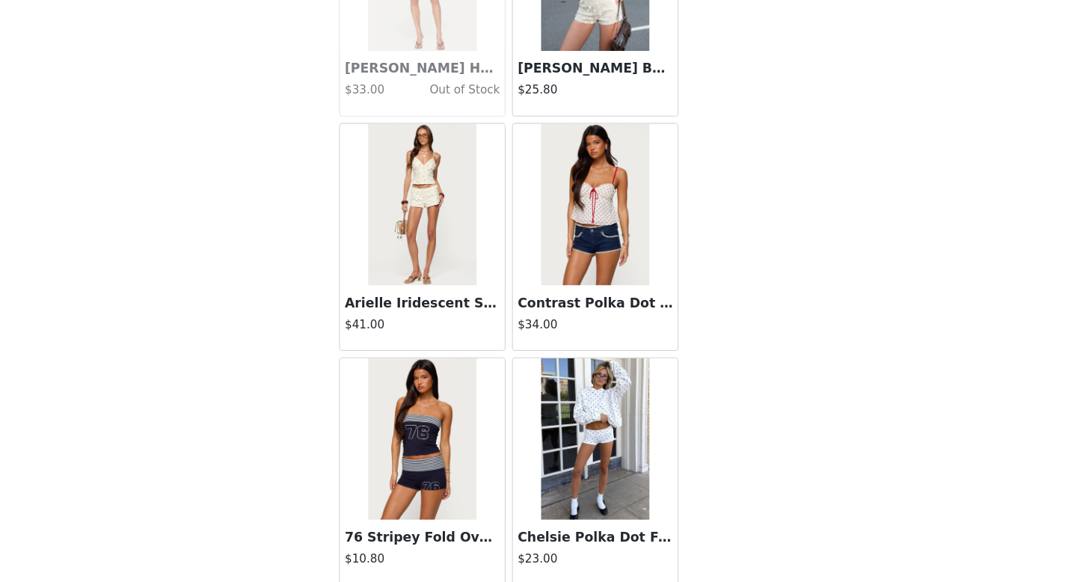
scroll to position [6044, 0]
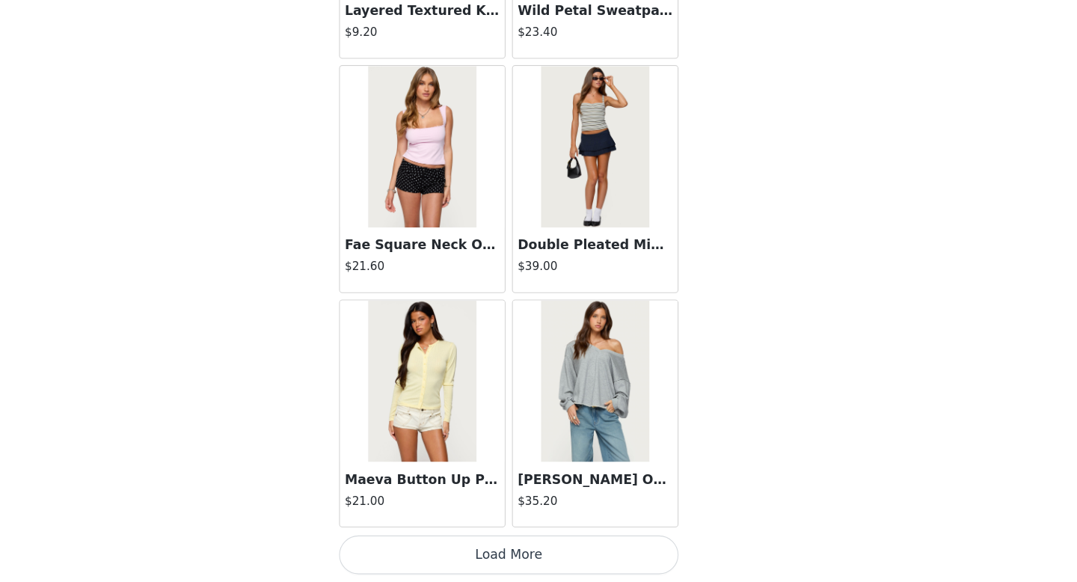
click at [500, 565] on button "Load More" at bounding box center [538, 556] width 314 height 36
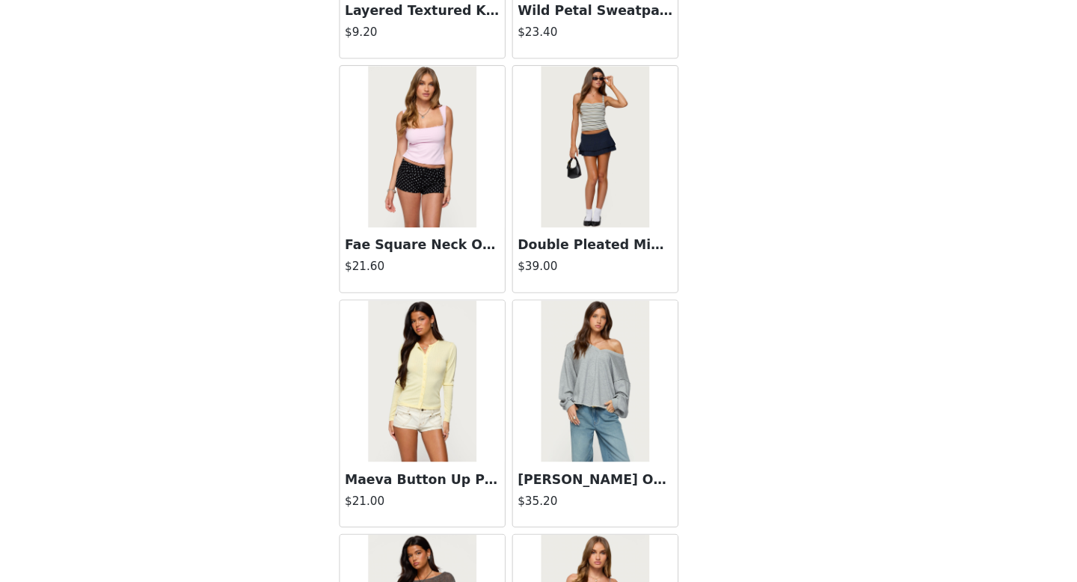
scroll to position [8212, 0]
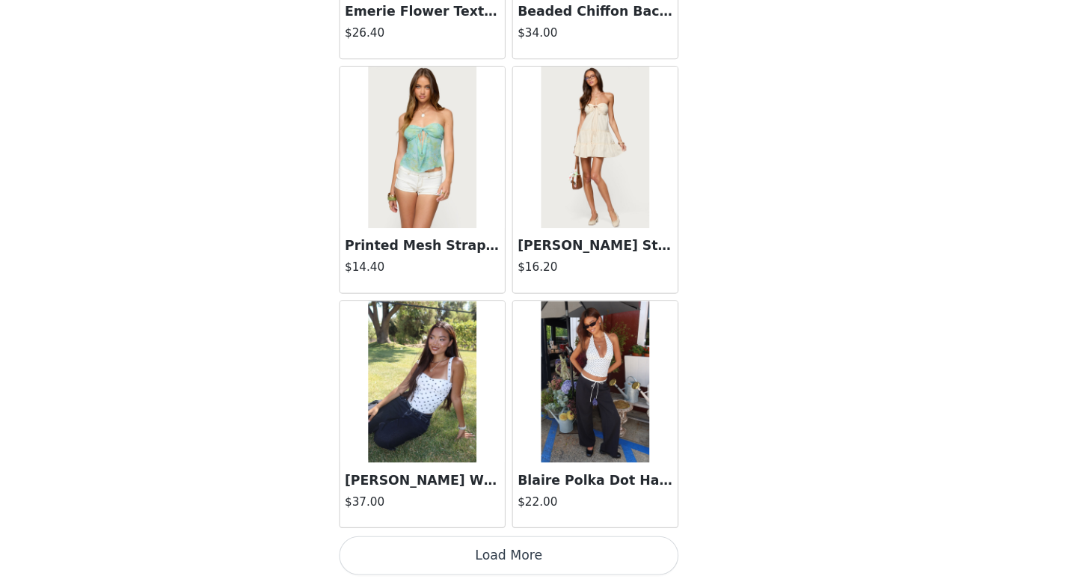
click at [481, 550] on button "Load More" at bounding box center [538, 556] width 314 height 36
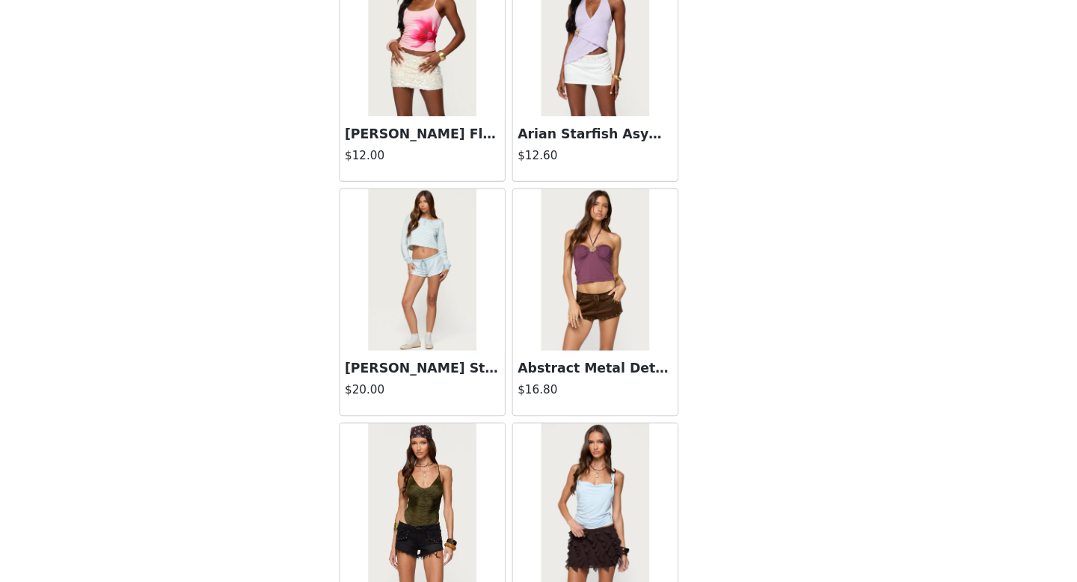
scroll to position [10060, 0]
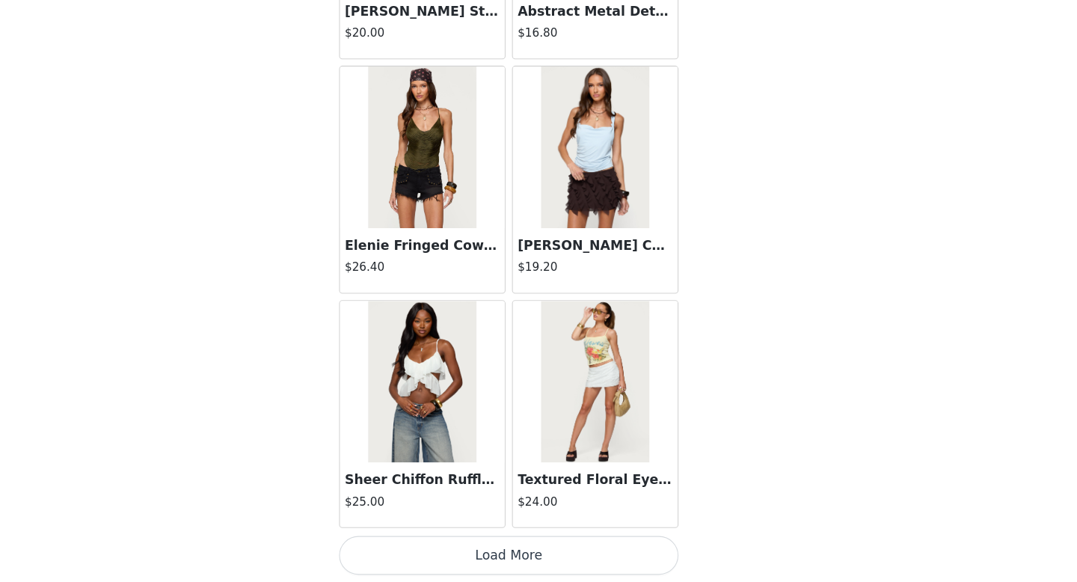
click at [500, 552] on button "Load More" at bounding box center [538, 556] width 314 height 36
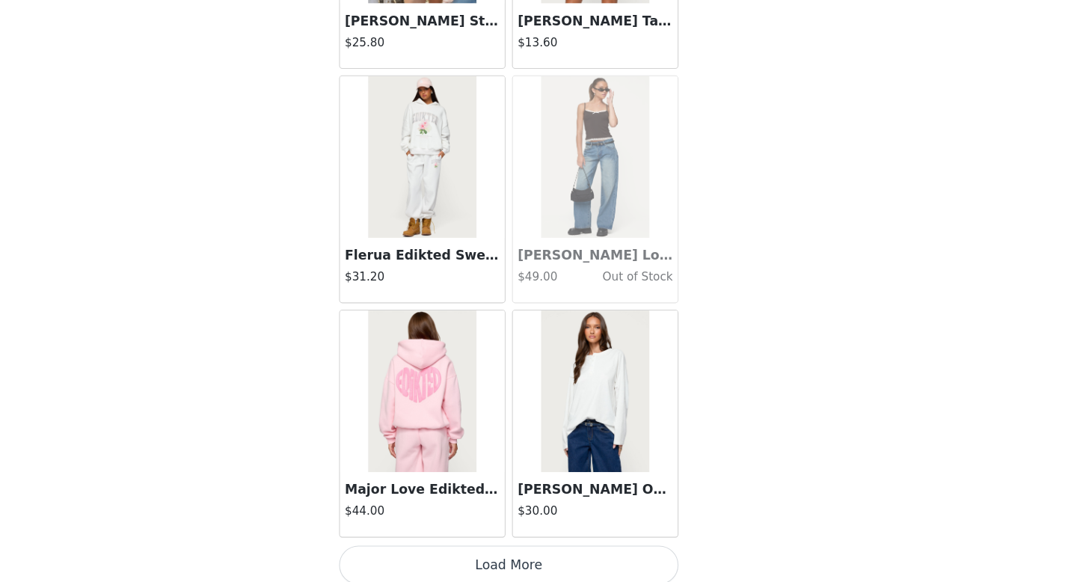
scroll to position [12550, 0]
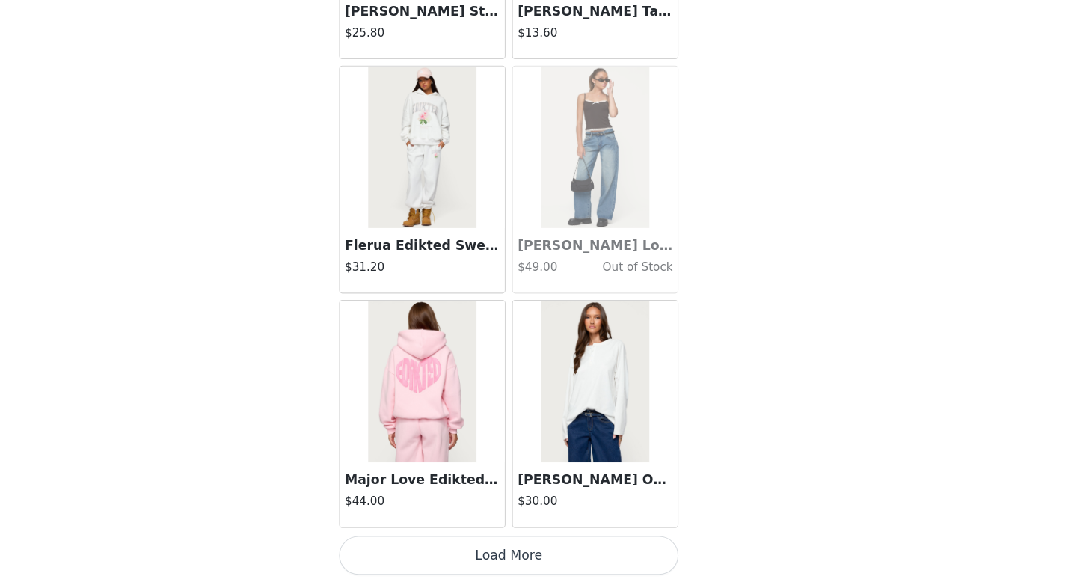
click at [525, 550] on button "Load More" at bounding box center [538, 556] width 314 height 36
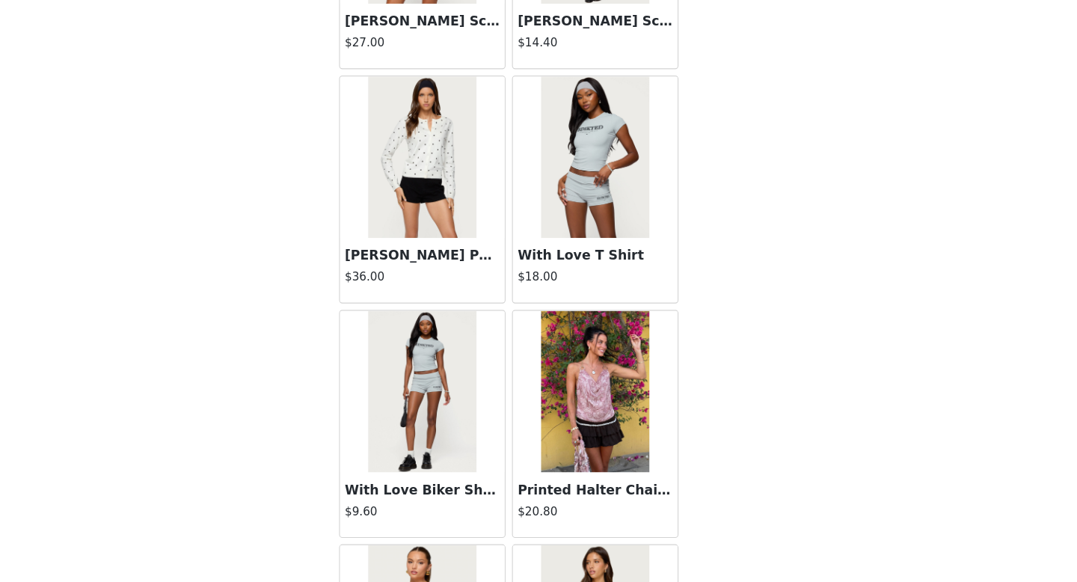
scroll to position [14271, 0]
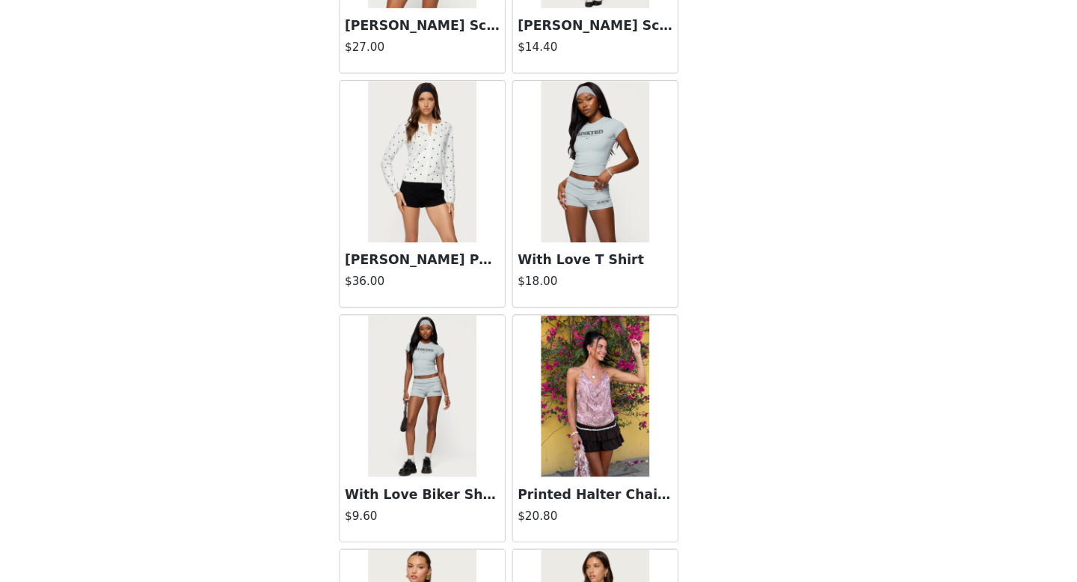
click at [473, 400] on img at bounding box center [457, 409] width 99 height 150
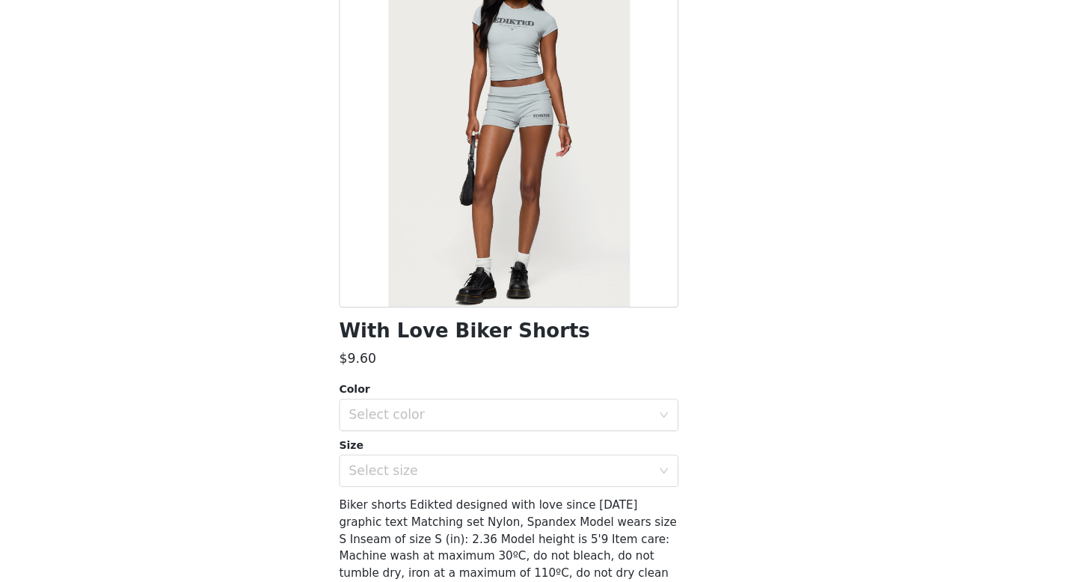
scroll to position [146, 0]
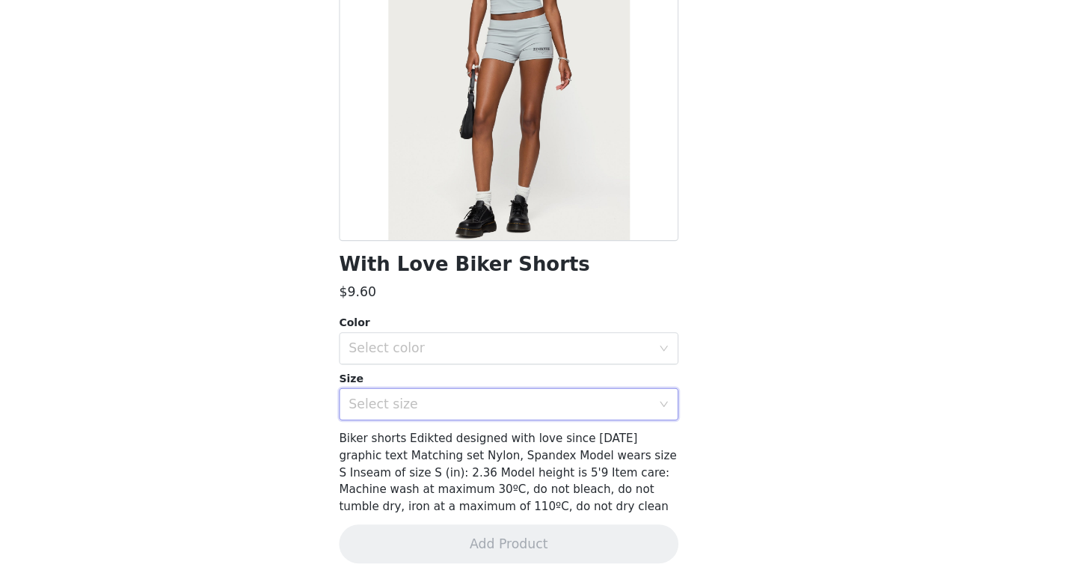
click at [562, 424] on div "Select size" at bounding box center [533, 416] width 286 height 28
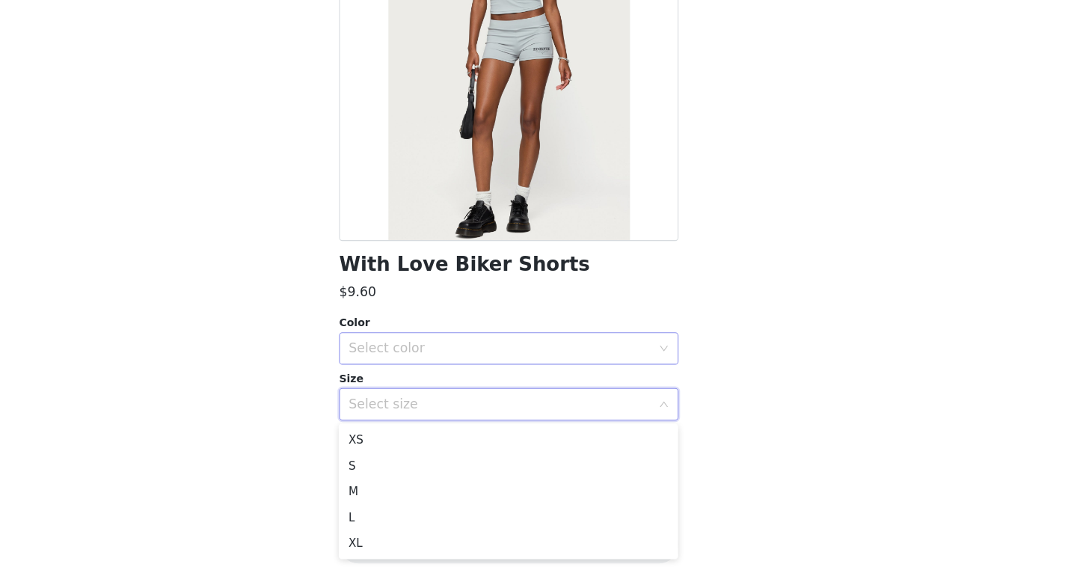
click at [490, 370] on div "Select color" at bounding box center [530, 364] width 280 height 15
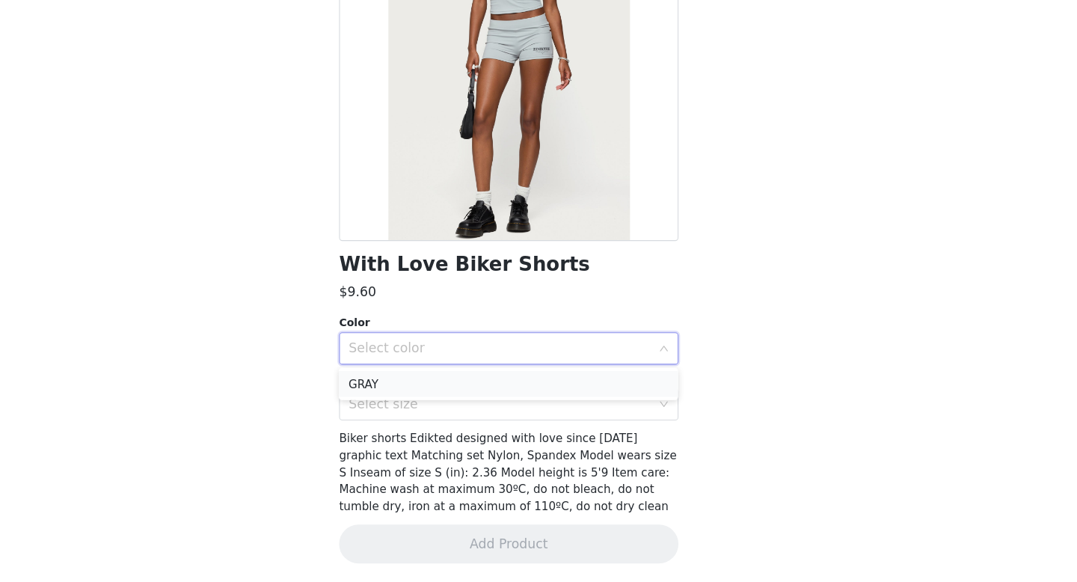
click at [496, 396] on li "GRAY" at bounding box center [538, 398] width 314 height 24
click at [512, 420] on div "Select size" at bounding box center [530, 416] width 280 height 15
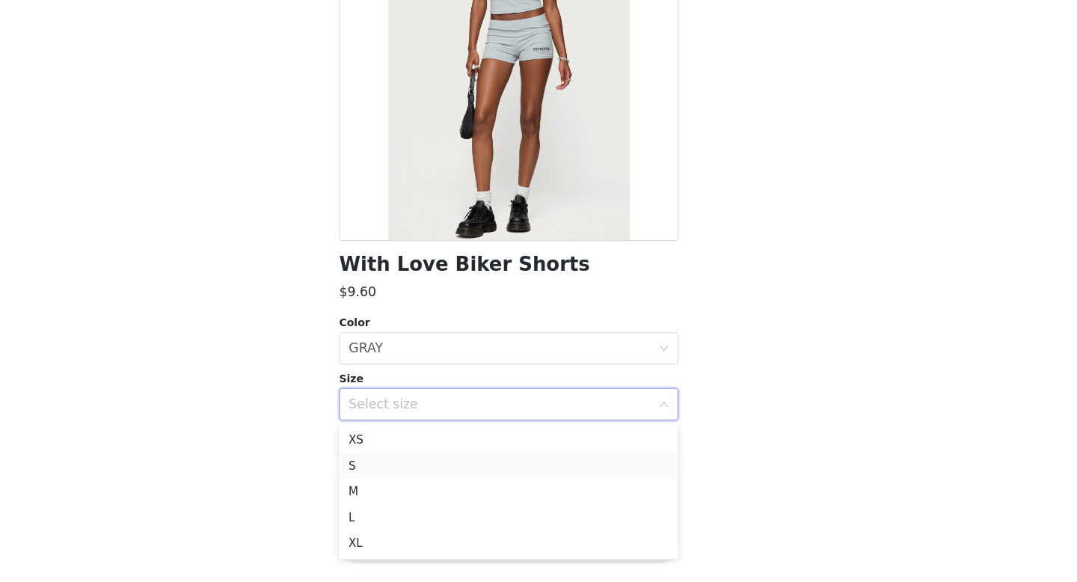
click at [476, 467] on li "S" at bounding box center [538, 473] width 314 height 24
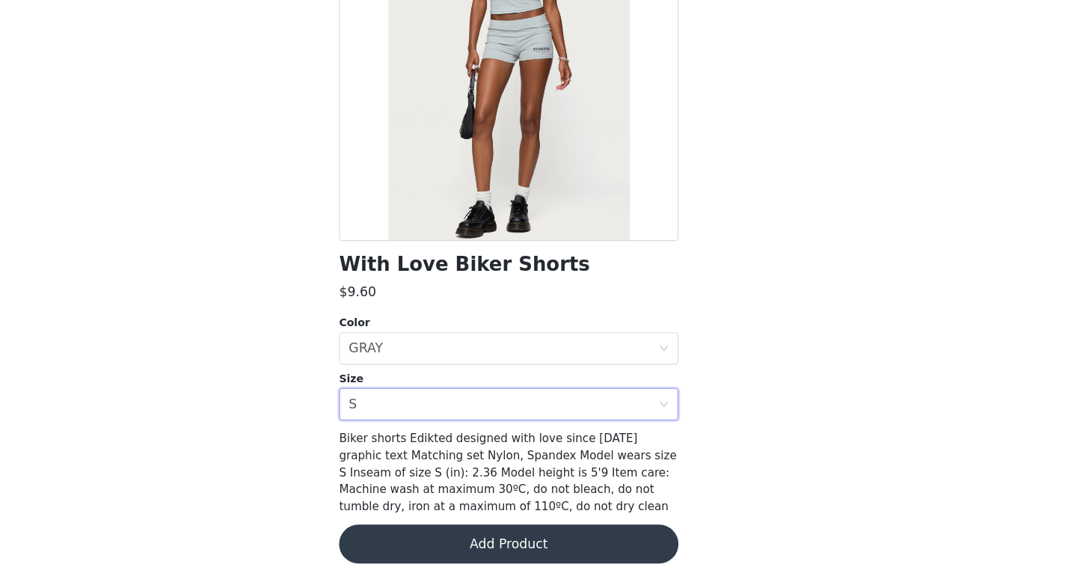
click at [485, 540] on button "Add Product" at bounding box center [538, 546] width 314 height 36
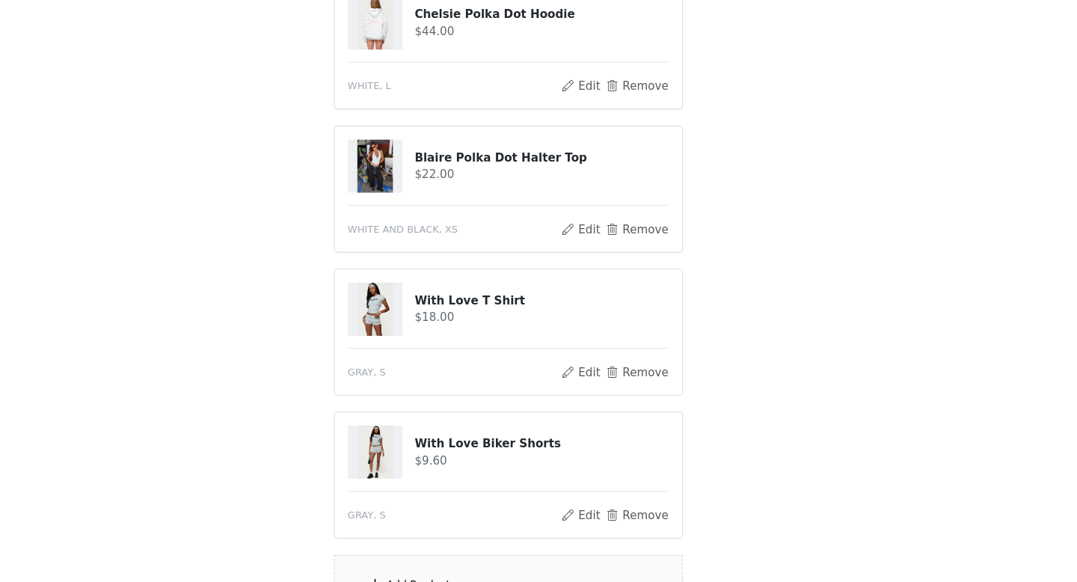
scroll to position [761, 0]
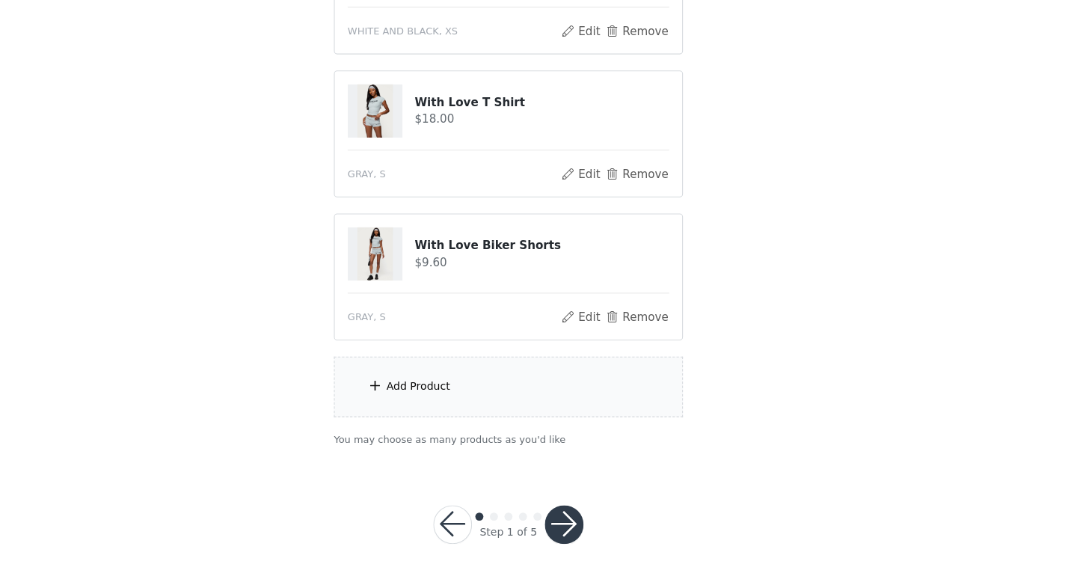
click at [544, 393] on div "Add Product" at bounding box center [538, 400] width 323 height 56
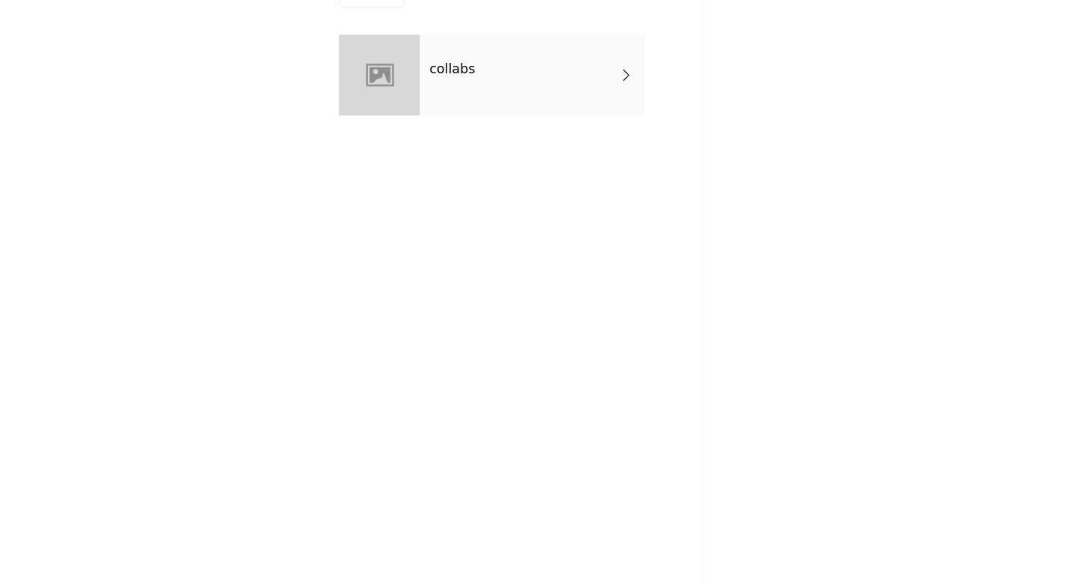
click at [509, 132] on div "collabs" at bounding box center [560, 112] width 208 height 75
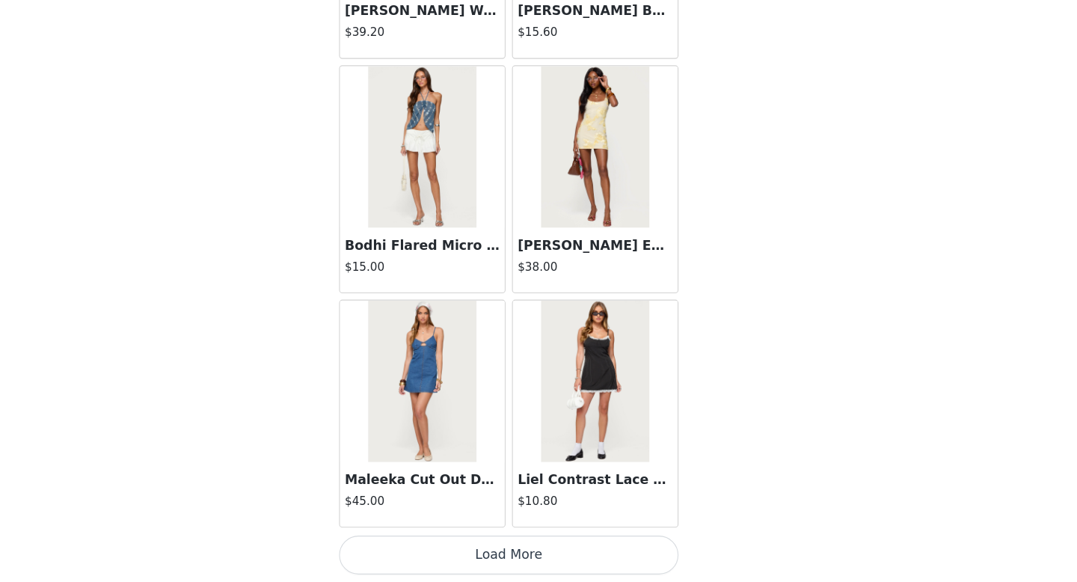
click at [549, 565] on button "Load More" at bounding box center [538, 556] width 314 height 36
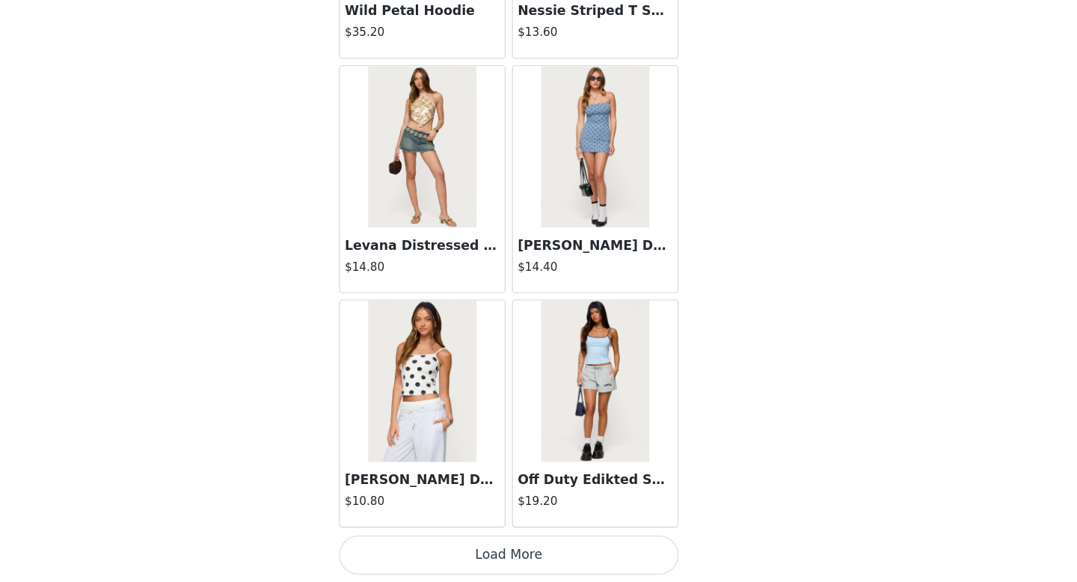
click at [556, 553] on button "Load More" at bounding box center [538, 556] width 314 height 36
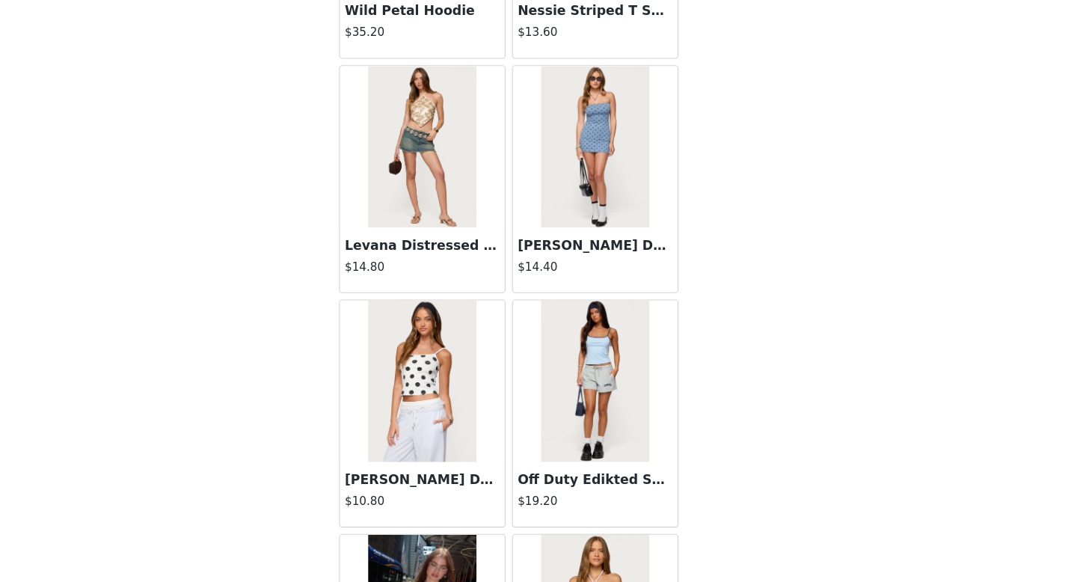
scroll to position [6044, 0]
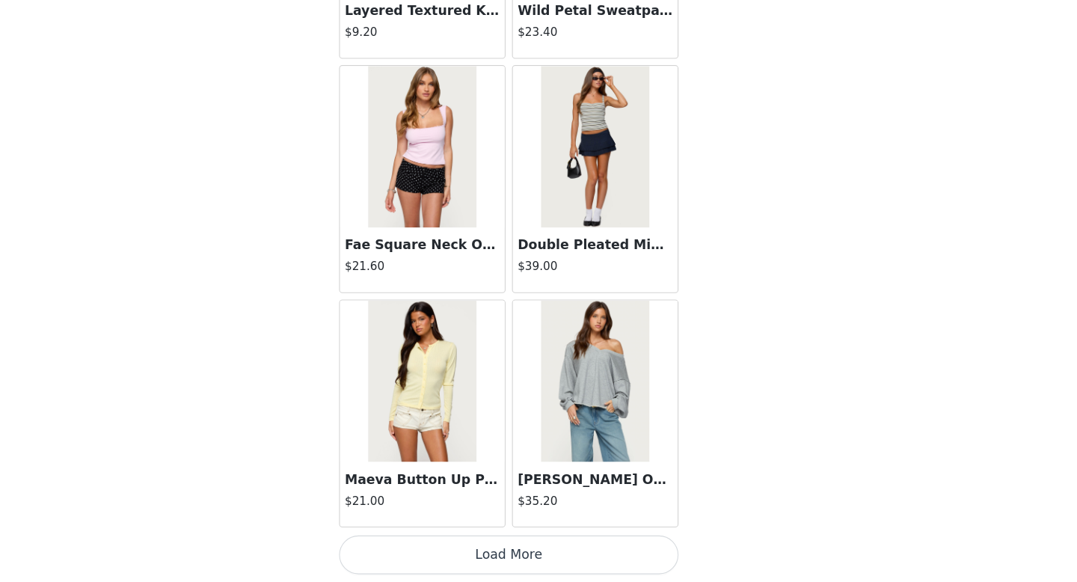
click at [535, 564] on button "Load More" at bounding box center [538, 556] width 314 height 36
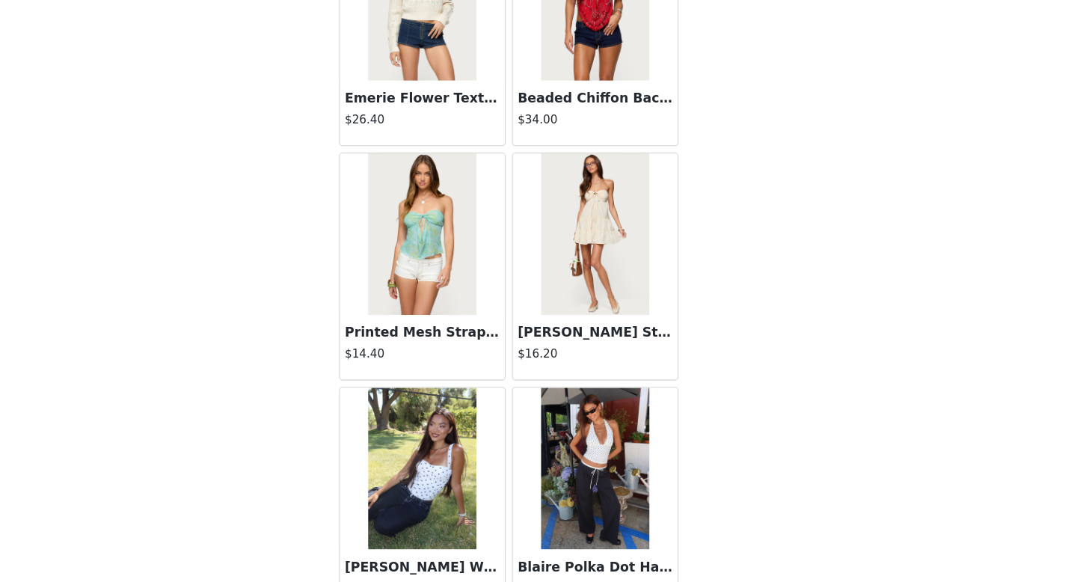
scroll to position [8212, 0]
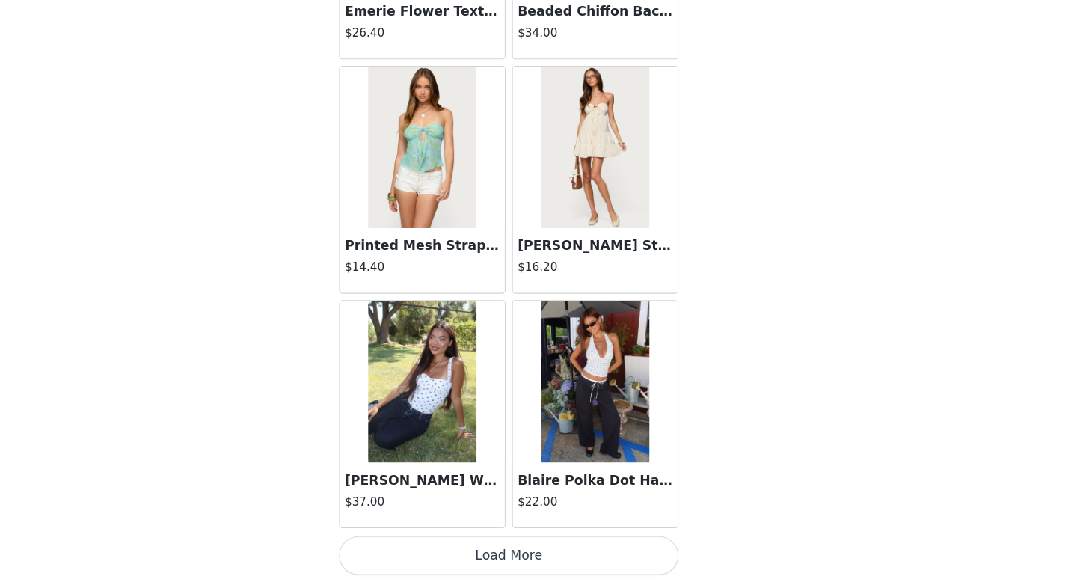
click at [577, 553] on button "Load More" at bounding box center [538, 556] width 314 height 36
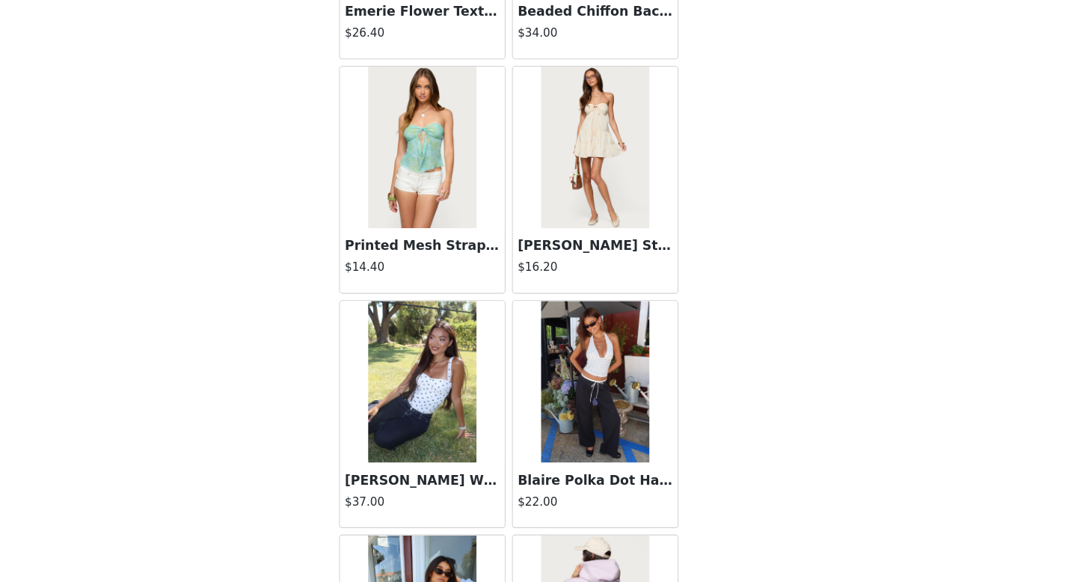
scroll to position [10381, 0]
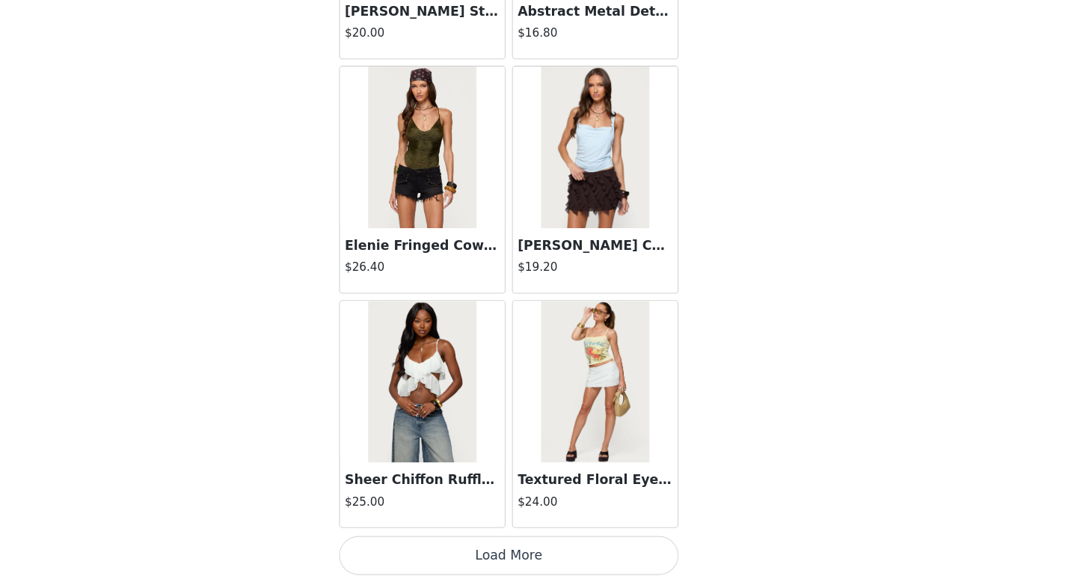
click at [541, 551] on button "Load More" at bounding box center [538, 556] width 314 height 36
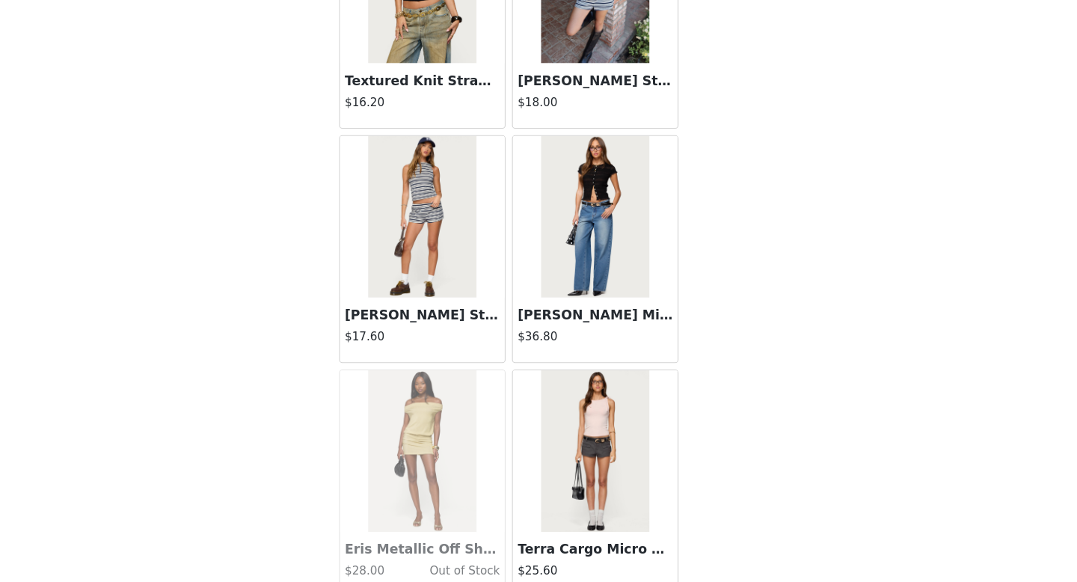
scroll to position [12550, 0]
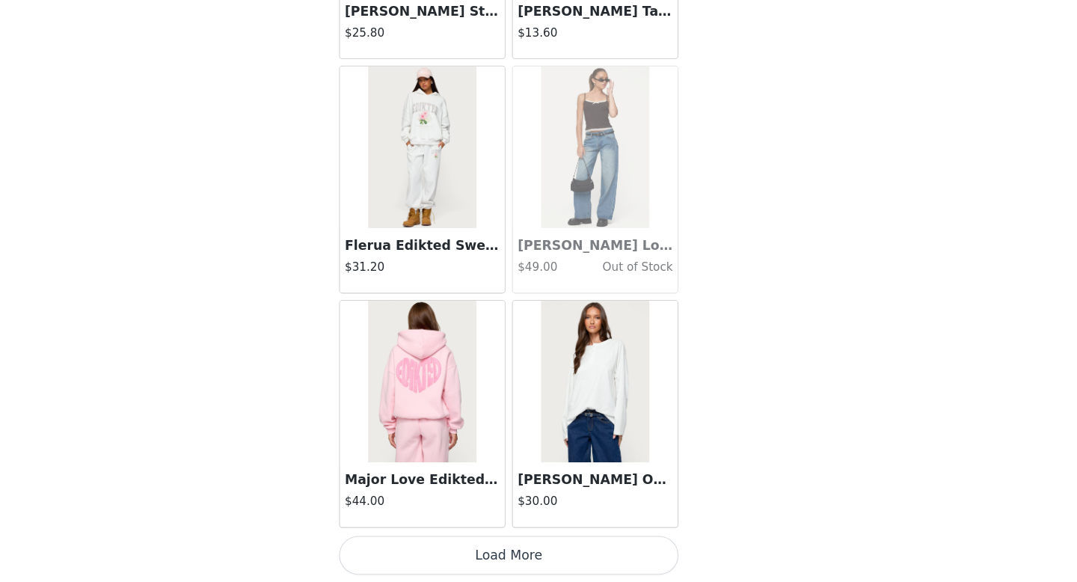
click at [562, 552] on button "Load More" at bounding box center [538, 556] width 314 height 36
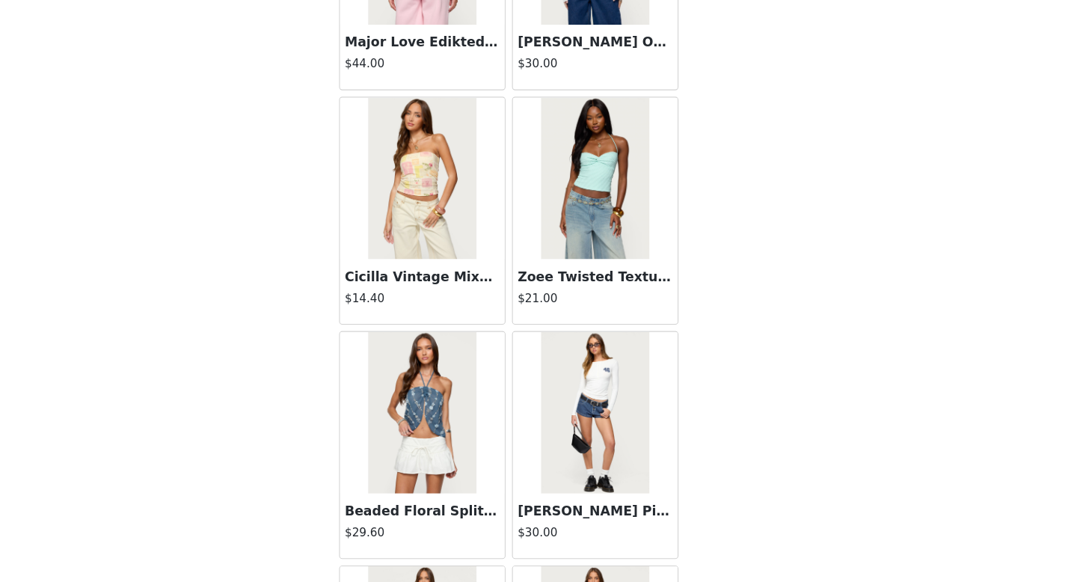
scroll to position [14718, 0]
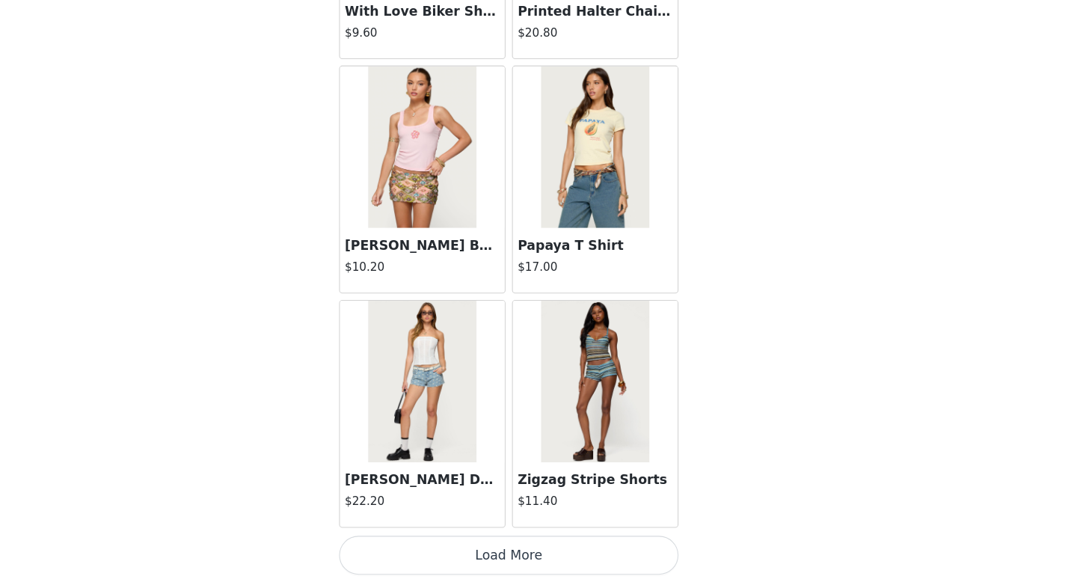
click at [537, 545] on button "Load More" at bounding box center [538, 556] width 314 height 36
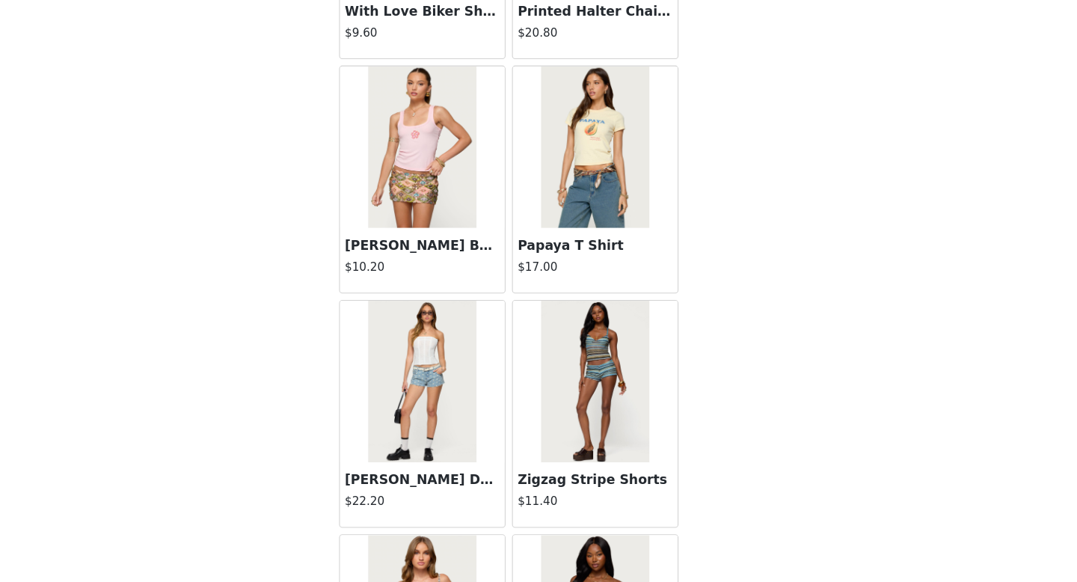
scroll to position [16887, 0]
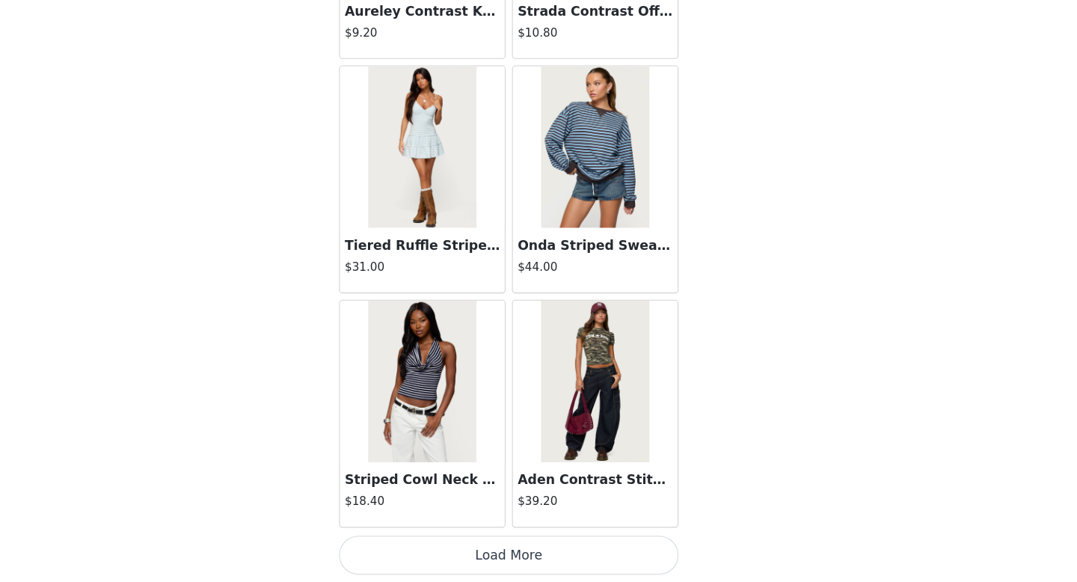
click at [530, 559] on button "Load More" at bounding box center [538, 556] width 314 height 36
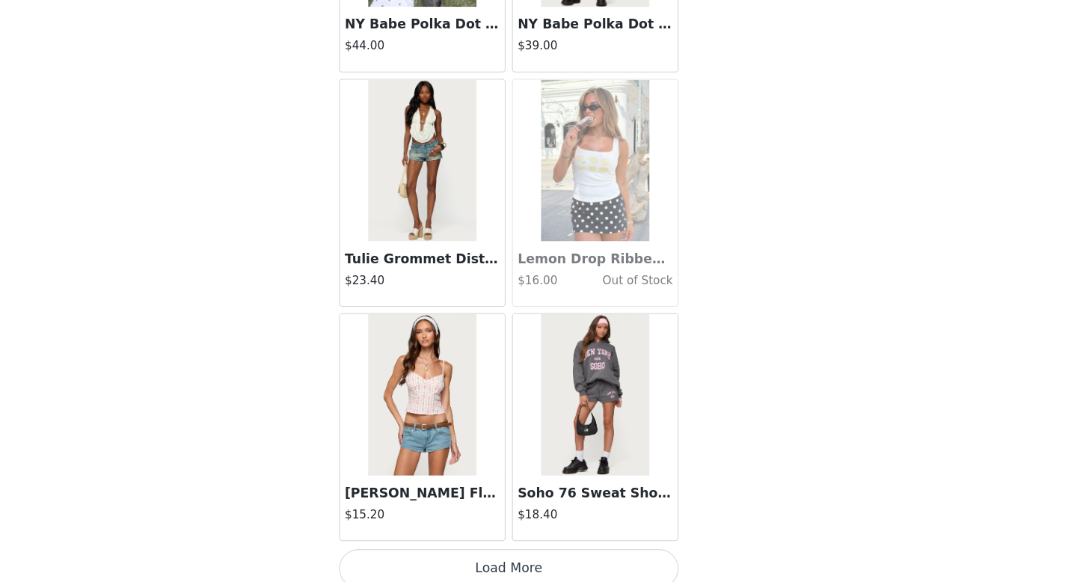
scroll to position [19056, 0]
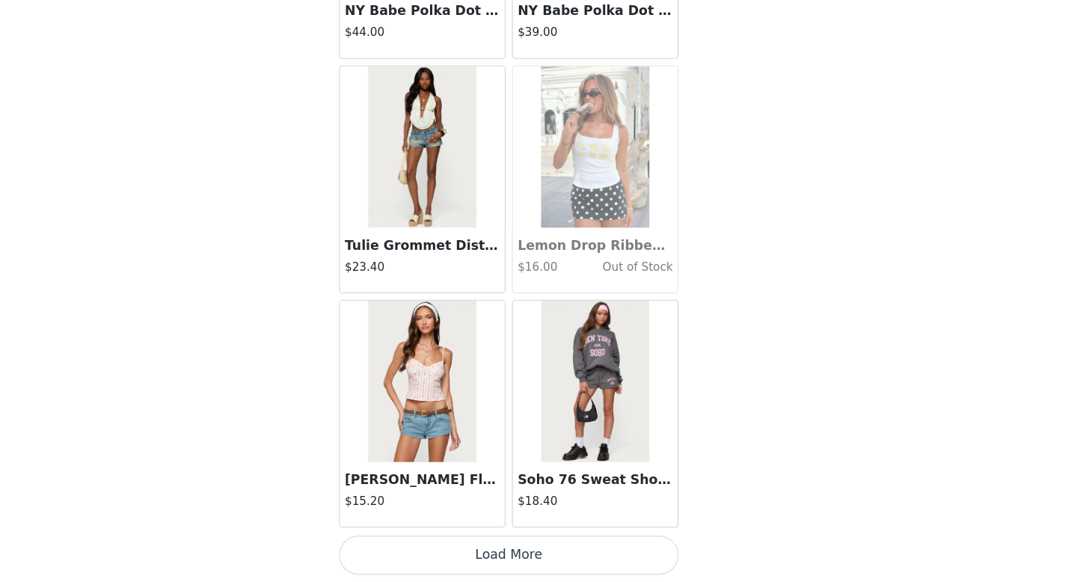
click at [533, 554] on button "Load More" at bounding box center [538, 556] width 314 height 36
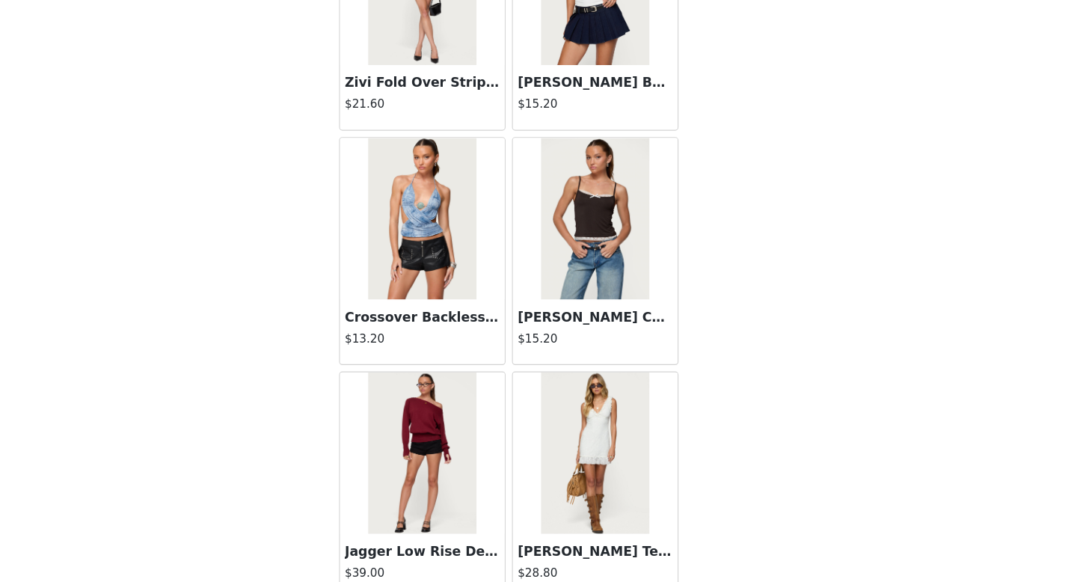
scroll to position [21224, 0]
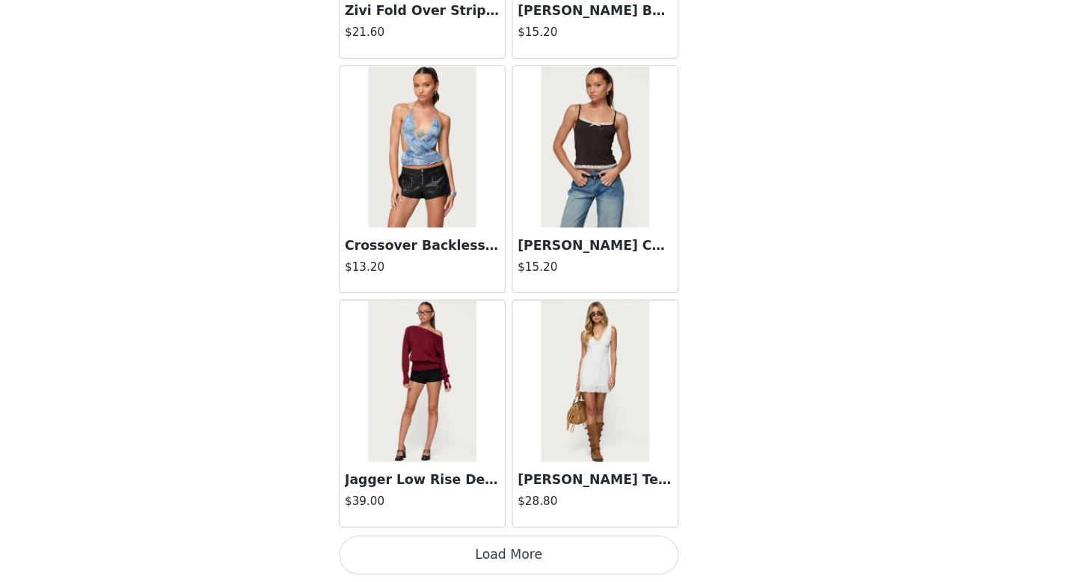
click at [523, 554] on button "Load More" at bounding box center [538, 556] width 314 height 36
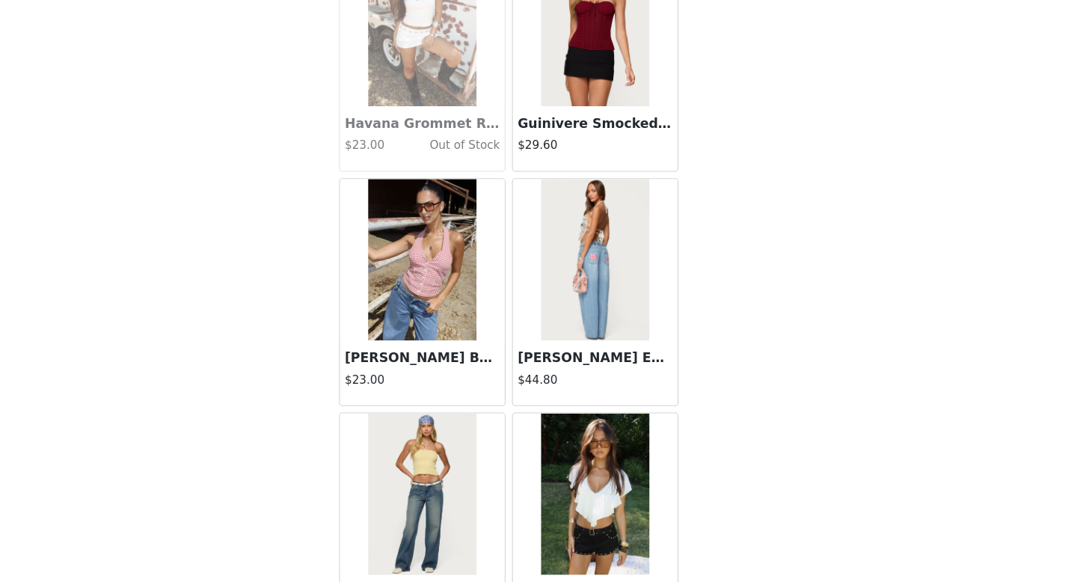
scroll to position [23393, 0]
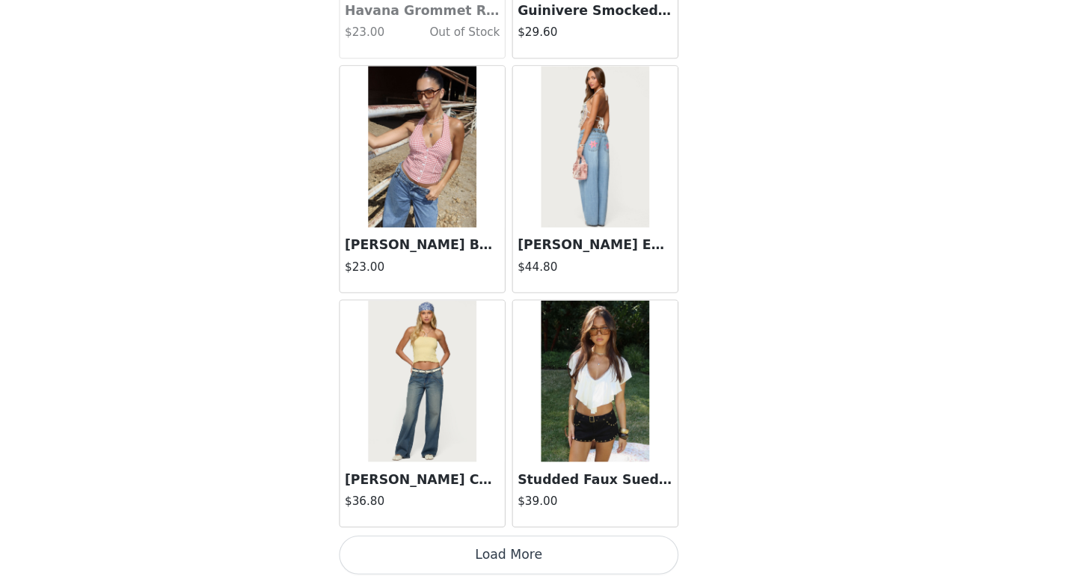
click at [550, 553] on button "Load More" at bounding box center [538, 556] width 314 height 36
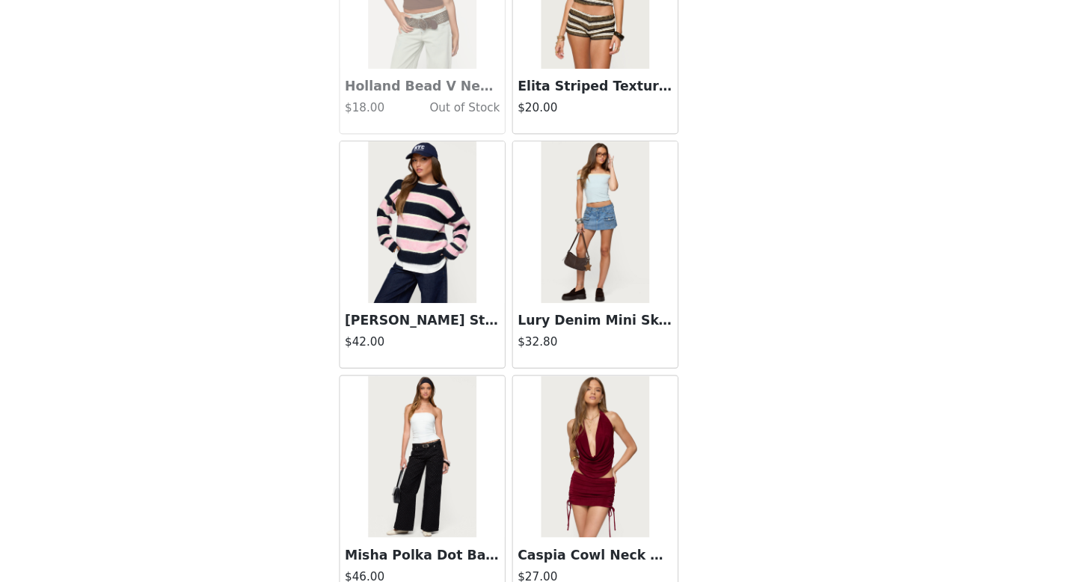
scroll to position [25562, 0]
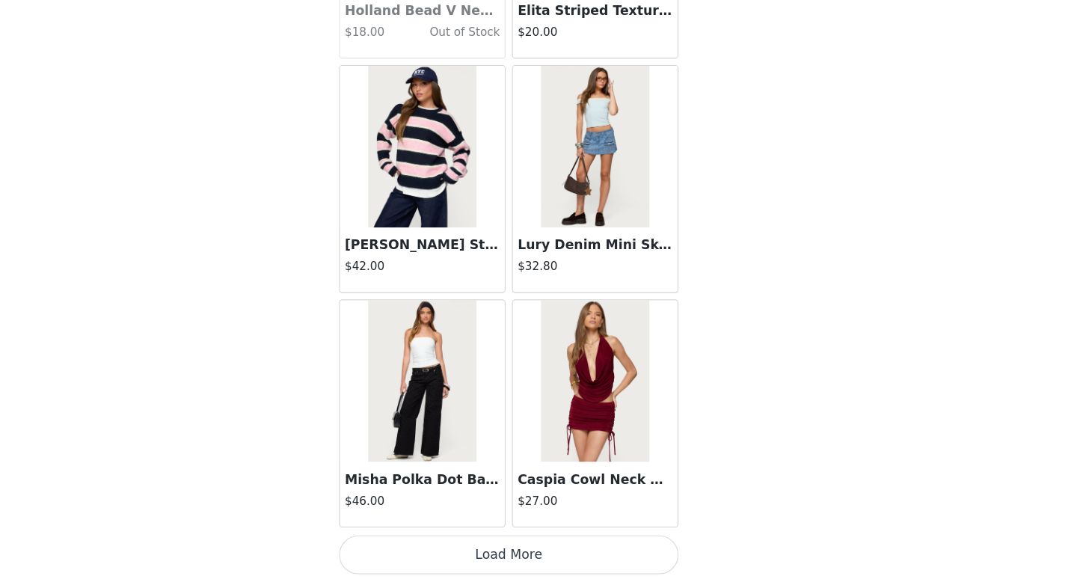
click at [565, 558] on button "Load More" at bounding box center [538, 556] width 314 height 36
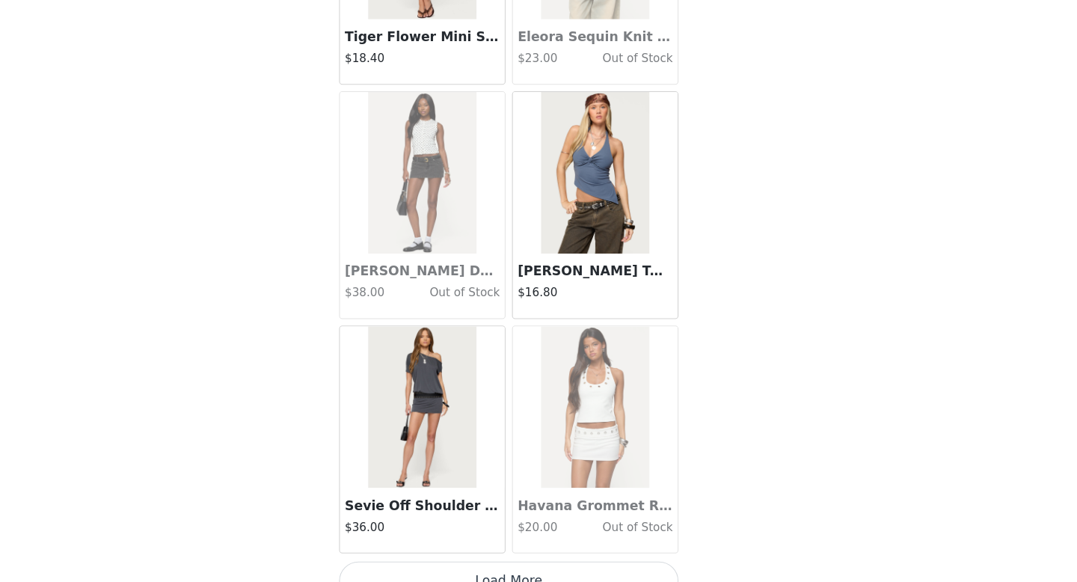
scroll to position [27730, 0]
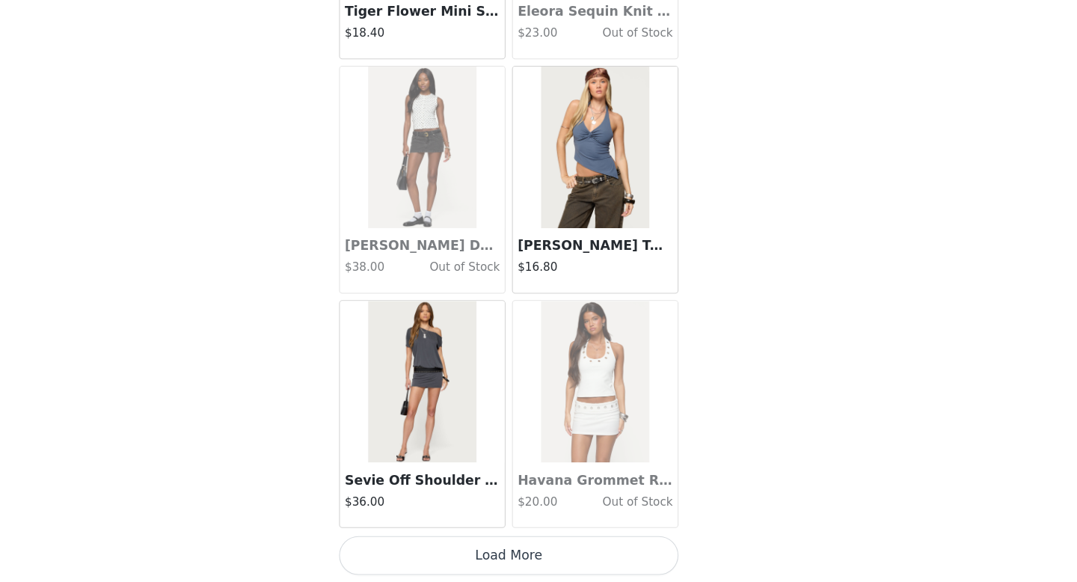
click at [471, 441] on img at bounding box center [457, 396] width 99 height 150
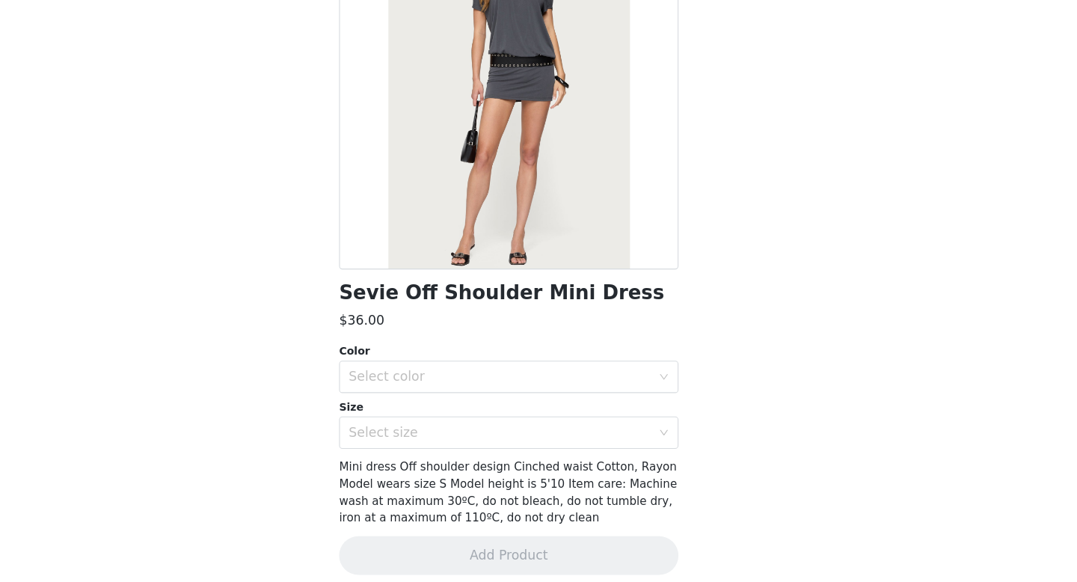
scroll to position [130, 0]
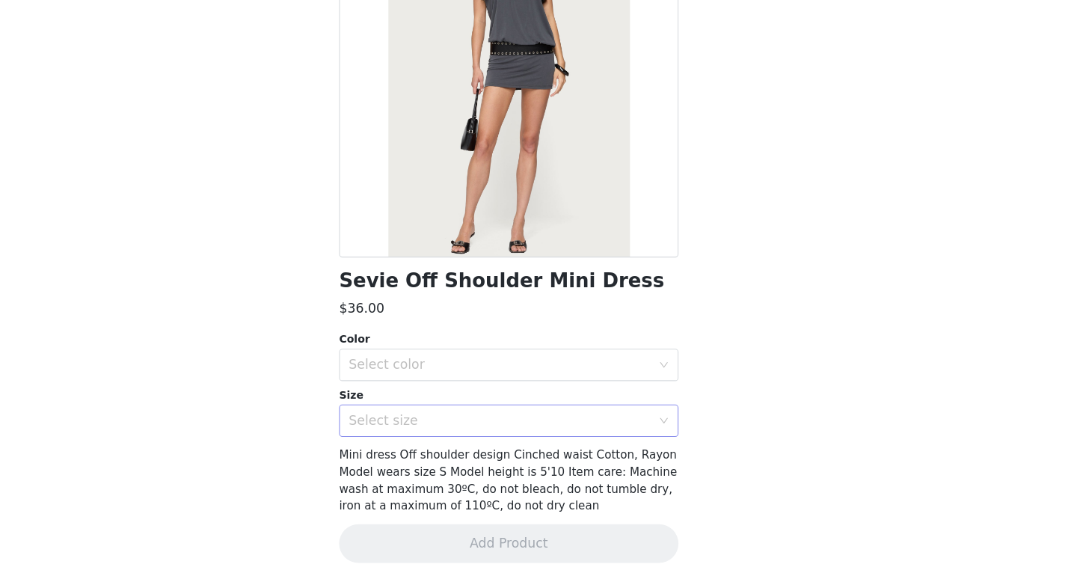
click at [523, 433] on div "Select size" at bounding box center [530, 432] width 280 height 15
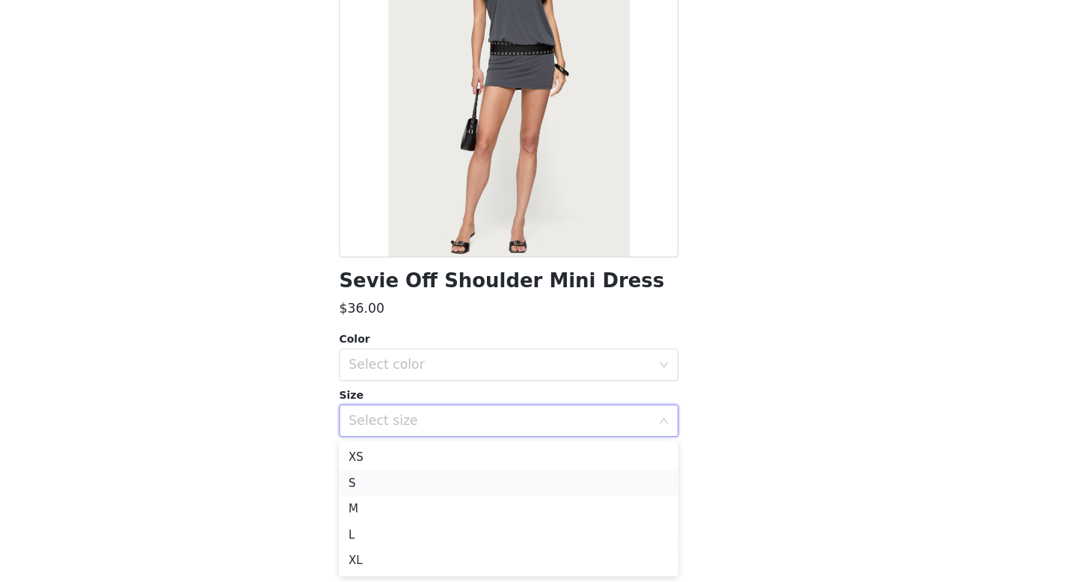
click at [514, 490] on li "S" at bounding box center [538, 489] width 314 height 24
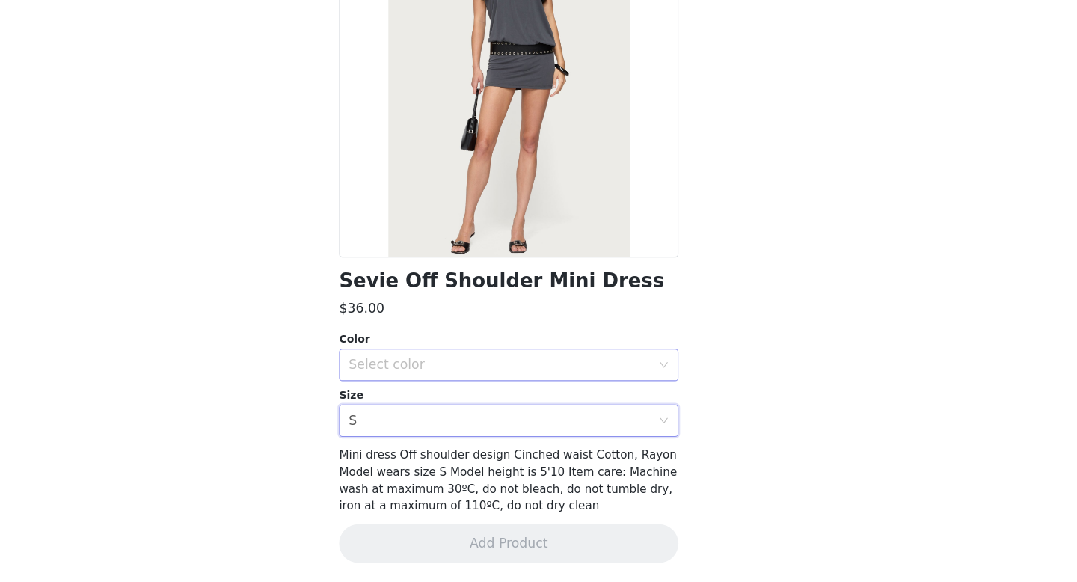
click at [512, 393] on div "Select color" at bounding box center [533, 380] width 286 height 28
click at [509, 417] on li "DARK GRAY" at bounding box center [538, 414] width 314 height 24
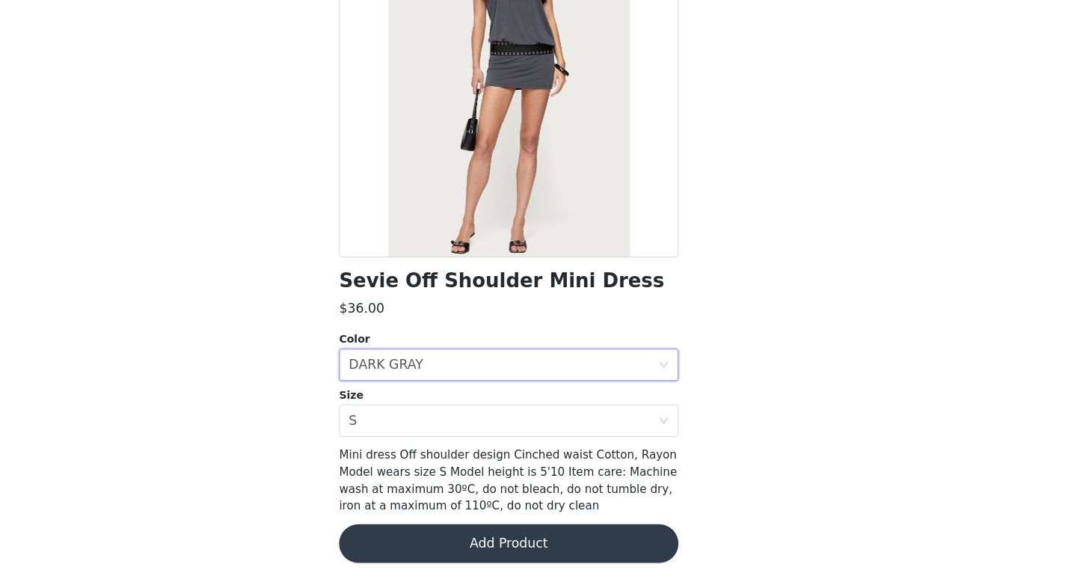
click at [526, 550] on button "Add Product" at bounding box center [538, 546] width 314 height 36
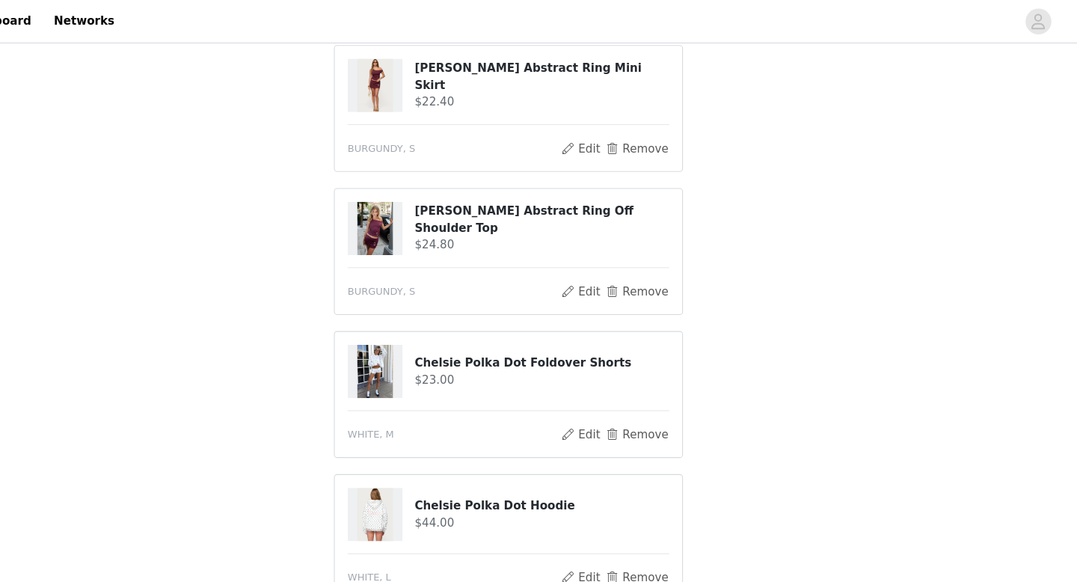
scroll to position [0, 0]
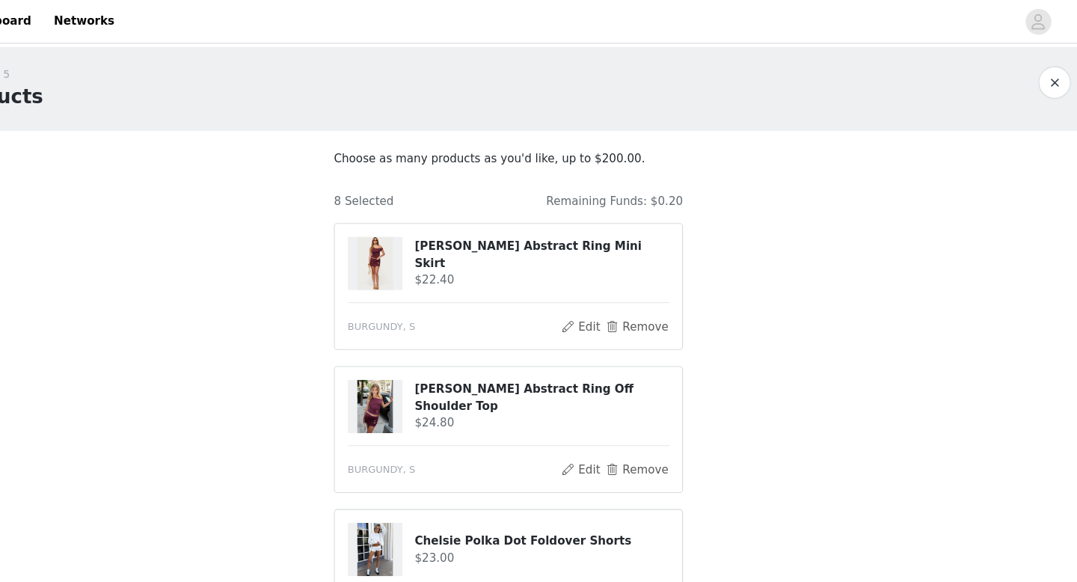
click at [497, 236] on h4 "[PERSON_NAME] Abstract Ring Mini Skirt" at bounding box center [570, 235] width 236 height 31
copy div "[PERSON_NAME] Abstract Ring Mini Skirt"
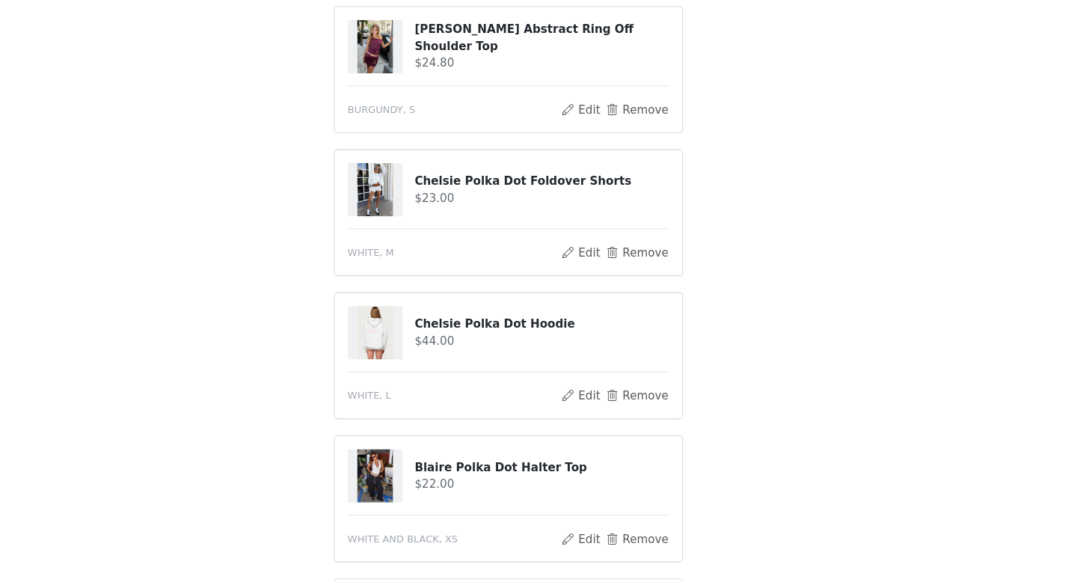
scroll to position [292, 0]
click at [604, 276] on button "Edit" at bounding box center [605, 274] width 38 height 18
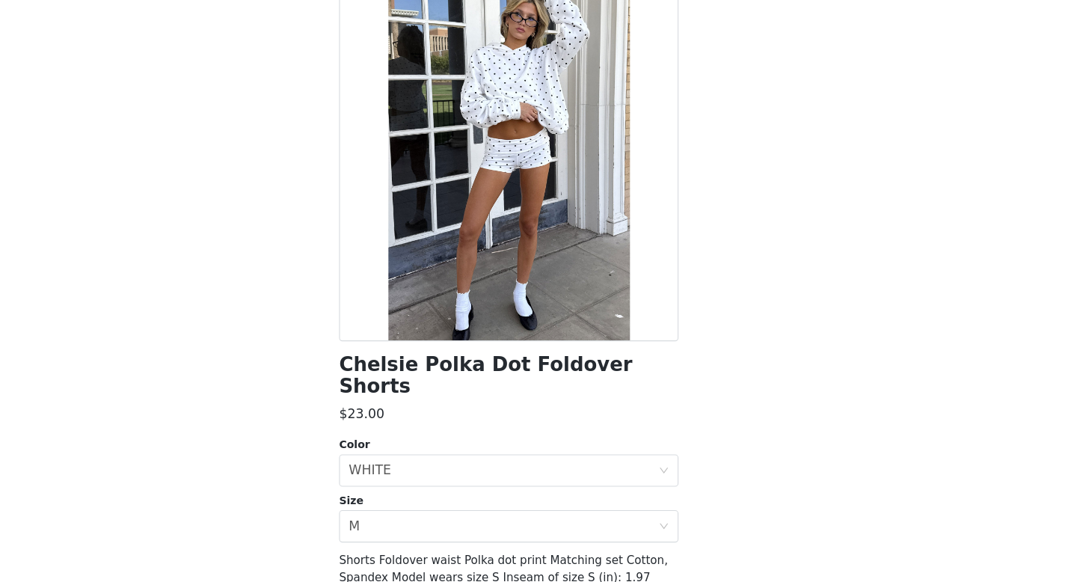
scroll to position [58, 0]
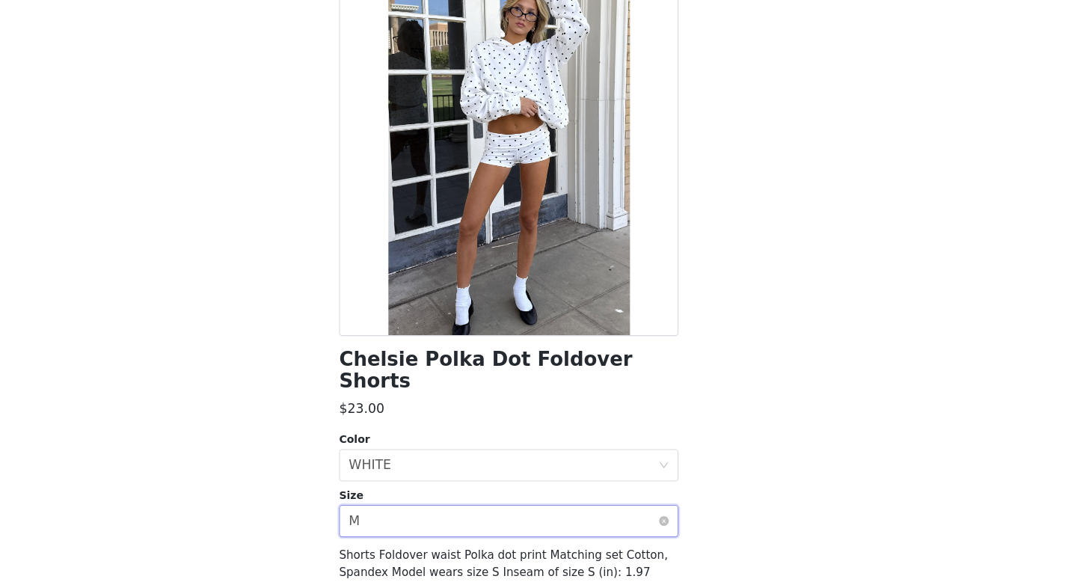
click at [514, 510] on div "Select size M" at bounding box center [533, 524] width 286 height 28
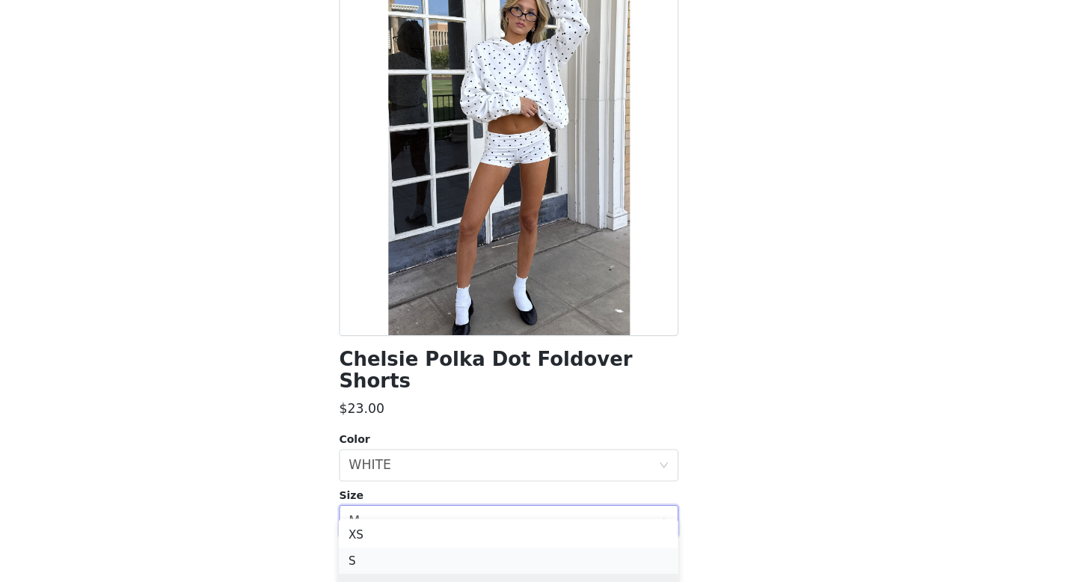
click at [501, 559] on li "S" at bounding box center [538, 561] width 314 height 24
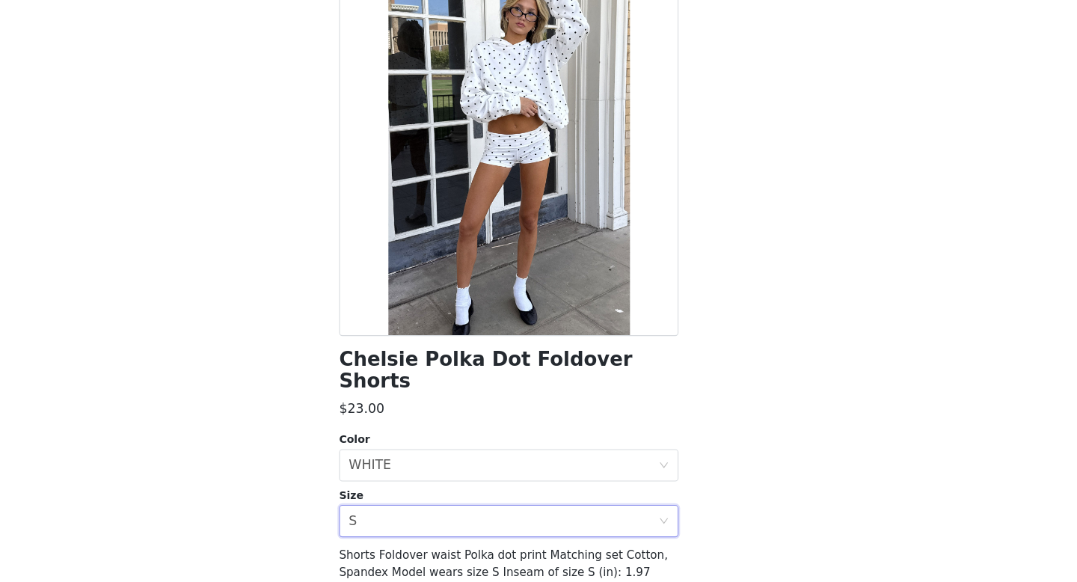
scroll to position [146, 0]
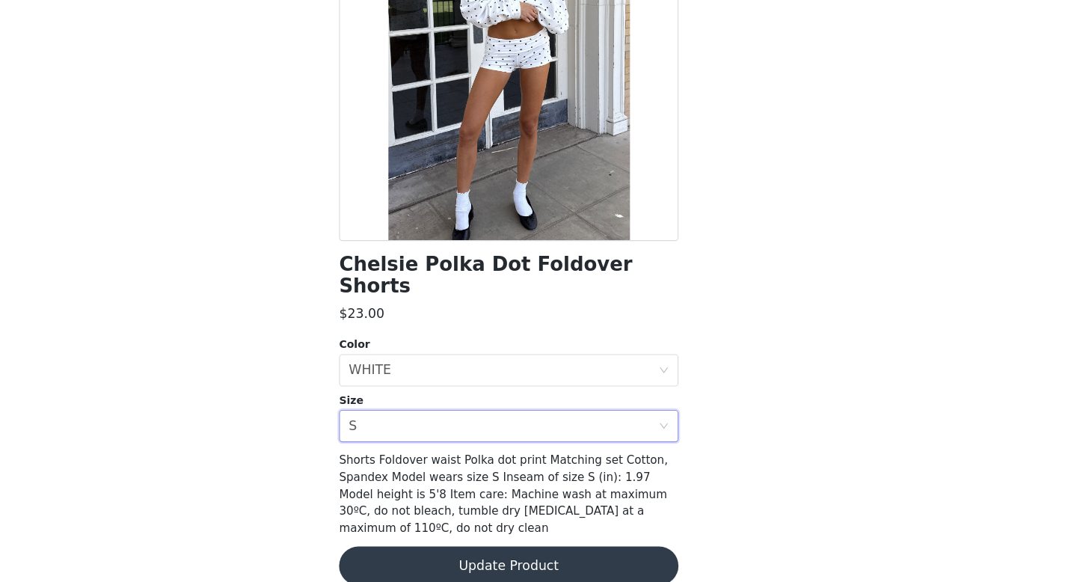
click at [504, 549] on button "Update Product" at bounding box center [538, 566] width 314 height 36
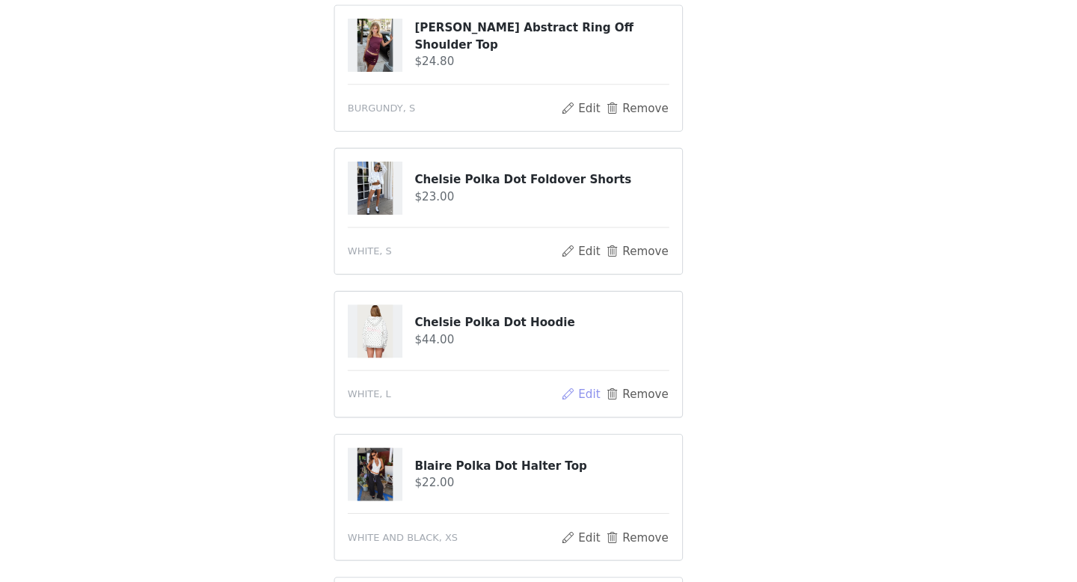
click at [611, 405] on button "Edit" at bounding box center [605, 407] width 38 height 18
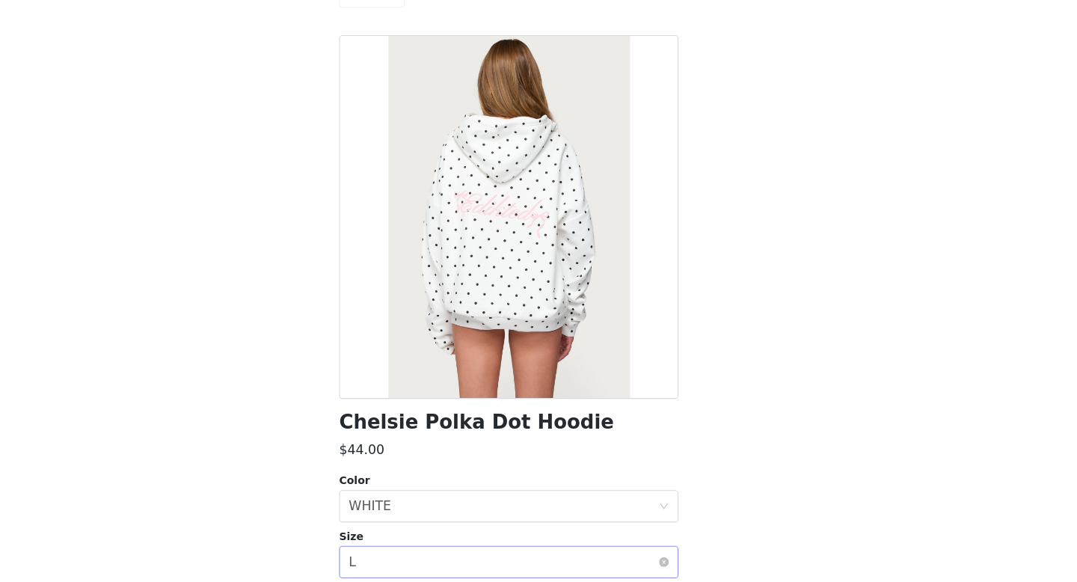
click at [470, 558] on div "Select size L" at bounding box center [533, 562] width 286 height 28
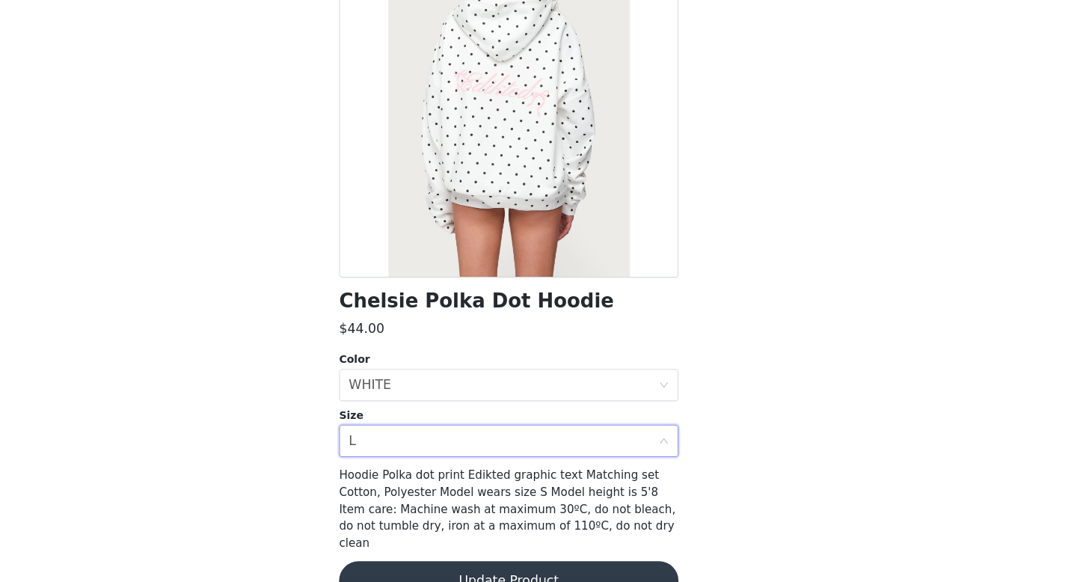
scroll to position [123, 0]
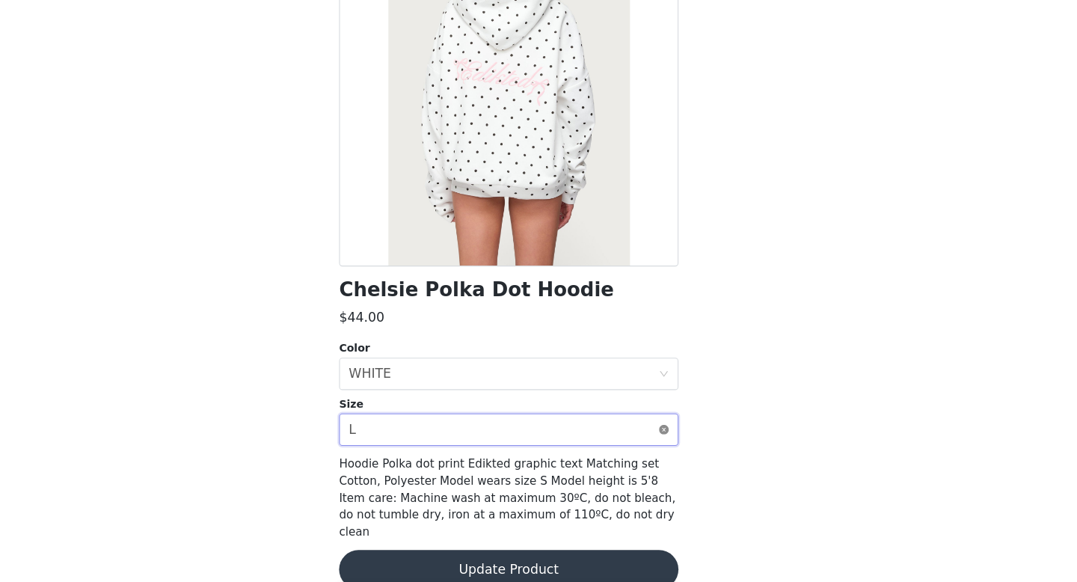
click at [681, 439] on icon "icon: close-circle" at bounding box center [682, 439] width 9 height 9
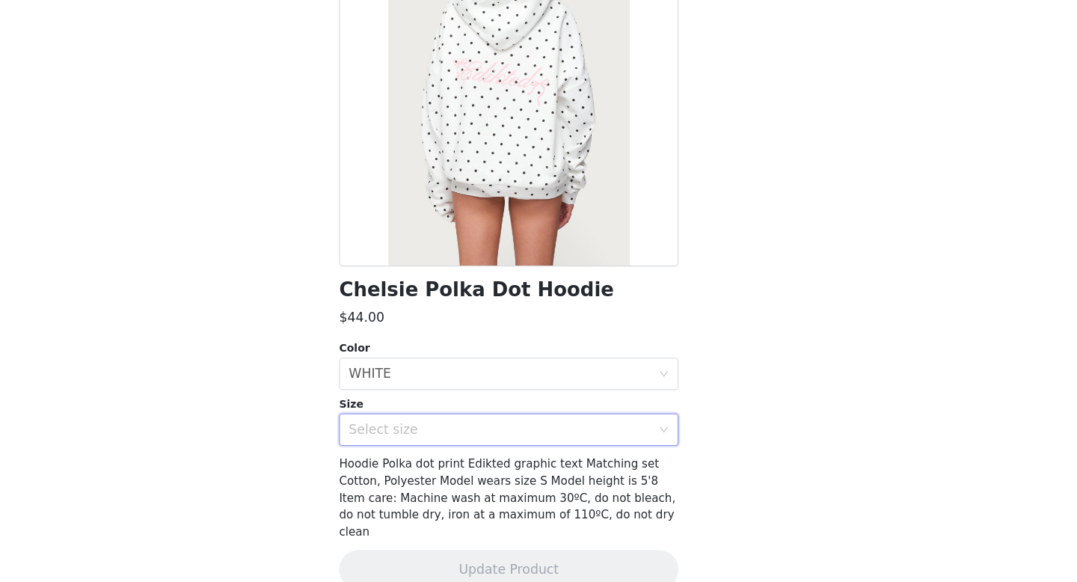
click at [683, 440] on icon "icon: down" at bounding box center [681, 439] width 7 height 5
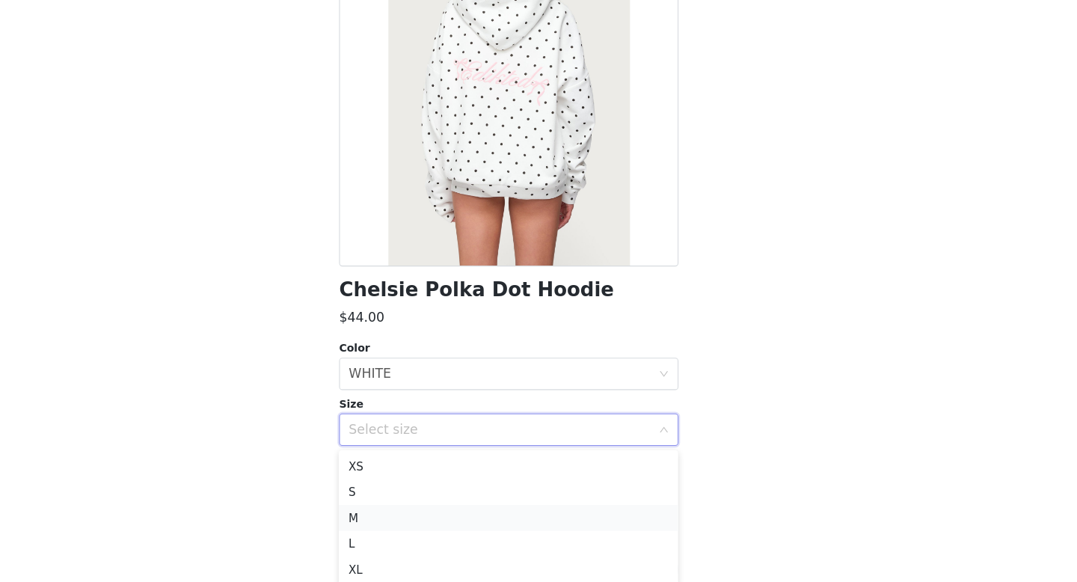
click at [511, 520] on li "M" at bounding box center [538, 521] width 314 height 24
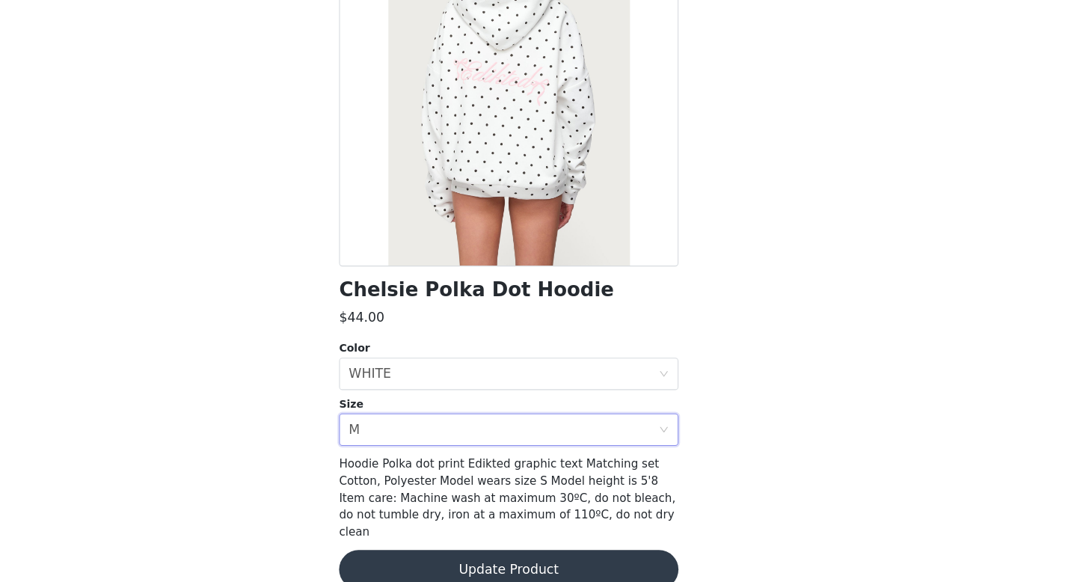
click at [515, 551] on button "Update Product" at bounding box center [538, 569] width 314 height 36
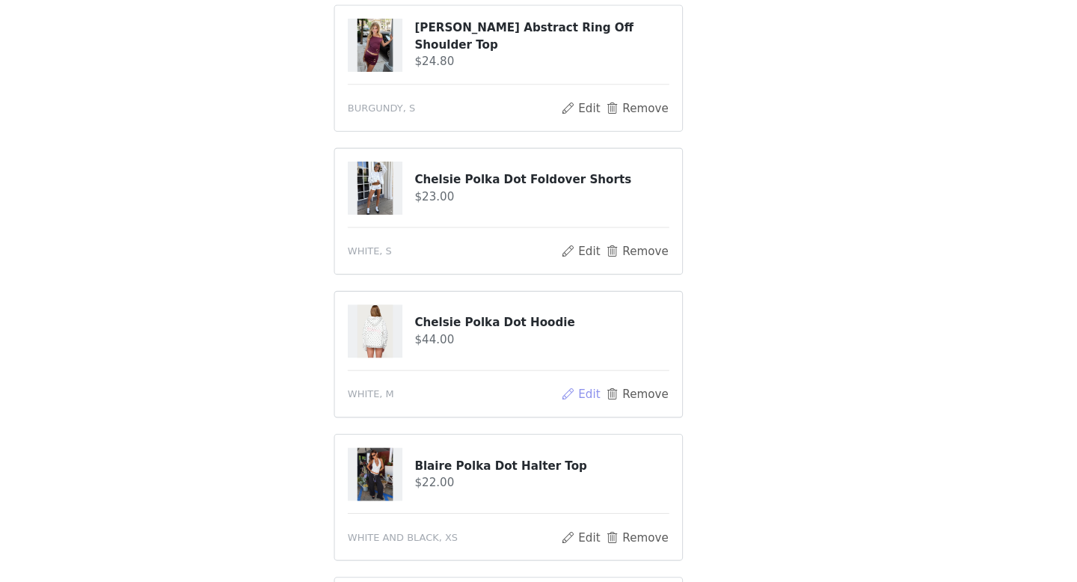
click at [596, 405] on button "Edit" at bounding box center [605, 407] width 38 height 18
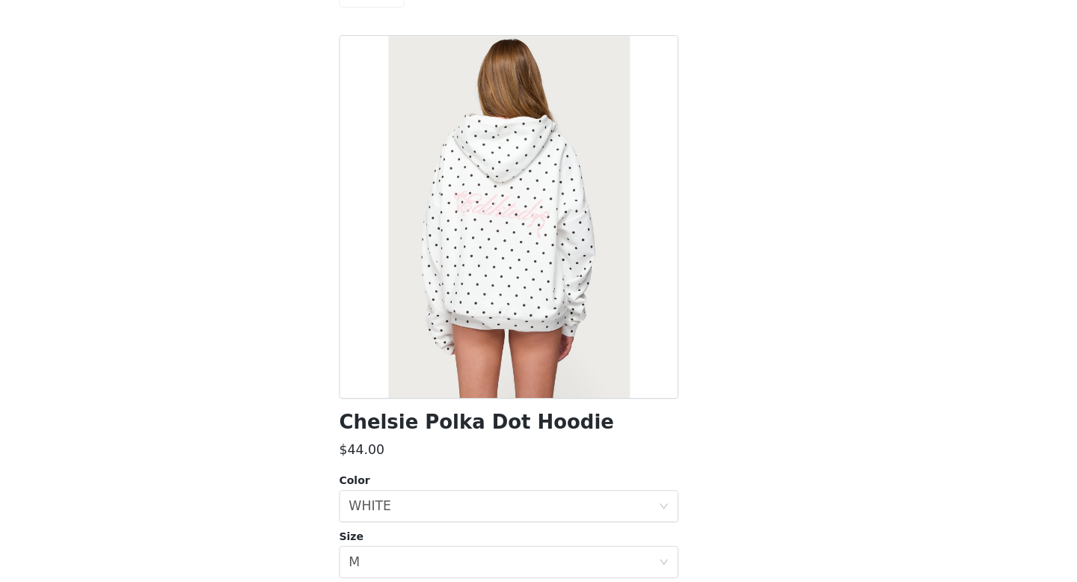
scroll to position [130, 0]
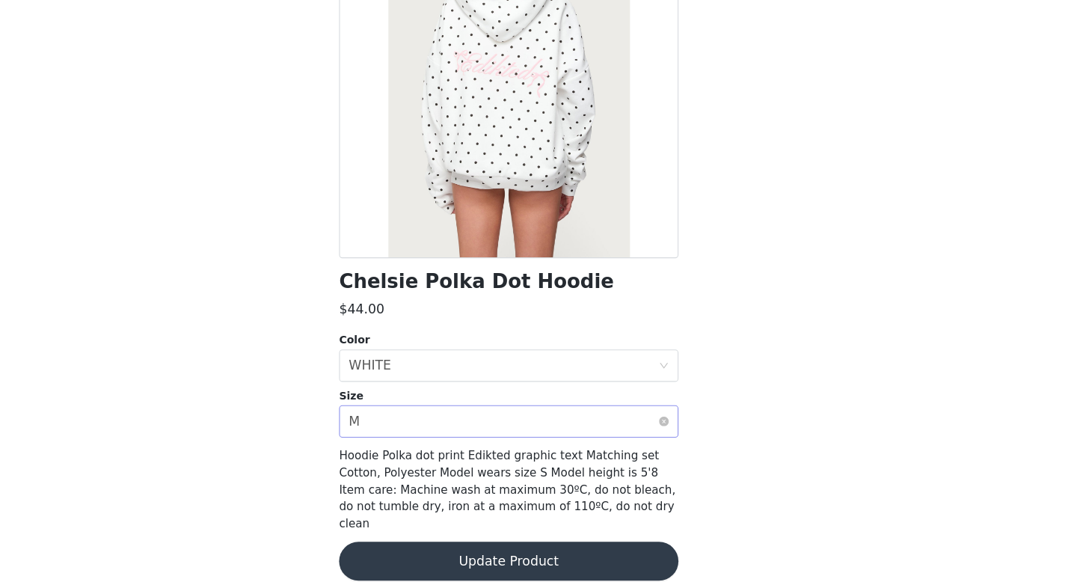
click at [478, 428] on div "Select size M" at bounding box center [533, 432] width 286 height 28
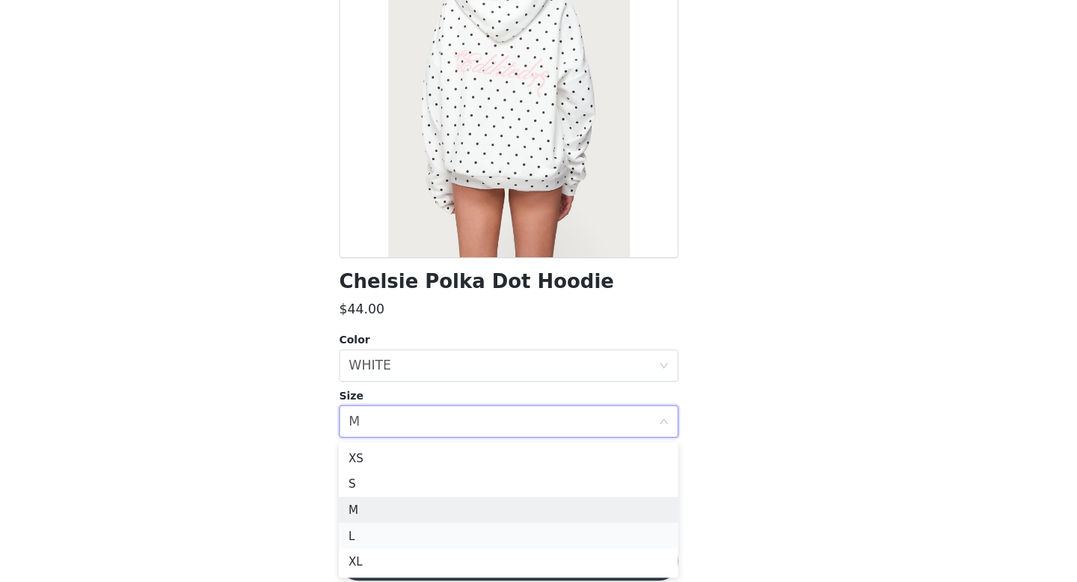
click at [449, 540] on li "L" at bounding box center [538, 538] width 314 height 24
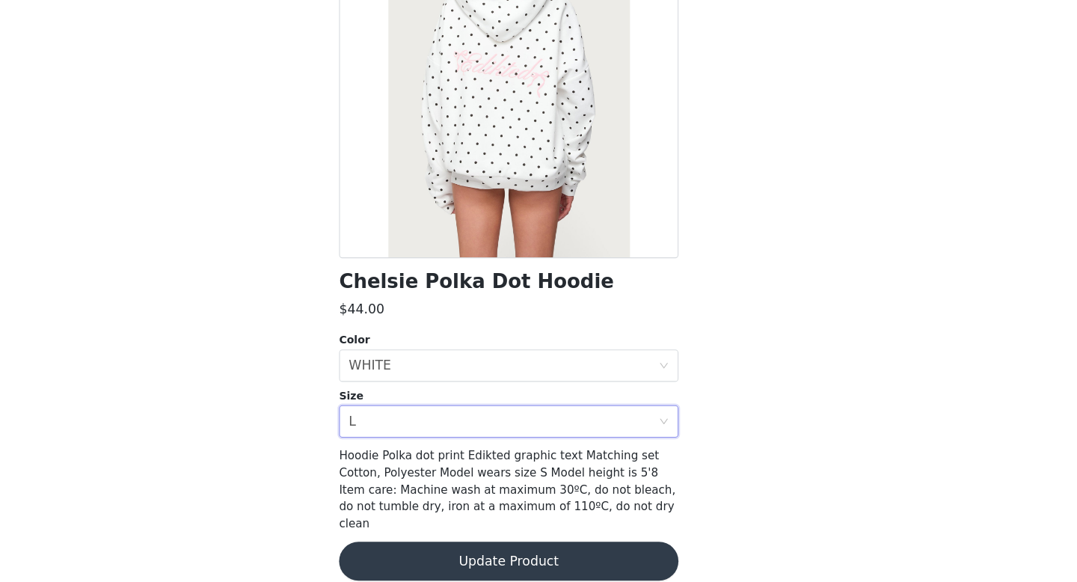
click at [468, 544] on button "Update Product" at bounding box center [538, 562] width 314 height 36
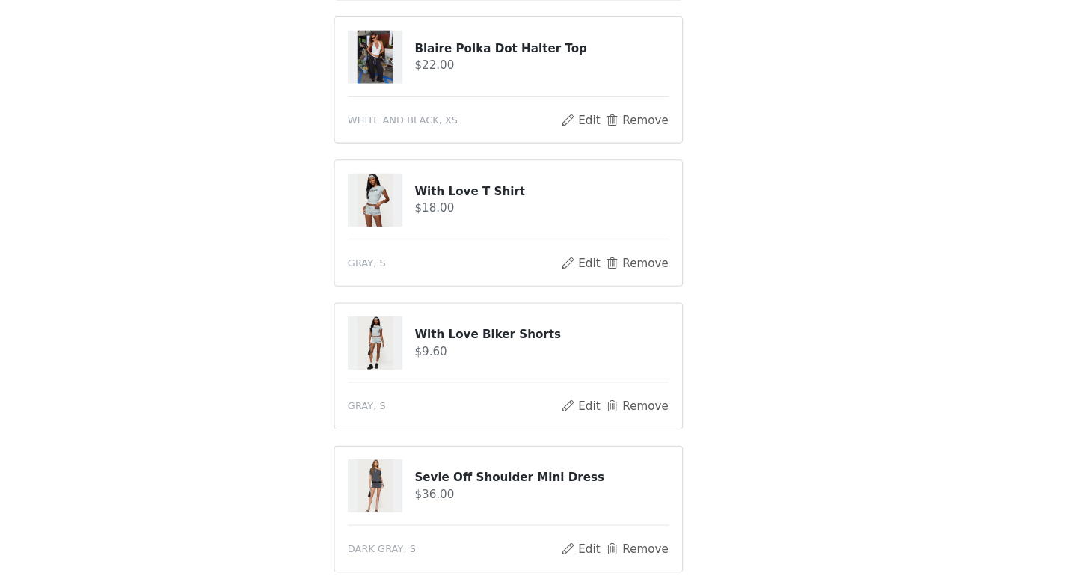
scroll to position [682, 0]
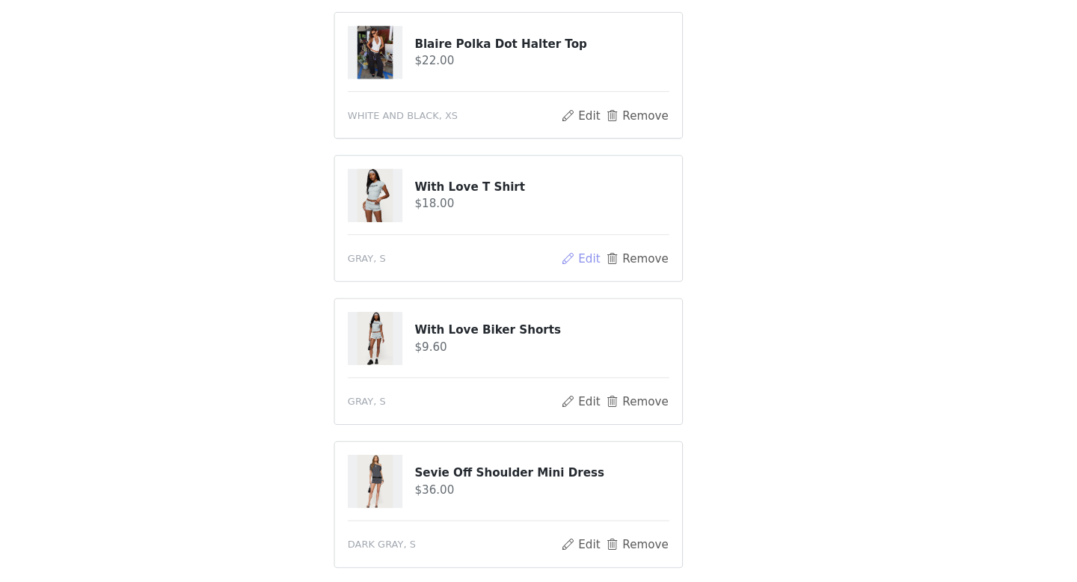
click at [596, 282] on button "Edit" at bounding box center [605, 282] width 38 height 18
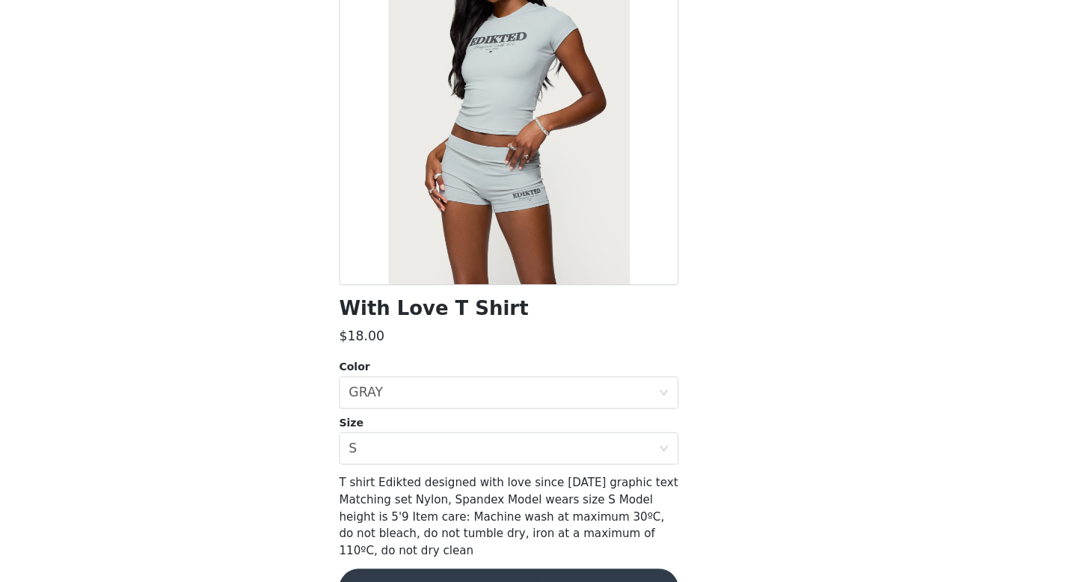
scroll to position [113, 0]
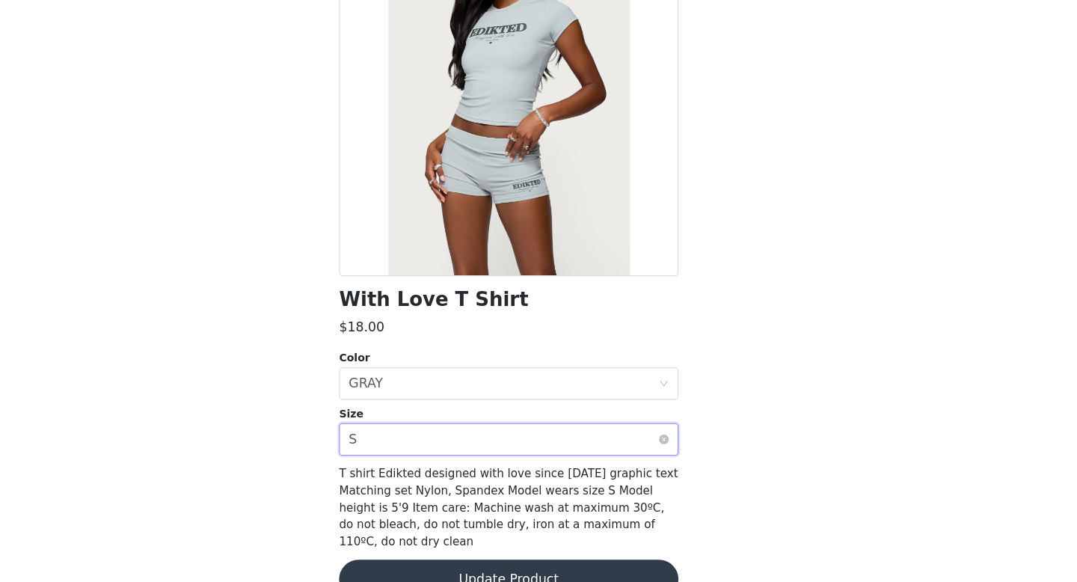
click at [548, 451] on div "Select size S" at bounding box center [533, 449] width 286 height 28
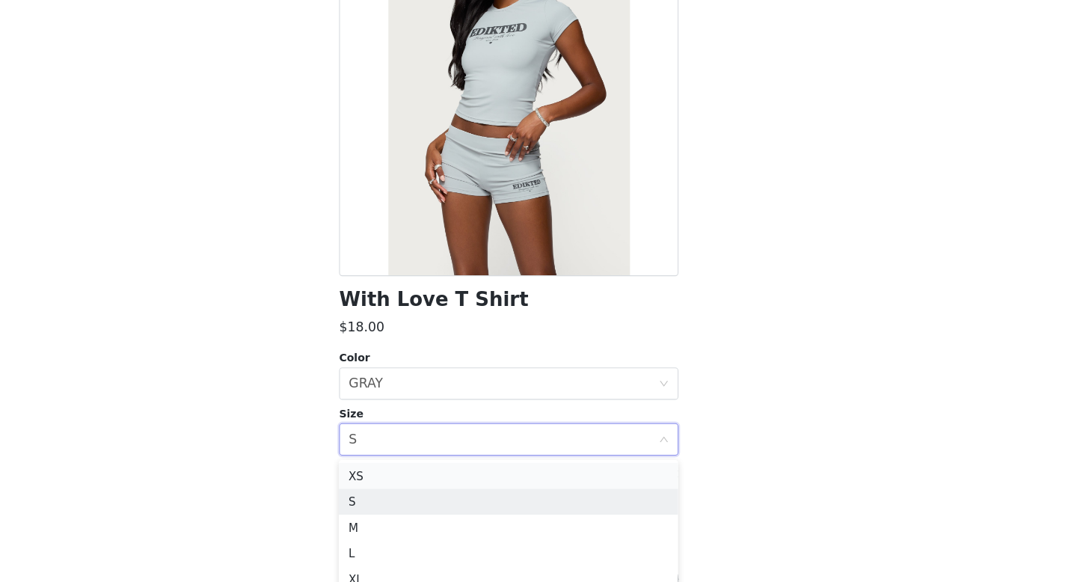
click at [538, 481] on li "XS" at bounding box center [538, 483] width 314 height 24
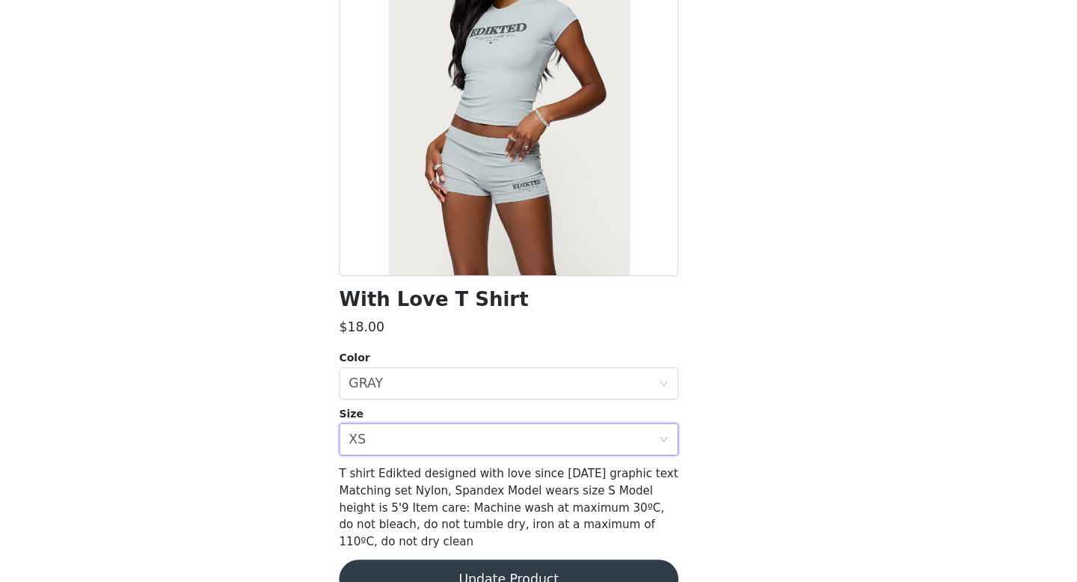
click at [519, 561] on button "Update Product" at bounding box center [538, 579] width 314 height 36
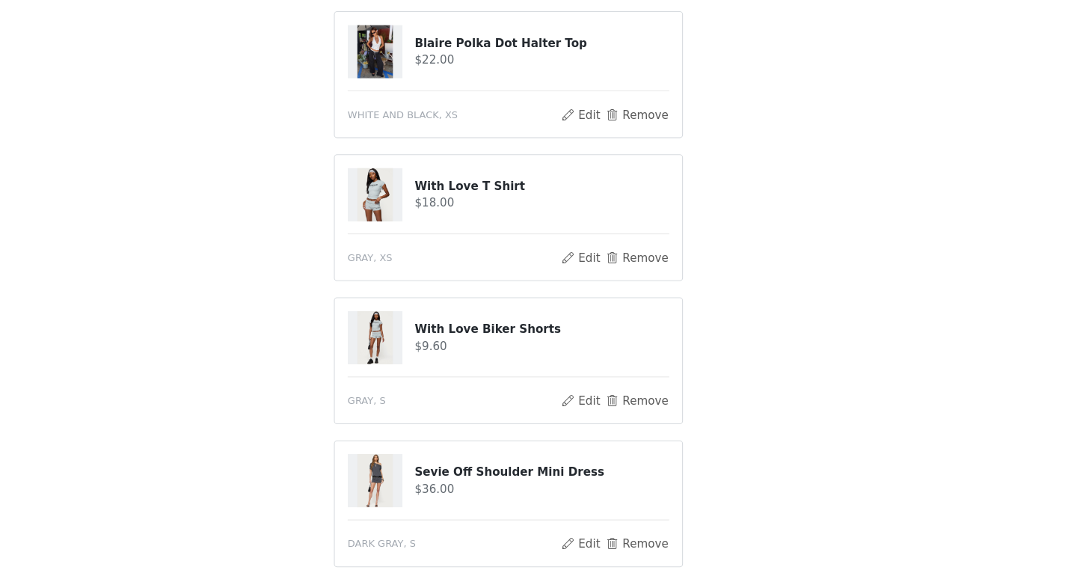
scroll to position [879, 0]
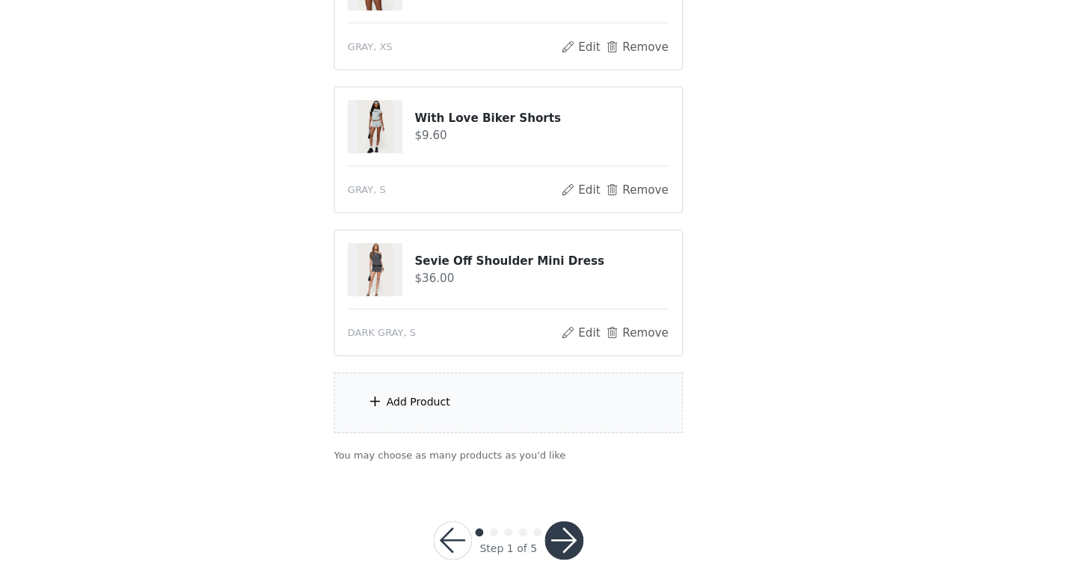
click at [586, 537] on button "button" at bounding box center [590, 542] width 36 height 36
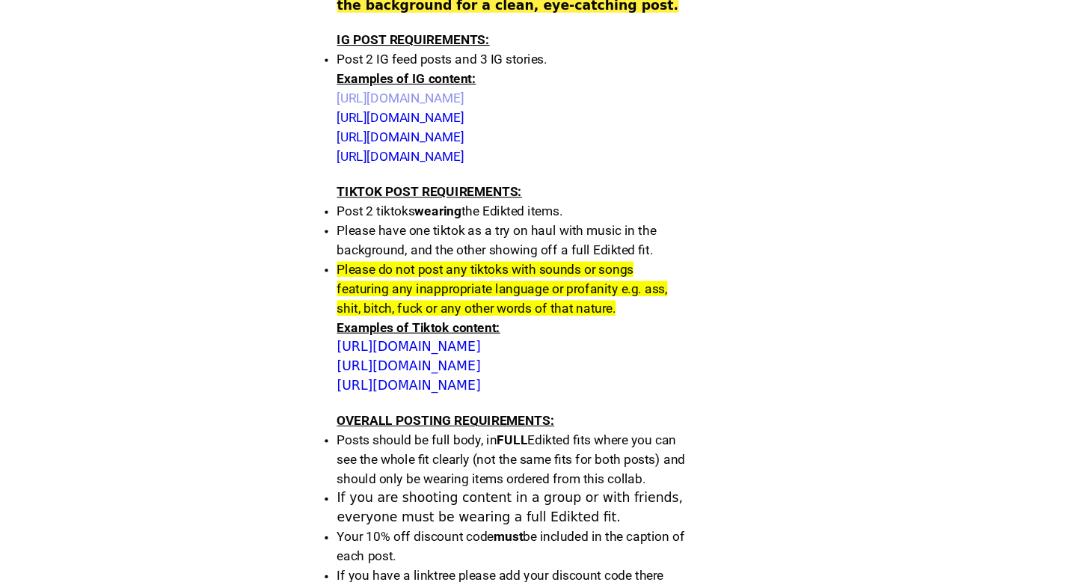
scroll to position [606, 0]
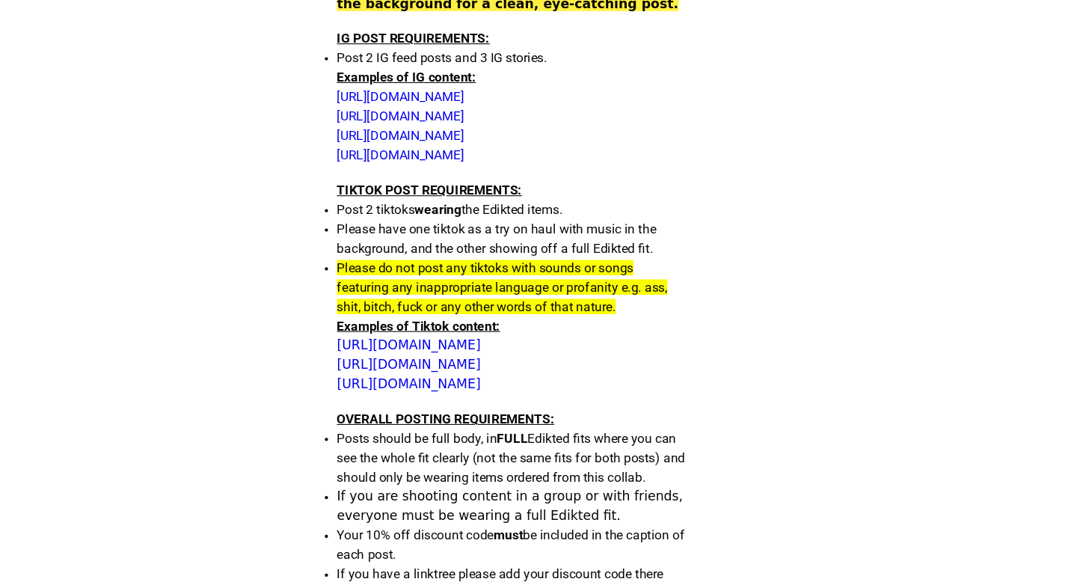
click at [698, 296] on li "Please do not post any tiktoks with sounds or songs featuring any inappropriate…" at bounding box center [538, 309] width 323 height 54
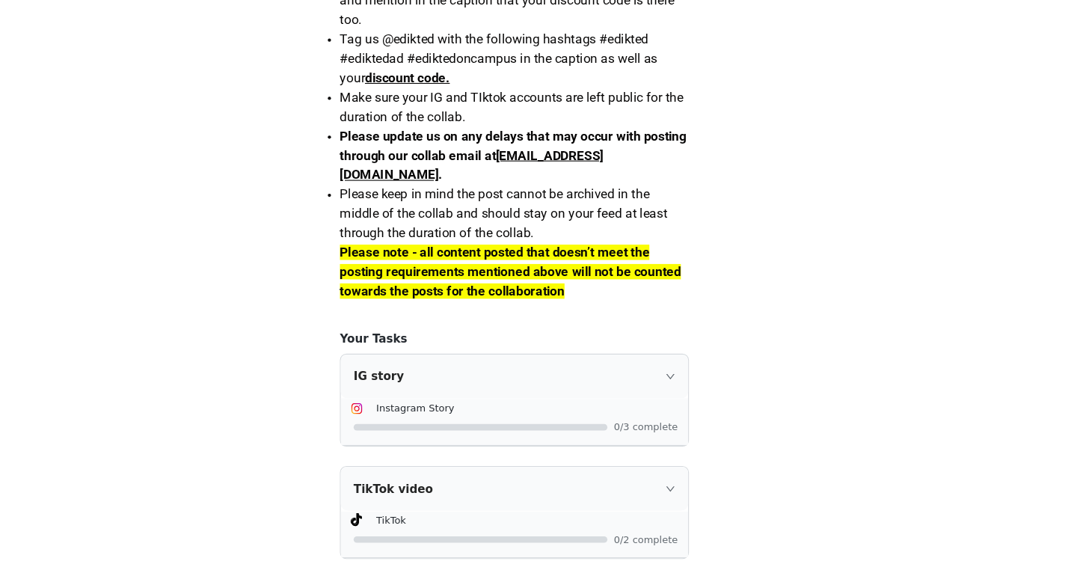
scroll to position [1348, 0]
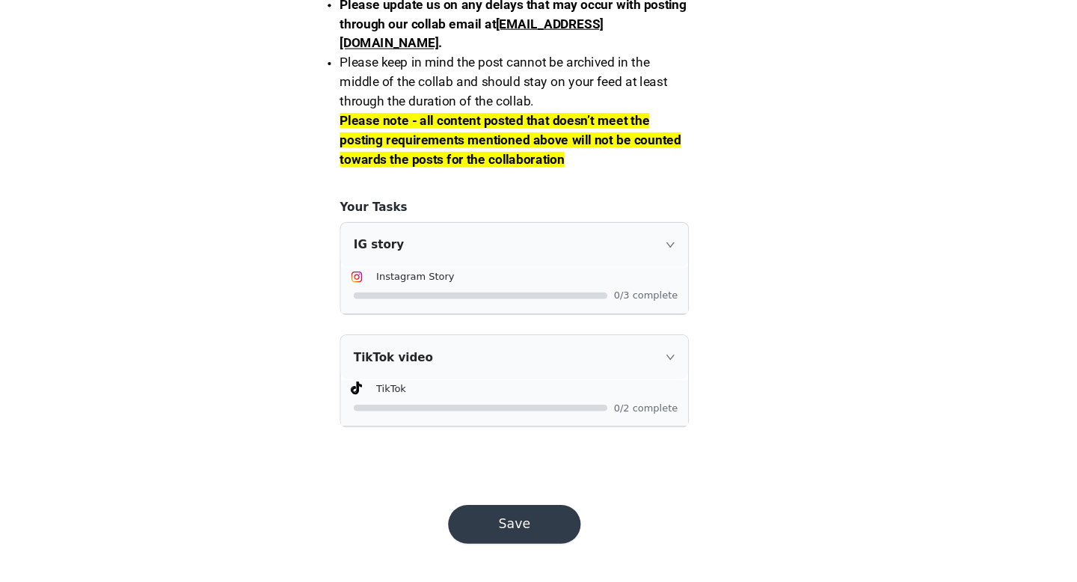
click at [556, 522] on button "Save" at bounding box center [538, 528] width 123 height 36
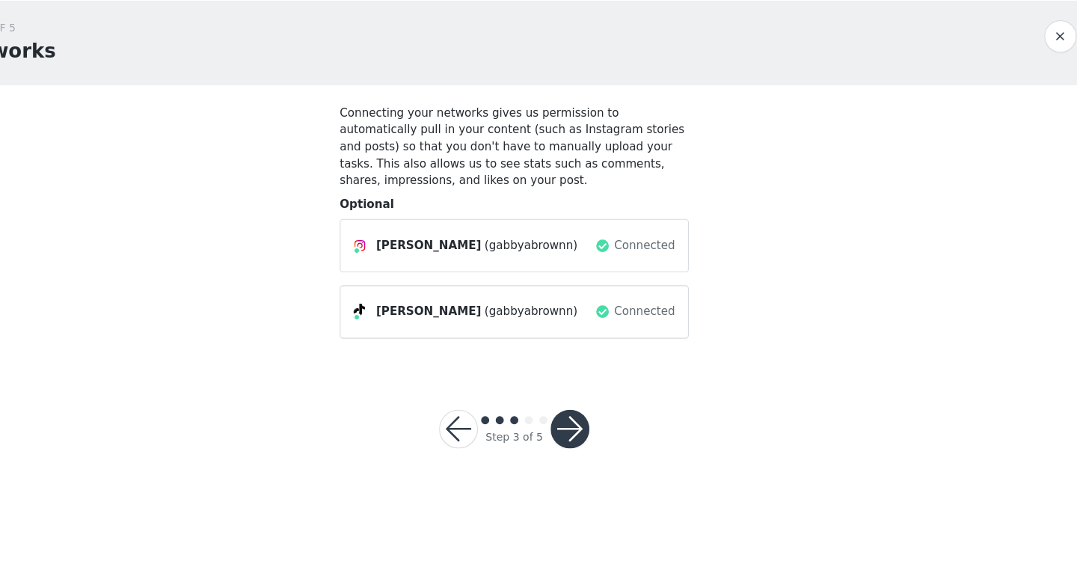
click at [488, 437] on button "button" at bounding box center [487, 440] width 36 height 36
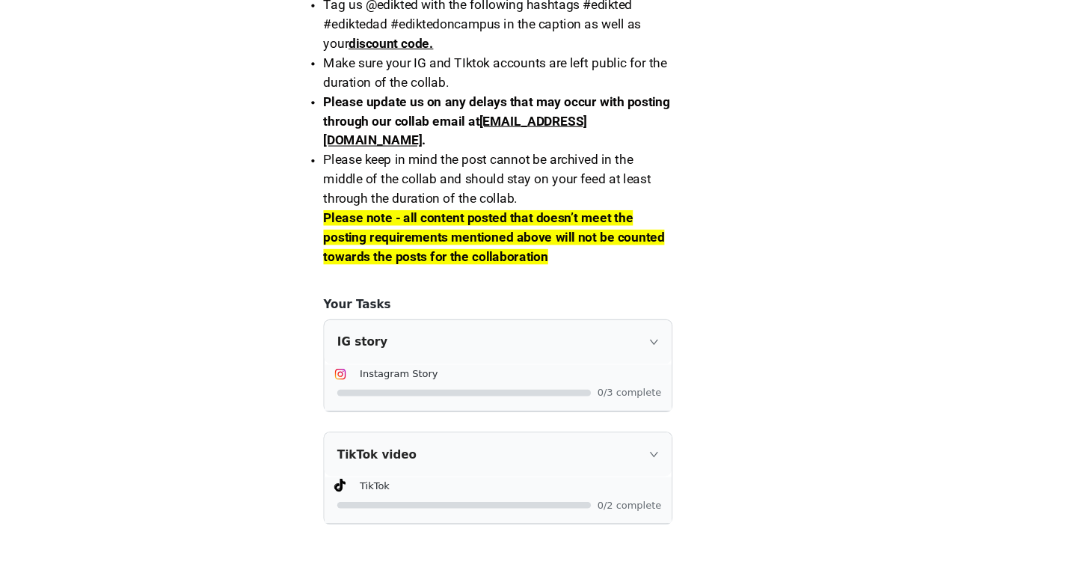
scroll to position [1348, 0]
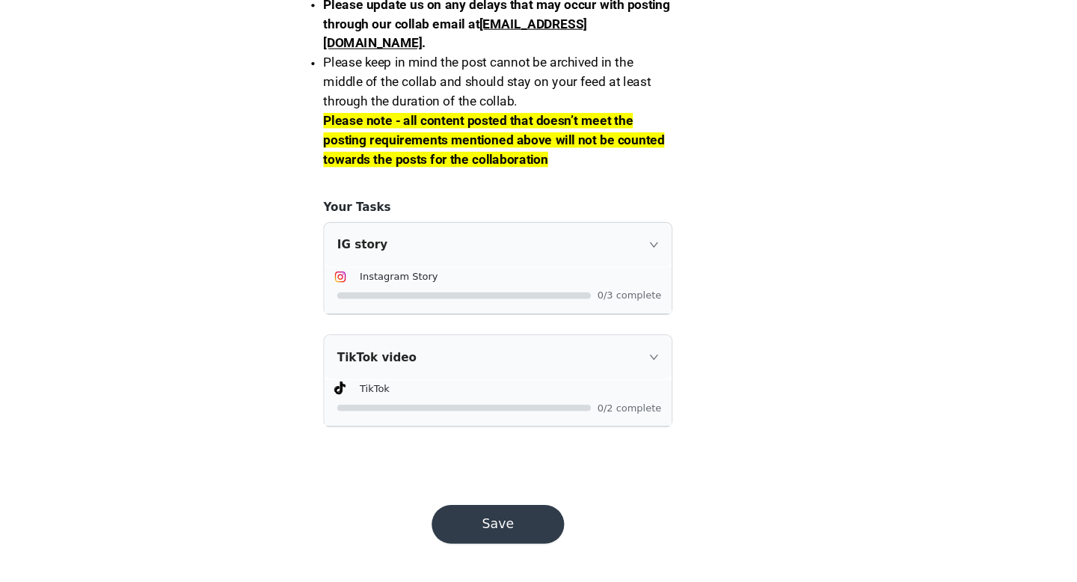
click at [538, 535] on button "Save" at bounding box center [538, 528] width 123 height 36
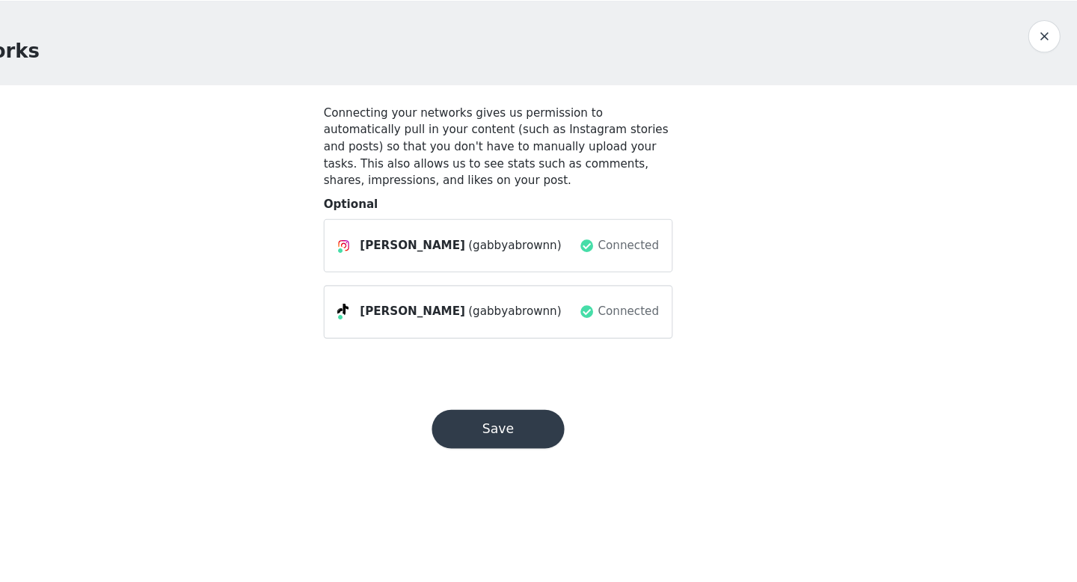
click at [555, 431] on button "Save" at bounding box center [538, 440] width 123 height 36
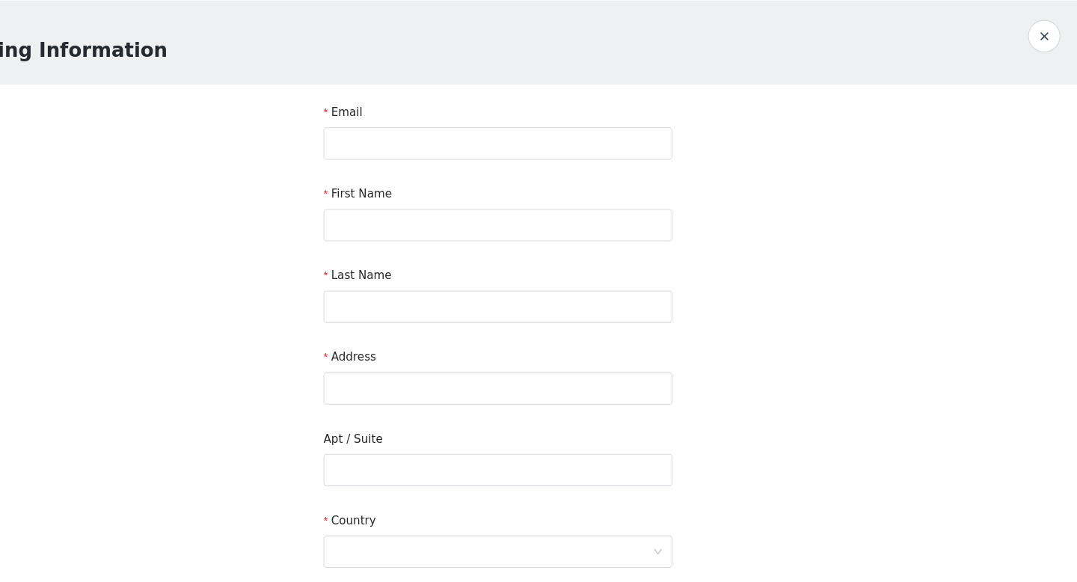
scroll to position [362, 0]
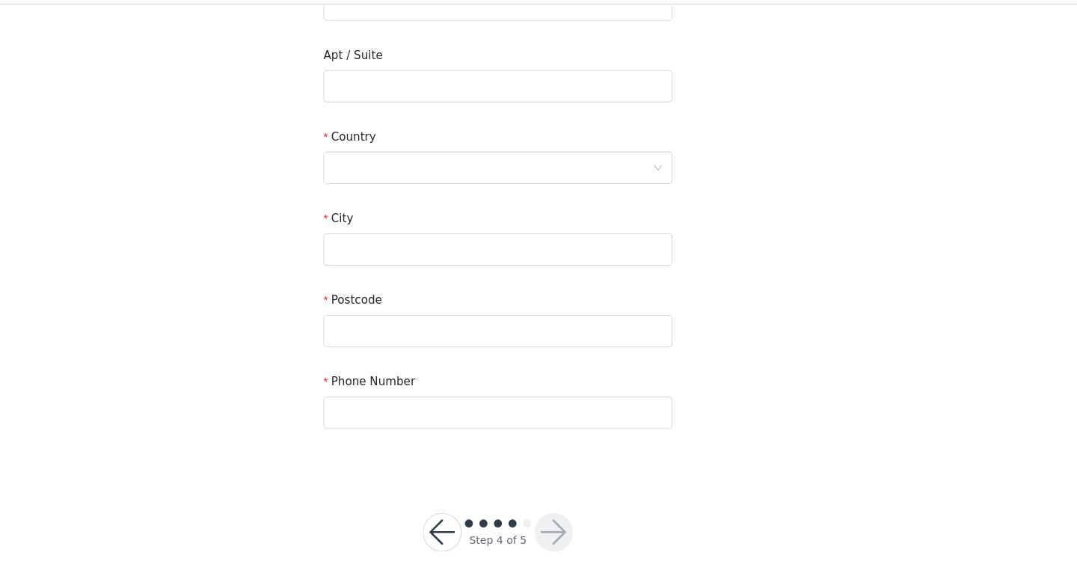
click at [485, 523] on button "button" at bounding box center [487, 529] width 36 height 36
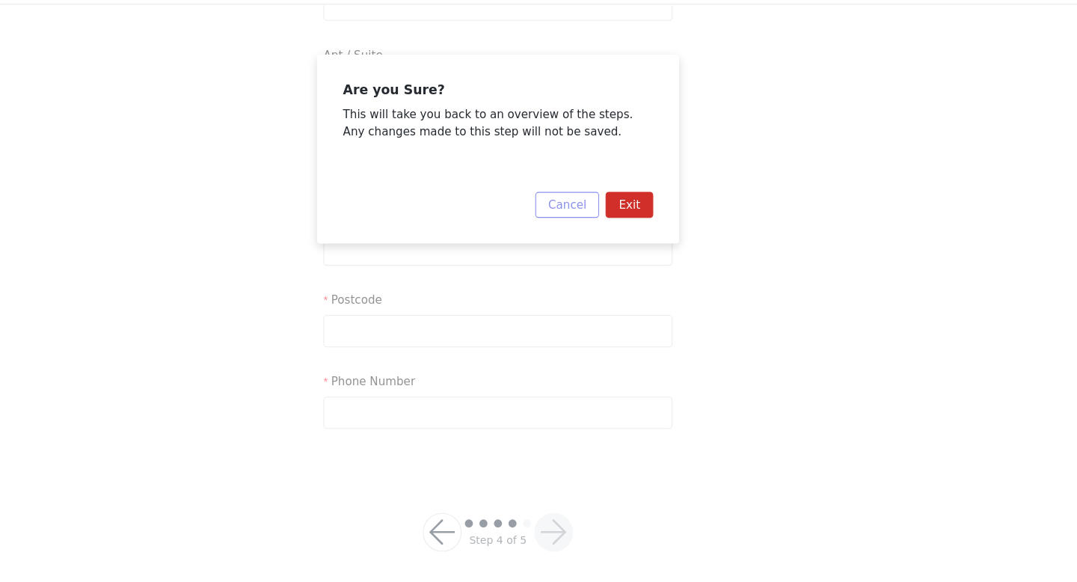
click at [619, 230] on button "Cancel" at bounding box center [602, 226] width 59 height 24
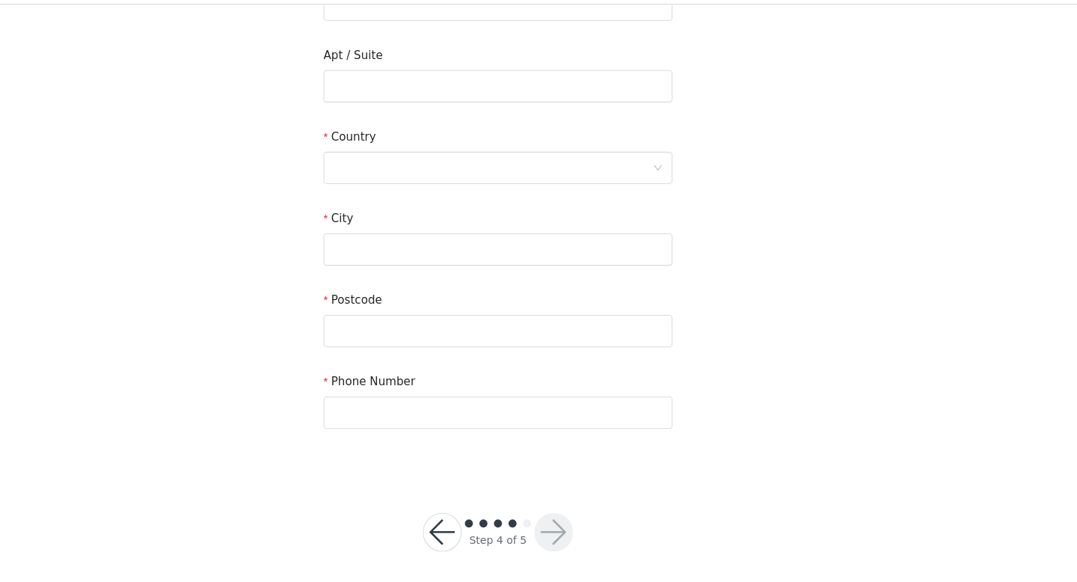
click at [522, 519] on span at bounding box center [524, 520] width 7 height 7
click at [512, 523] on span at bounding box center [511, 520] width 7 height 7
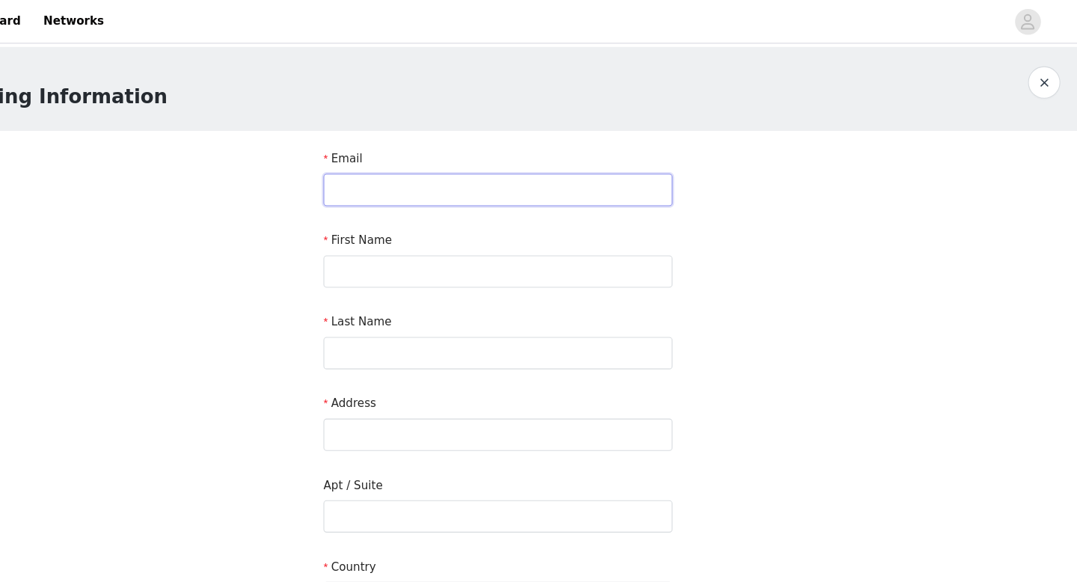
click at [479, 183] on input "text" at bounding box center [538, 176] width 323 height 30
type input "[EMAIL_ADDRESS][DOMAIN_NAME]"
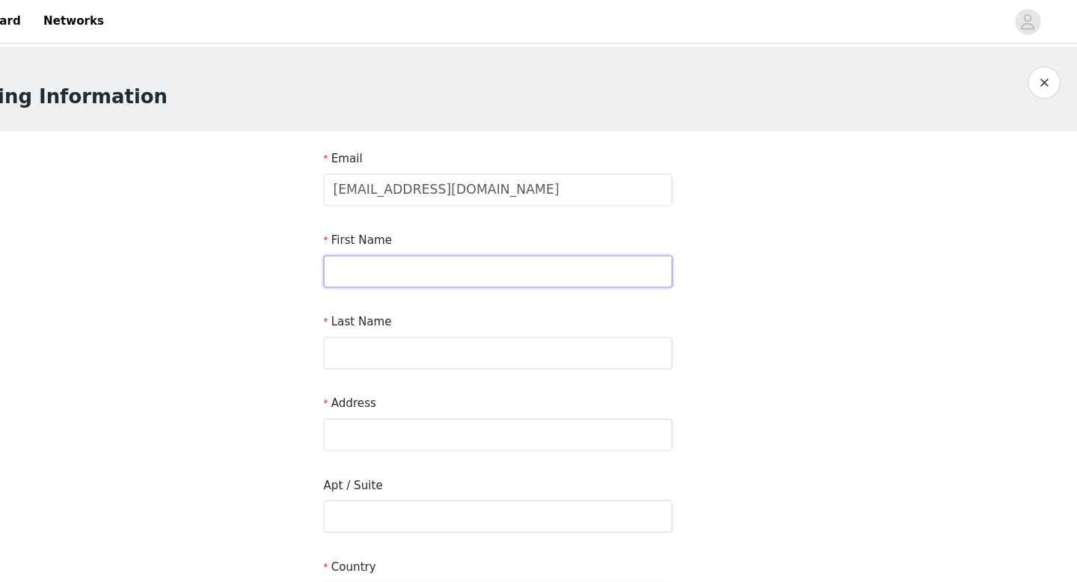
click at [502, 250] on input "text" at bounding box center [538, 251] width 323 height 30
type input "Gabriella"
click at [417, 319] on input "text" at bounding box center [538, 327] width 323 height 30
type input "Brown"
click at [420, 392] on input "text" at bounding box center [538, 402] width 323 height 30
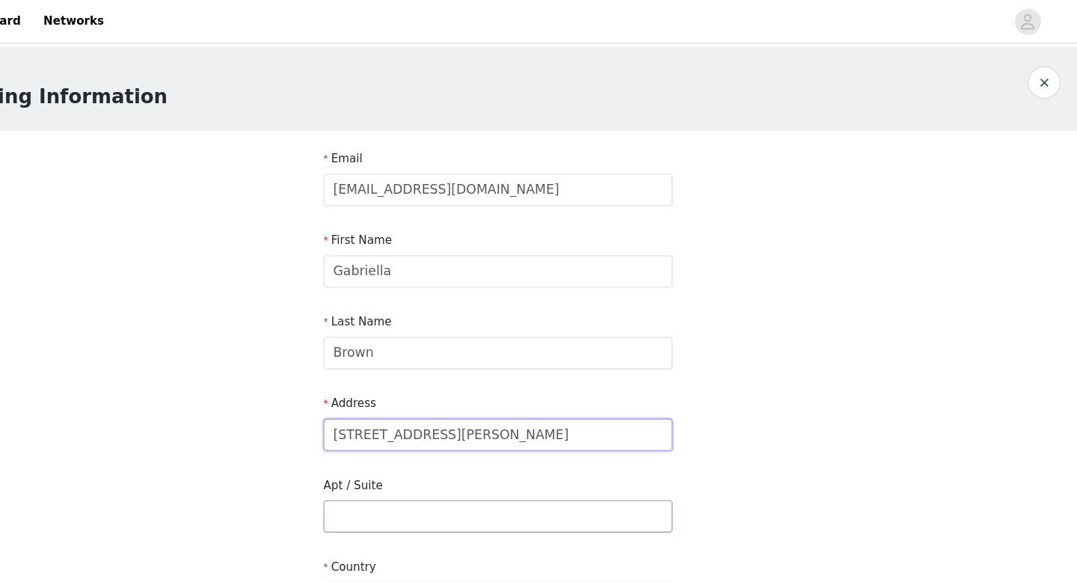
type input "[STREET_ADDRESS][PERSON_NAME]"
click at [432, 472] on input "text" at bounding box center [538, 478] width 323 height 30
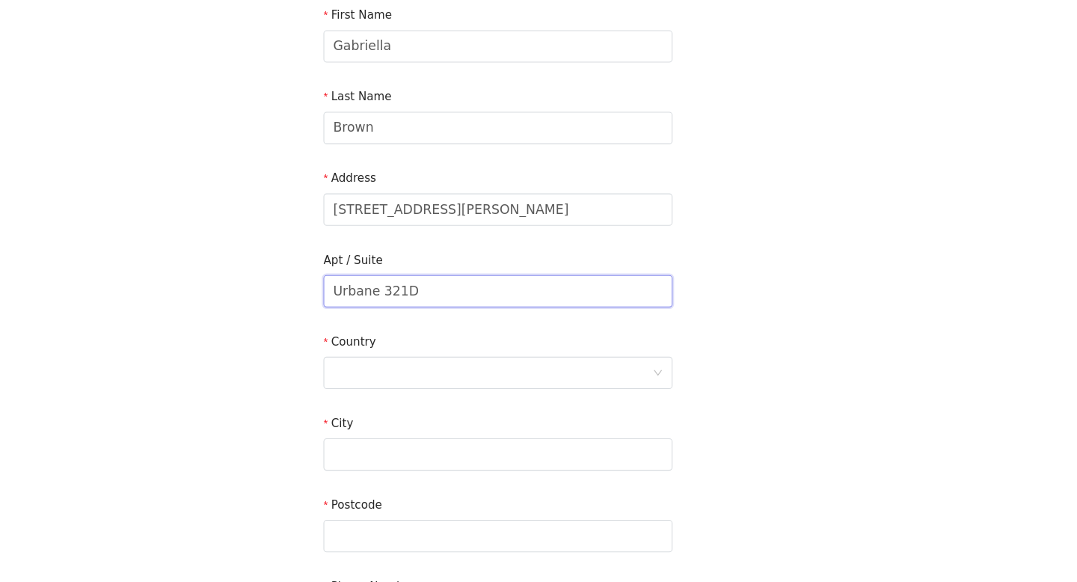
scroll to position [188, 0]
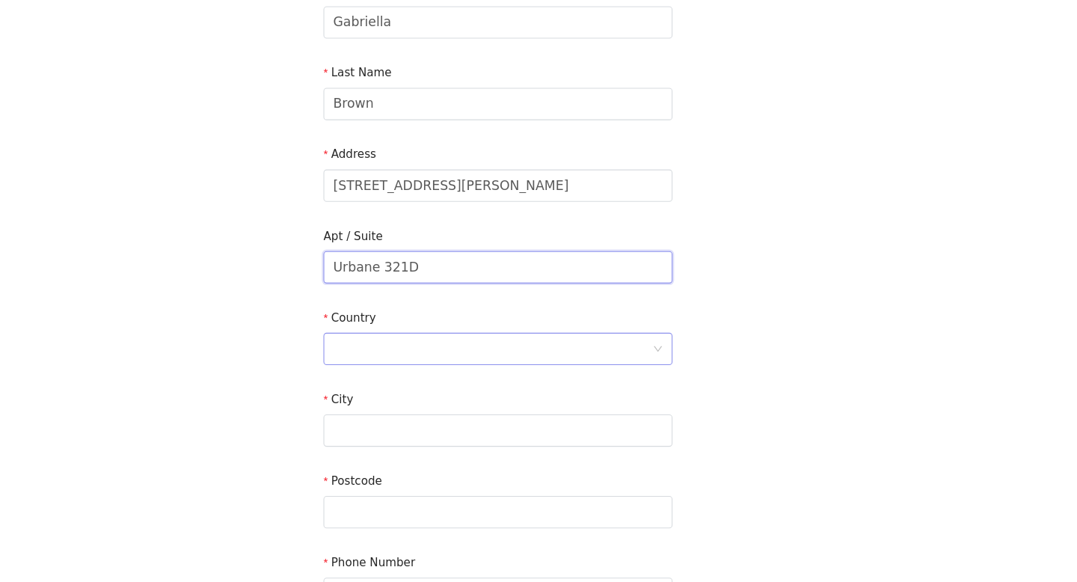
type input "Urbane 321D"
click at [513, 353] on div at bounding box center [533, 365] width 295 height 28
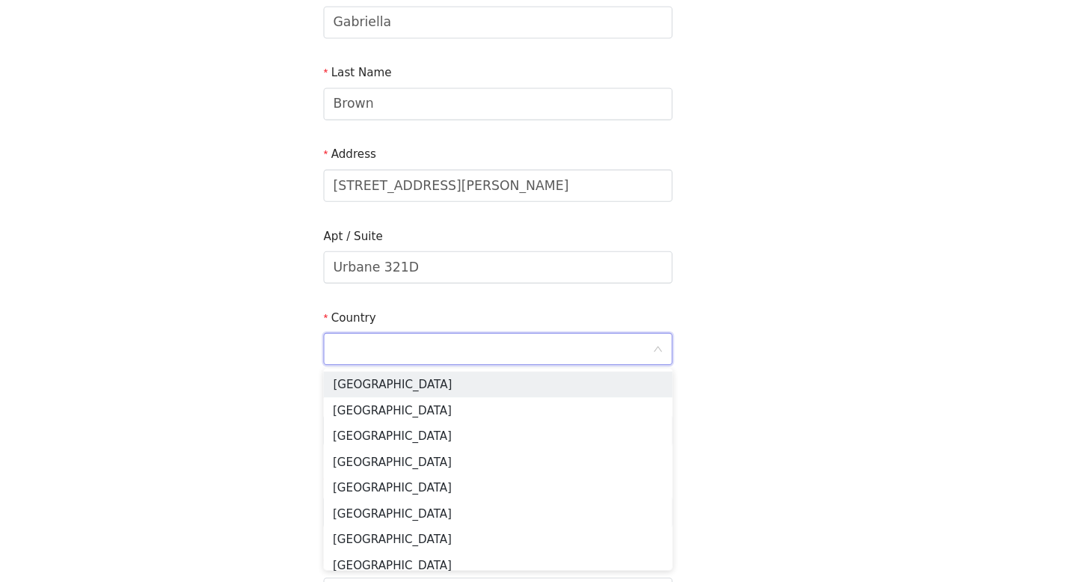
type input "[GEOGRAPHIC_DATA]"
type input "60480"
type input "7086636541"
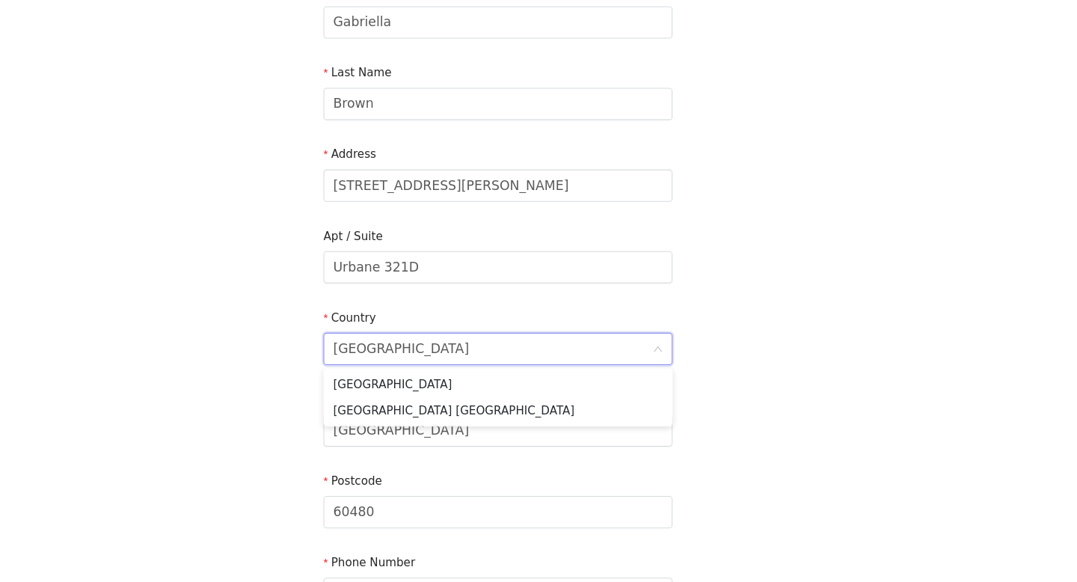
click at [745, 426] on div "STEP 4 OF 5 Shipping Information Email [EMAIL_ADDRESS][DOMAIN_NAME] First Name …" at bounding box center [538, 251] width 1077 height 793
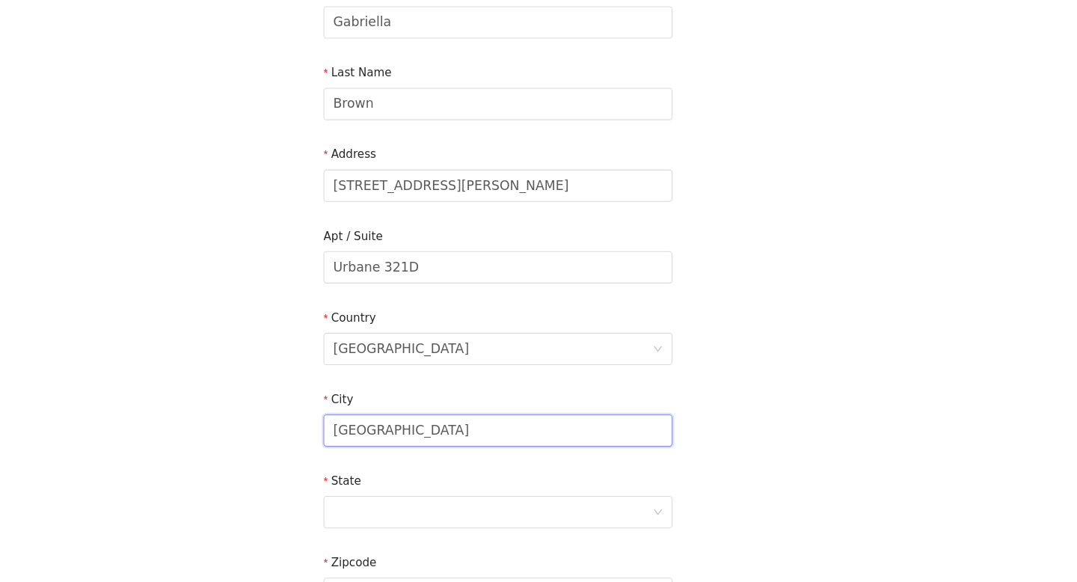
click at [577, 440] on input "[GEOGRAPHIC_DATA]" at bounding box center [538, 441] width 323 height 30
type input "[GEOGRAPHIC_DATA]"
click at [410, 513] on div at bounding box center [533, 516] width 295 height 28
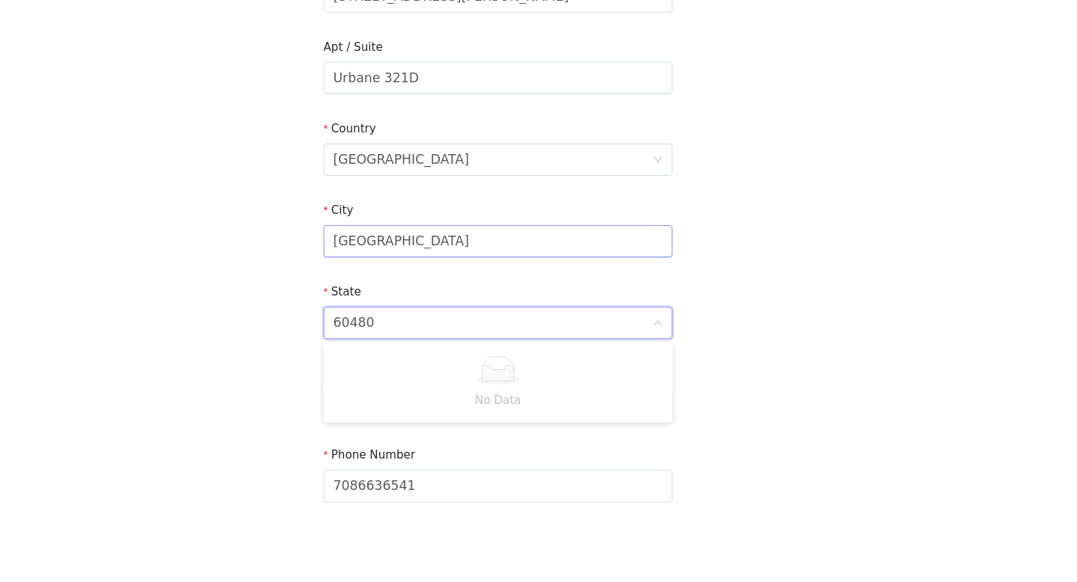
scroll to position [411, 0]
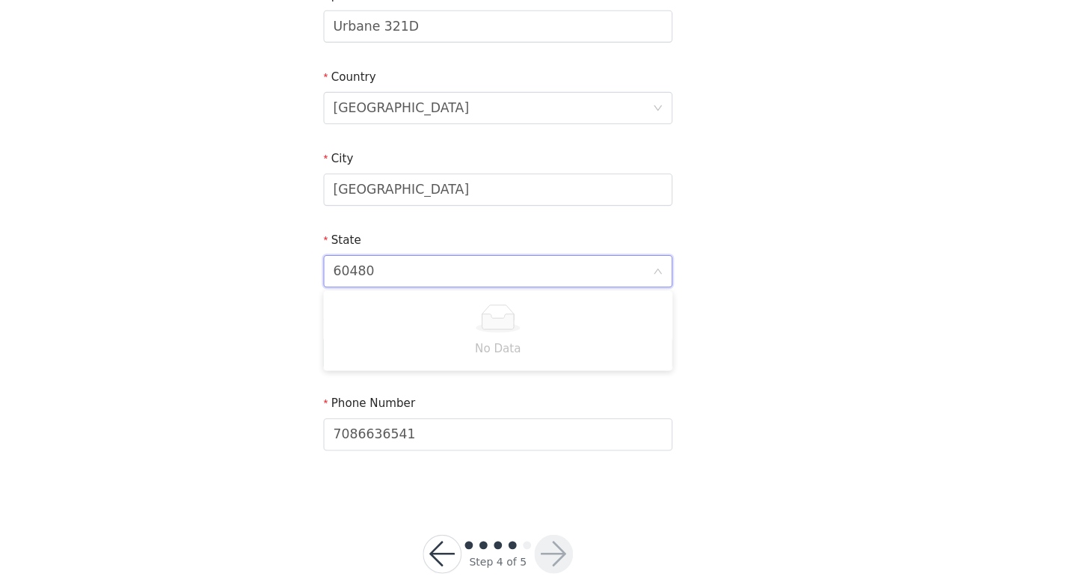
type input "60480"
click at [769, 323] on div "STEP 4 OF 5 Shipping Information Email [EMAIL_ADDRESS][DOMAIN_NAME] First Name …" at bounding box center [538, 66] width 1077 height 869
click at [542, 293] on div at bounding box center [533, 293] width 295 height 28
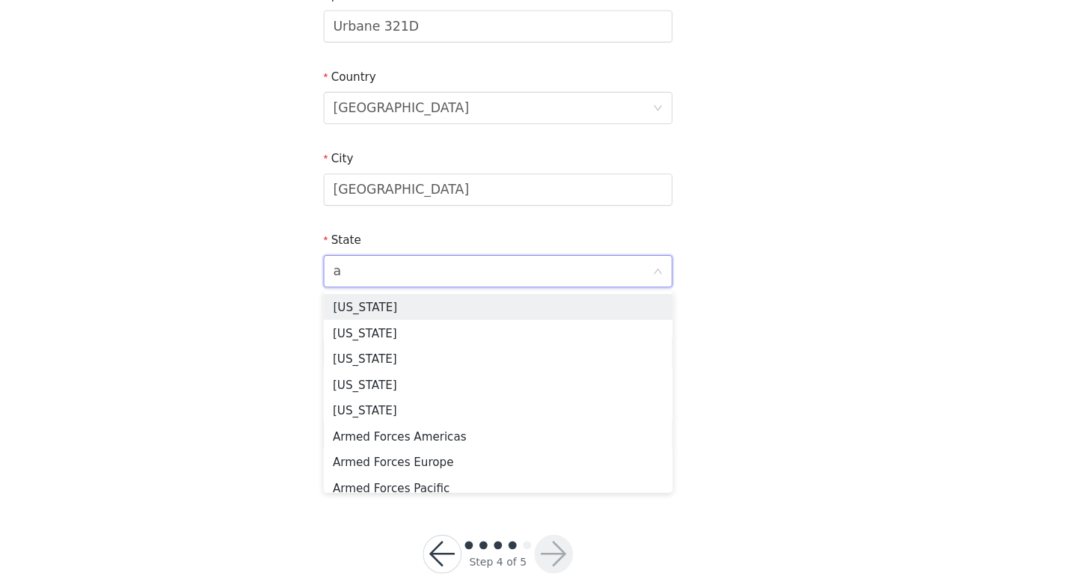
type input "ar"
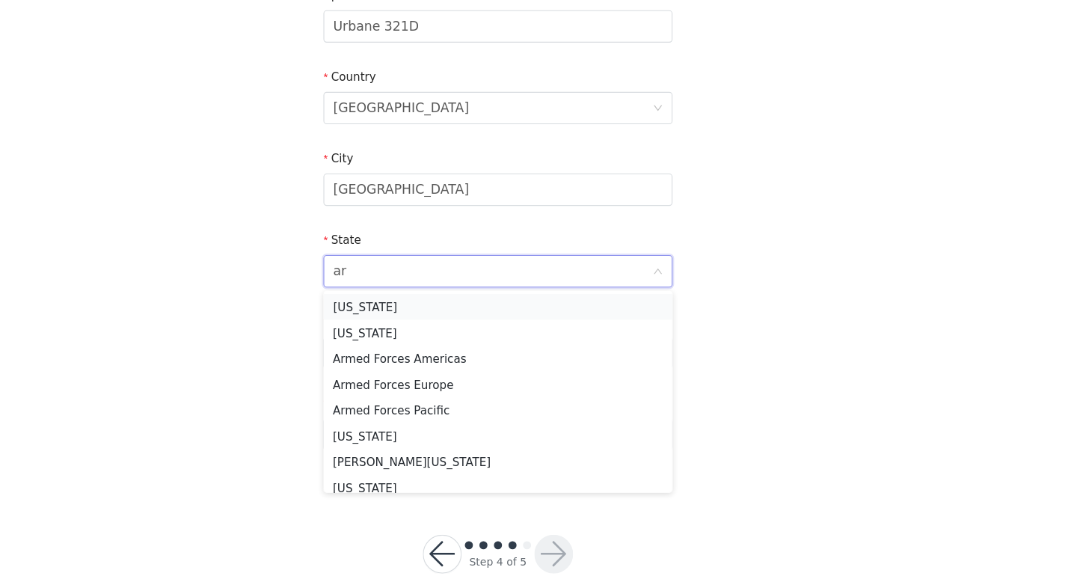
click at [547, 328] on li "[US_STATE]" at bounding box center [538, 326] width 323 height 24
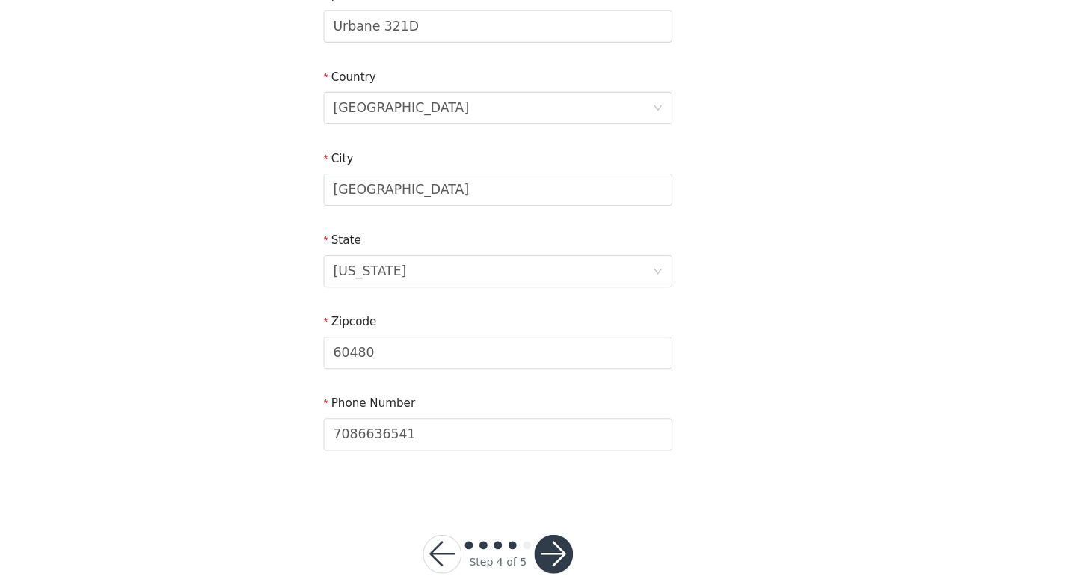
click at [776, 326] on div "STEP 4 OF 5 Shipping Information Email [EMAIL_ADDRESS][DOMAIN_NAME] First Name …" at bounding box center [538, 66] width 1077 height 869
click at [579, 562] on button "button" at bounding box center [590, 555] width 36 height 36
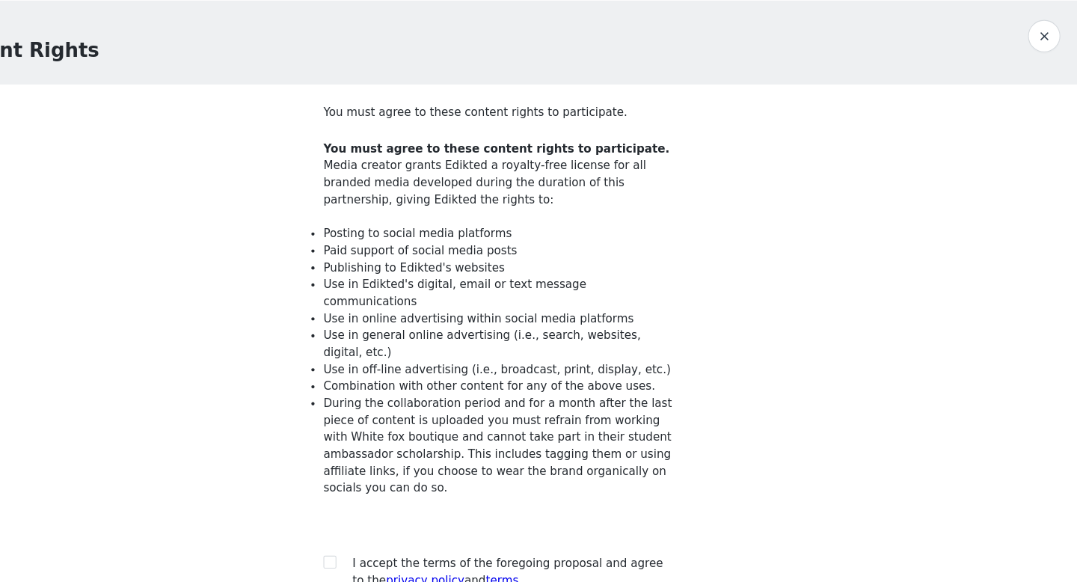
scroll to position [139, 0]
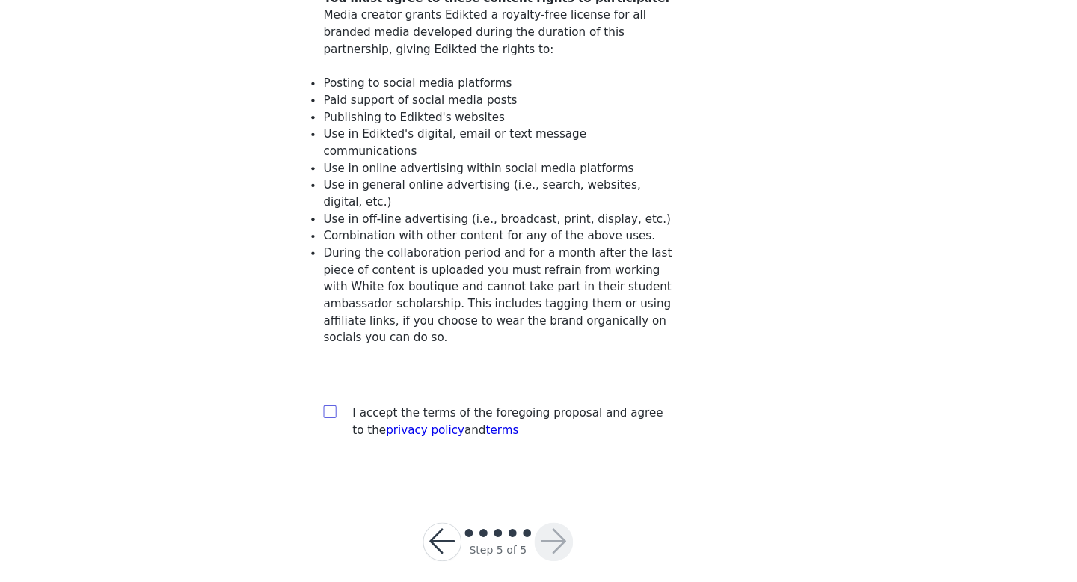
click at [387, 418] on input "checkbox" at bounding box center [382, 423] width 10 height 10
checkbox input "true"
click at [489, 531] on button "button" at bounding box center [487, 544] width 36 height 36
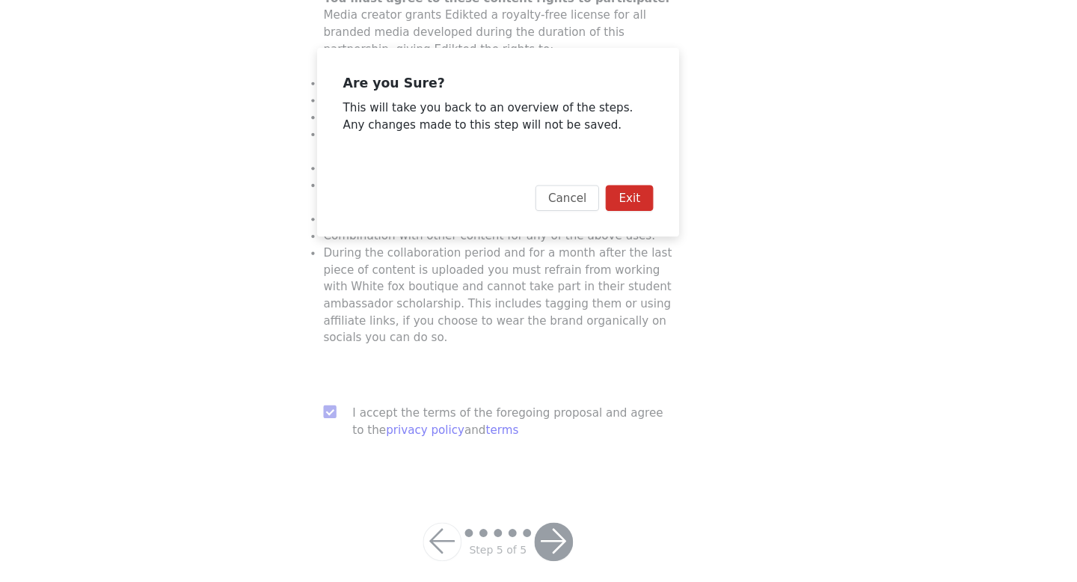
click at [664, 224] on button "Exit" at bounding box center [660, 226] width 44 height 24
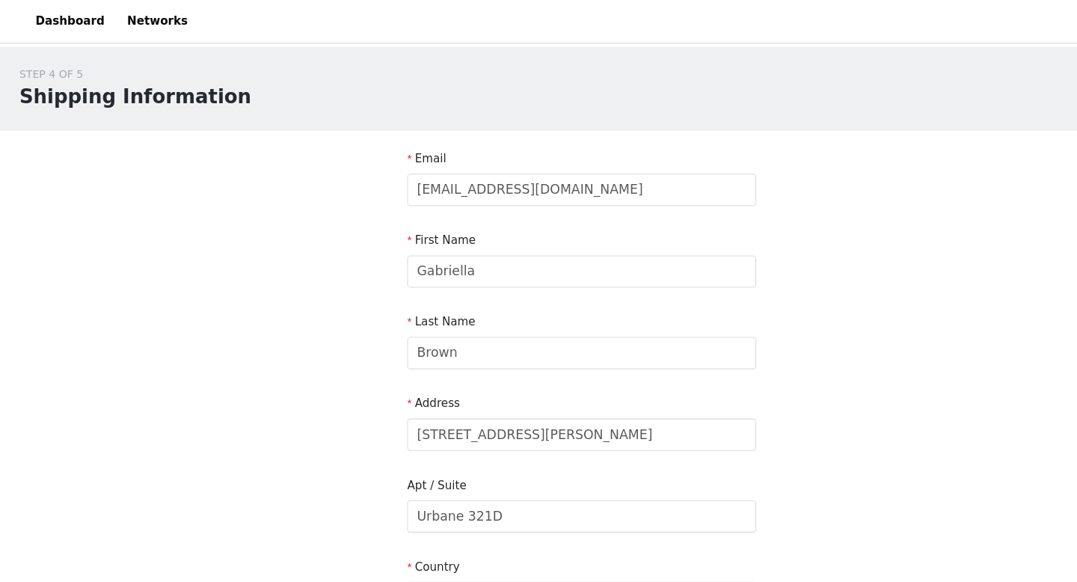
click at [61, 70] on div "STEP 4 OF 5" at bounding box center [125, 68] width 215 height 15
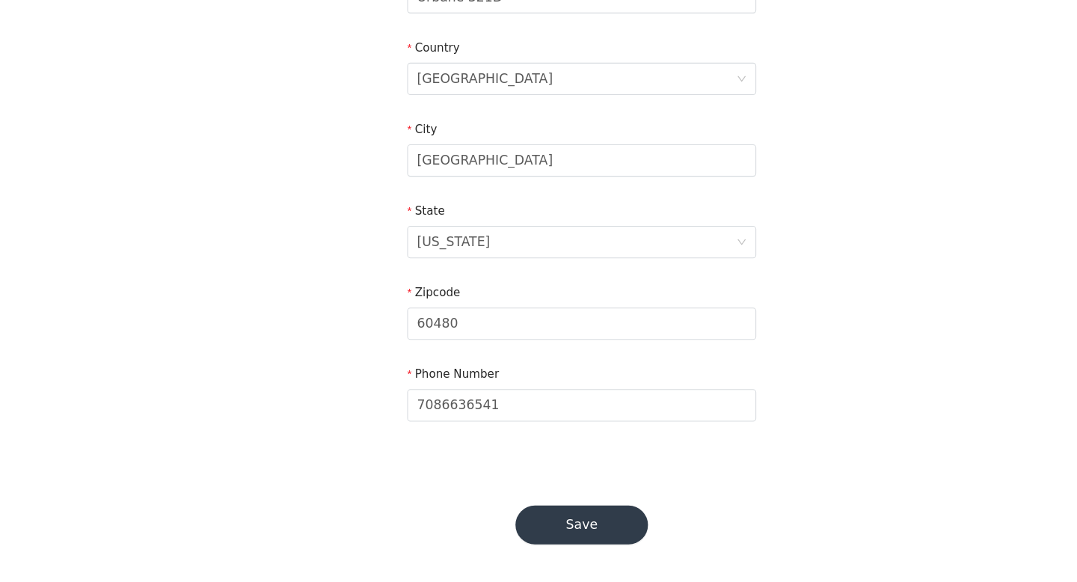
click at [565, 534] on button "Save" at bounding box center [538, 529] width 123 height 36
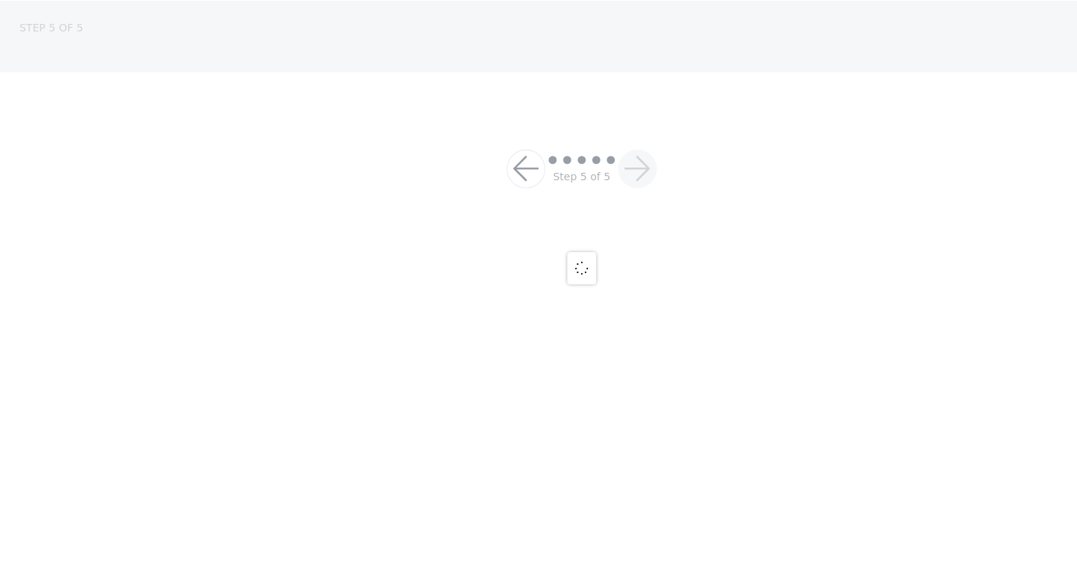
scroll to position [139, 0]
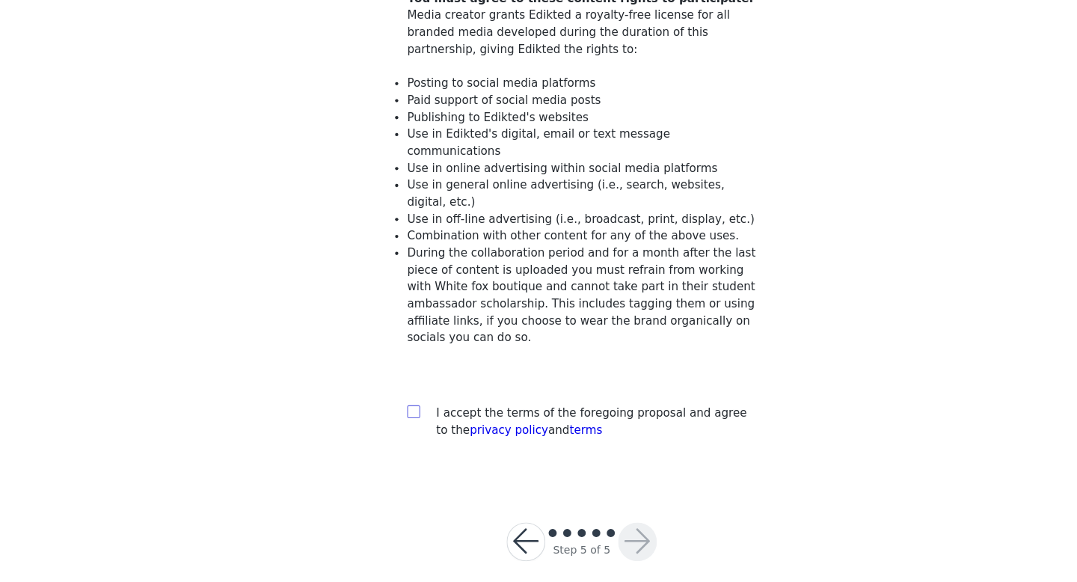
click at [384, 418] on input "checkbox" at bounding box center [382, 423] width 10 height 10
checkbox input "true"
click at [590, 530] on button "button" at bounding box center [590, 544] width 36 height 36
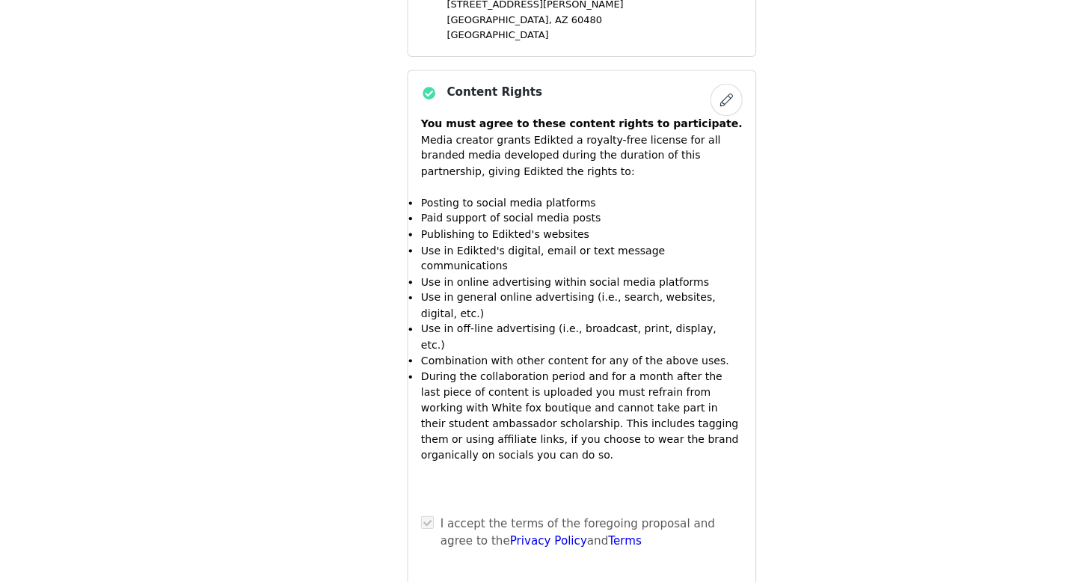
scroll to position [1563, 0]
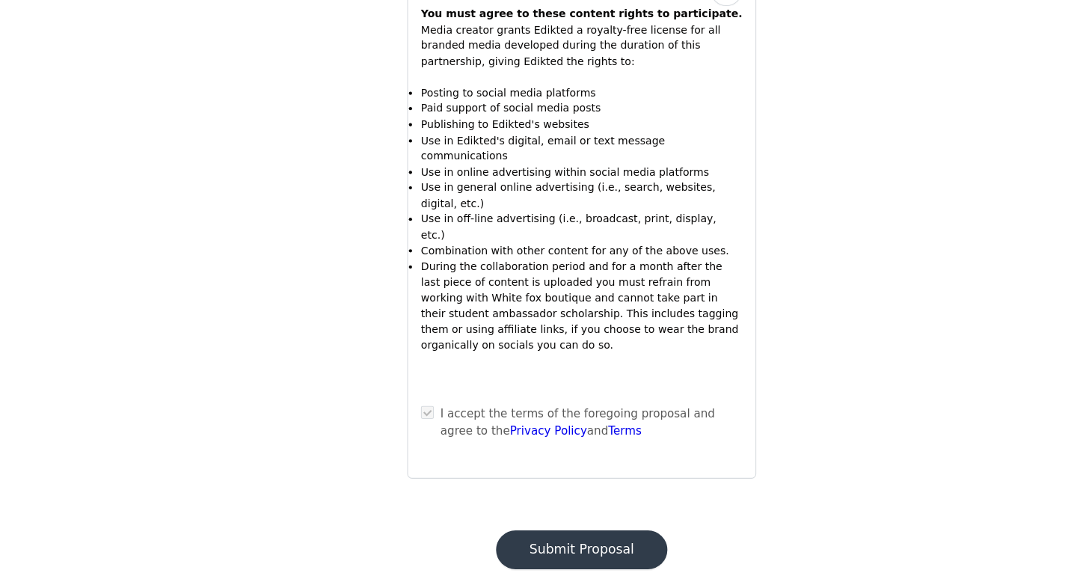
click at [565, 533] on button "Submit Proposal" at bounding box center [538, 551] width 159 height 36
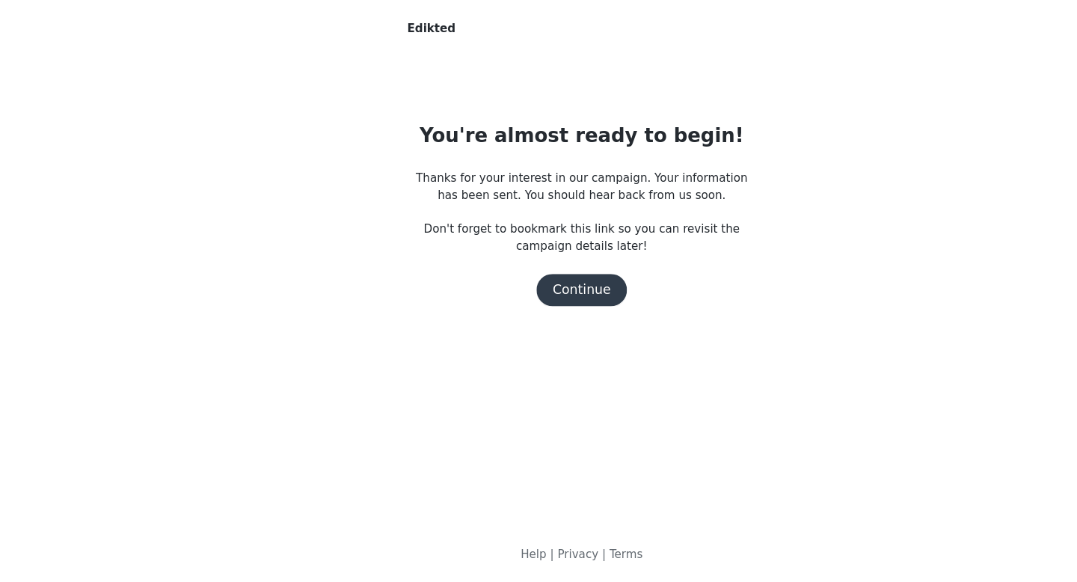
scroll to position [0, 0]
click at [538, 307] on button "Continue" at bounding box center [539, 311] width 84 height 30
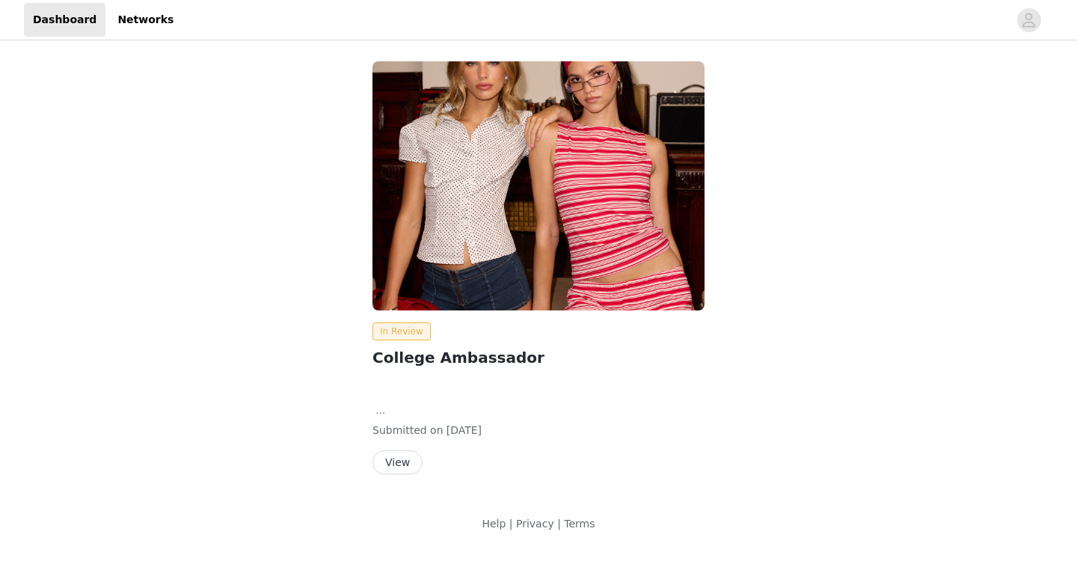
click at [402, 455] on button "View" at bounding box center [397, 462] width 50 height 24
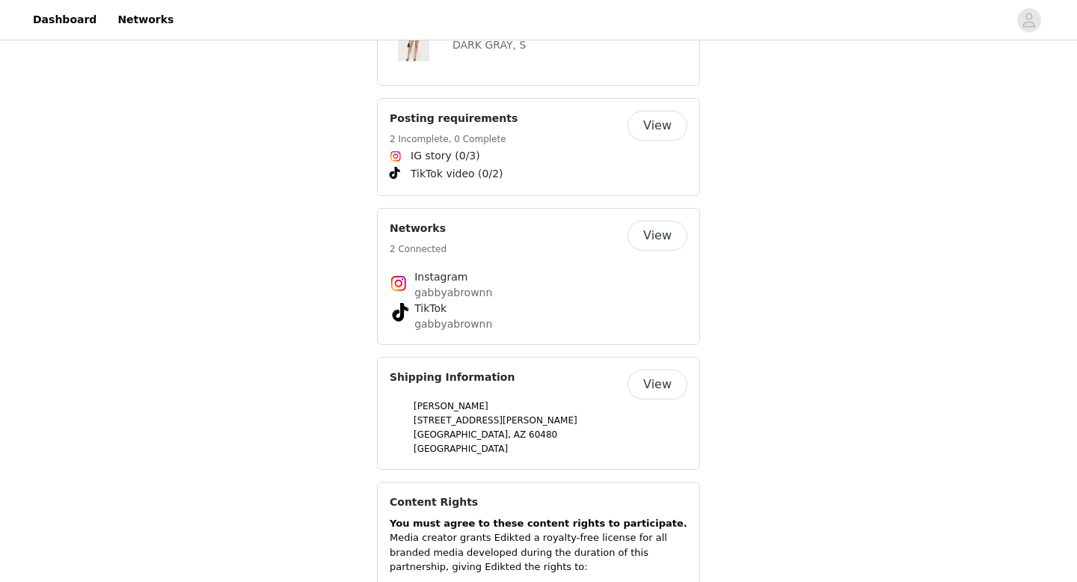
scroll to position [1511, 0]
click at [647, 110] on button "View" at bounding box center [657, 125] width 60 height 30
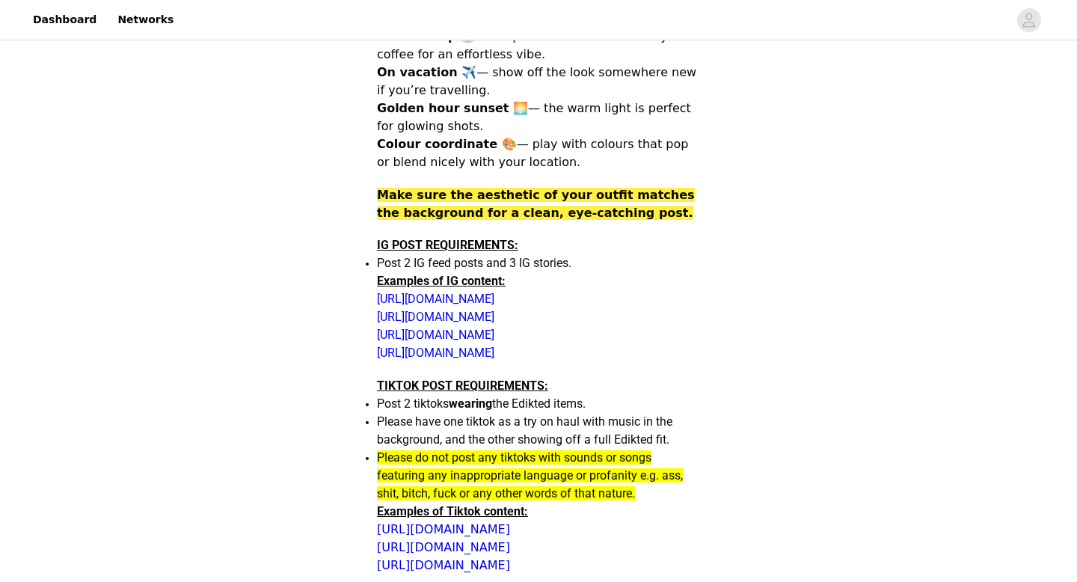
scroll to position [1241, 0]
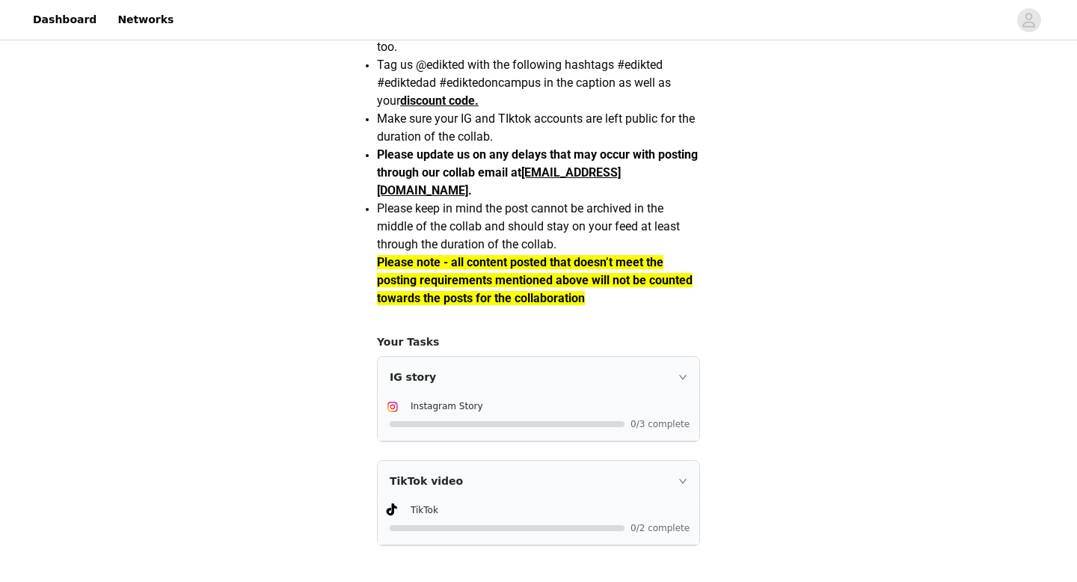
click at [681, 378] on icon "icon: right" at bounding box center [682, 376] width 9 height 9
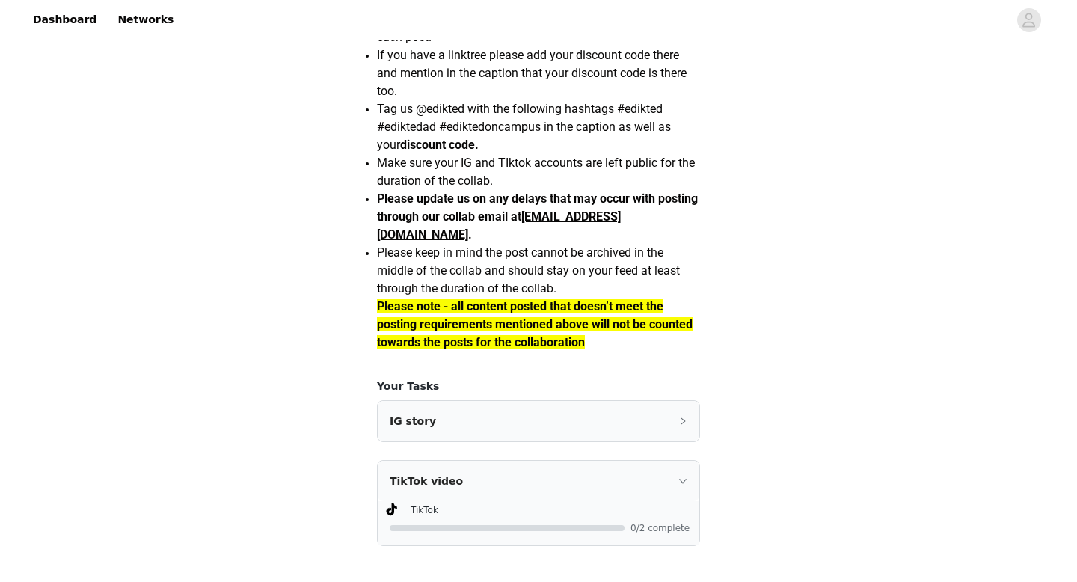
click at [681, 428] on div "IG story" at bounding box center [539, 421] width 322 height 40
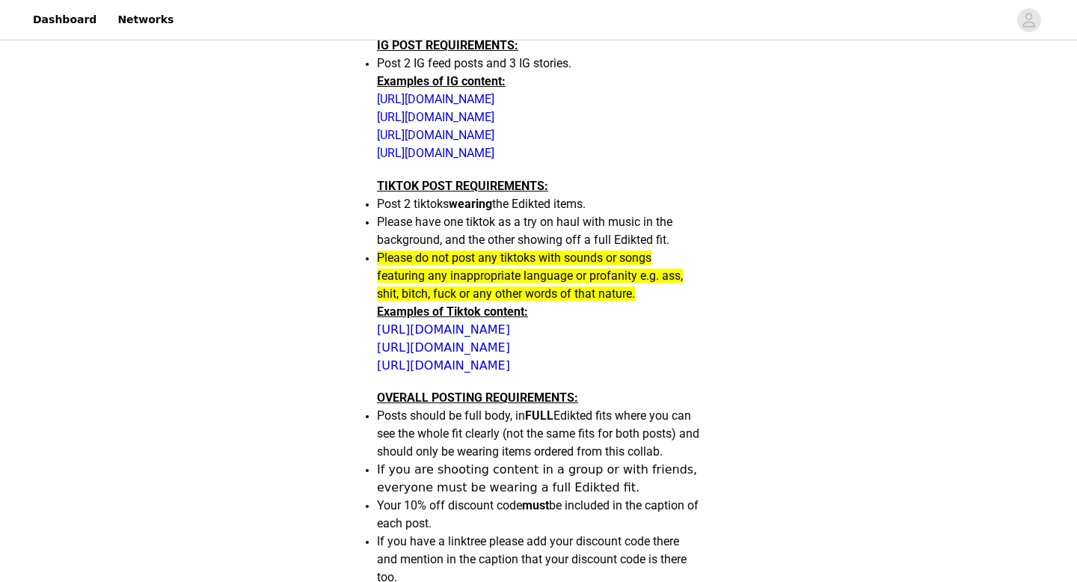
scroll to position [651, 0]
